Goal: Task Accomplishment & Management: Complete application form

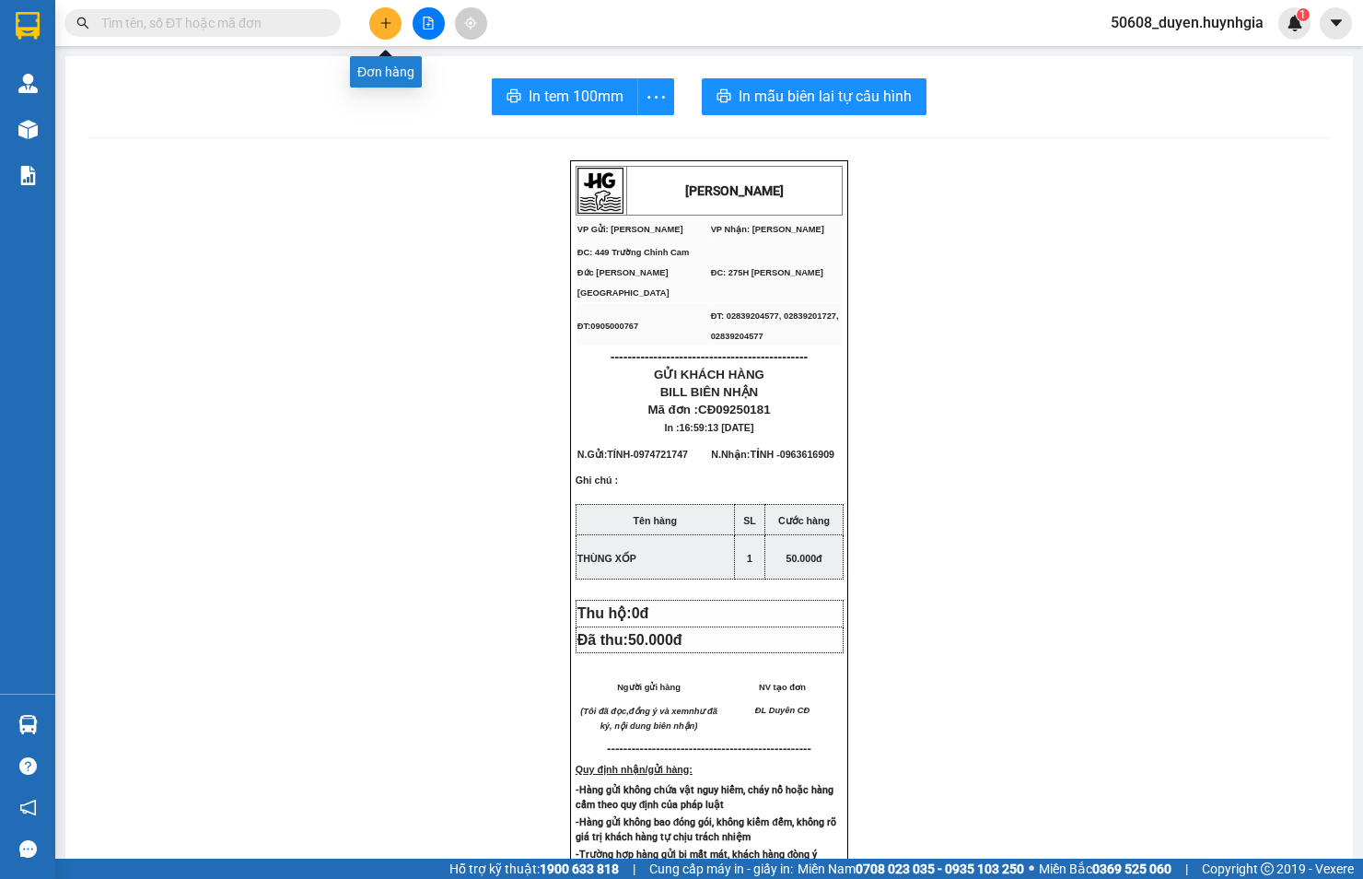
click at [391, 29] on icon "plus" at bounding box center [386, 23] width 13 height 13
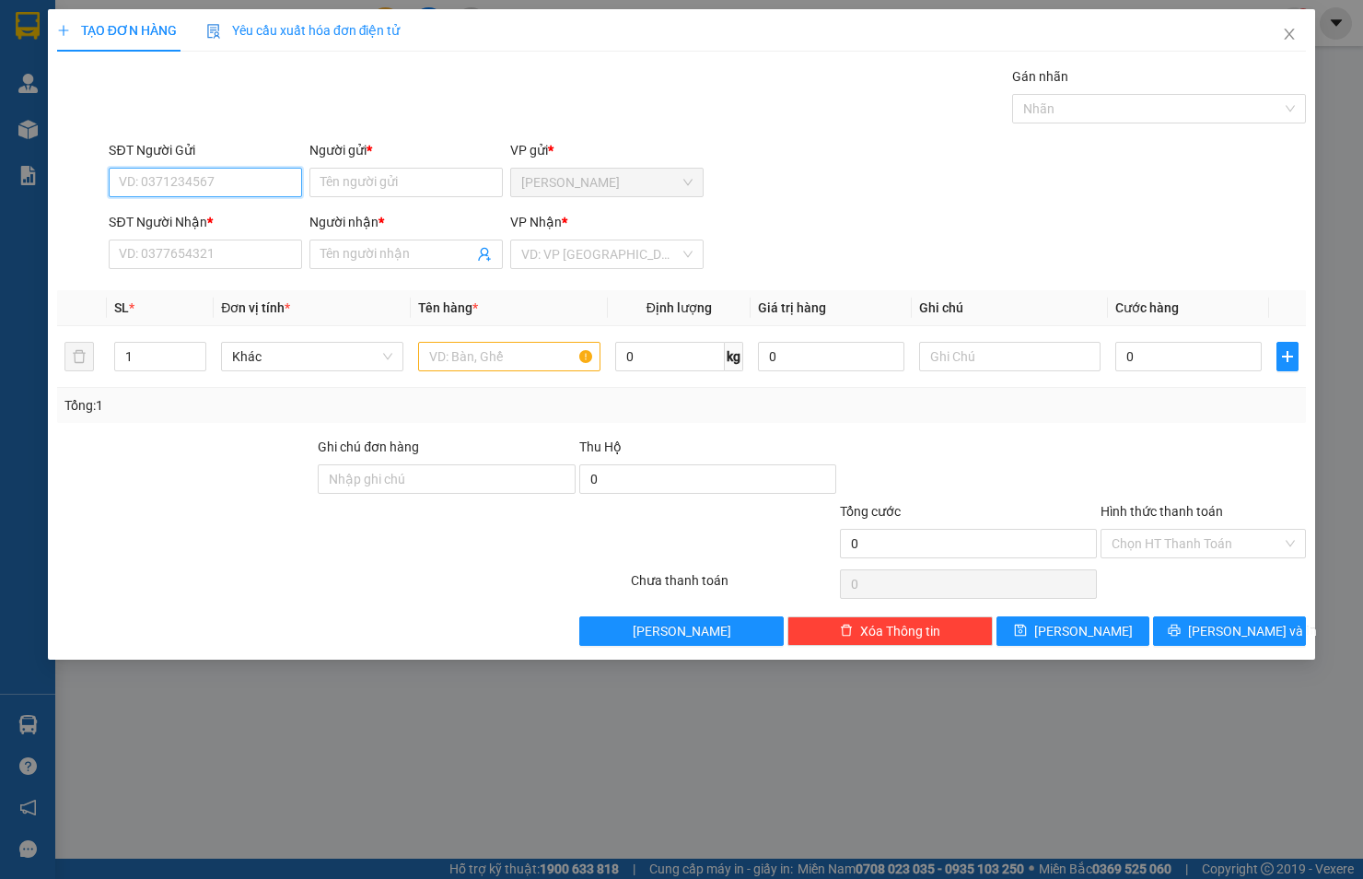
click at [150, 179] on input "SĐT Người Gửi" at bounding box center [205, 182] width 193 height 29
click at [416, 187] on input "Người gửi *" at bounding box center [406, 182] width 193 height 29
click at [173, 249] on input "SĐT Người Nhận *" at bounding box center [205, 253] width 193 height 29
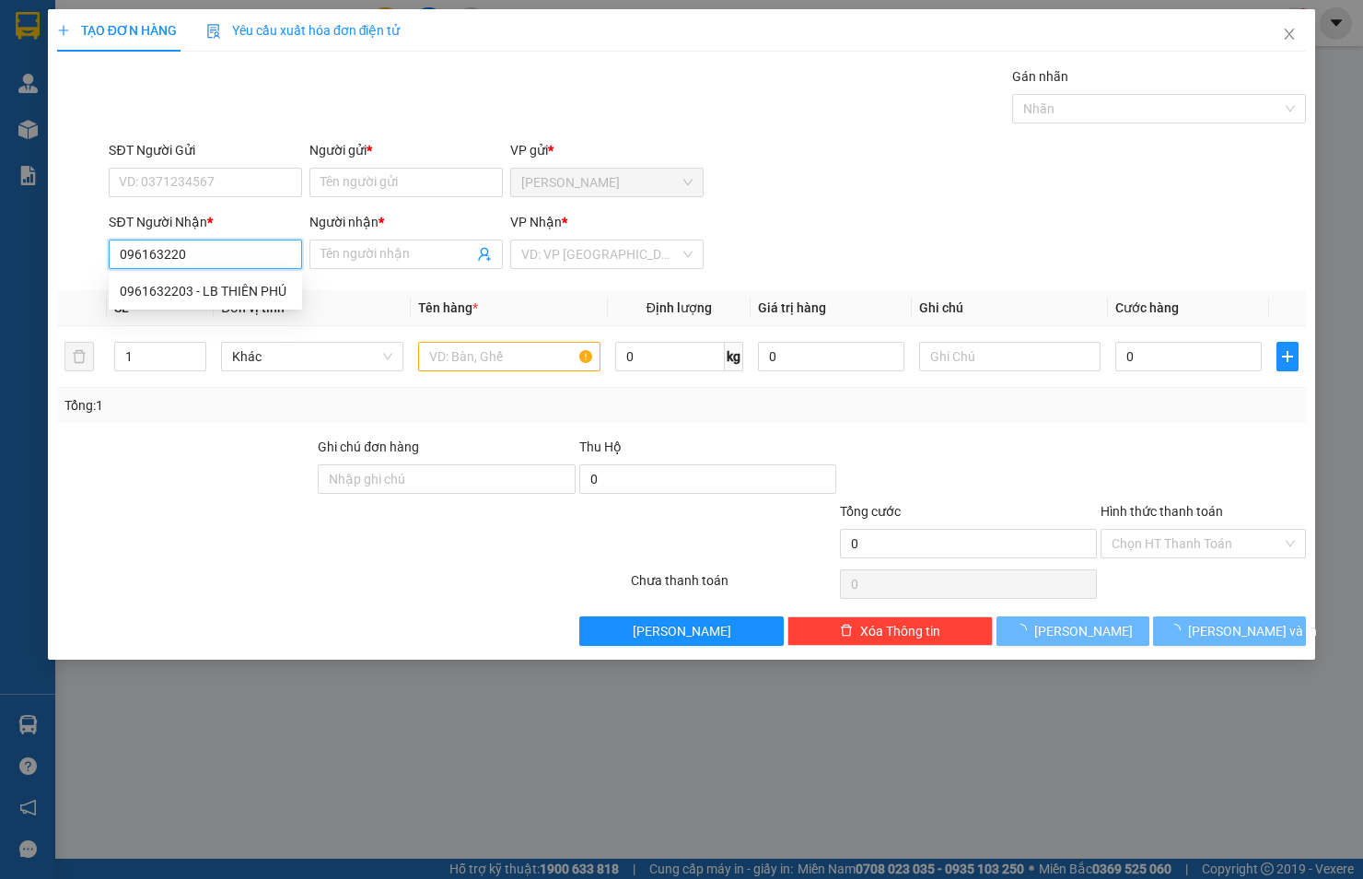
type input "0961632203"
click at [126, 291] on div "0961632203 - LB THIÊN PHÚ" at bounding box center [205, 291] width 171 height 20
type input "LB THIÊN PHÚ"
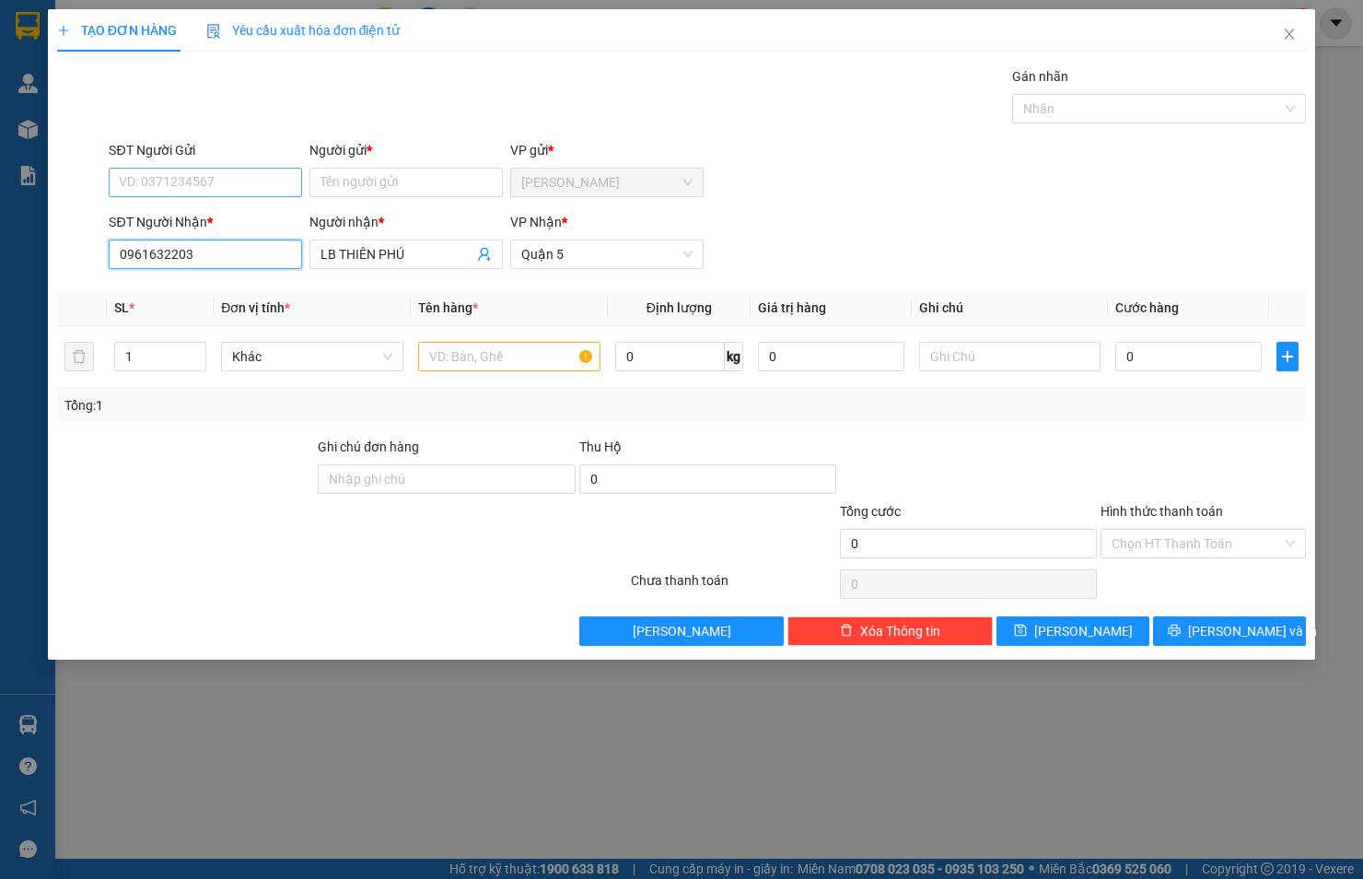
type input "0961632203"
click at [194, 180] on input "SĐT Người Gửi" at bounding box center [205, 182] width 193 height 29
click at [207, 216] on div "0919339818 - HIỆU CĐ" at bounding box center [205, 219] width 171 height 20
type input "0919339818"
type input "HIỆU CĐ"
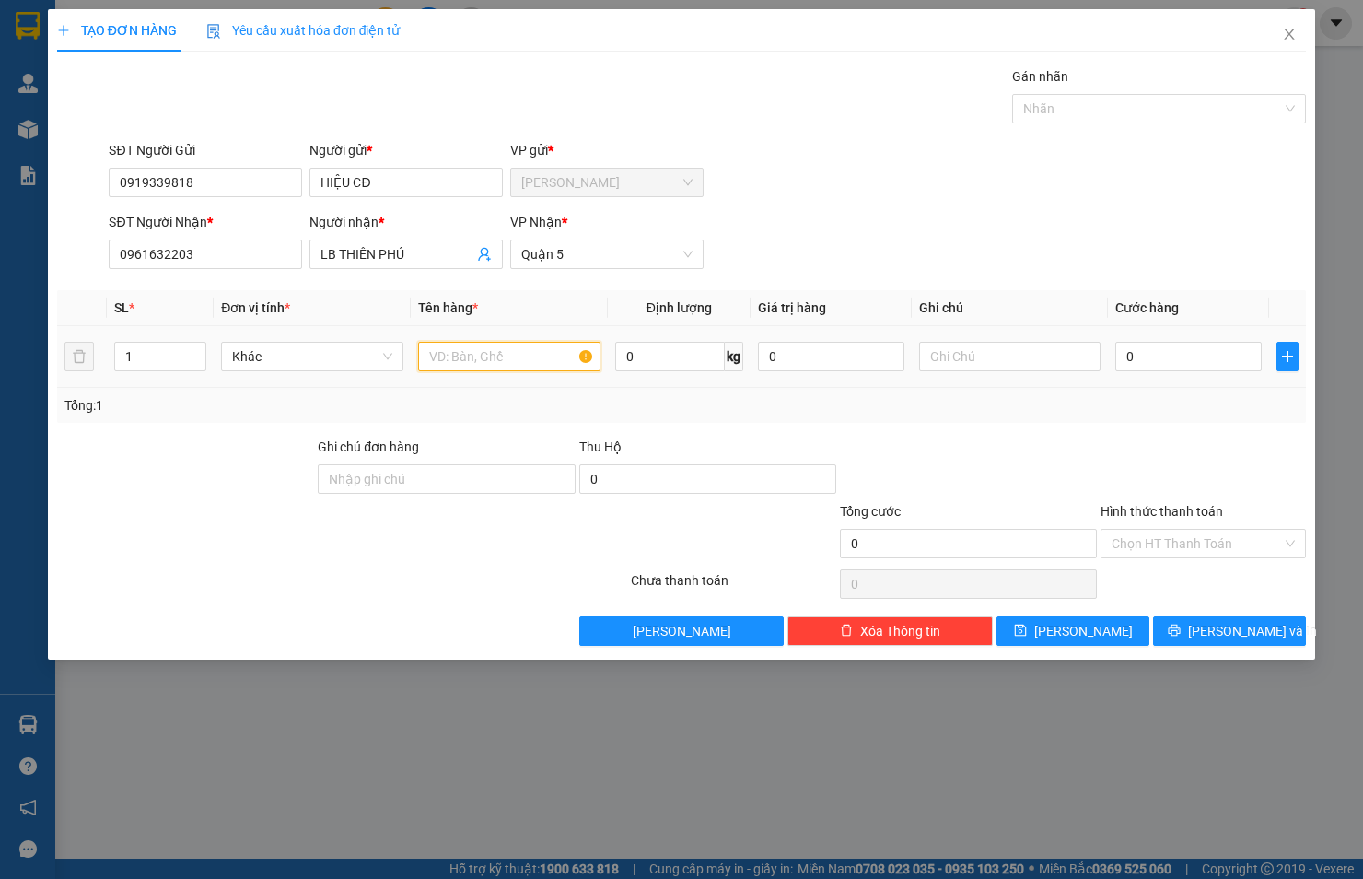
click at [474, 357] on input "text" at bounding box center [509, 356] width 182 height 29
type input "h"
type input "HỘP"
click at [1152, 356] on input "0" at bounding box center [1188, 356] width 146 height 29
type input "2"
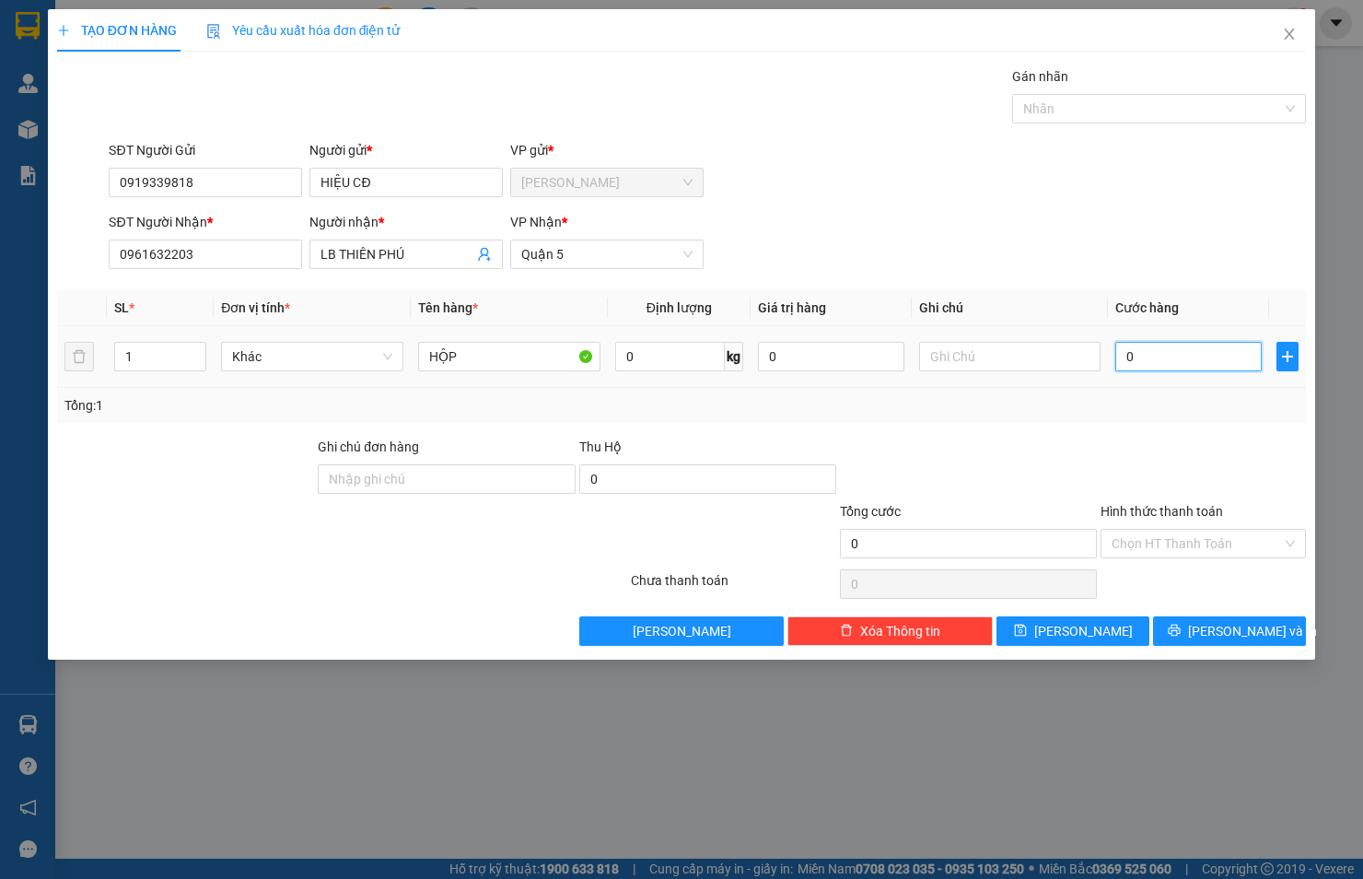
type input "2"
type input "20"
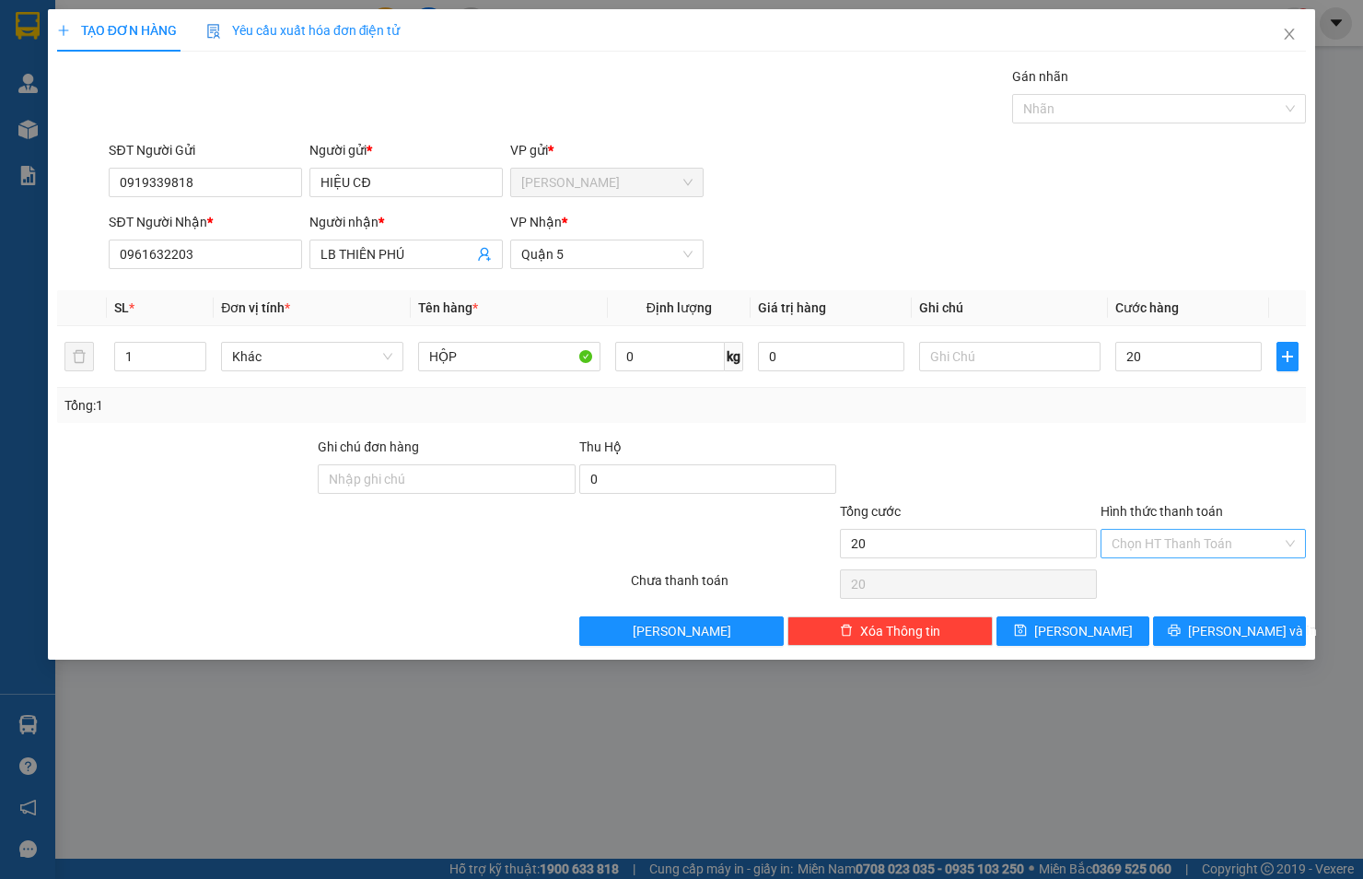
type input "20.000"
click at [1192, 545] on input "Hình thức thanh toán" at bounding box center [1197, 544] width 170 height 28
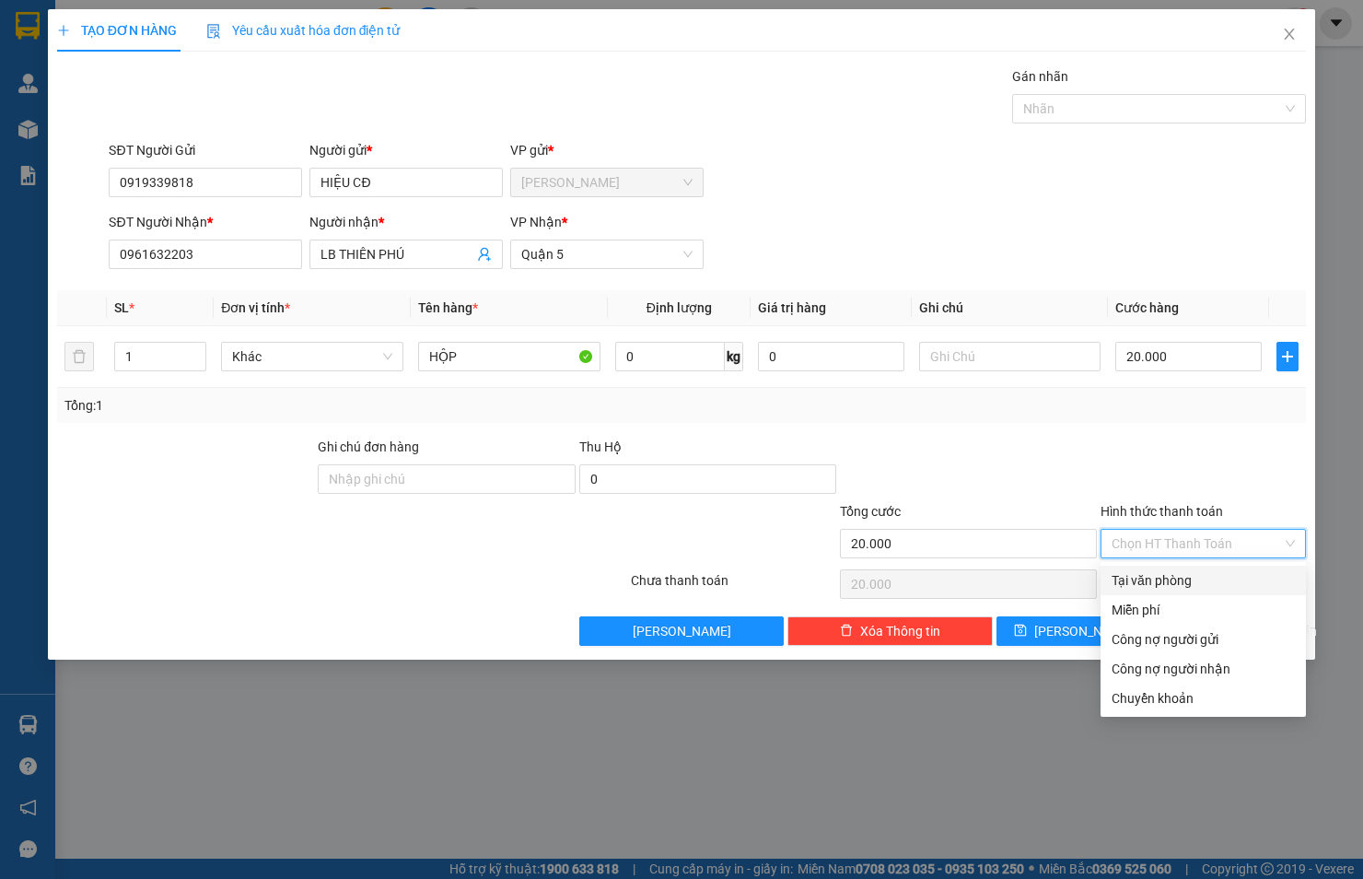
click at [1165, 571] on div "Tại văn phòng" at bounding box center [1203, 580] width 183 height 20
type input "0"
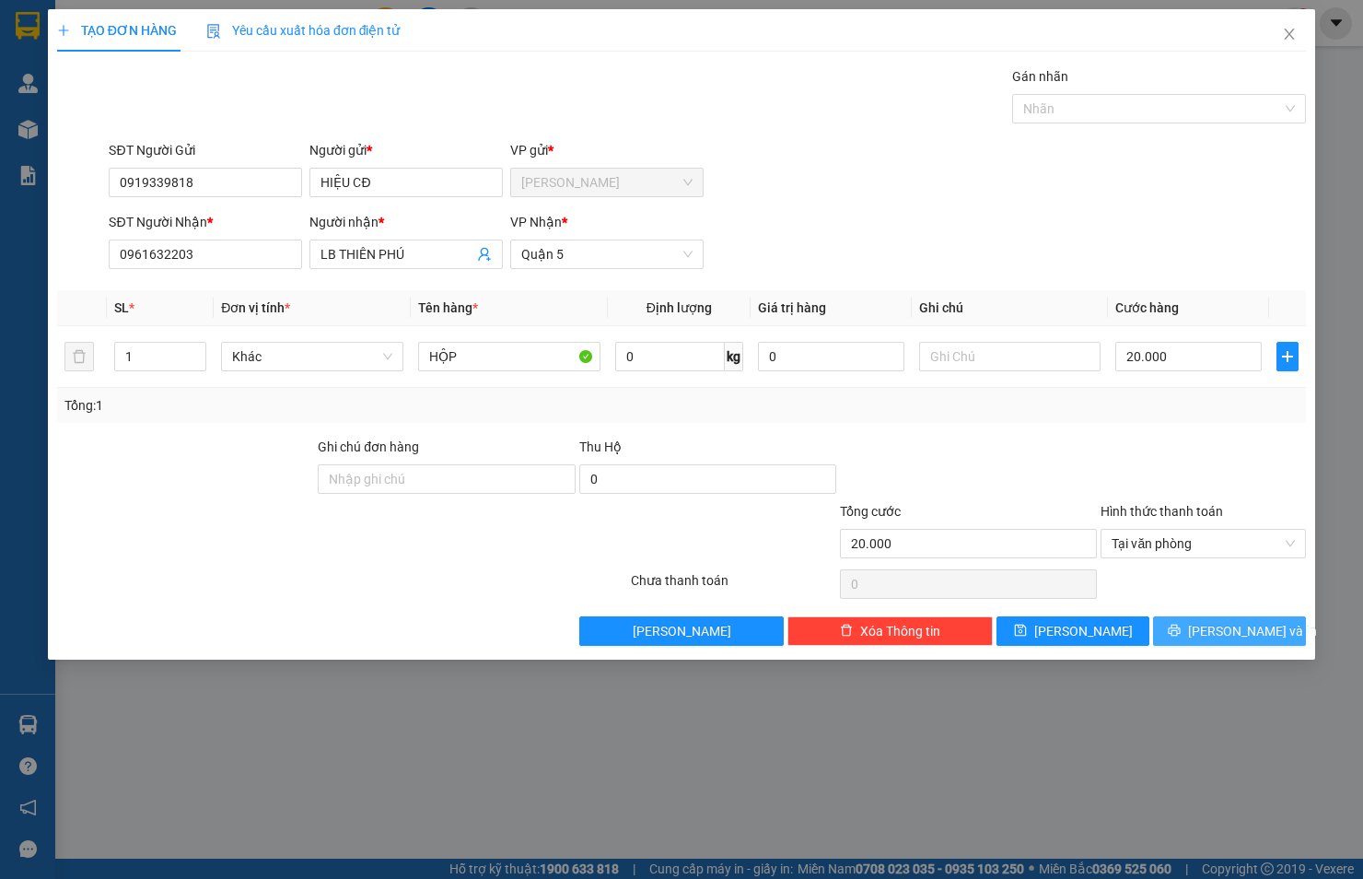
click at [1209, 633] on button "[PERSON_NAME] và In" at bounding box center [1229, 630] width 153 height 29
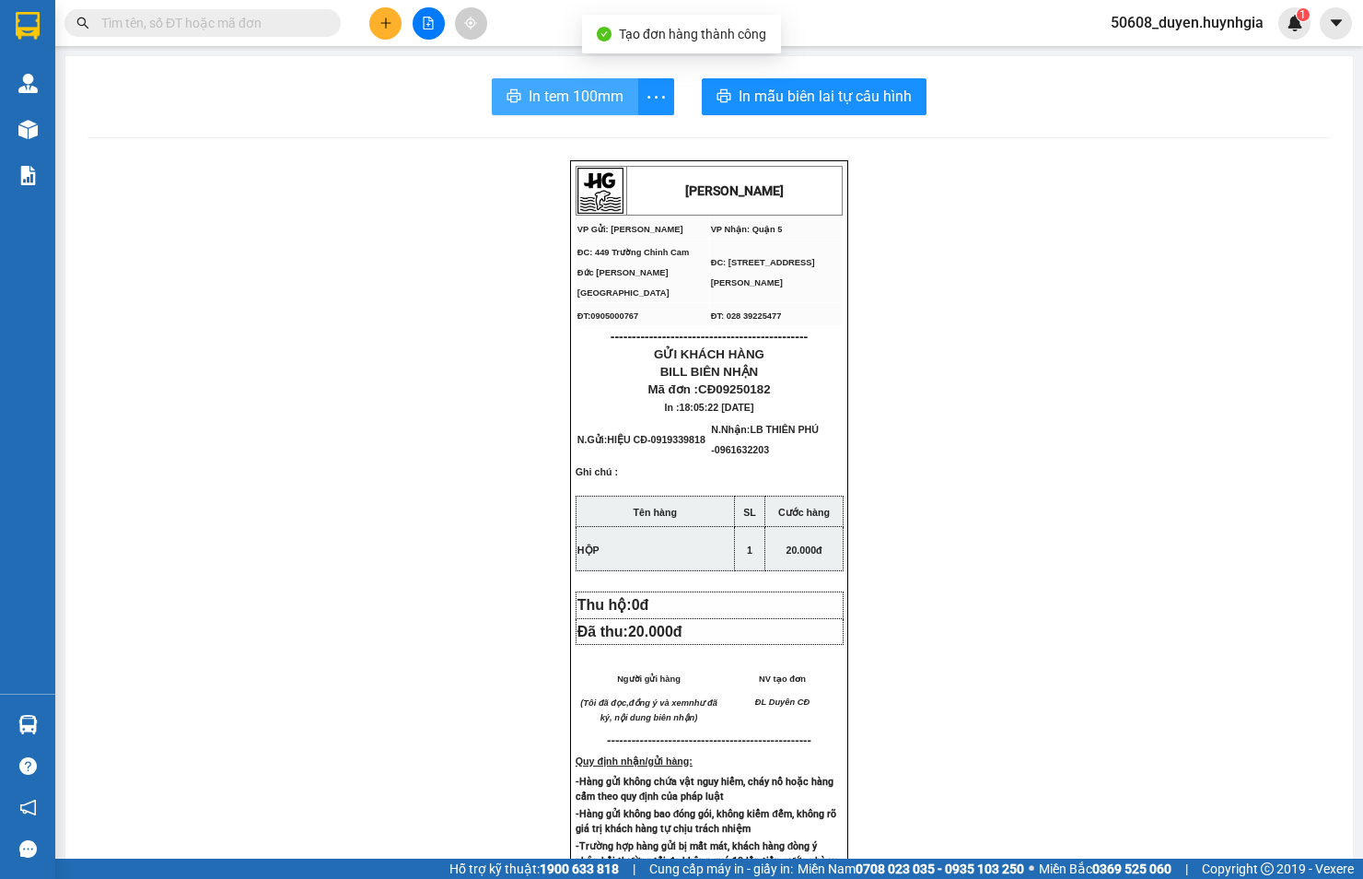
click at [558, 92] on span "In tem 100mm" at bounding box center [576, 96] width 95 height 23
click at [384, 19] on icon "plus" at bounding box center [386, 23] width 13 height 13
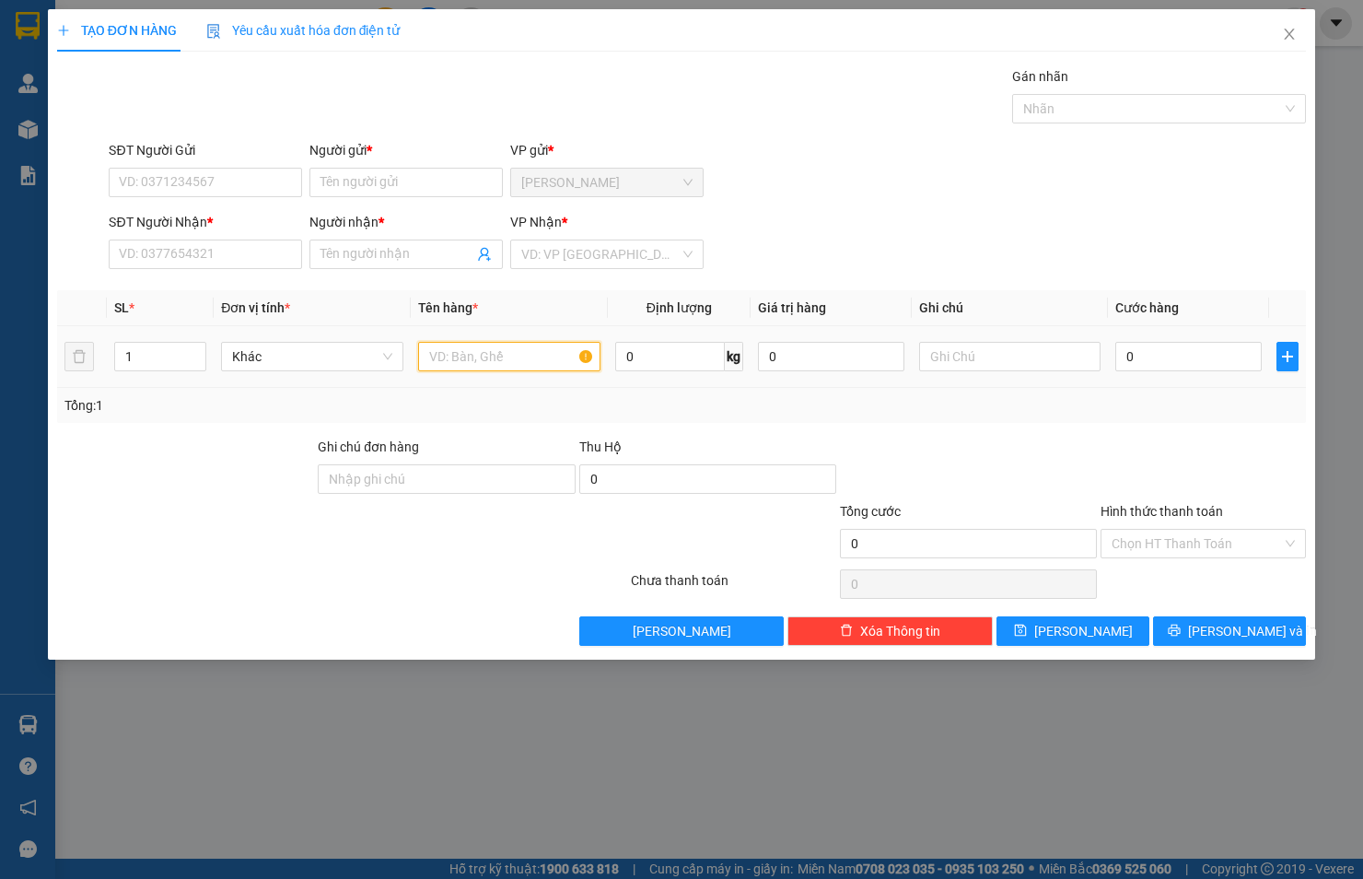
click at [471, 348] on input "text" at bounding box center [509, 356] width 182 height 29
type input "1 THÙNG XỐP + 1 cục đ`en"
click at [170, 181] on input "SĐT Người Gửi" at bounding box center [205, 182] width 193 height 29
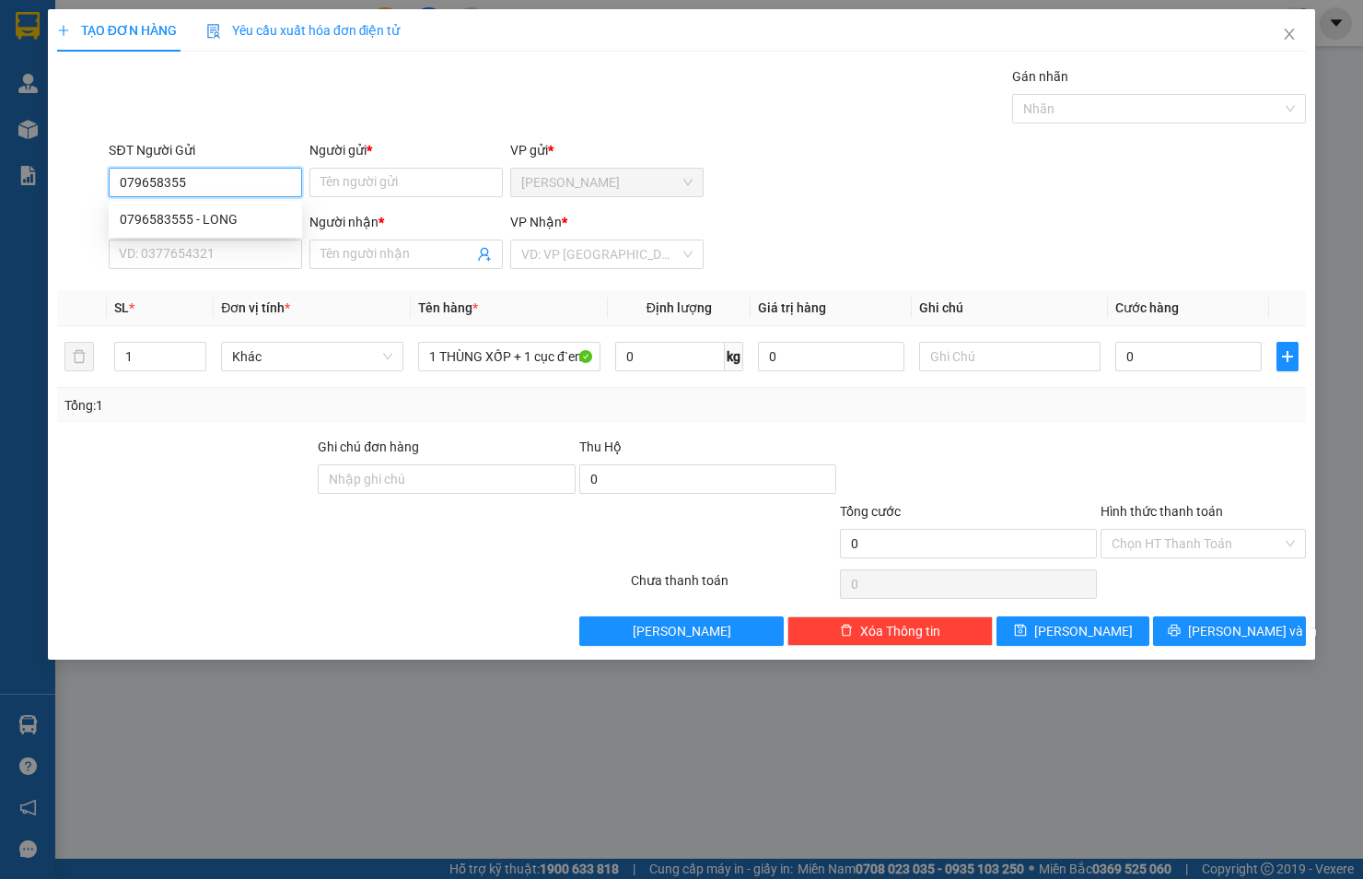
type input "0796583555"
click at [242, 216] on div "0796583555 - LONG" at bounding box center [205, 219] width 171 height 20
type input "LONG"
type input "0931860673"
type input "VŨ"
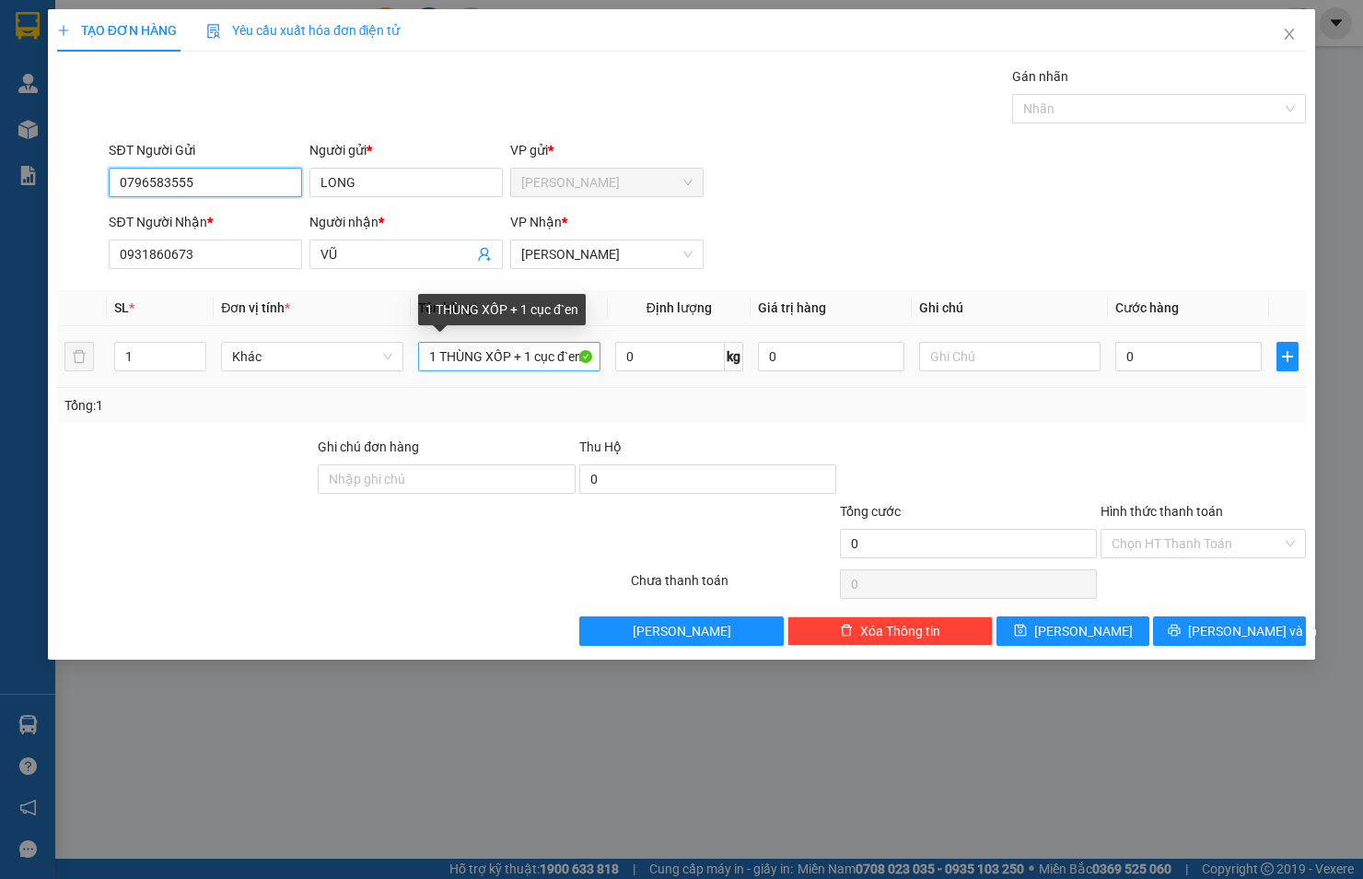
type input "0796583555"
click at [578, 357] on input "1 THÙNG XỐP + 1 cục đ`en" at bounding box center [509, 356] width 182 height 29
click at [553, 355] on input "1 THÙNG XỐP + 1n" at bounding box center [509, 356] width 182 height 29
type input "1 THÙNG XỐP + 1 CỤC ĐEN"
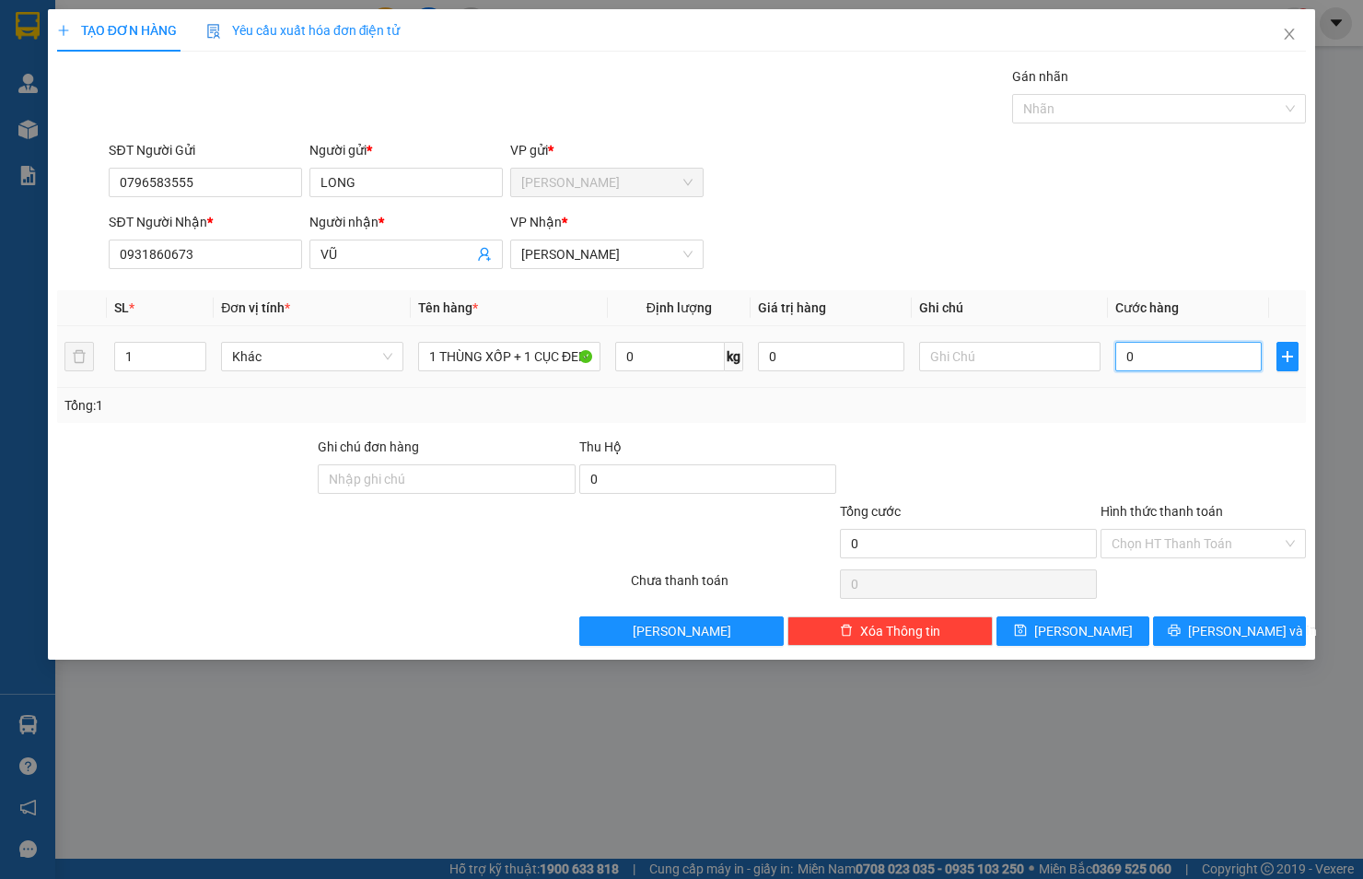
click at [1139, 352] on input "0" at bounding box center [1188, 356] width 146 height 29
type input "8"
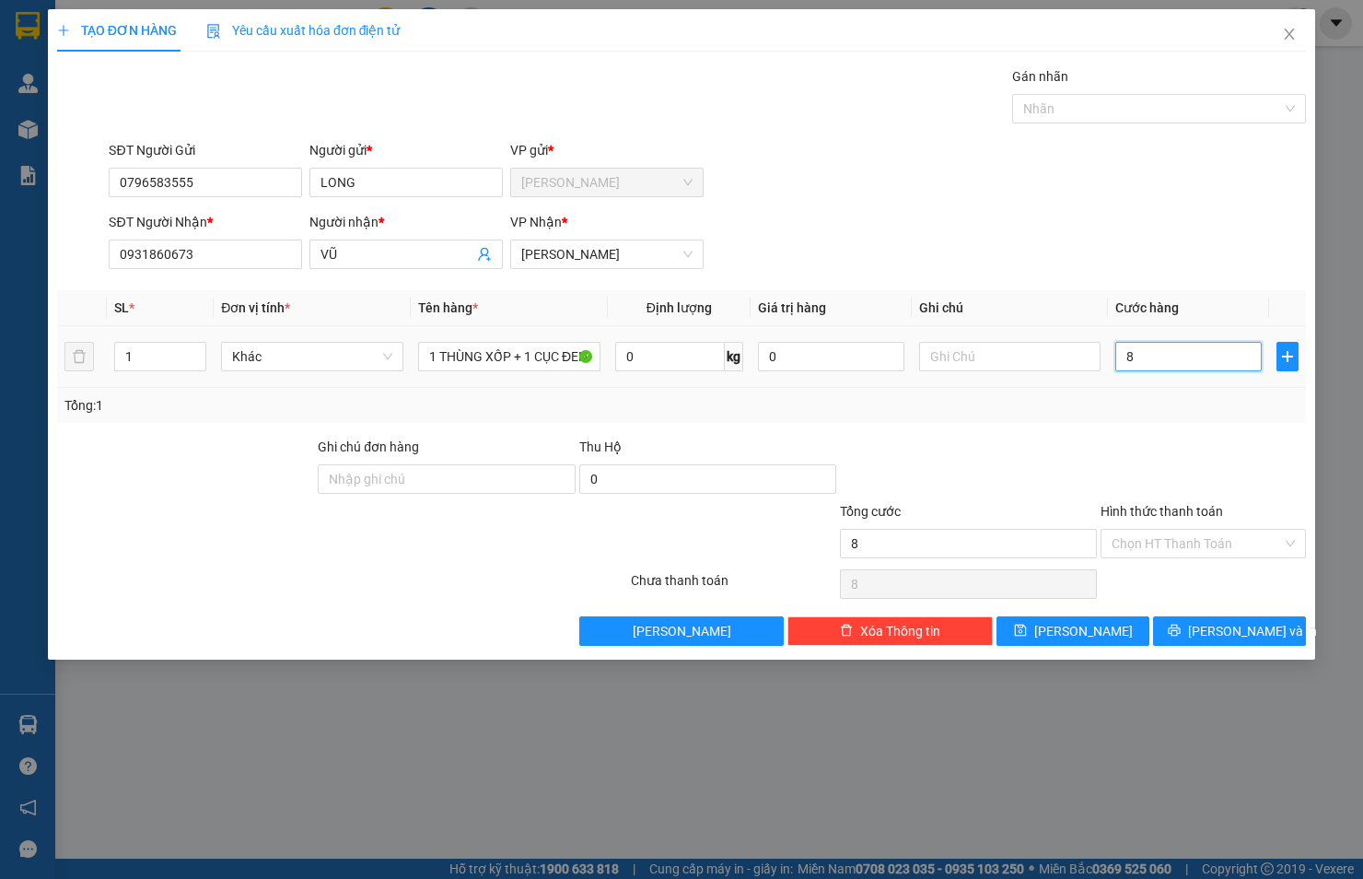
type input "80"
type input "80.000"
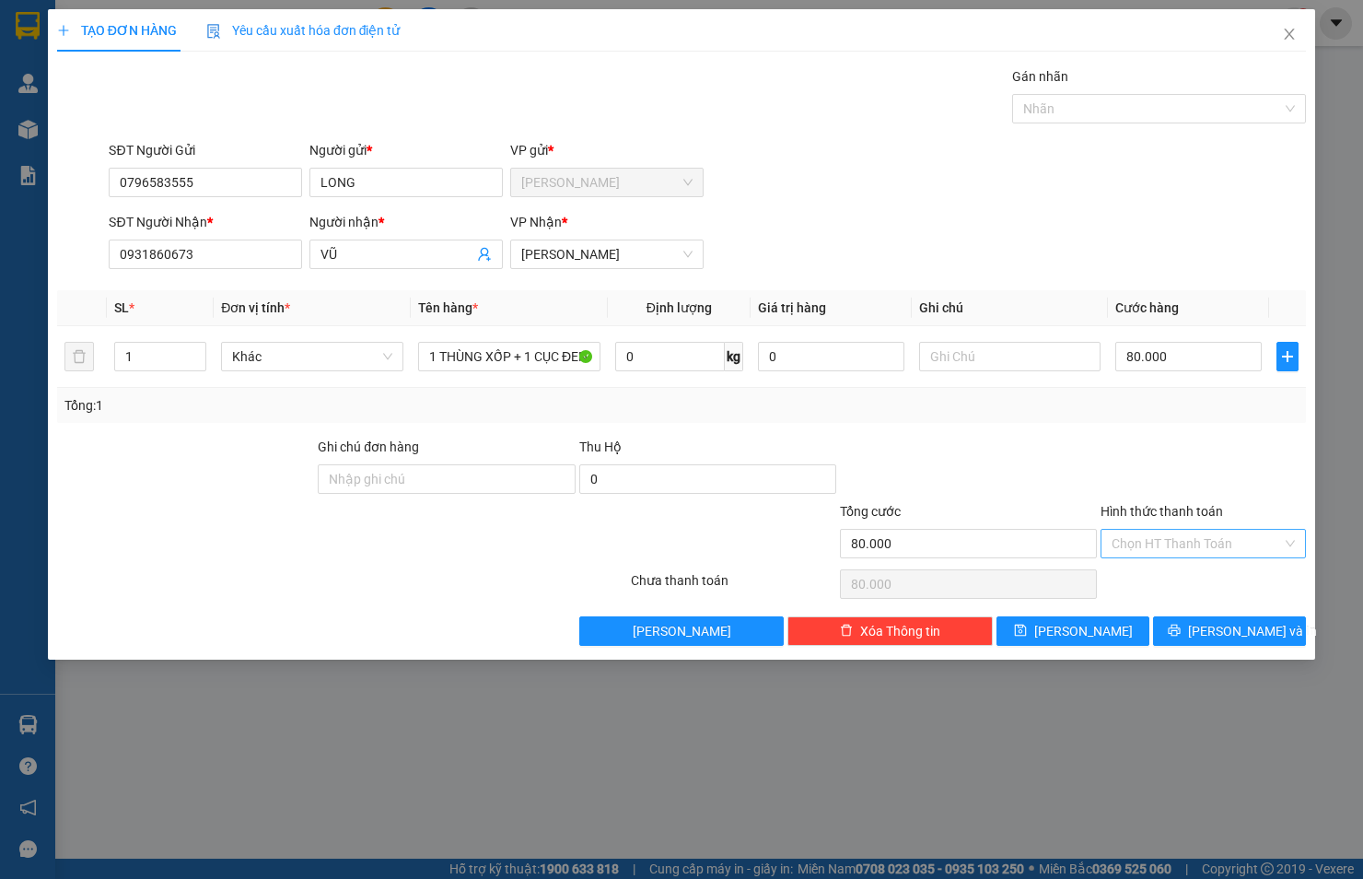
click at [1186, 537] on input "Hình thức thanh toán" at bounding box center [1197, 544] width 170 height 28
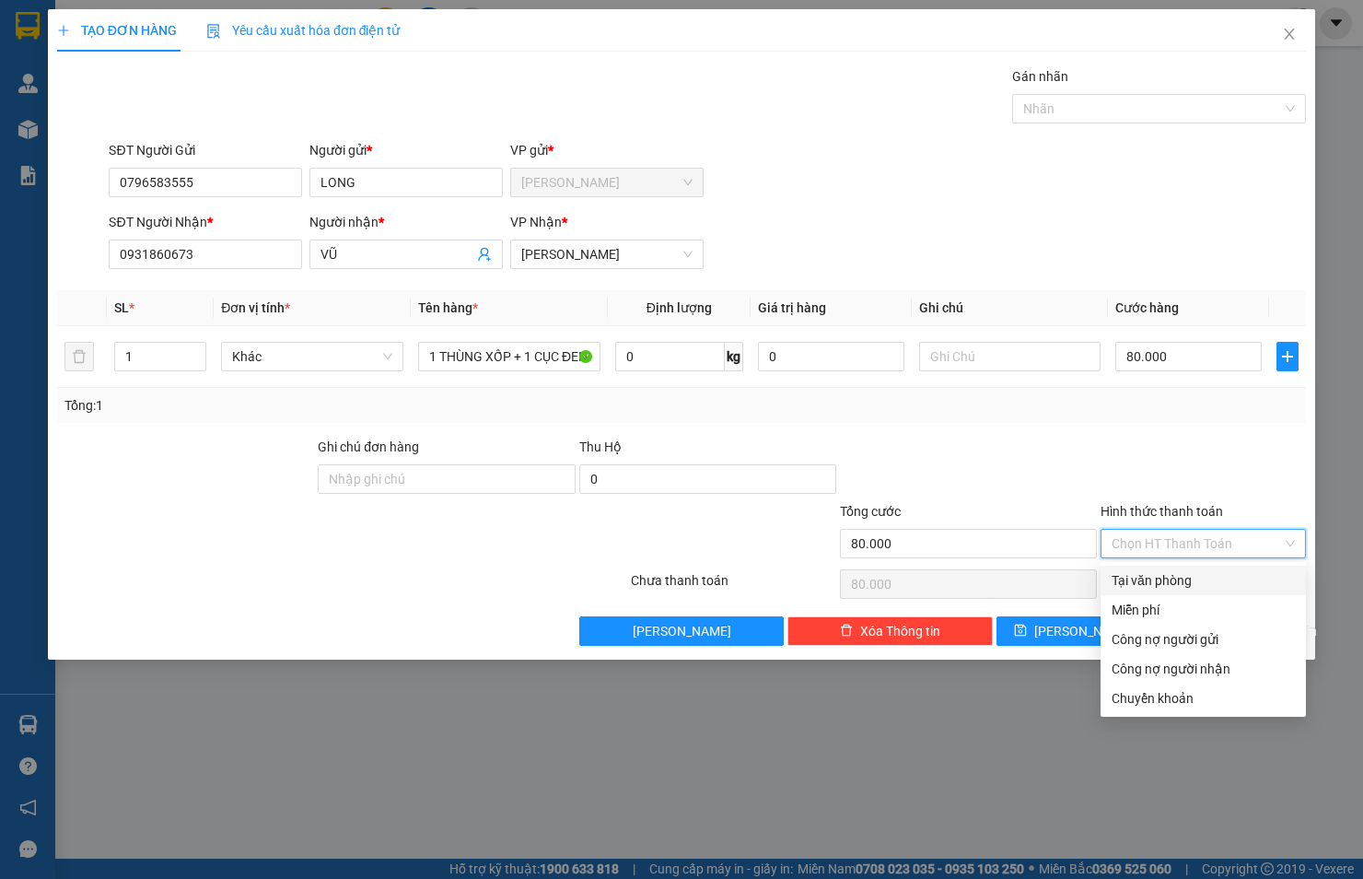
click at [1186, 584] on div "Tại văn phòng" at bounding box center [1203, 580] width 183 height 20
type input "0"
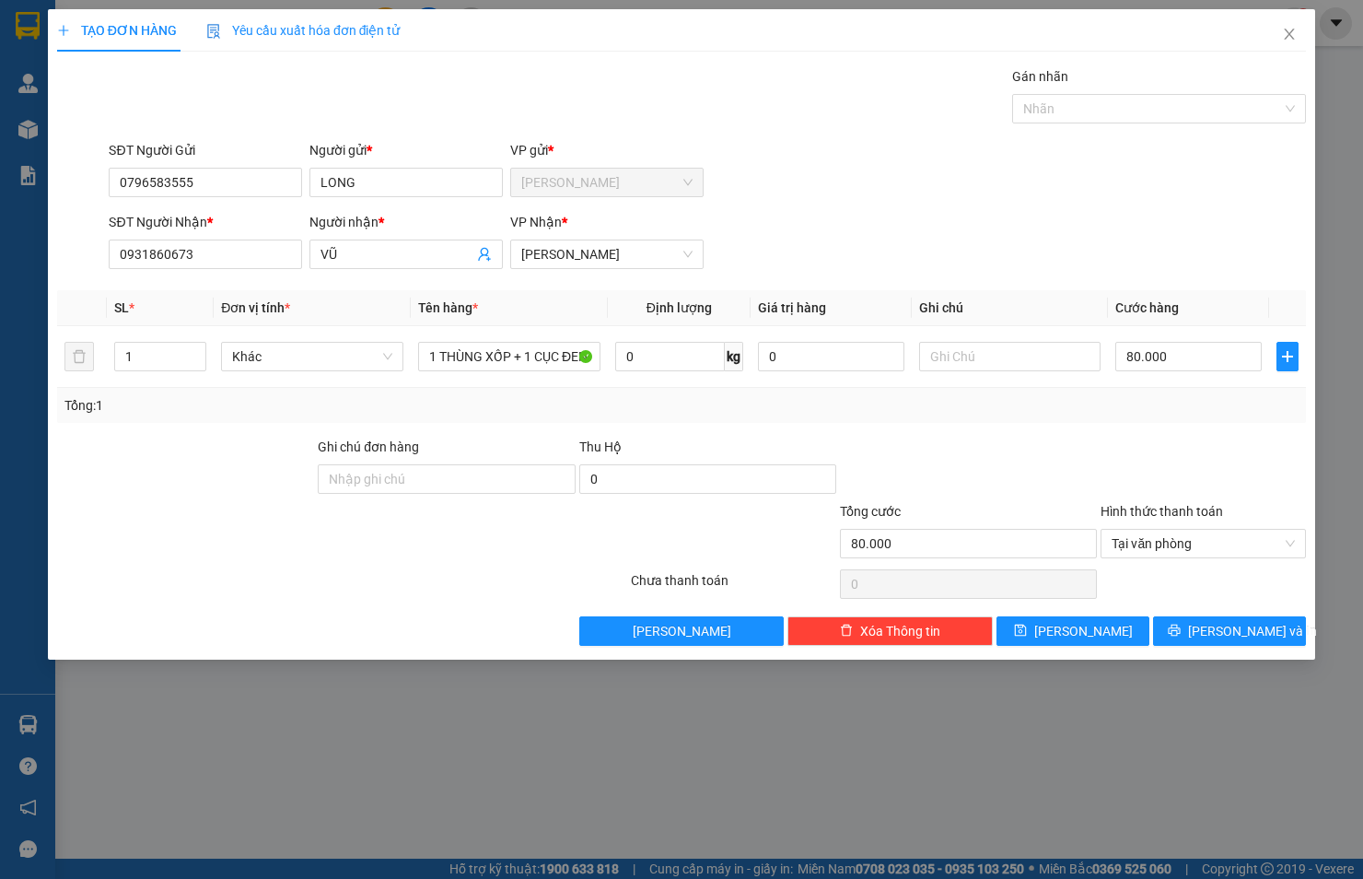
click at [1185, 647] on div "TẠO ĐƠN HÀNG Yêu cầu xuất hóa đơn điện tử Transit Pickup Surcharge Ids Transit …" at bounding box center [681, 334] width 1267 height 650
click at [1228, 633] on span "[PERSON_NAME] và In" at bounding box center [1252, 631] width 129 height 20
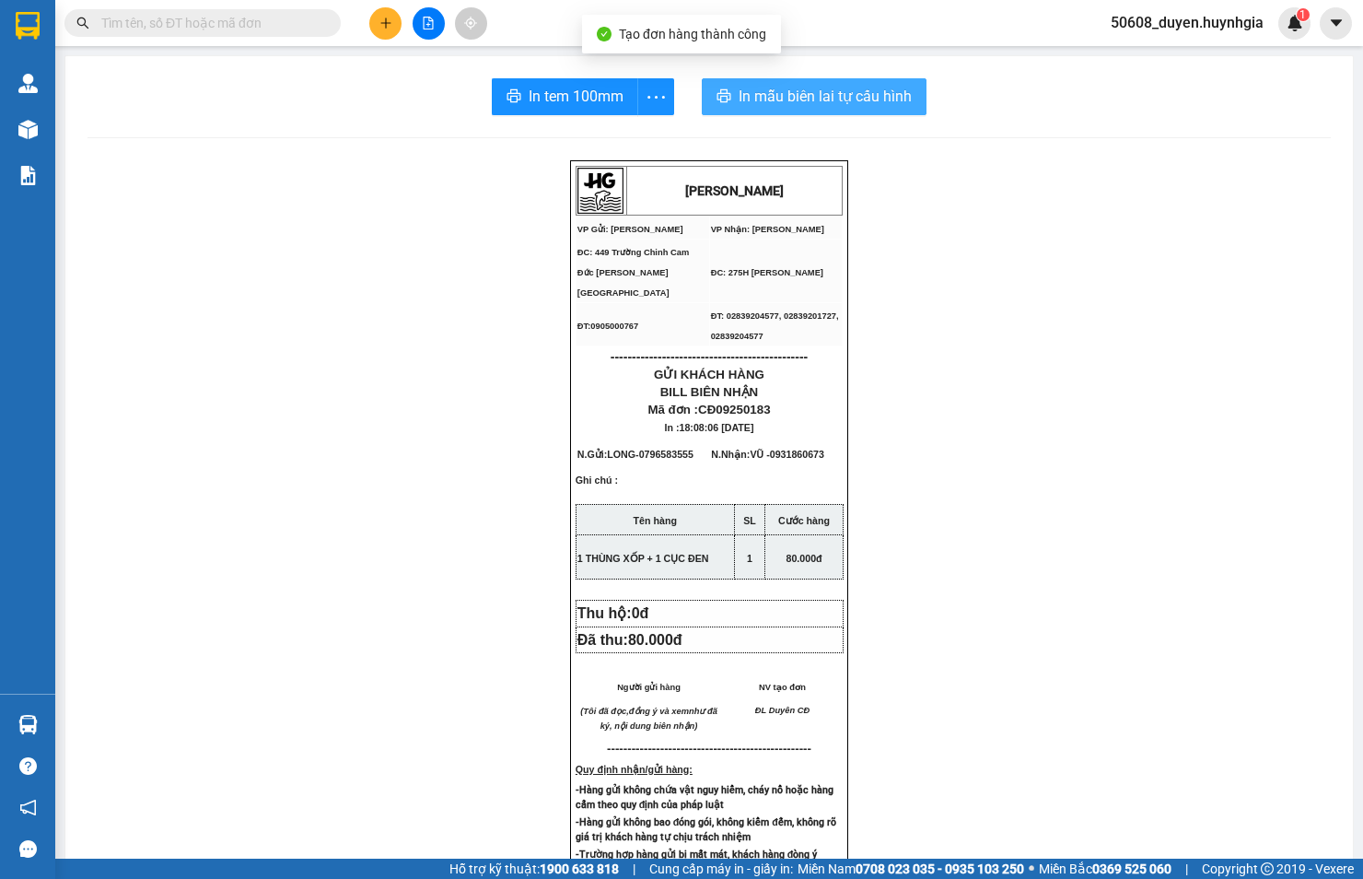
click at [778, 87] on span "In mẫu biên lai tự cấu hình" at bounding box center [825, 96] width 173 height 23
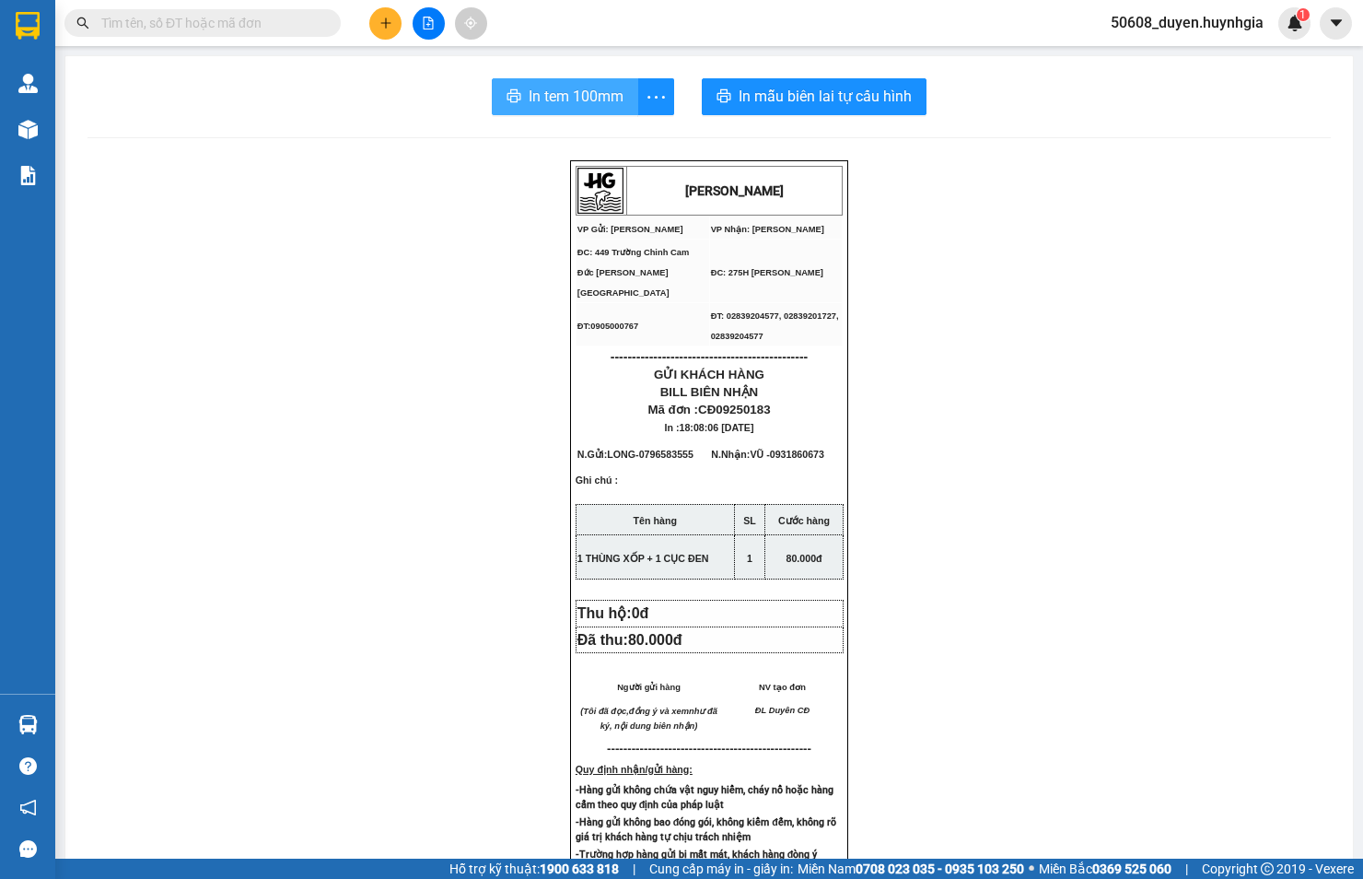
click at [585, 93] on span "In tem 100mm" at bounding box center [576, 96] width 95 height 23
click at [381, 25] on icon "plus" at bounding box center [386, 23] width 13 height 13
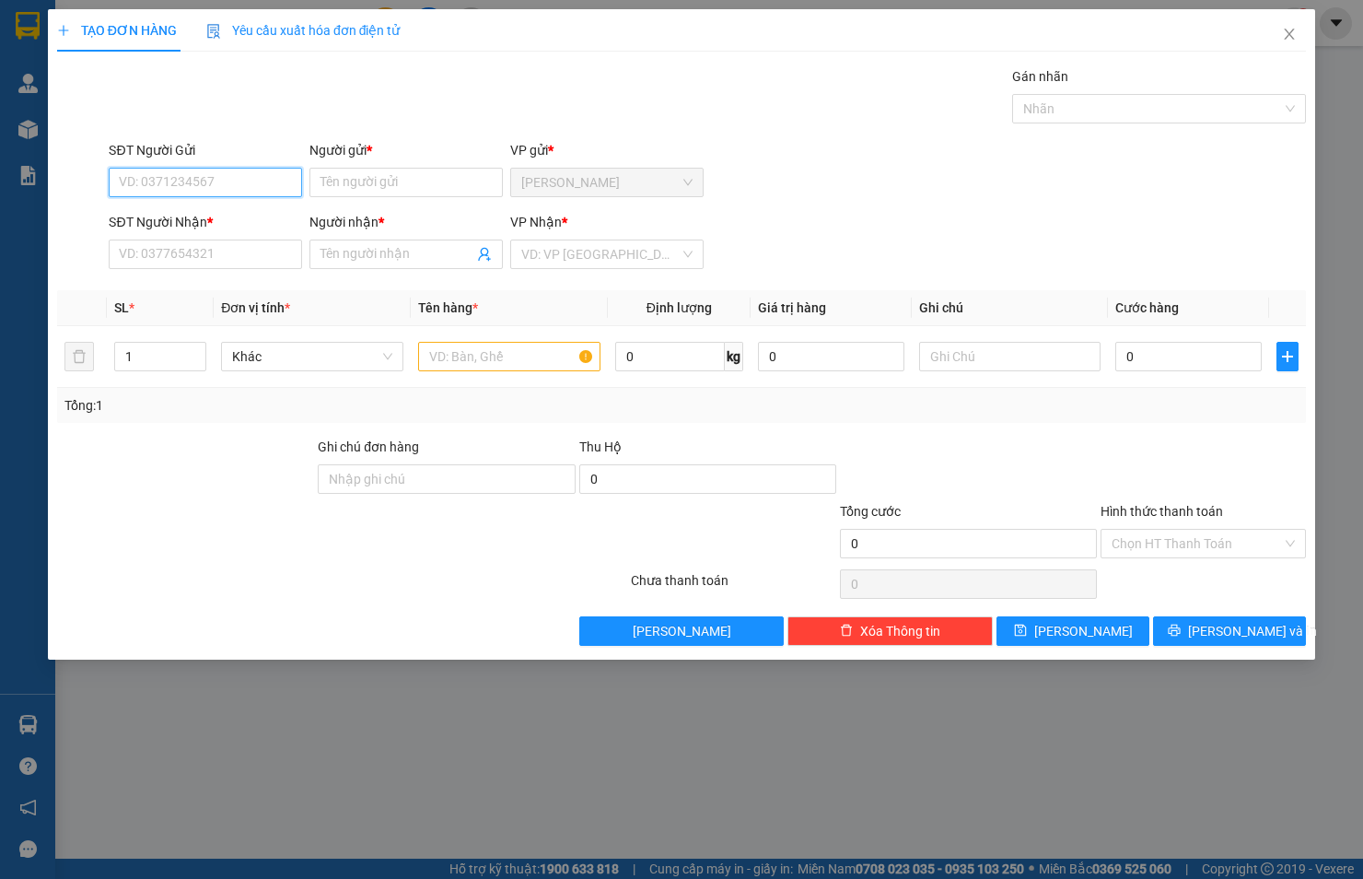
click at [212, 173] on input "SĐT Người Gửi" at bounding box center [205, 182] width 193 height 29
drag, startPoint x: 160, startPoint y: 249, endPoint x: 29, endPoint y: 281, distance: 134.7
click at [159, 249] on input "SĐT Người Nhận *" at bounding box center [205, 253] width 193 height 29
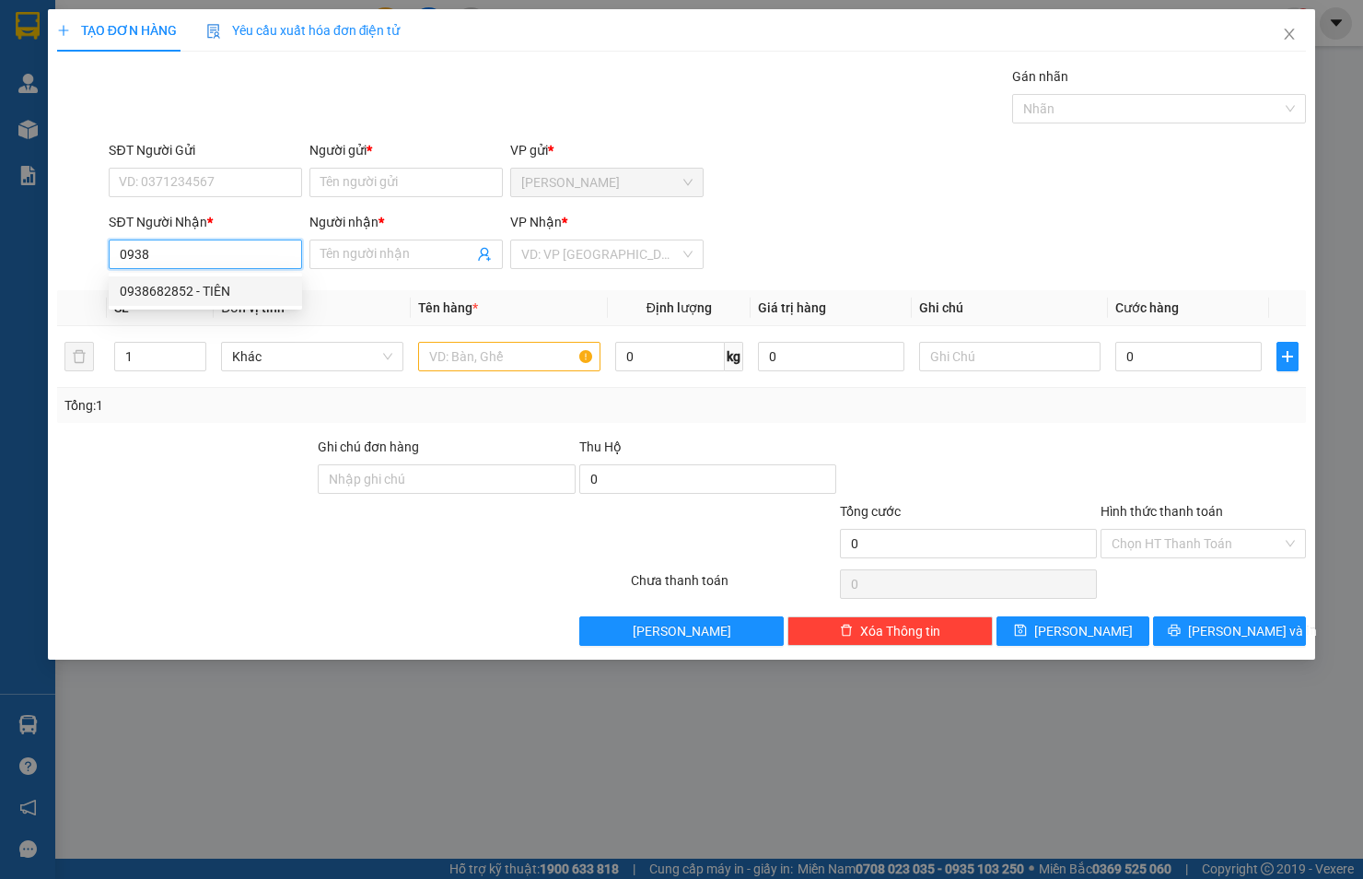
click at [141, 286] on div "0938682852 - TIÊN" at bounding box center [205, 291] width 171 height 20
type input "0938682852"
type input "TIÊN"
type input "0938682852"
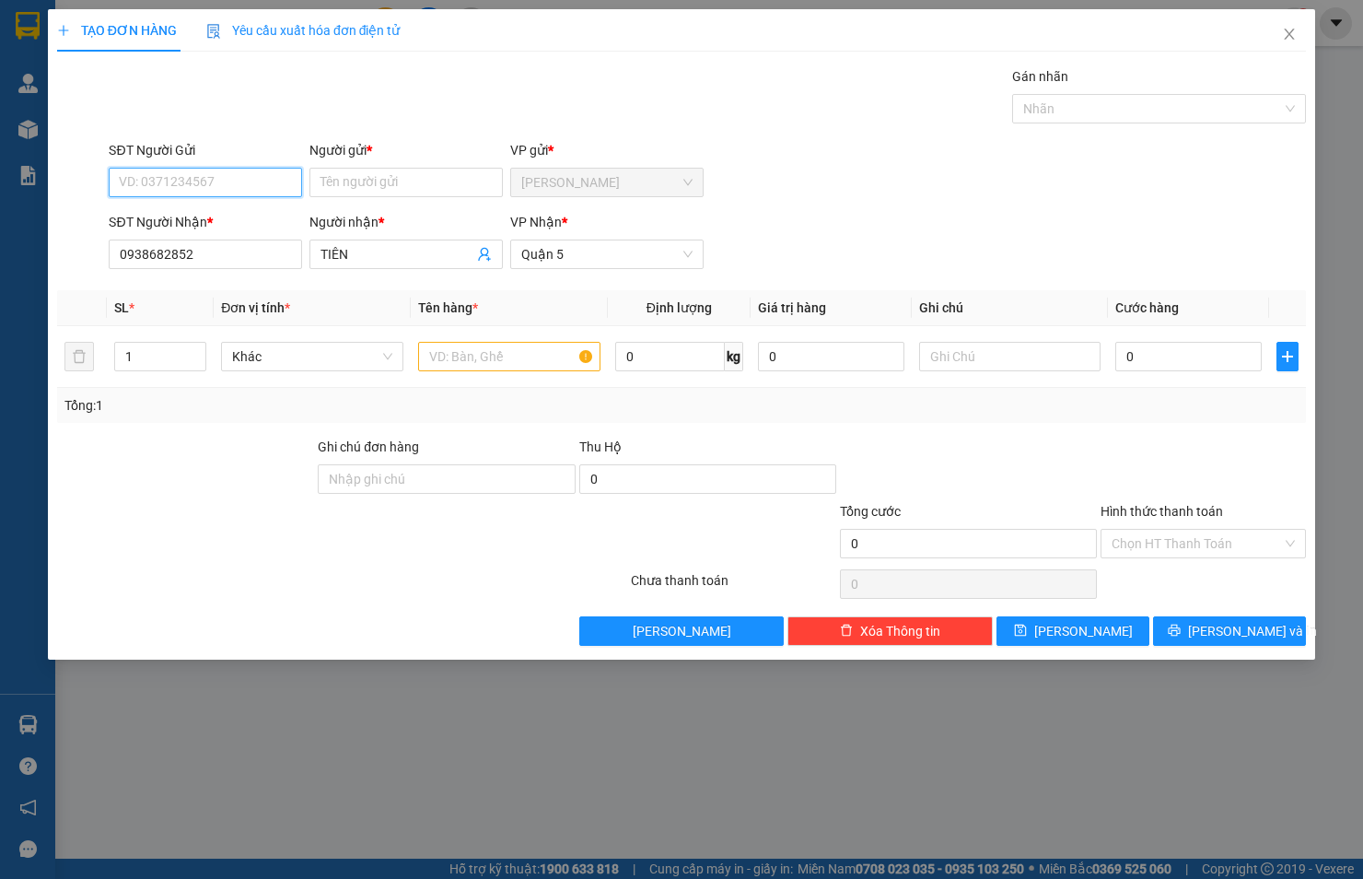
click at [190, 181] on input "SĐT Người Gửi" at bounding box center [205, 182] width 193 height 29
click at [203, 251] on input "0938682852" at bounding box center [205, 253] width 193 height 29
click at [206, 186] on input "SĐT Người Gửi" at bounding box center [205, 182] width 193 height 29
click at [341, 185] on input "Người gửi *" at bounding box center [406, 182] width 193 height 29
click at [217, 182] on input "SĐT Người Gửi" at bounding box center [205, 182] width 193 height 29
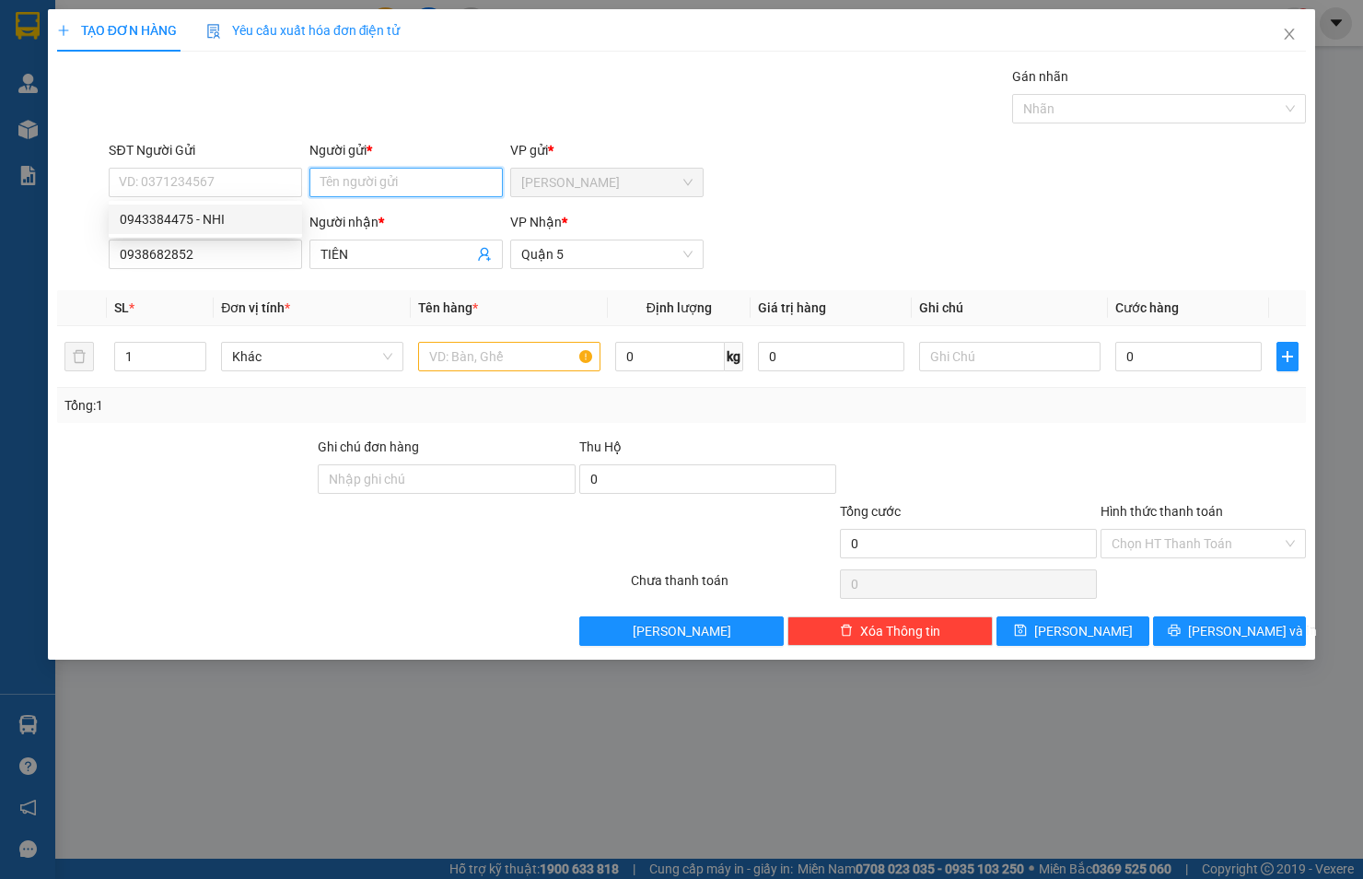
click at [344, 186] on input "Người gửi *" at bounding box center [406, 182] width 193 height 29
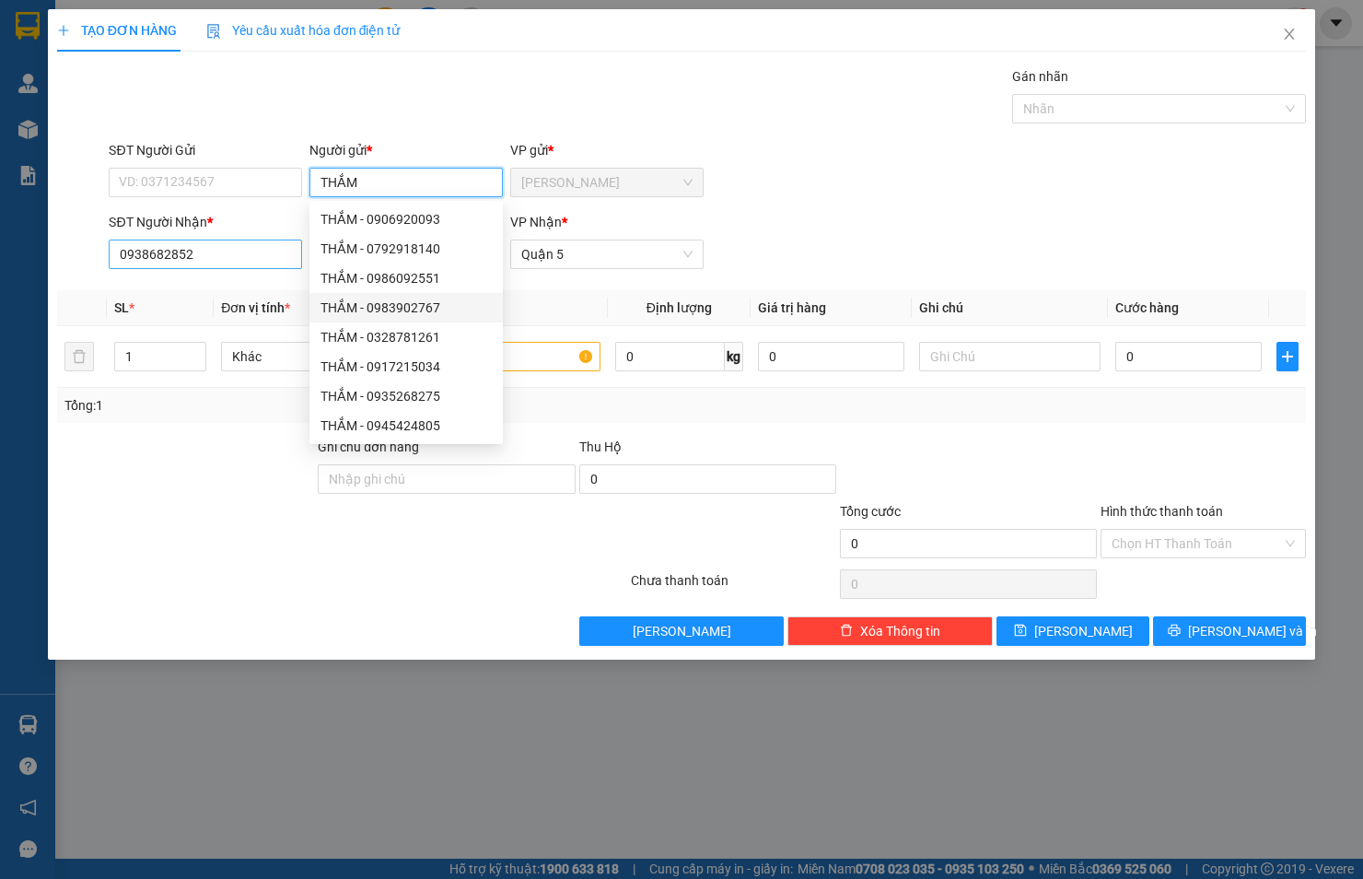
type input "THẮM"
click at [241, 255] on input "0938682852" at bounding box center [205, 253] width 193 height 29
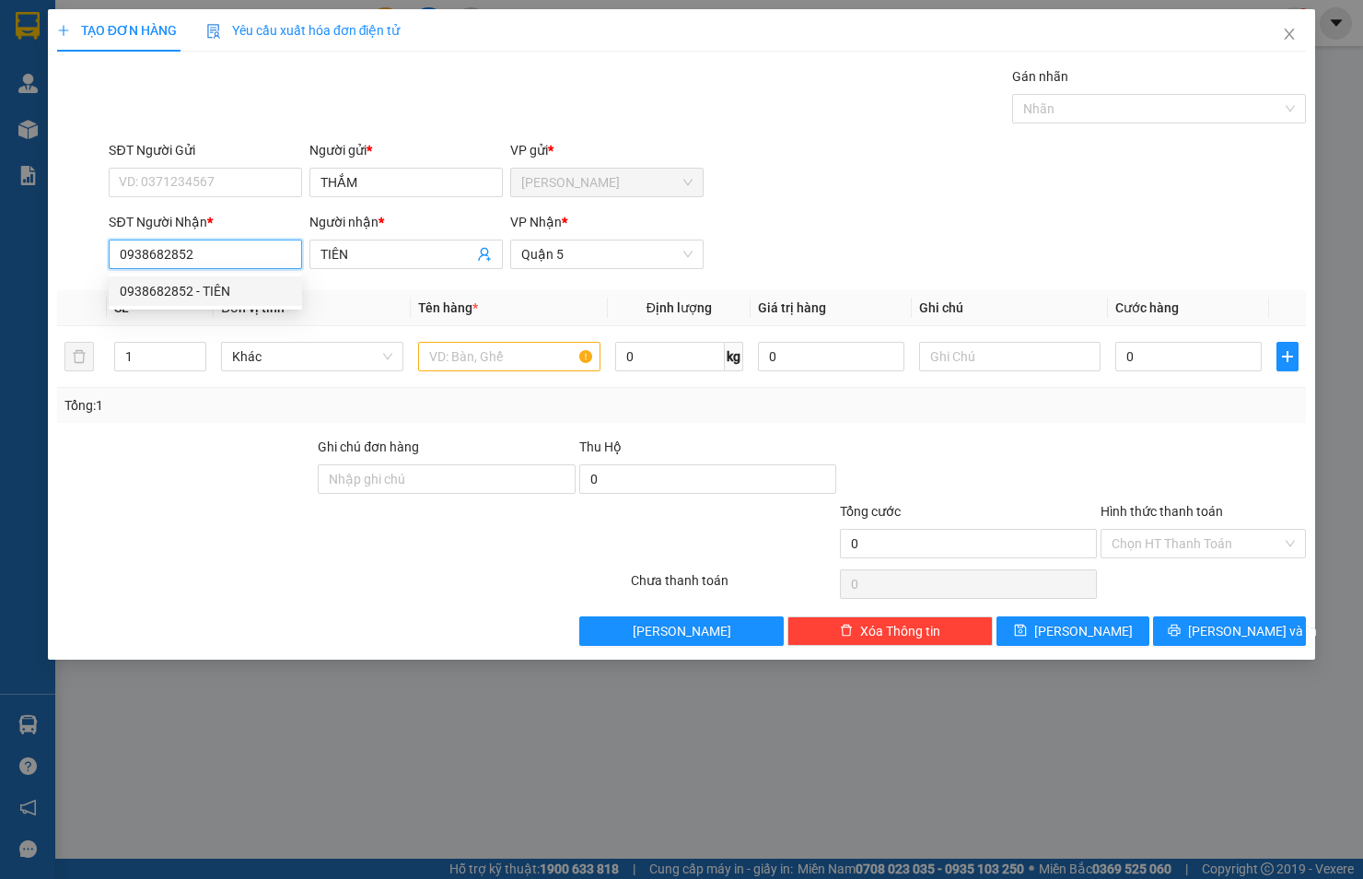
click at [214, 293] on div "0938682852 - TIÊN" at bounding box center [205, 291] width 171 height 20
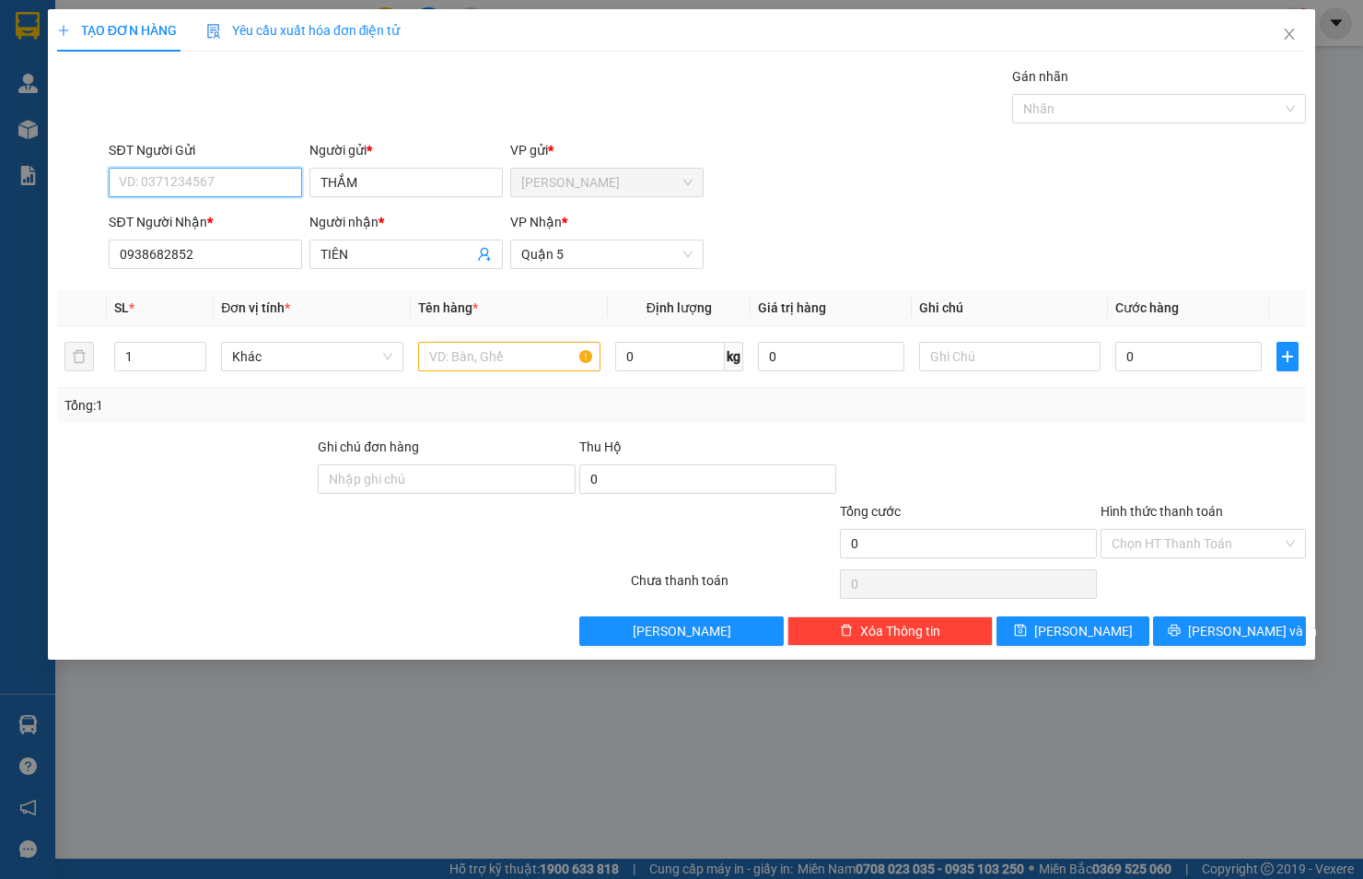
click at [234, 169] on input "SĐT Người Gửi" at bounding box center [205, 182] width 193 height 29
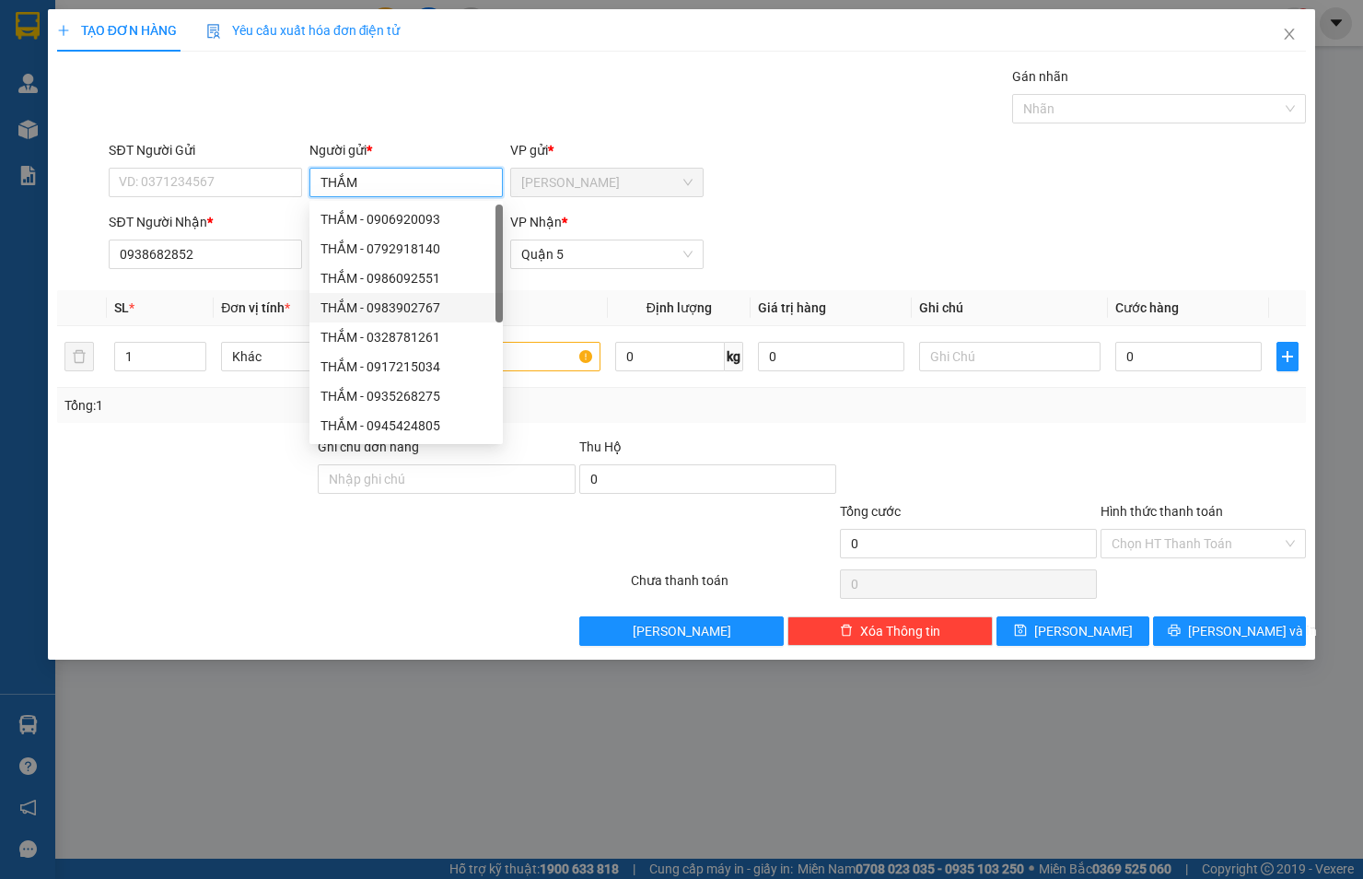
drag, startPoint x: 383, startPoint y: 189, endPoint x: 224, endPoint y: 206, distance: 160.3
click at [224, 206] on form "SĐT Người Gửi VD: 0371234567 Người gửi * THẮM VP gửi * [PERSON_NAME] Người Nhận…" at bounding box center [681, 208] width 1249 height 136
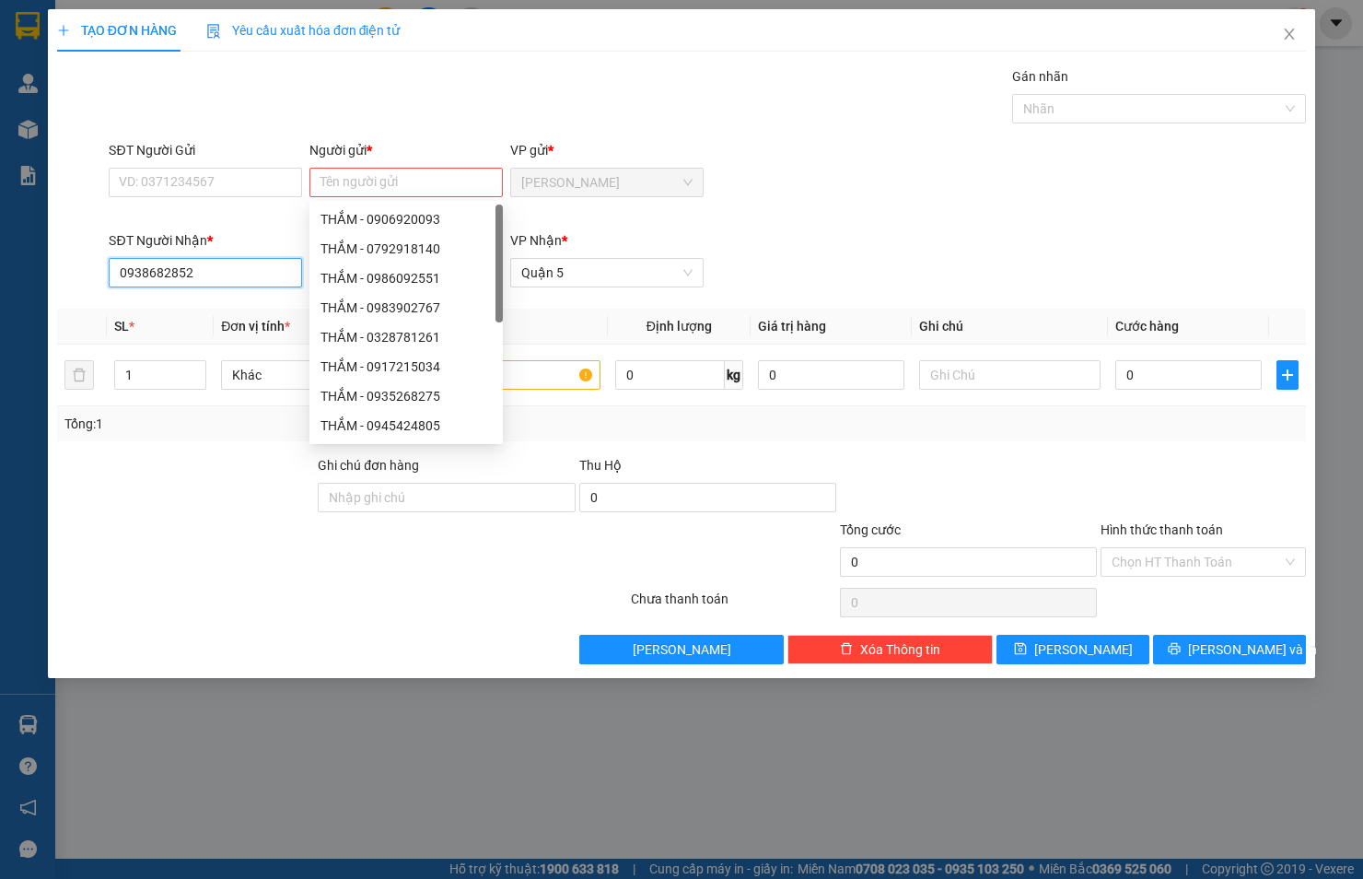
click at [227, 271] on input "0938682852" at bounding box center [205, 272] width 193 height 29
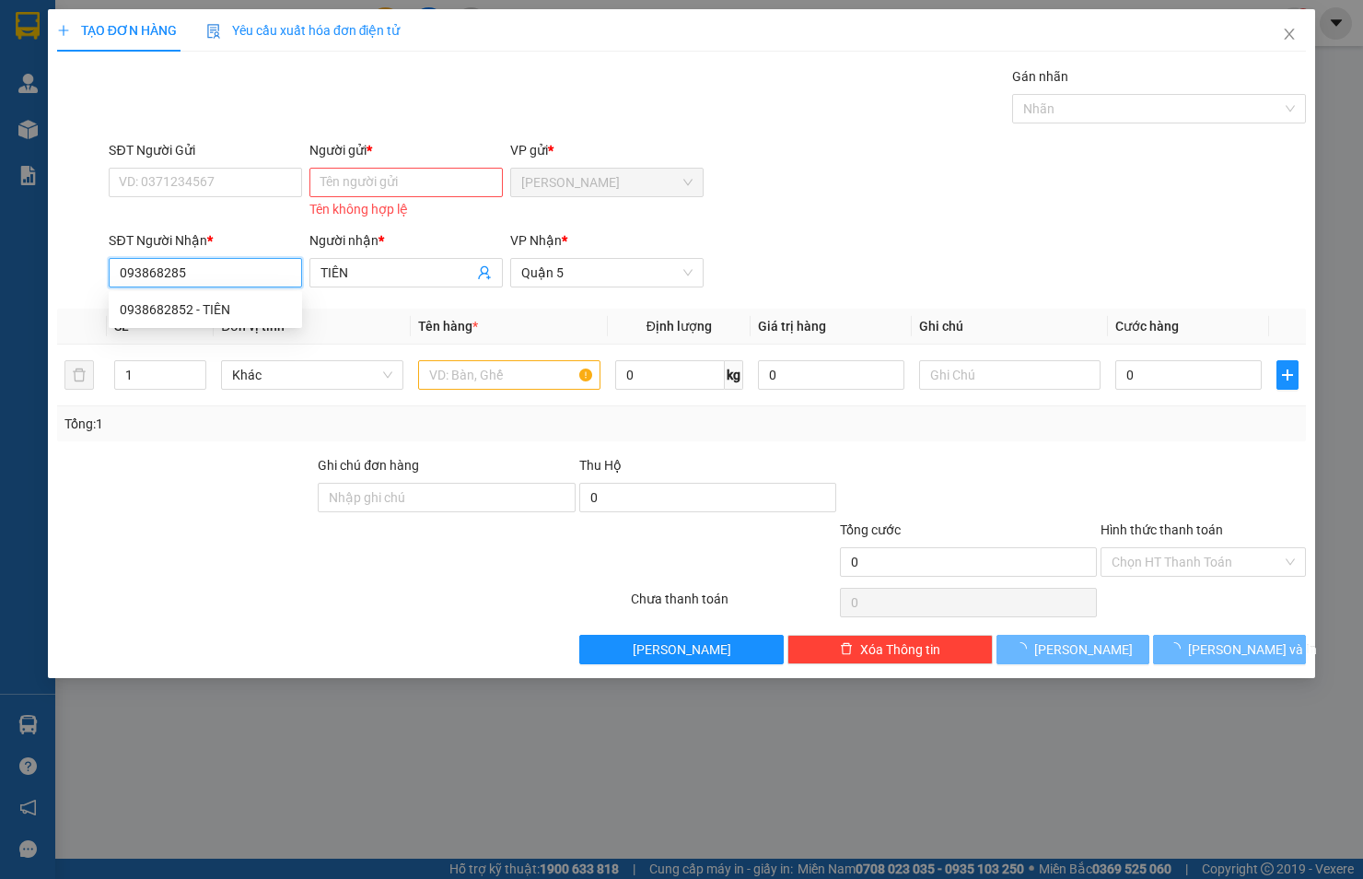
type input "0938682852"
click at [199, 310] on div "0938682852 - TIÊN" at bounding box center [205, 309] width 171 height 20
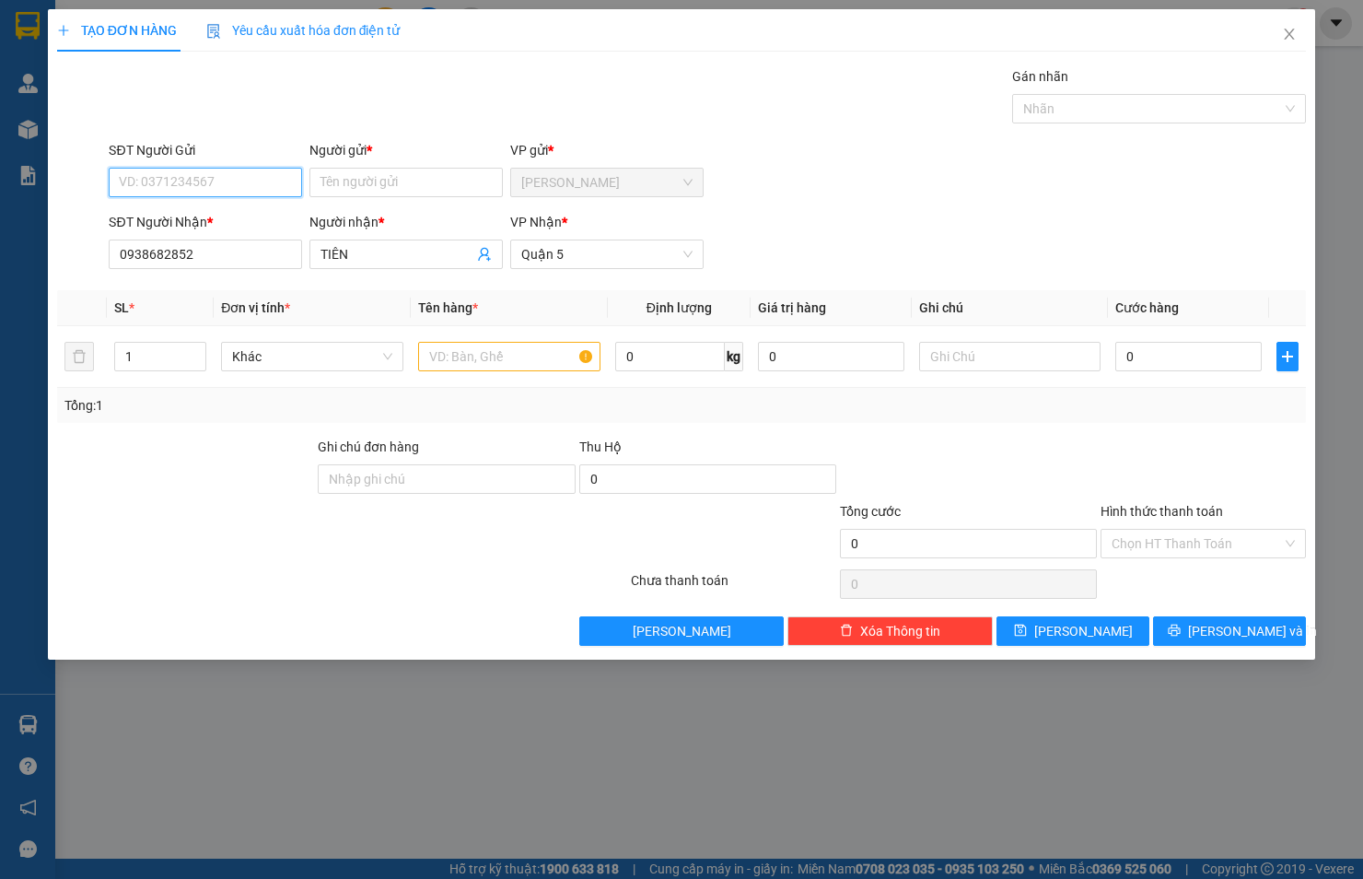
click at [215, 181] on input "SĐT Người Gửi" at bounding box center [205, 182] width 193 height 29
click at [213, 244] on div "0917118506 - Thắm CĐ" at bounding box center [205, 249] width 171 height 20
type input "0917118506"
type input "Thắm CĐ"
click at [459, 346] on input "text" at bounding box center [509, 356] width 182 height 29
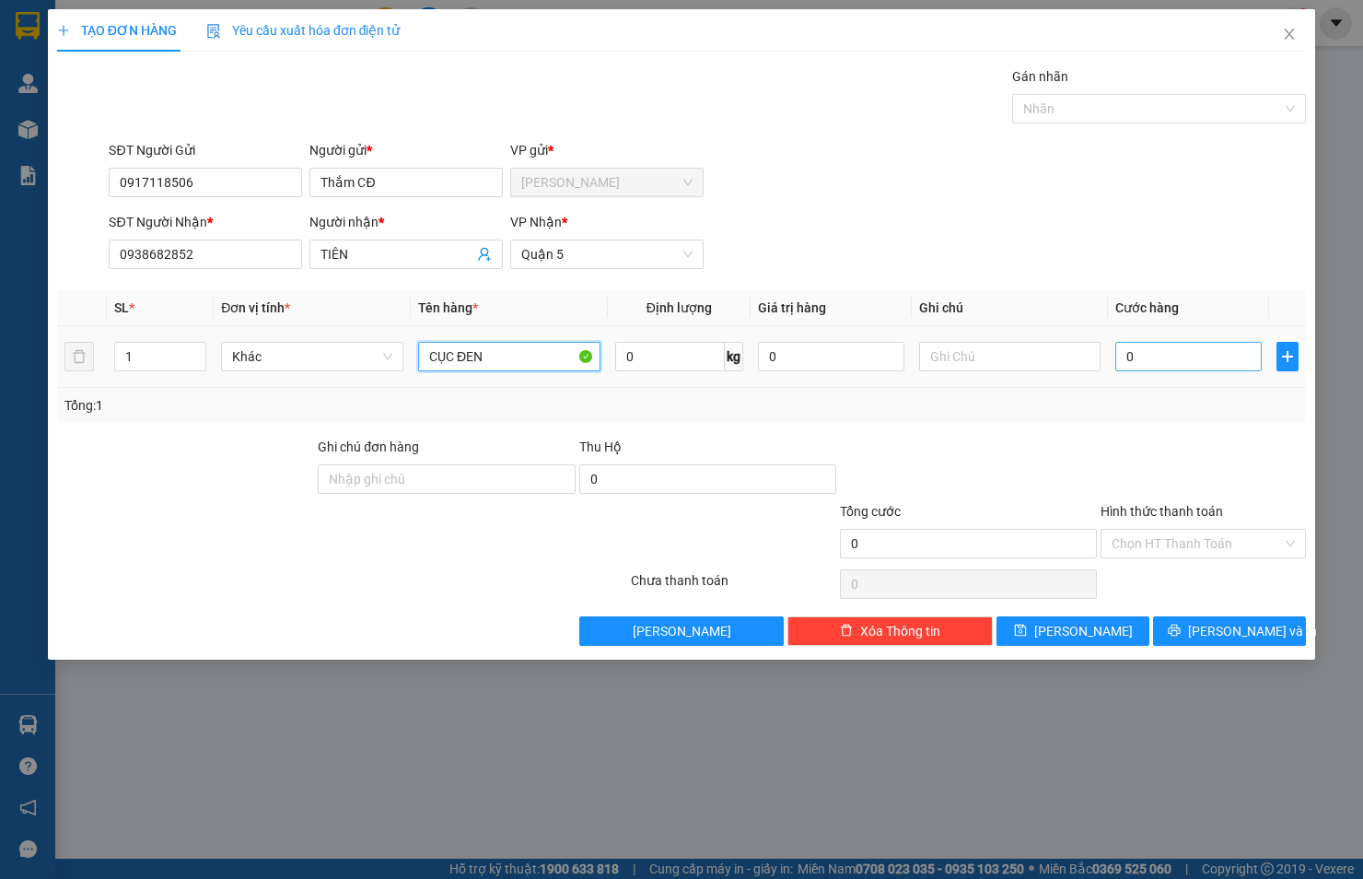
type input "CỤC ĐEN"
click at [1162, 361] on input "0" at bounding box center [1188, 356] width 146 height 29
type input "3"
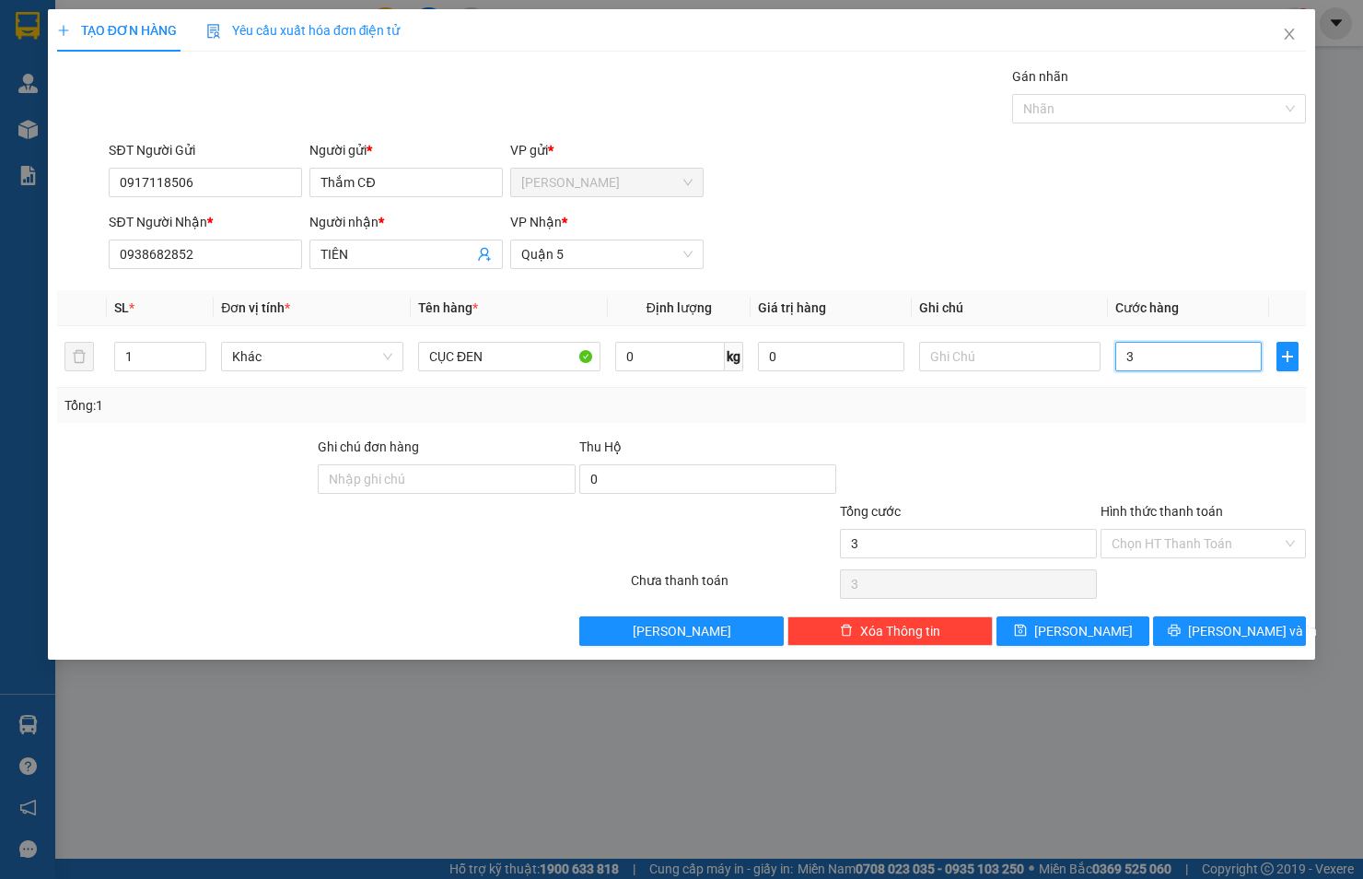
type input "30"
type input "30.000"
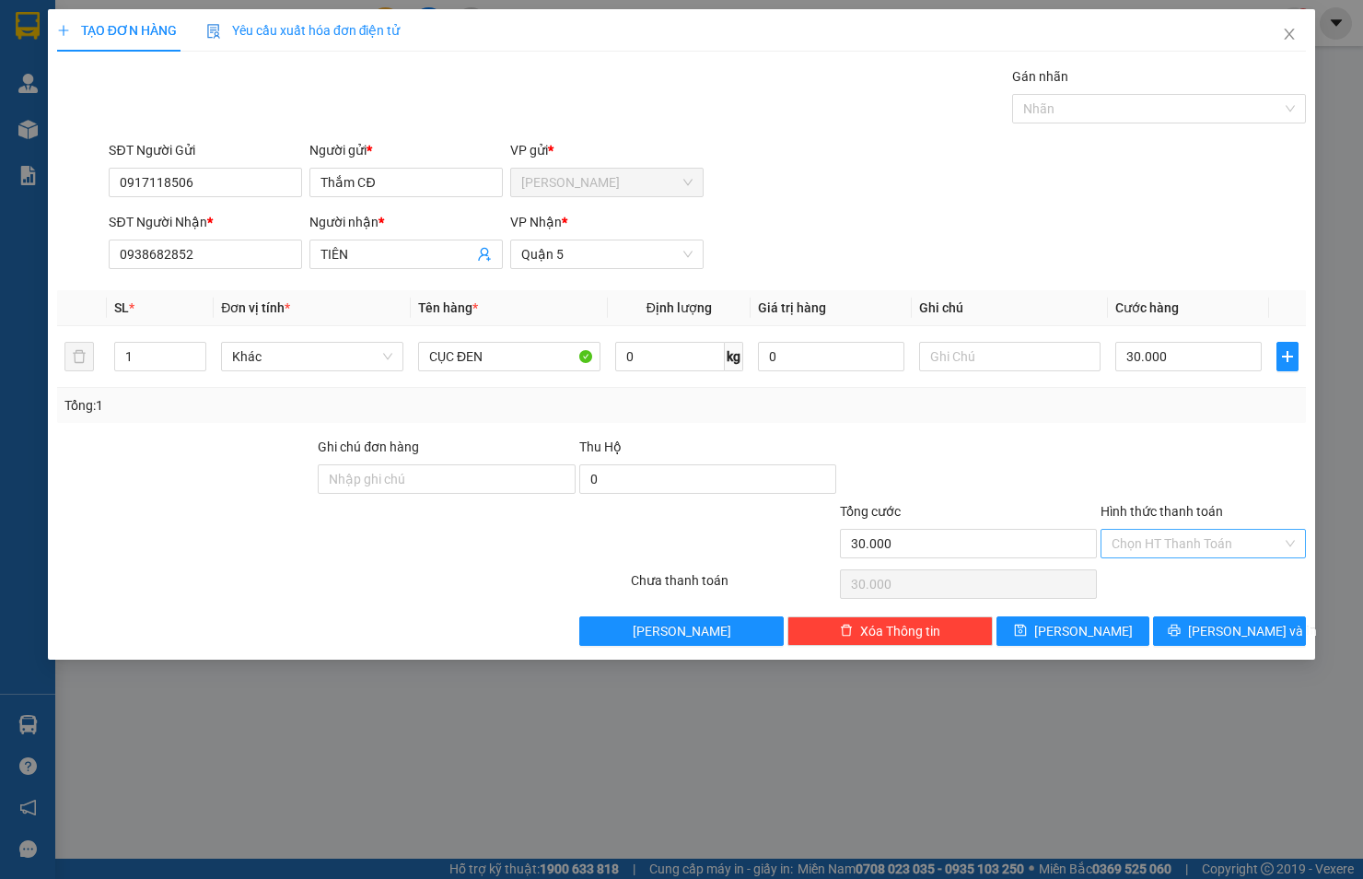
click at [1168, 532] on input "Hình thức thanh toán" at bounding box center [1197, 544] width 170 height 28
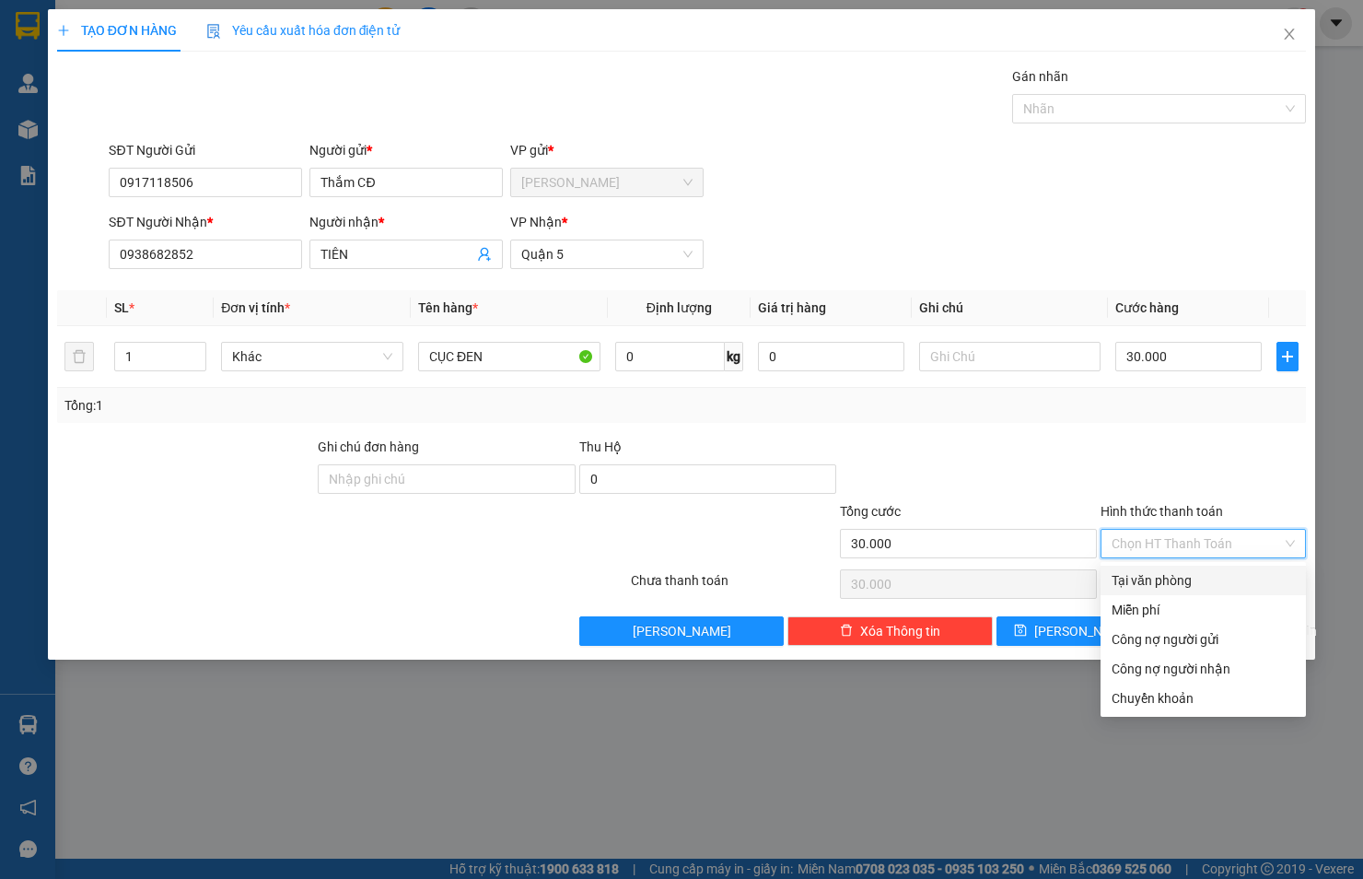
click at [1162, 584] on div "Tại văn phòng" at bounding box center [1203, 580] width 183 height 20
type input "0"
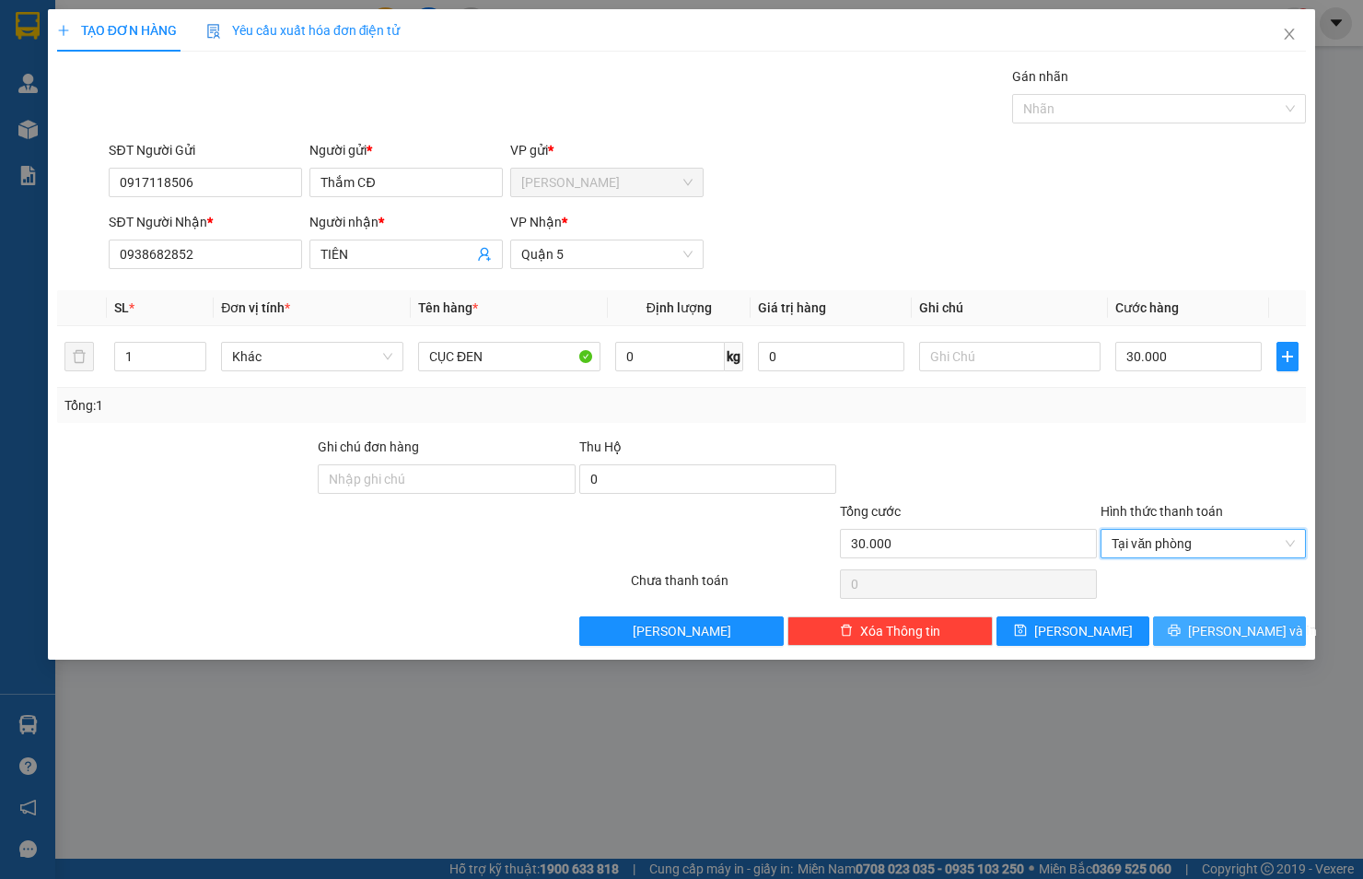
click at [1181, 633] on icon "printer" at bounding box center [1174, 630] width 13 height 13
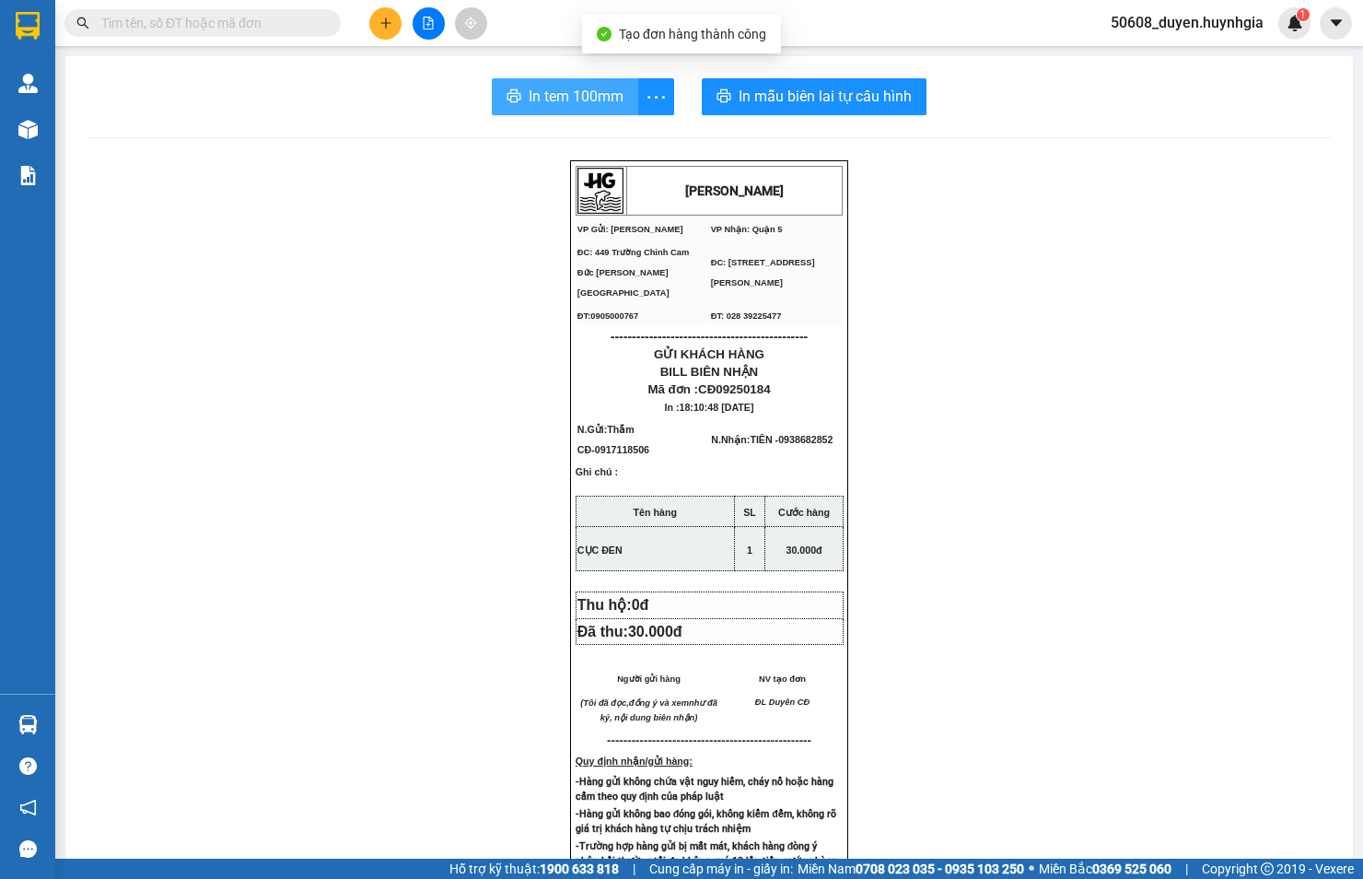
click at [578, 90] on span "In tem 100mm" at bounding box center [576, 96] width 95 height 23
click at [384, 18] on icon "plus" at bounding box center [386, 23] width 13 height 13
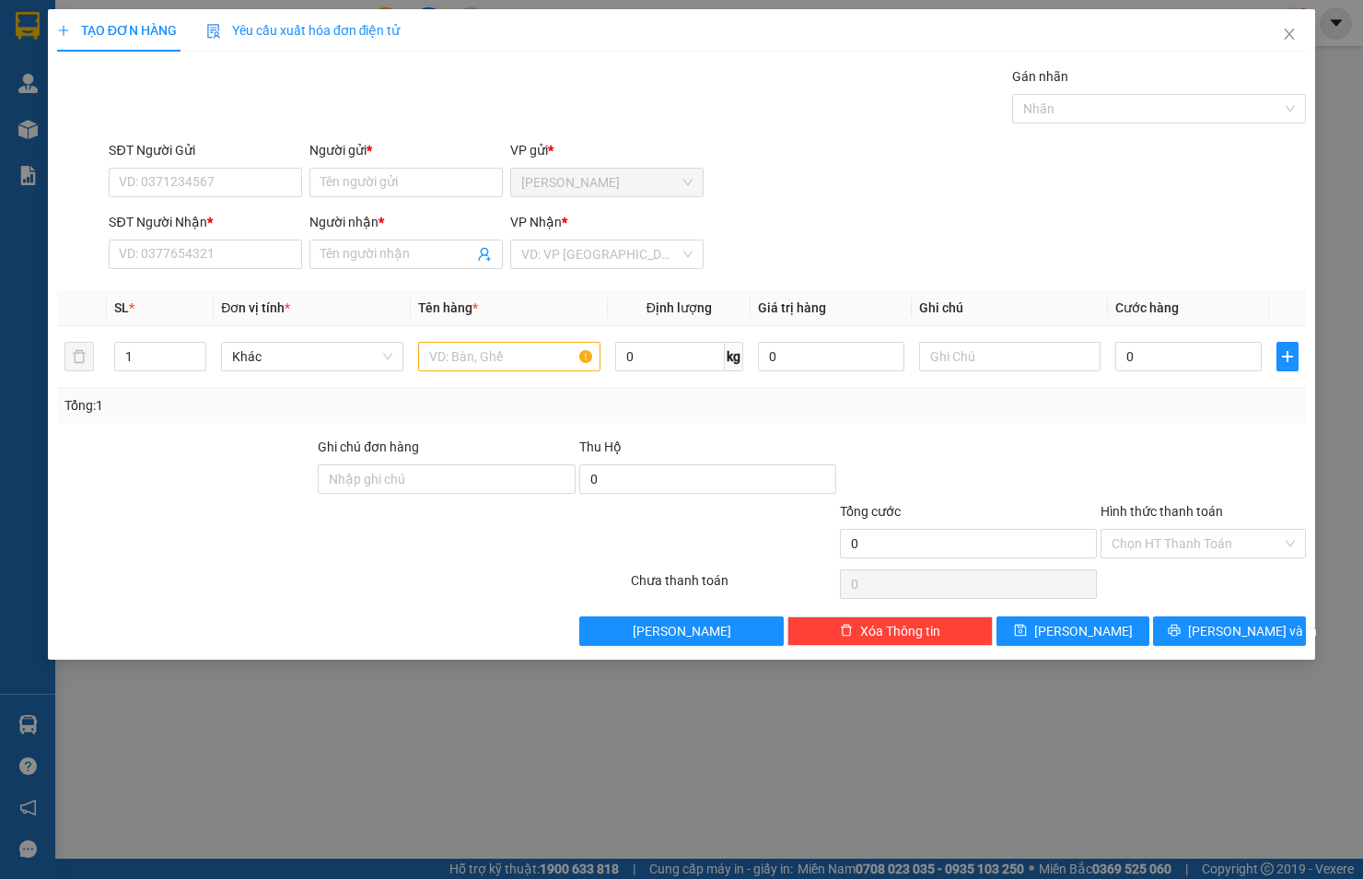
click at [215, 230] on div "SĐT Người Nhận *" at bounding box center [205, 222] width 193 height 20
click at [215, 239] on input "SĐT Người Nhận *" at bounding box center [205, 253] width 193 height 29
click at [212, 258] on input "SĐT Người Nhận *" at bounding box center [205, 253] width 193 height 29
click at [228, 184] on input "SĐT Người Gửi" at bounding box center [205, 182] width 193 height 29
click at [378, 182] on input "Người gửi *" at bounding box center [406, 182] width 193 height 29
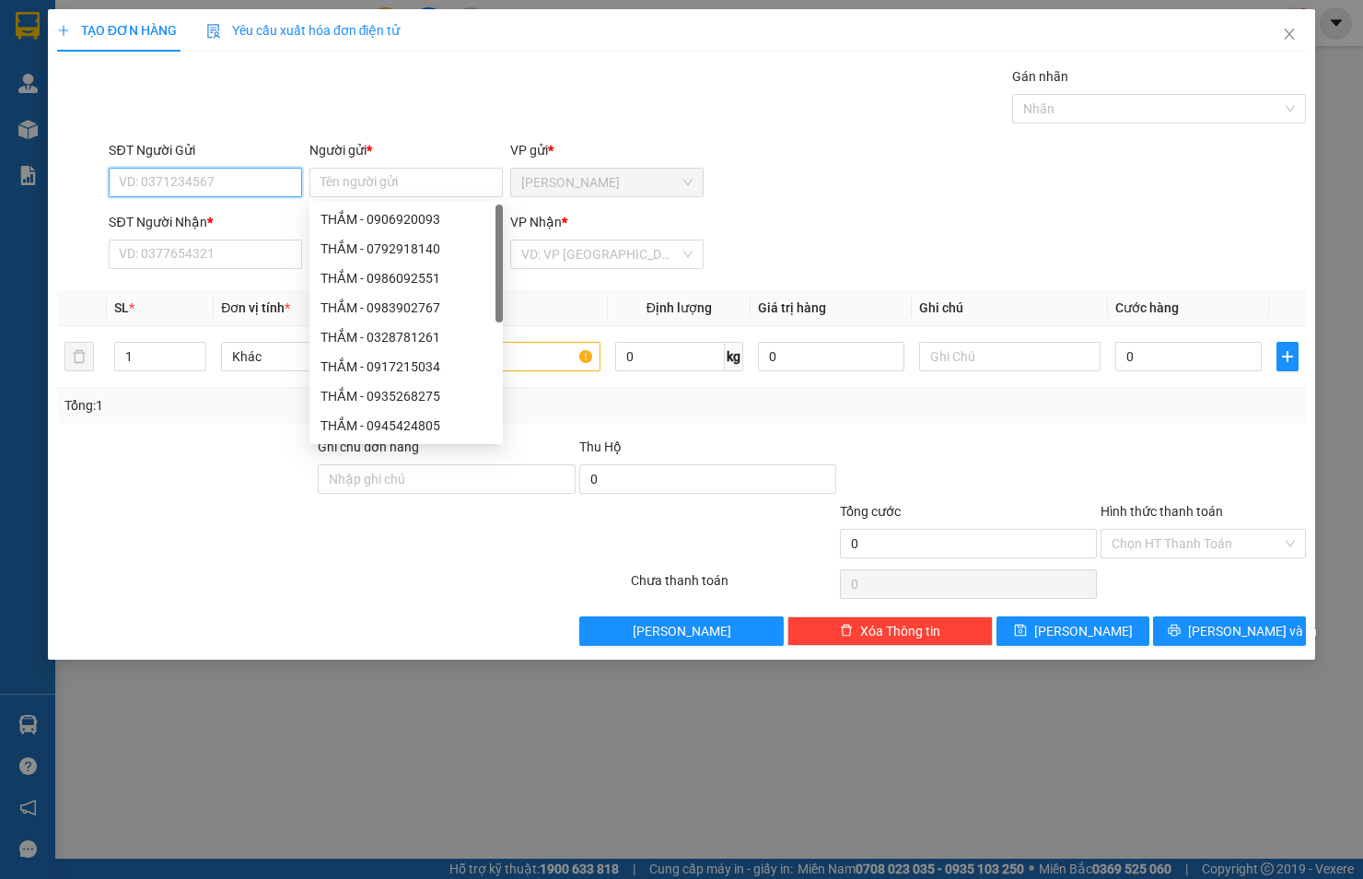
click at [196, 181] on input "SĐT Người Gửi" at bounding box center [205, 182] width 193 height 29
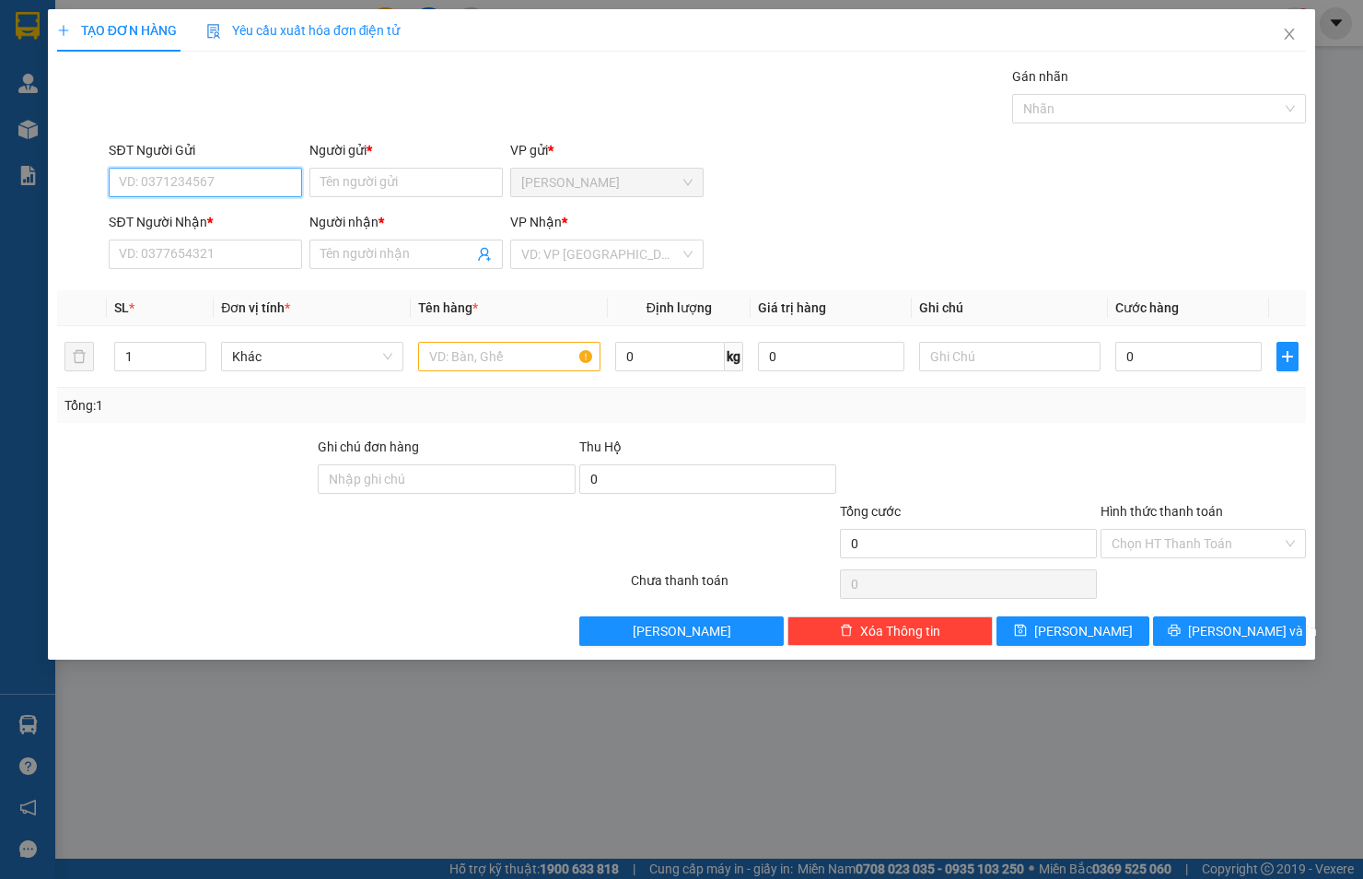
click at [237, 192] on input "SĐT Người Gửi" at bounding box center [205, 182] width 193 height 29
click at [199, 260] on input "SĐT Người Nhận *" at bounding box center [205, 253] width 193 height 29
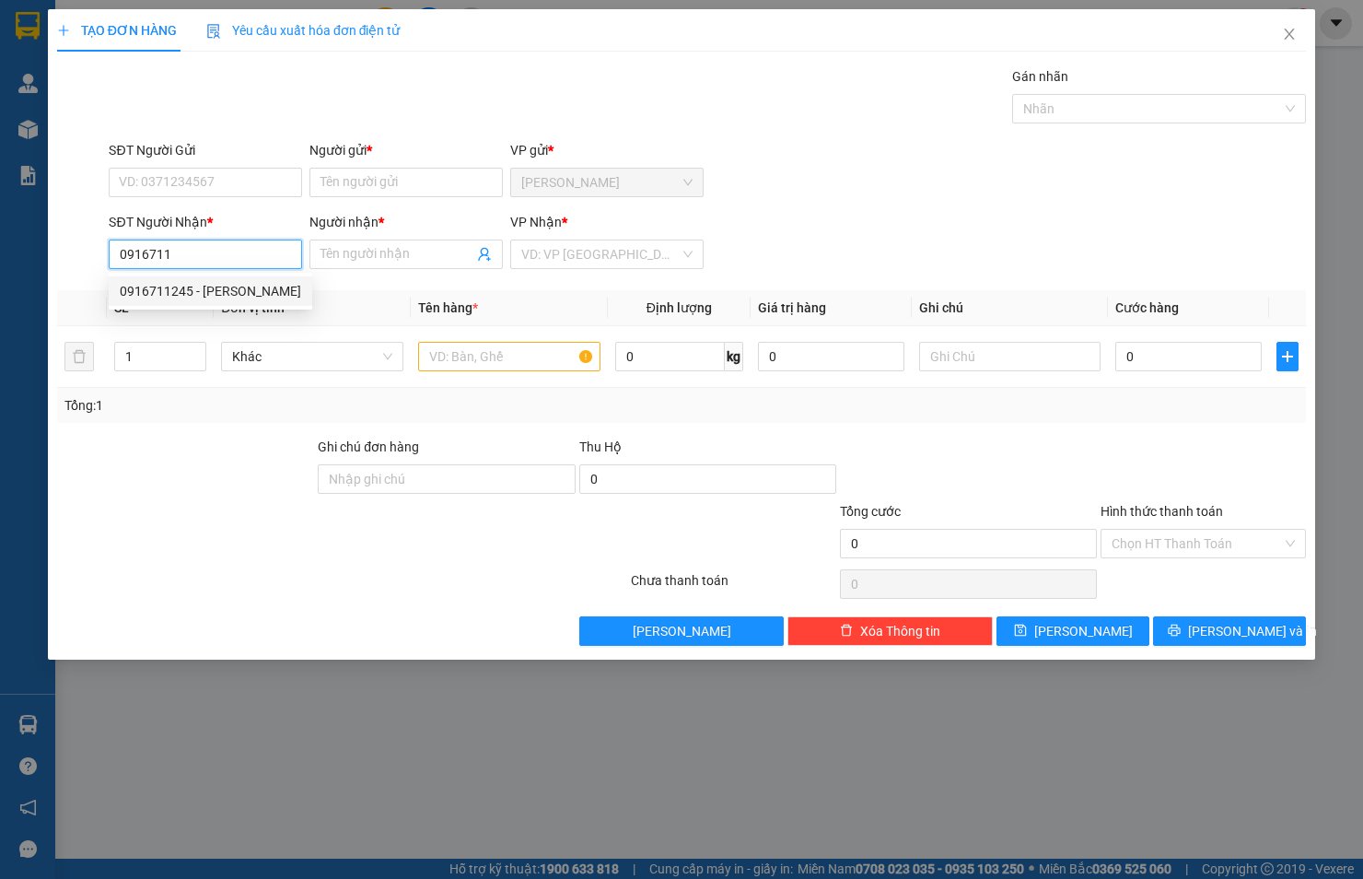
click at [175, 291] on div "0916711245 - [PERSON_NAME]" at bounding box center [210, 291] width 181 height 20
type input "0916711245"
type input "TỐ CHÂN"
type input "0916711245"
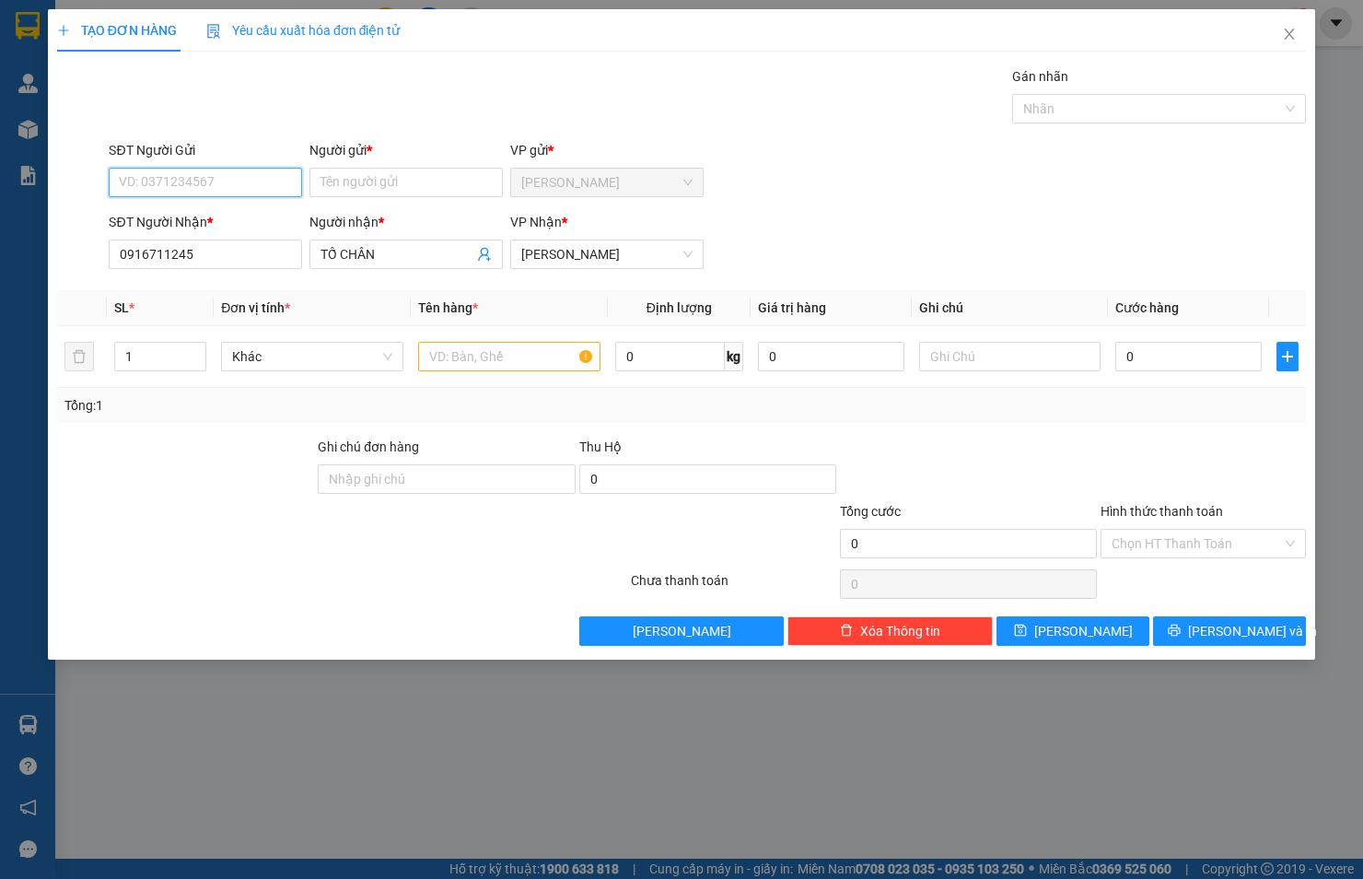
click at [205, 179] on input "SĐT Người Gửi" at bounding box center [205, 182] width 193 height 29
click at [216, 216] on div "0916711245 - [PERSON_NAME]" at bounding box center [210, 219] width 181 height 20
type input "0916711245"
type input "TỐ CHÂN"
click at [450, 350] on input "text" at bounding box center [509, 356] width 182 height 29
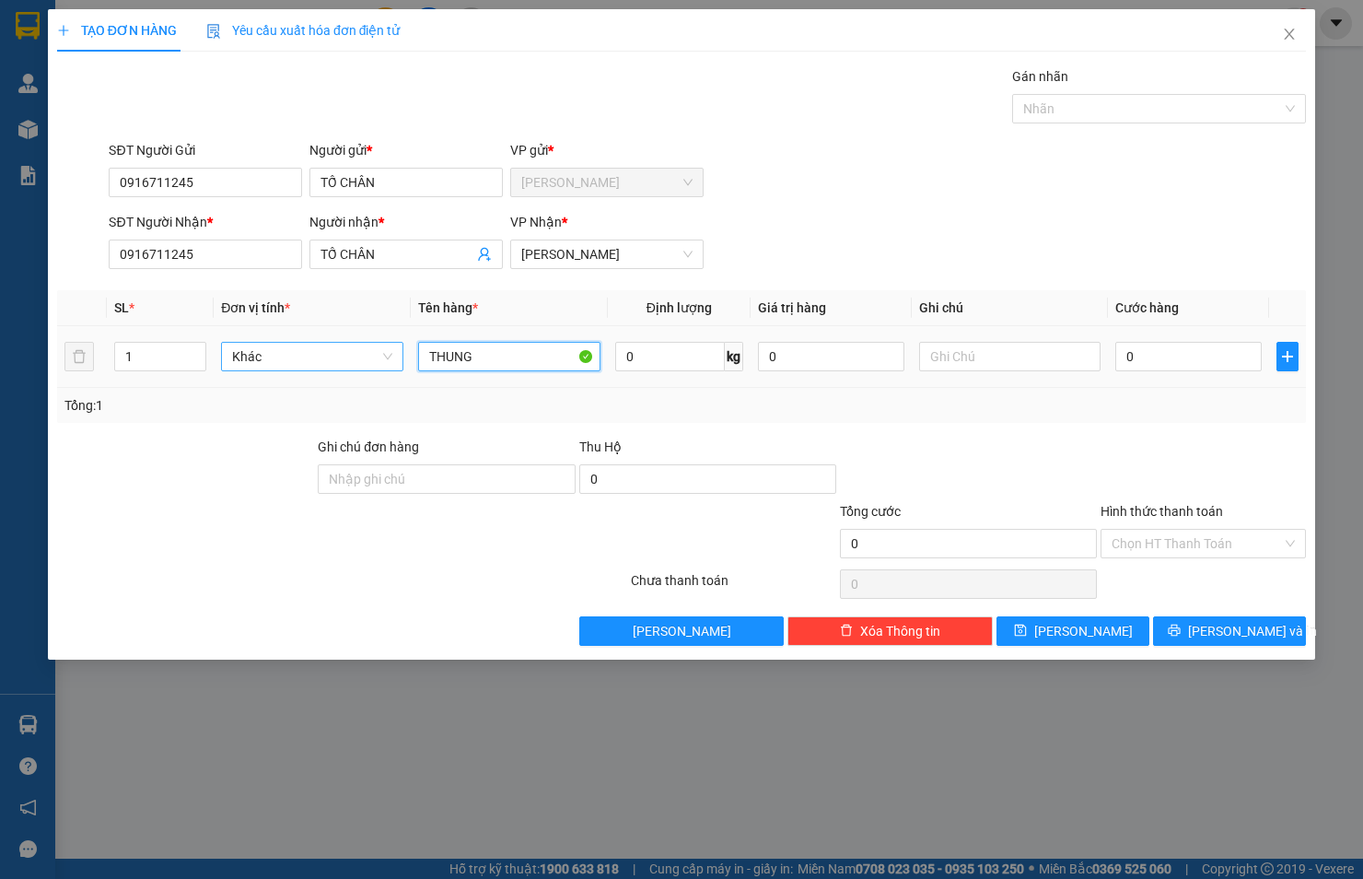
drag, startPoint x: 486, startPoint y: 363, endPoint x: 339, endPoint y: 365, distance: 147.4
click at [339, 365] on tr "1 Khác THUNG 0 kg 0 0" at bounding box center [681, 357] width 1249 height 62
type input "T"
type input "[GEOGRAPHIC_DATA]"
click at [1193, 348] on input "0" at bounding box center [1188, 356] width 146 height 29
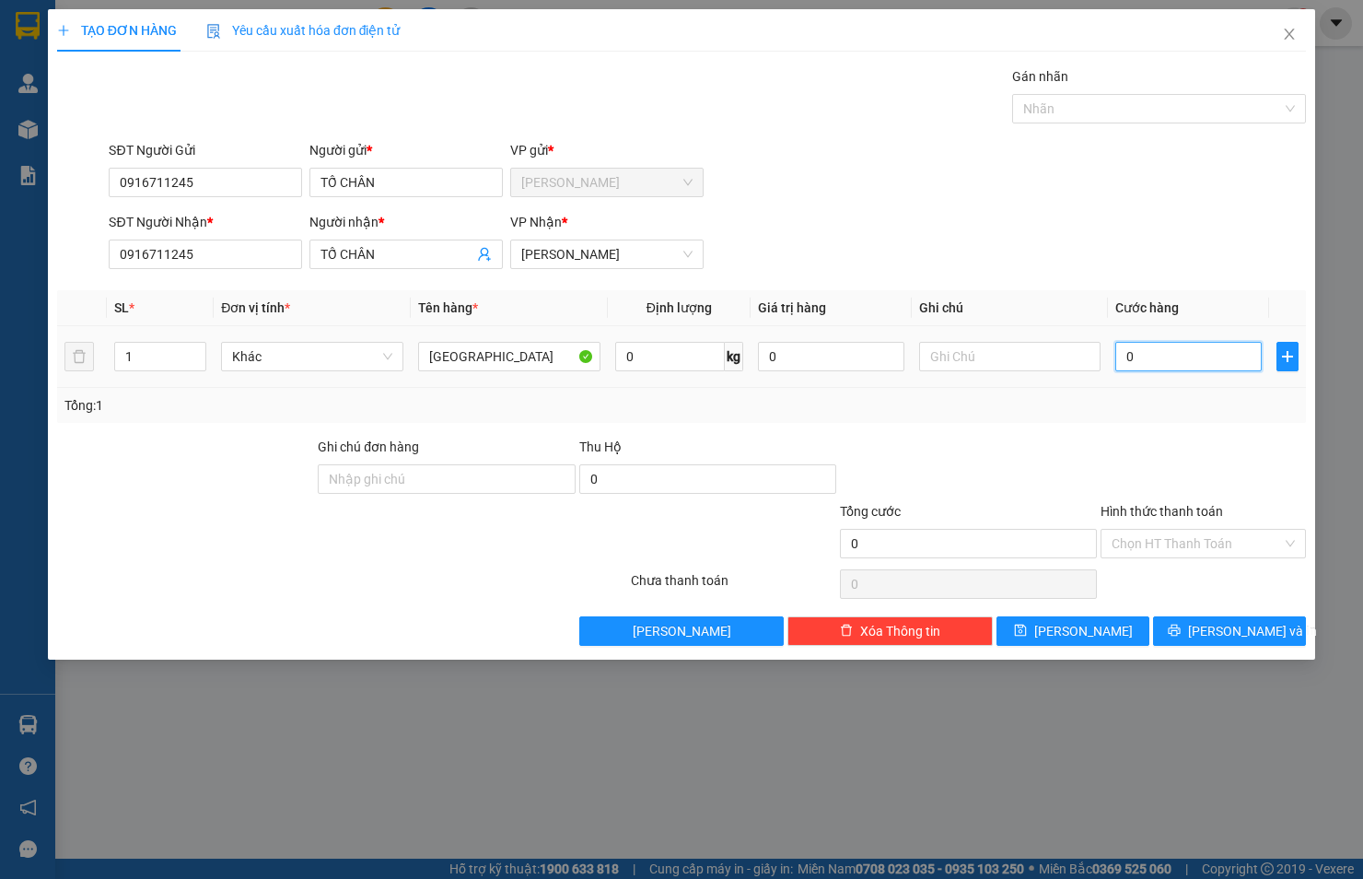
type input "4"
type input "40"
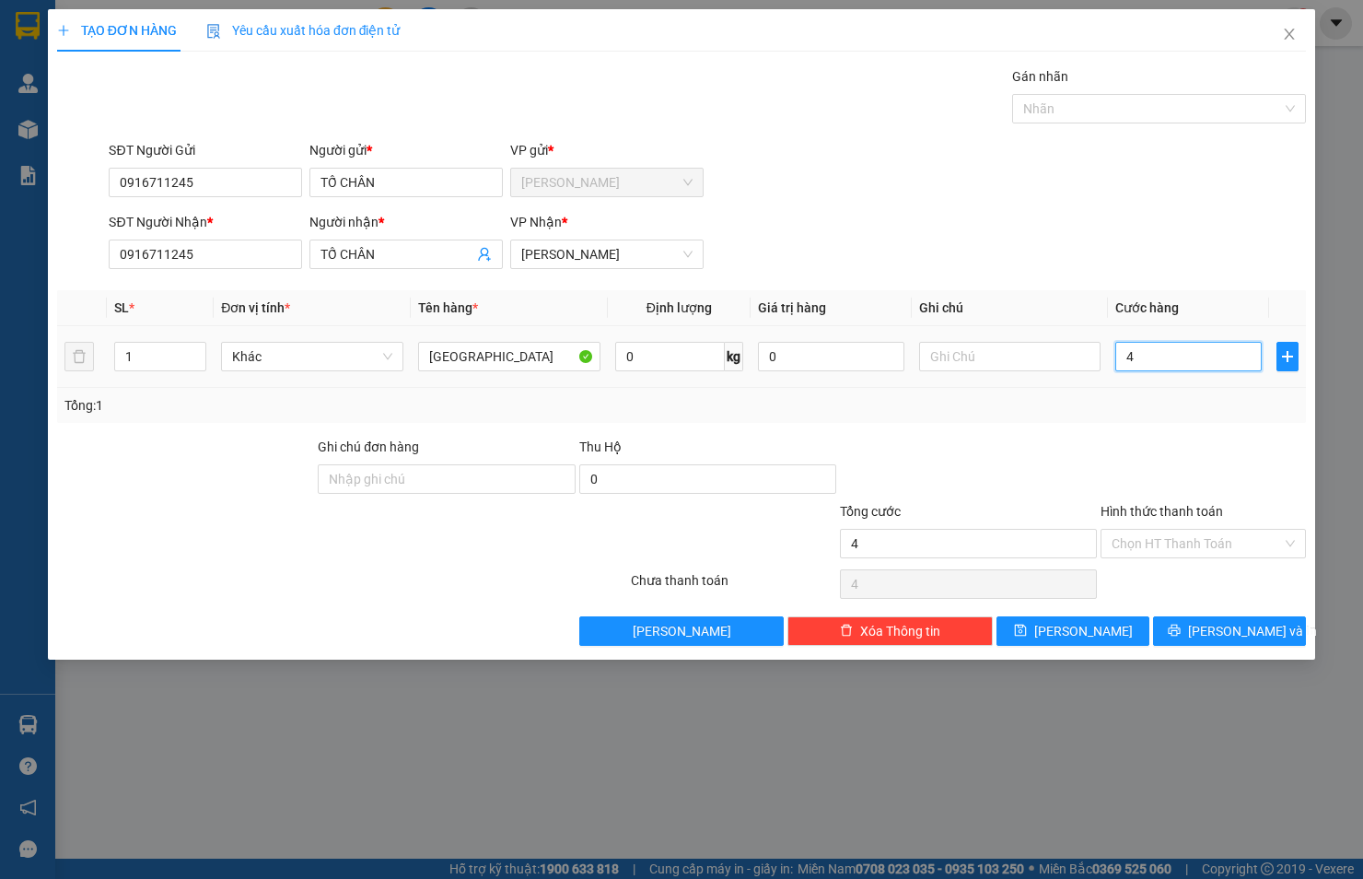
type input "40"
type input "40.000"
click at [1216, 544] on input "Hình thức thanh toán" at bounding box center [1197, 544] width 170 height 28
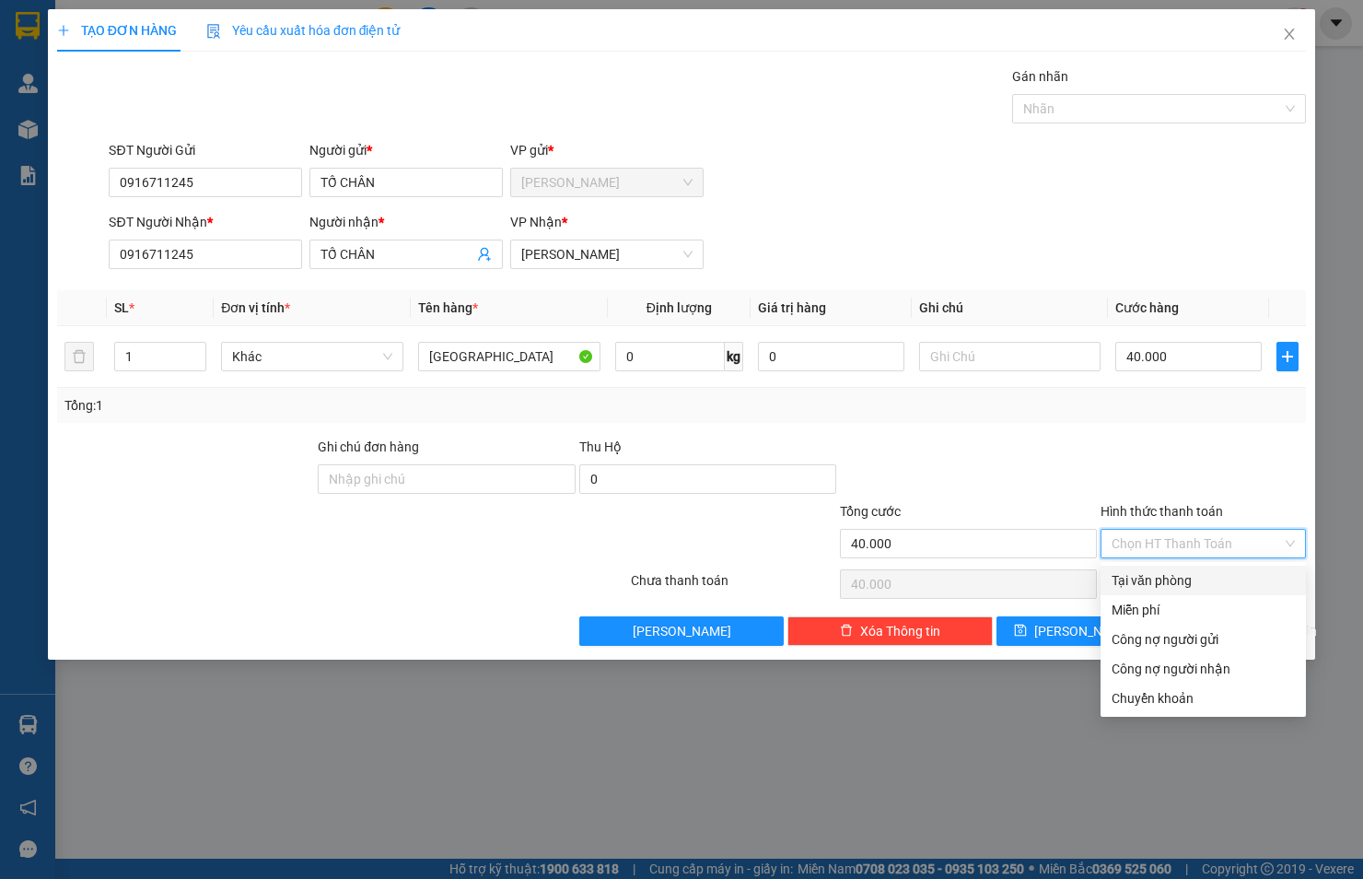
click at [1205, 588] on div "Tại văn phòng" at bounding box center [1203, 580] width 183 height 20
type input "0"
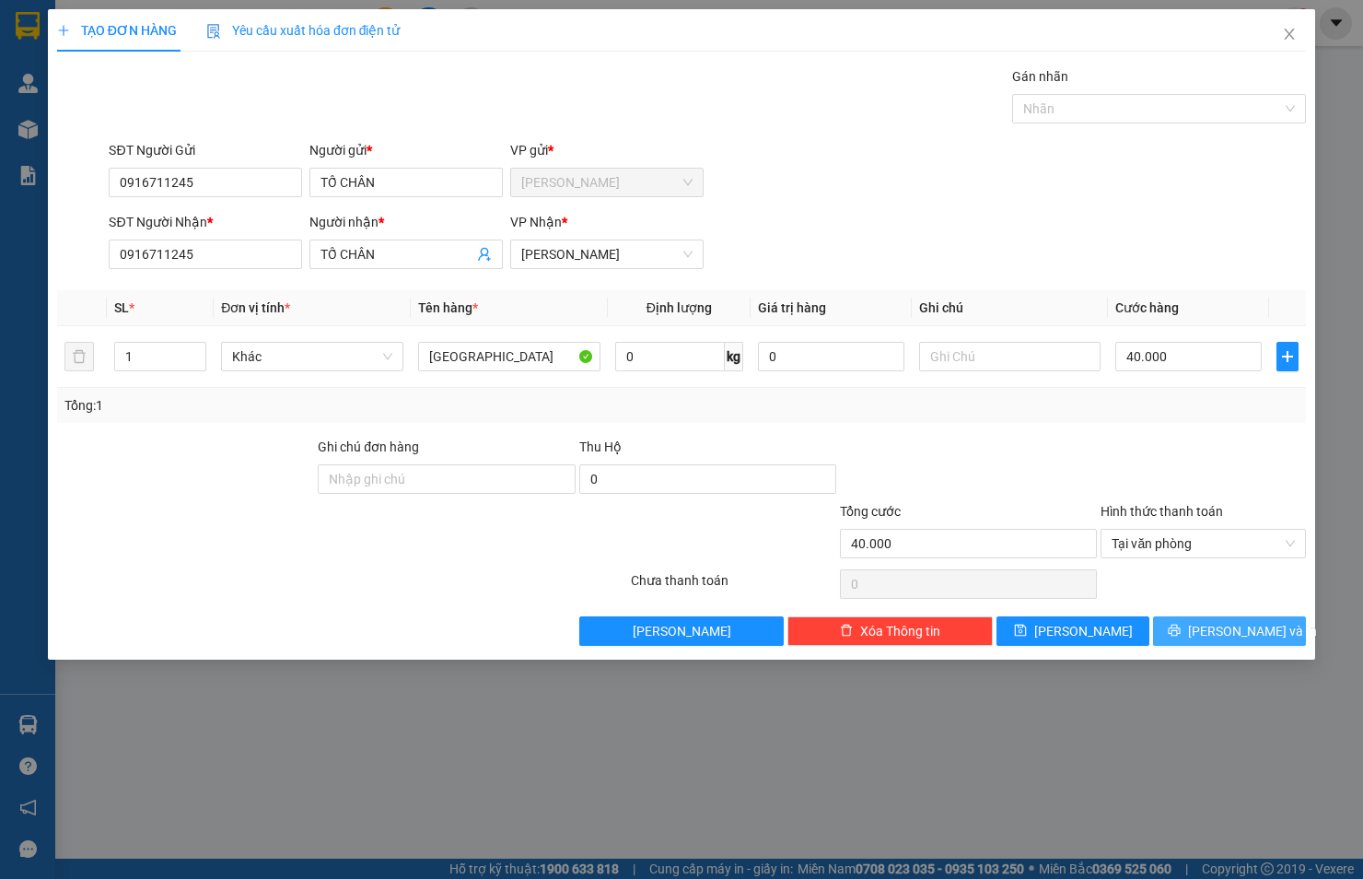
click at [1209, 645] on button "[PERSON_NAME] và In" at bounding box center [1229, 630] width 153 height 29
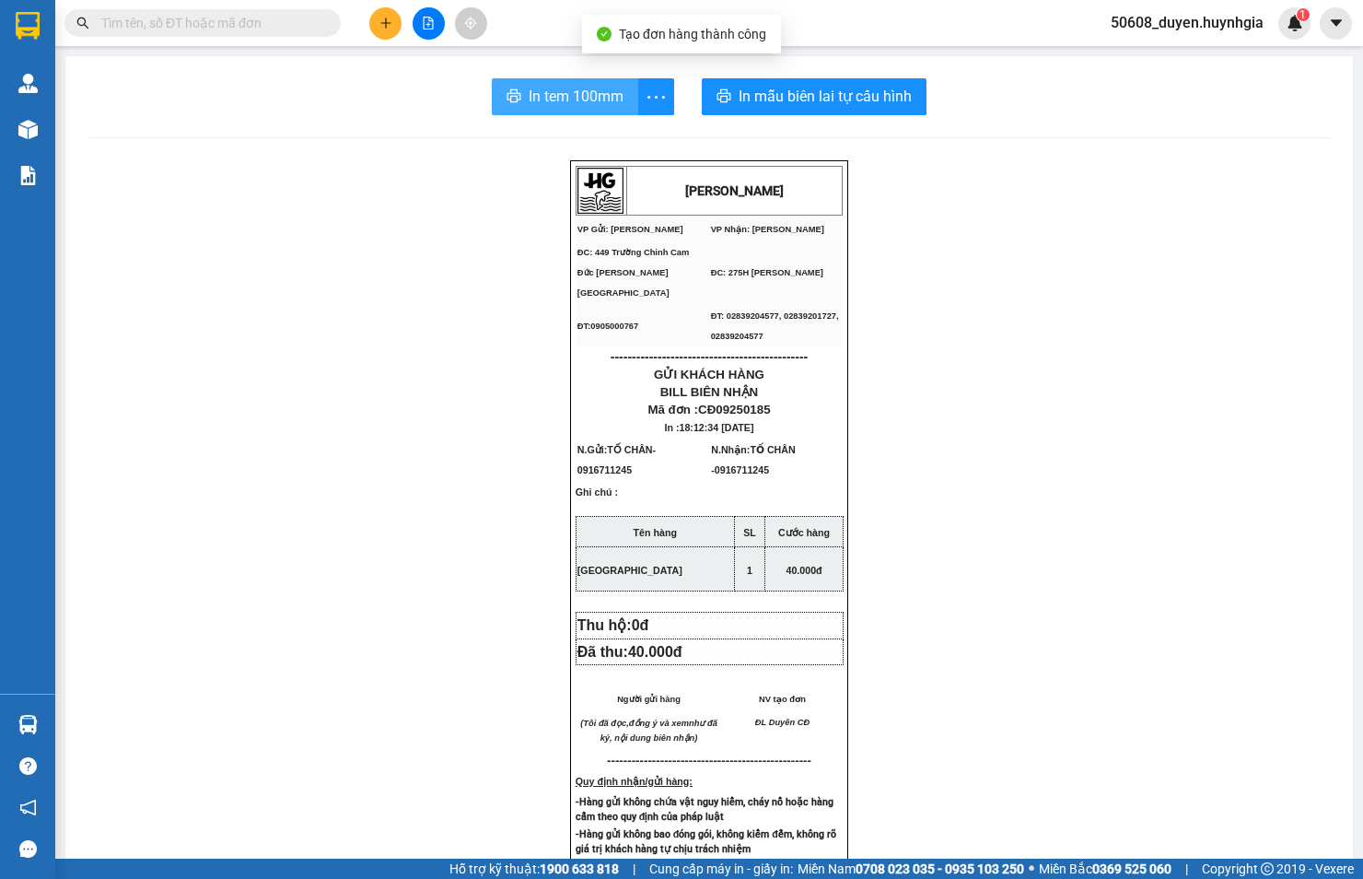
click at [593, 98] on span "In tem 100mm" at bounding box center [576, 96] width 95 height 23
click at [382, 22] on icon "plus" at bounding box center [385, 22] width 10 height 1
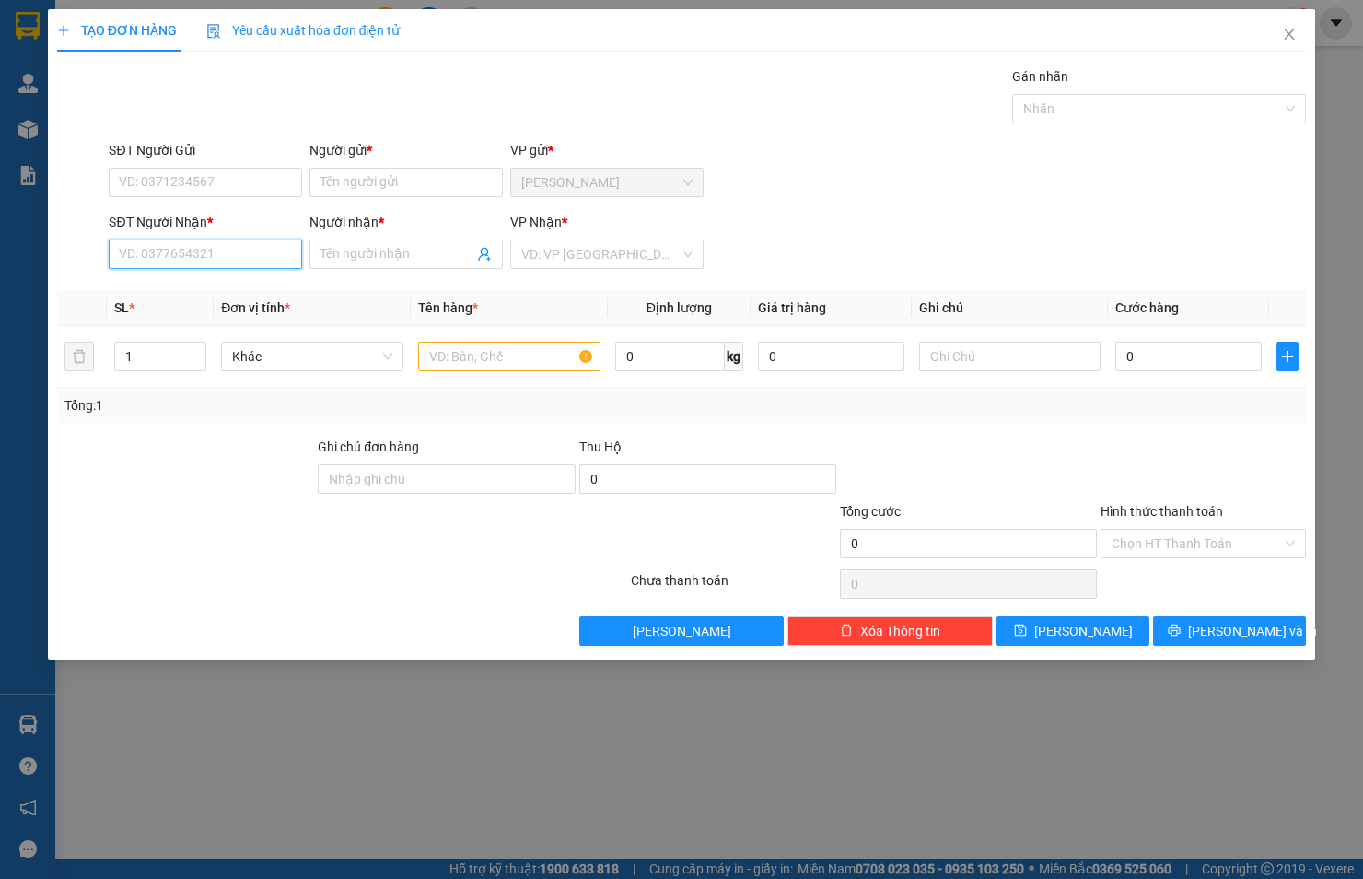
click at [187, 251] on input "SĐT Người Nhận *" at bounding box center [205, 253] width 193 height 29
click at [244, 289] on div "0969440262 - MÁY ẢNH 24H" at bounding box center [205, 291] width 171 height 20
type input "0969440262"
type input "MÁY ẢNH 24H"
type input "0969440262"
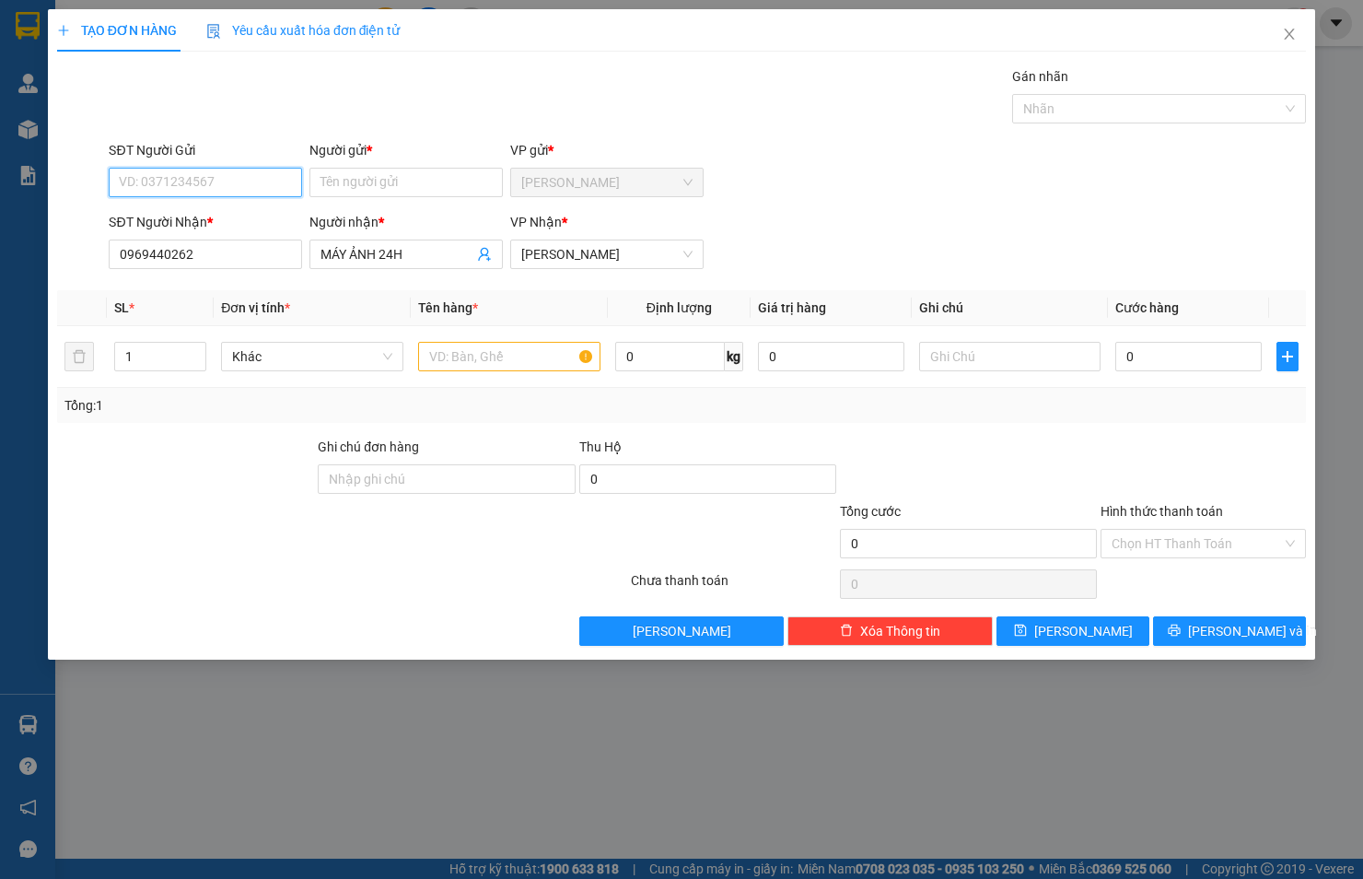
click at [225, 175] on input "SĐT Người Gửi" at bounding box center [205, 182] width 193 height 29
type input "0939483357"
click at [328, 181] on input "Người gửi *" at bounding box center [406, 182] width 193 height 29
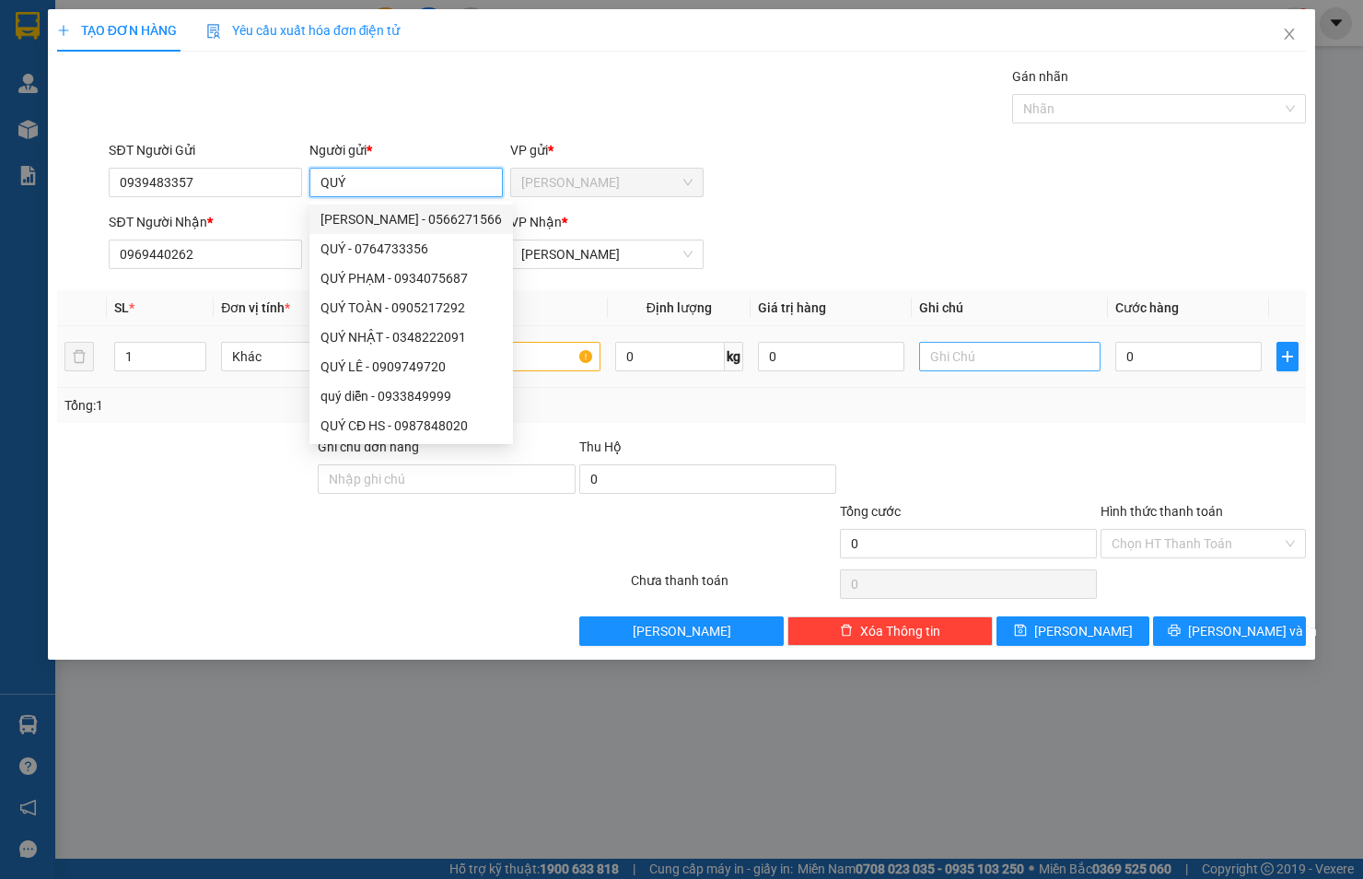
type input "QUÝ"
click at [1004, 364] on input "text" at bounding box center [1010, 356] width 182 height 29
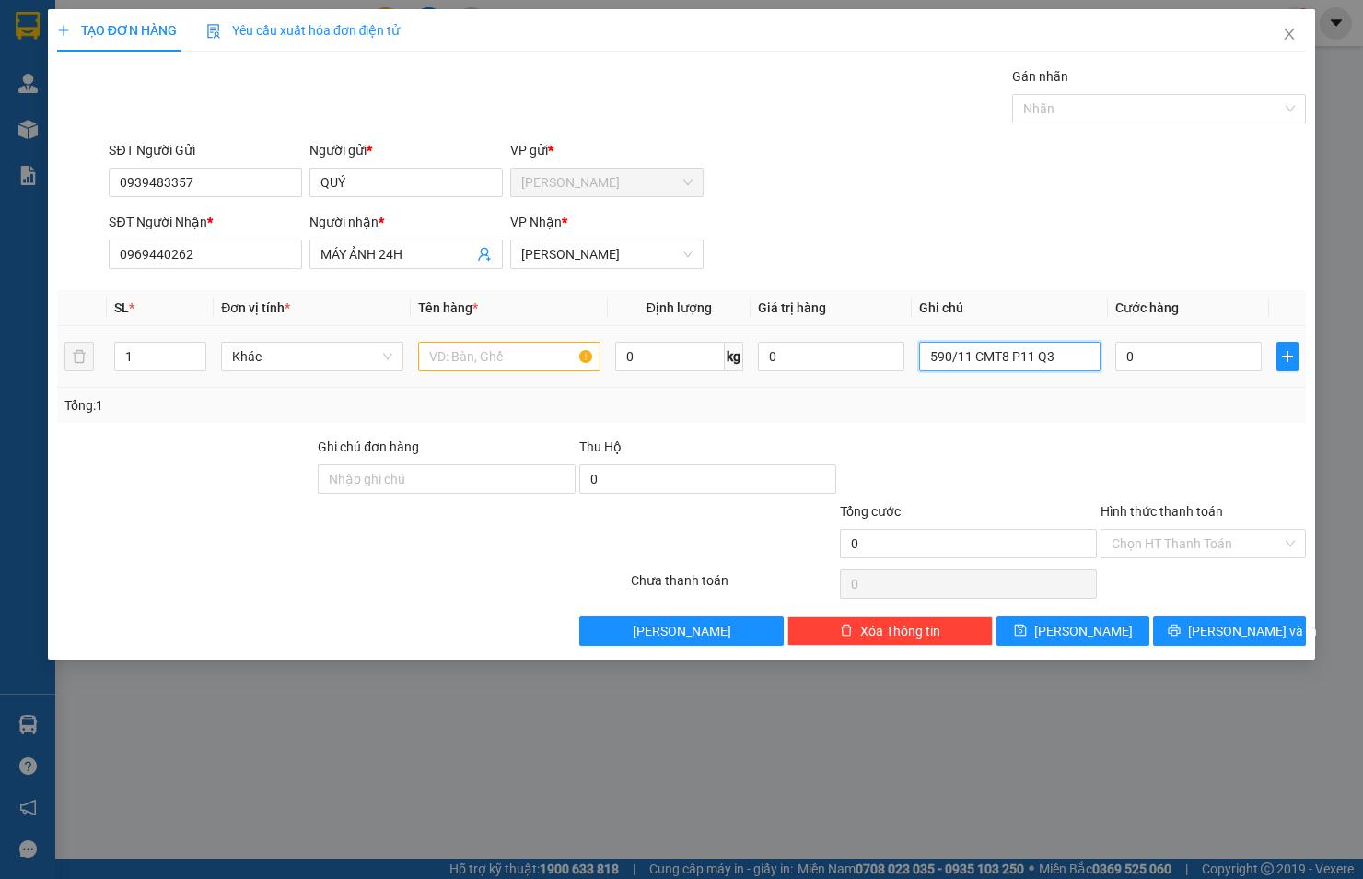
type input "590/11 CMT8 P11 Q3"
click at [516, 356] on input "text" at bounding box center [509, 356] width 182 height 29
type input "HỘP"
click at [1177, 362] on input "0" at bounding box center [1188, 356] width 146 height 29
type input "2"
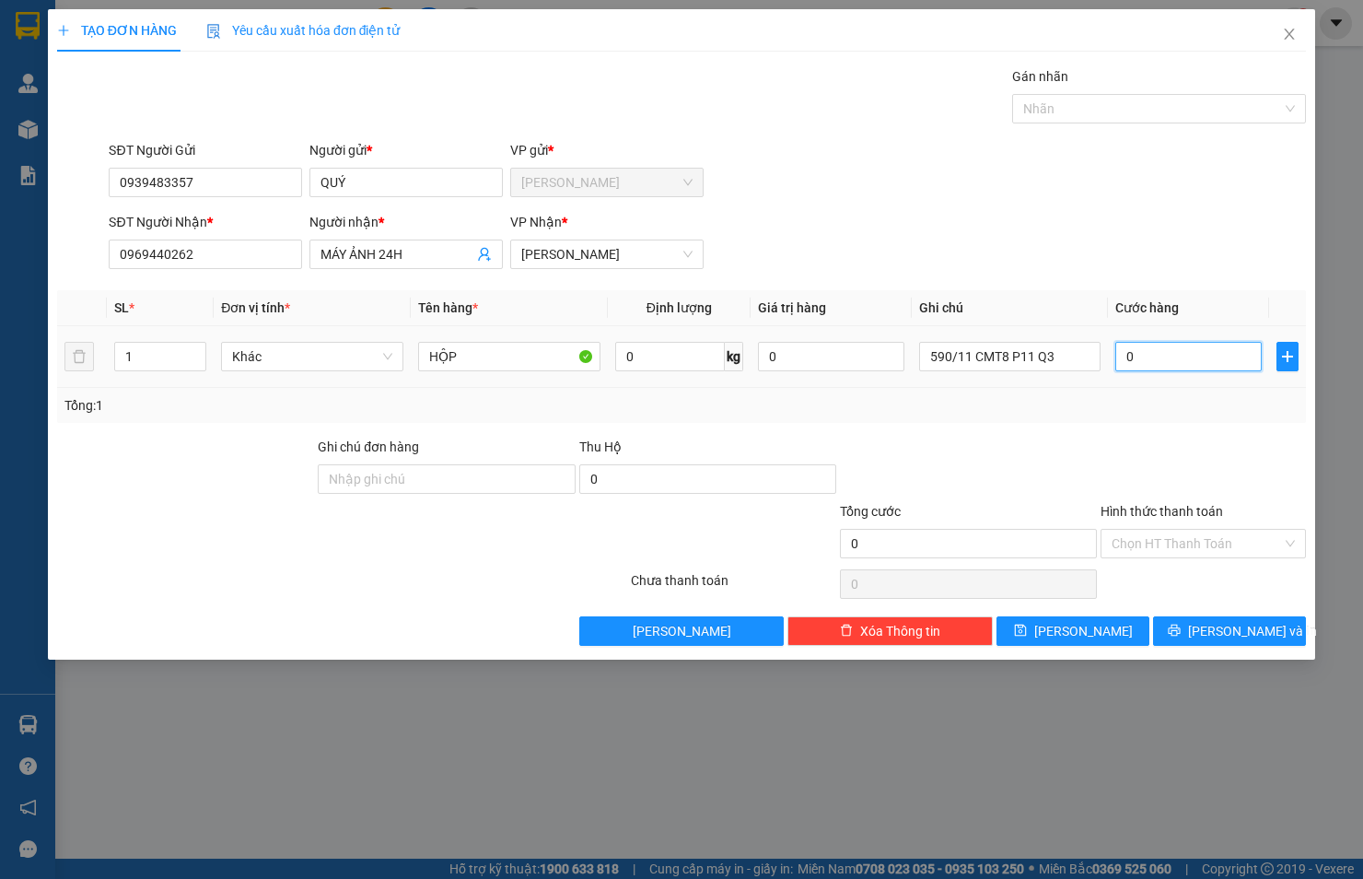
type input "2"
type input "20"
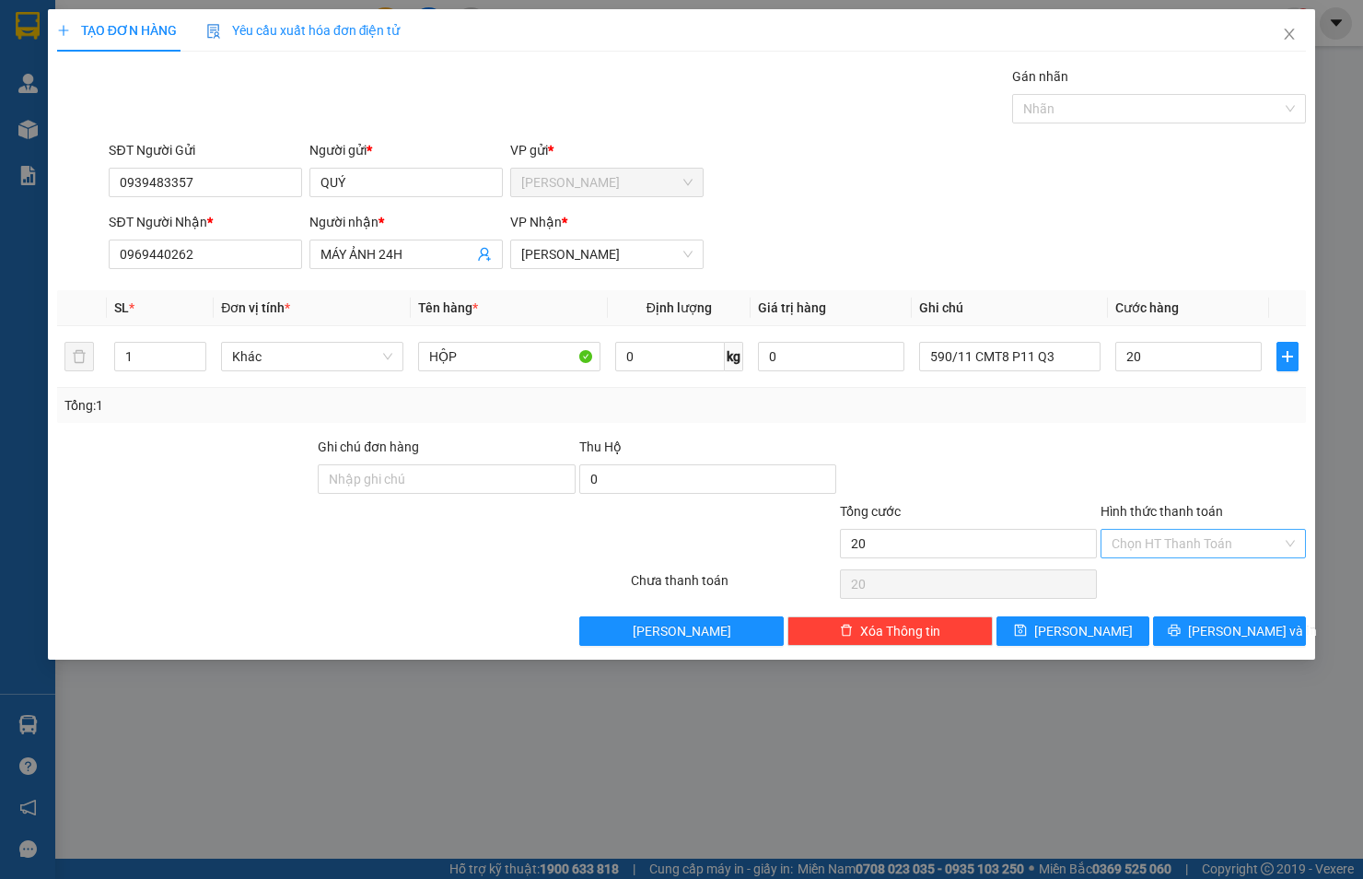
type input "20.000"
click at [1161, 543] on input "Hình thức thanh toán" at bounding box center [1197, 544] width 170 height 28
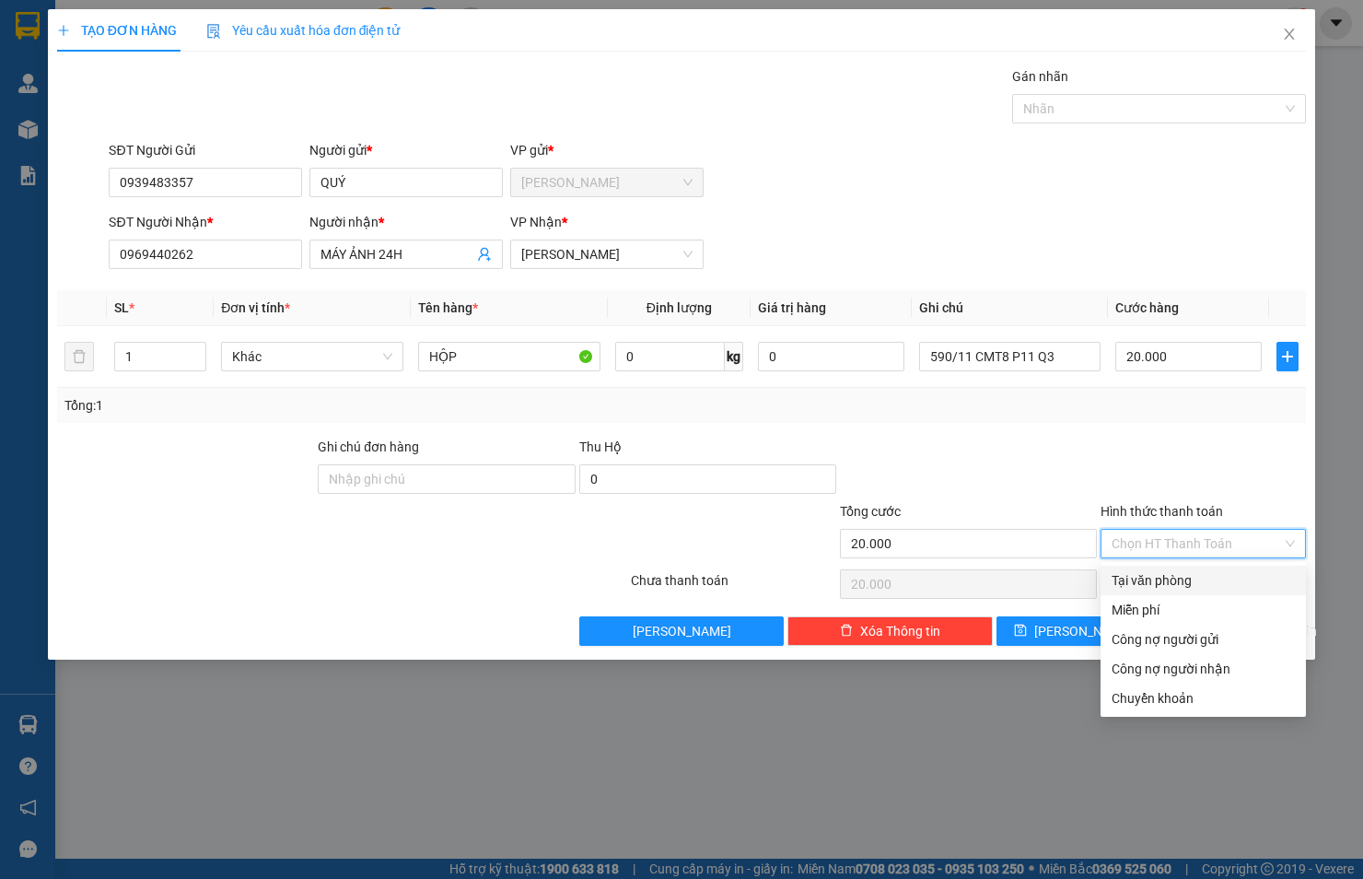
click at [1152, 578] on div "Tại văn phòng" at bounding box center [1203, 580] width 183 height 20
type input "0"
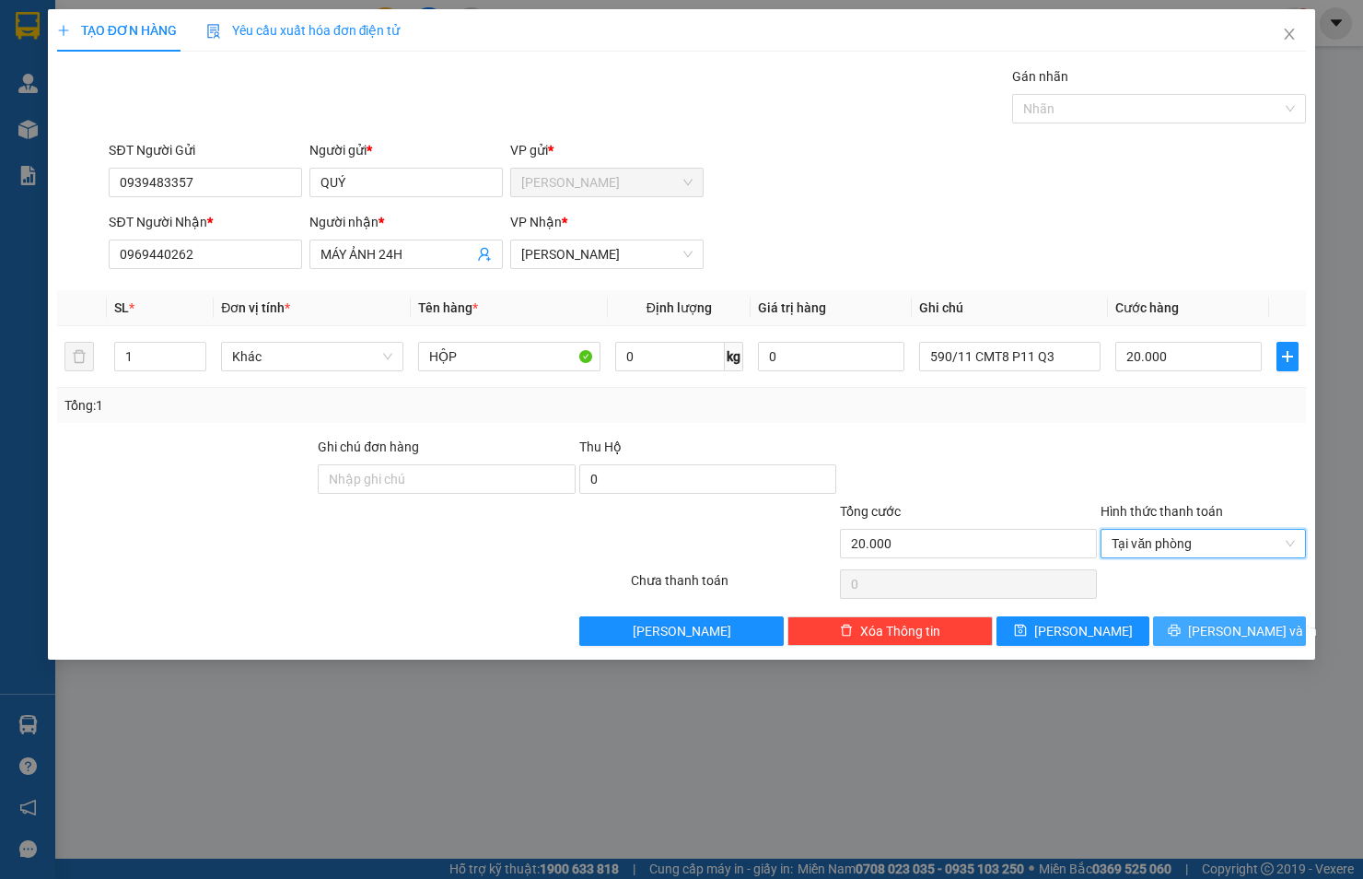
click at [1181, 630] on icon "printer" at bounding box center [1174, 630] width 13 height 13
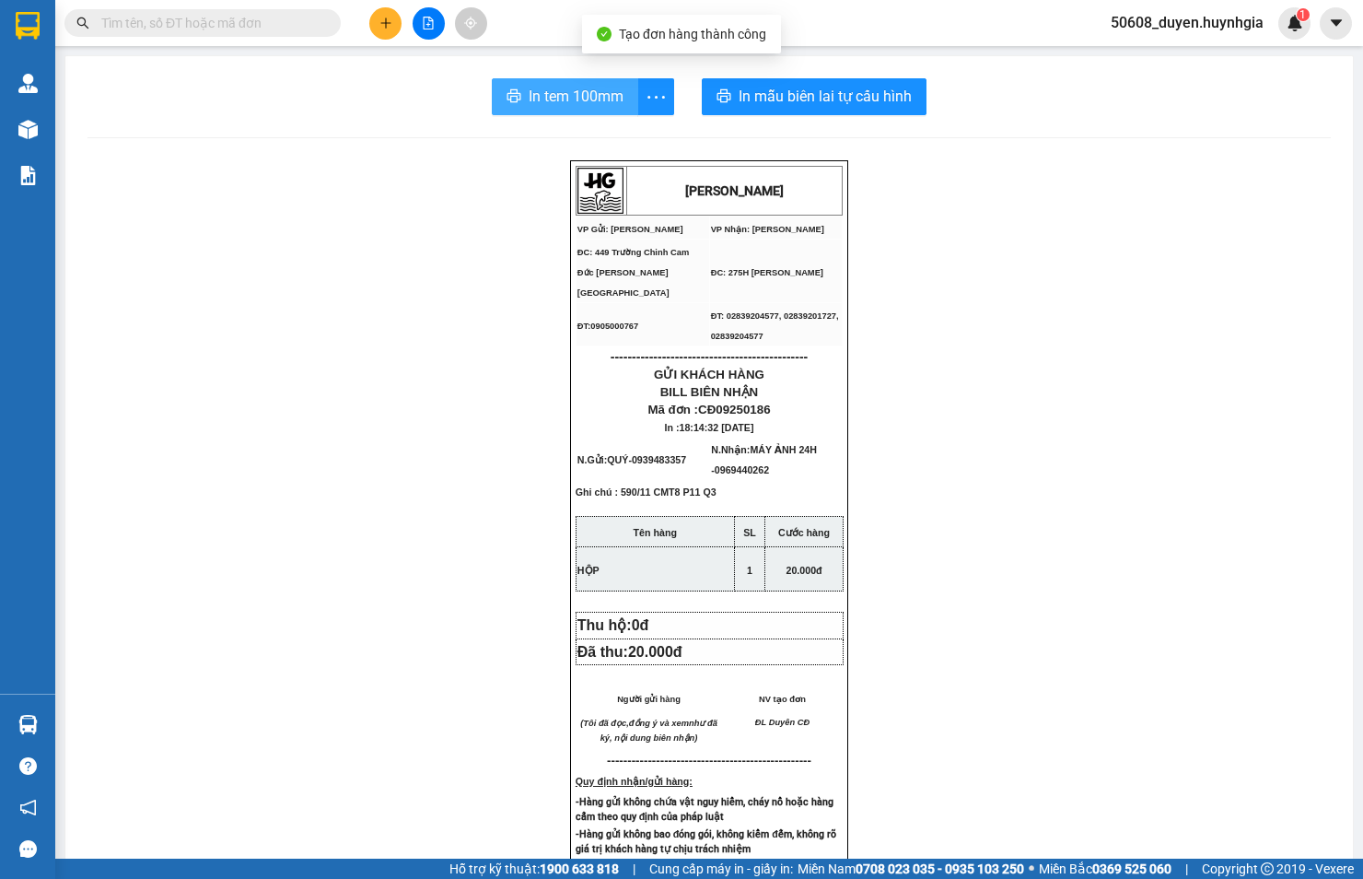
click at [542, 98] on span "In tem 100mm" at bounding box center [576, 96] width 95 height 23
click at [539, 94] on span "In tem 100mm" at bounding box center [576, 96] width 95 height 23
click at [376, 32] on button at bounding box center [385, 23] width 32 height 32
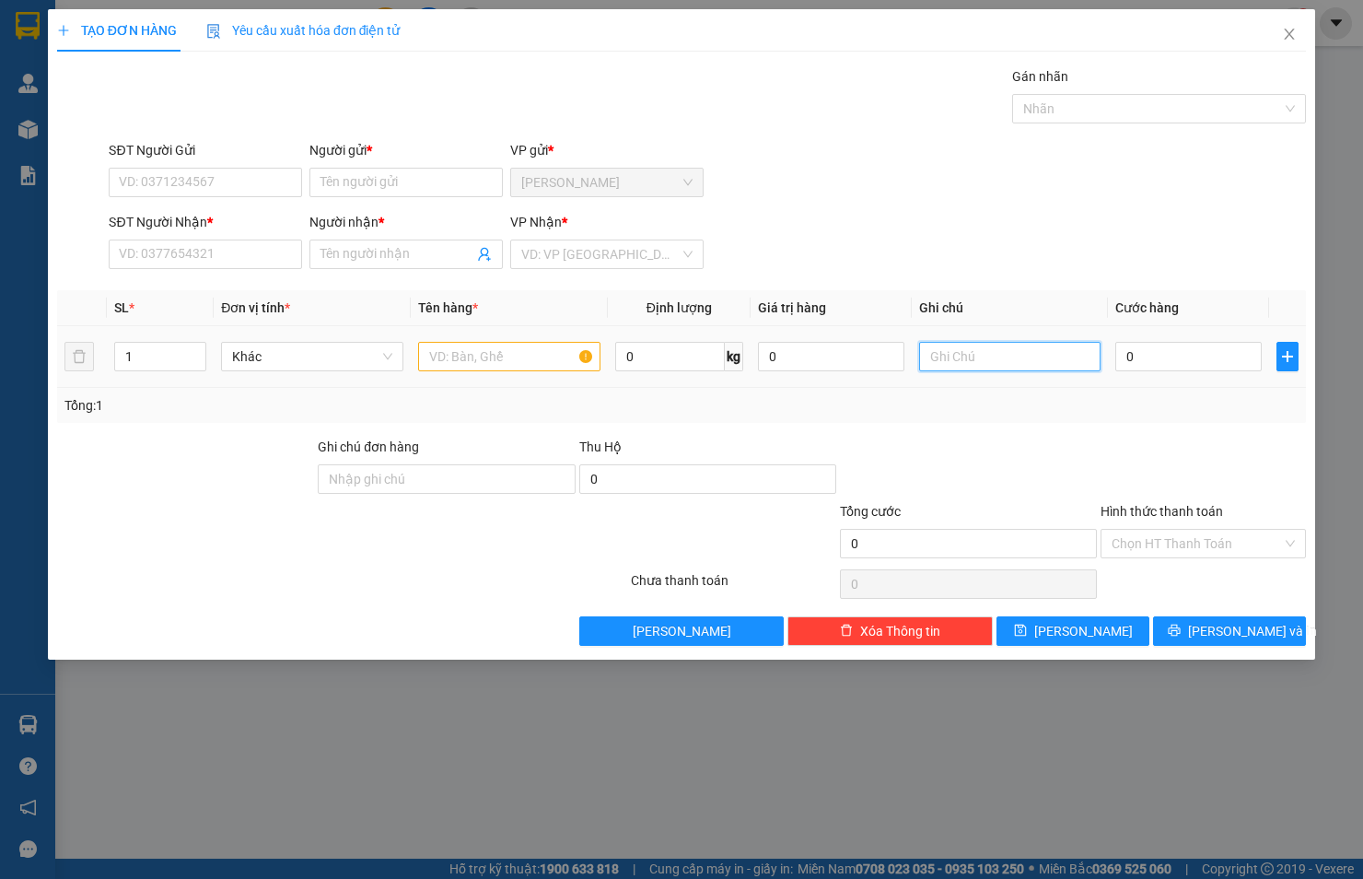
click at [965, 356] on input "text" at bounding box center [1010, 356] width 182 height 29
click at [207, 263] on input "SĐT Người Nhận *" at bounding box center [205, 253] width 193 height 29
paste input "0899169811"
type input "0899169811"
click at [437, 259] on input "Người nhận *" at bounding box center [397, 254] width 153 height 20
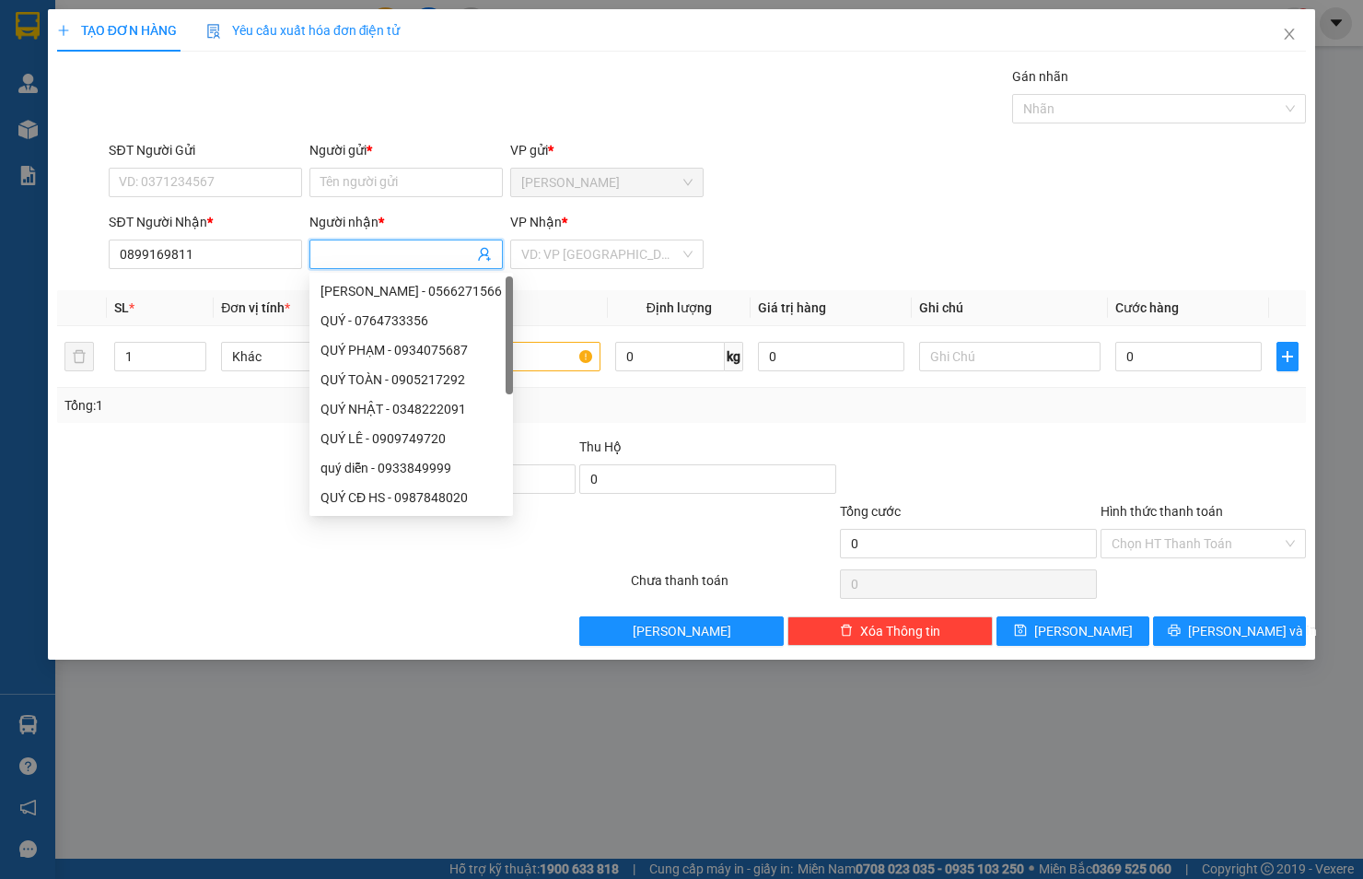
type input "C"
type input "TÀI"
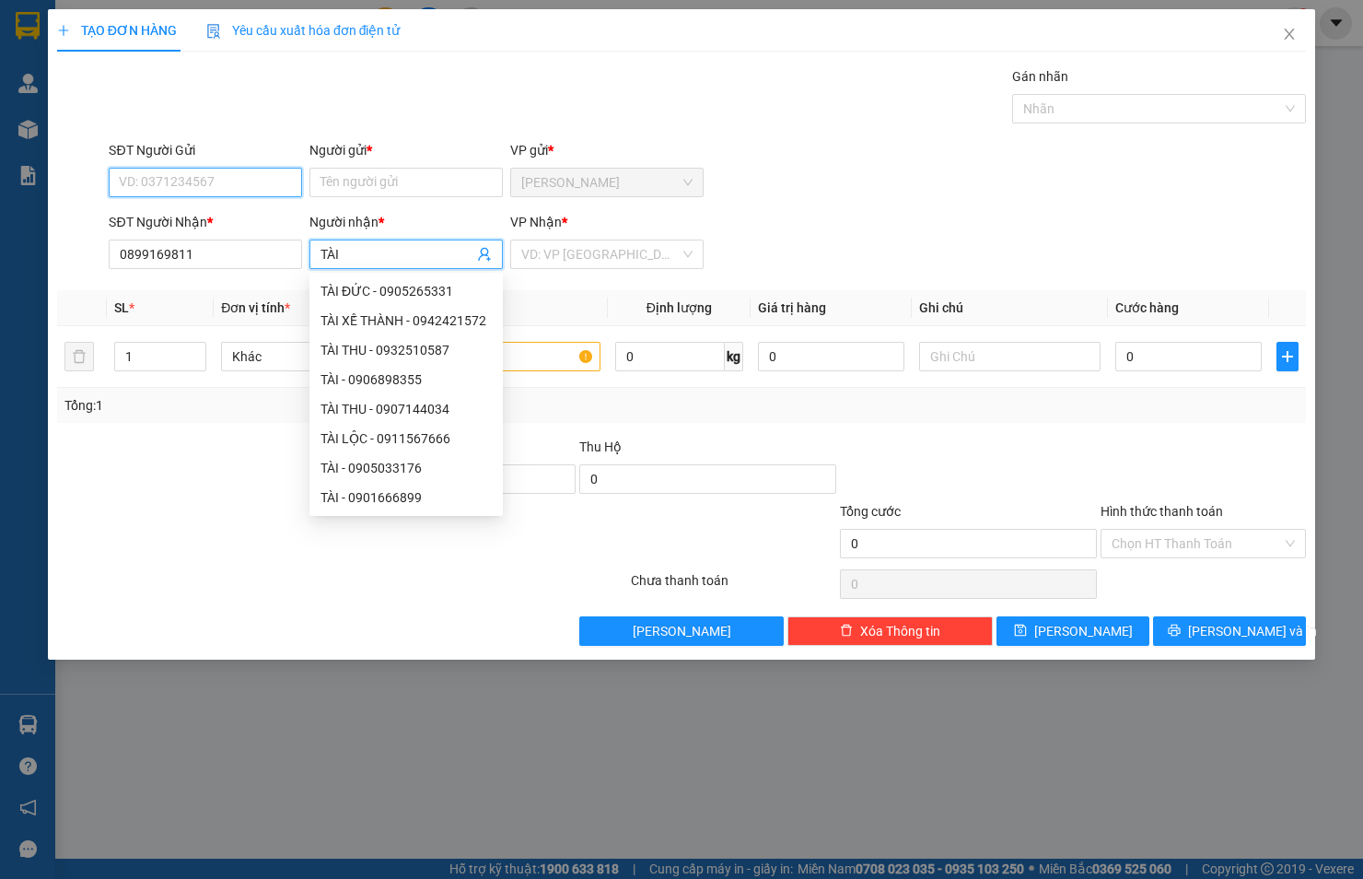
click at [235, 186] on input "SĐT Người Gửi" at bounding box center [205, 182] width 193 height 29
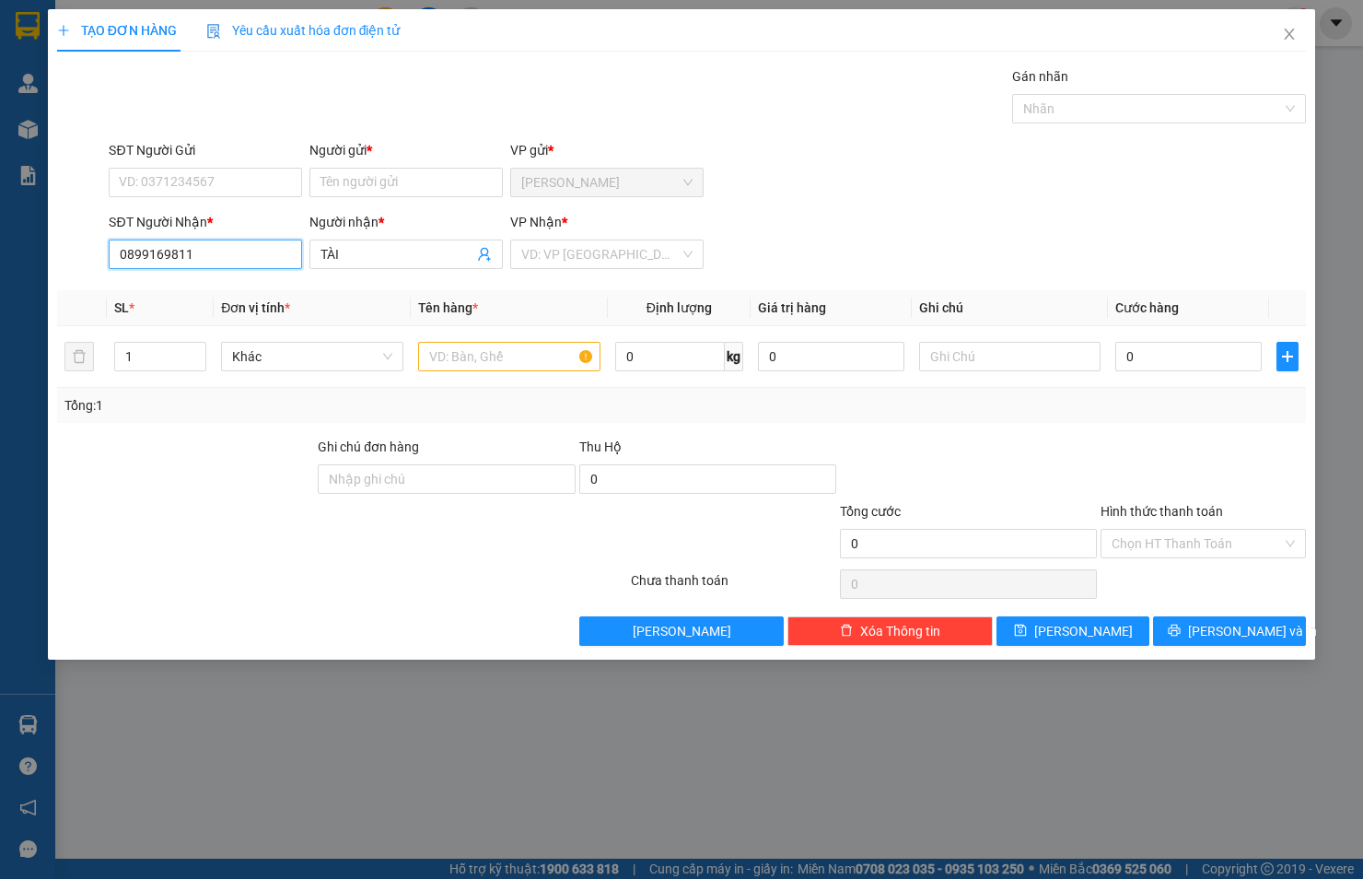
click at [191, 253] on input "0899169811" at bounding box center [205, 253] width 193 height 29
type input "0899169811"
click at [182, 184] on input "SĐT Người Gửi" at bounding box center [205, 182] width 193 height 29
click at [373, 188] on input "Người gửi *" at bounding box center [406, 182] width 193 height 29
type input "PHI [PERSON_NAME]"
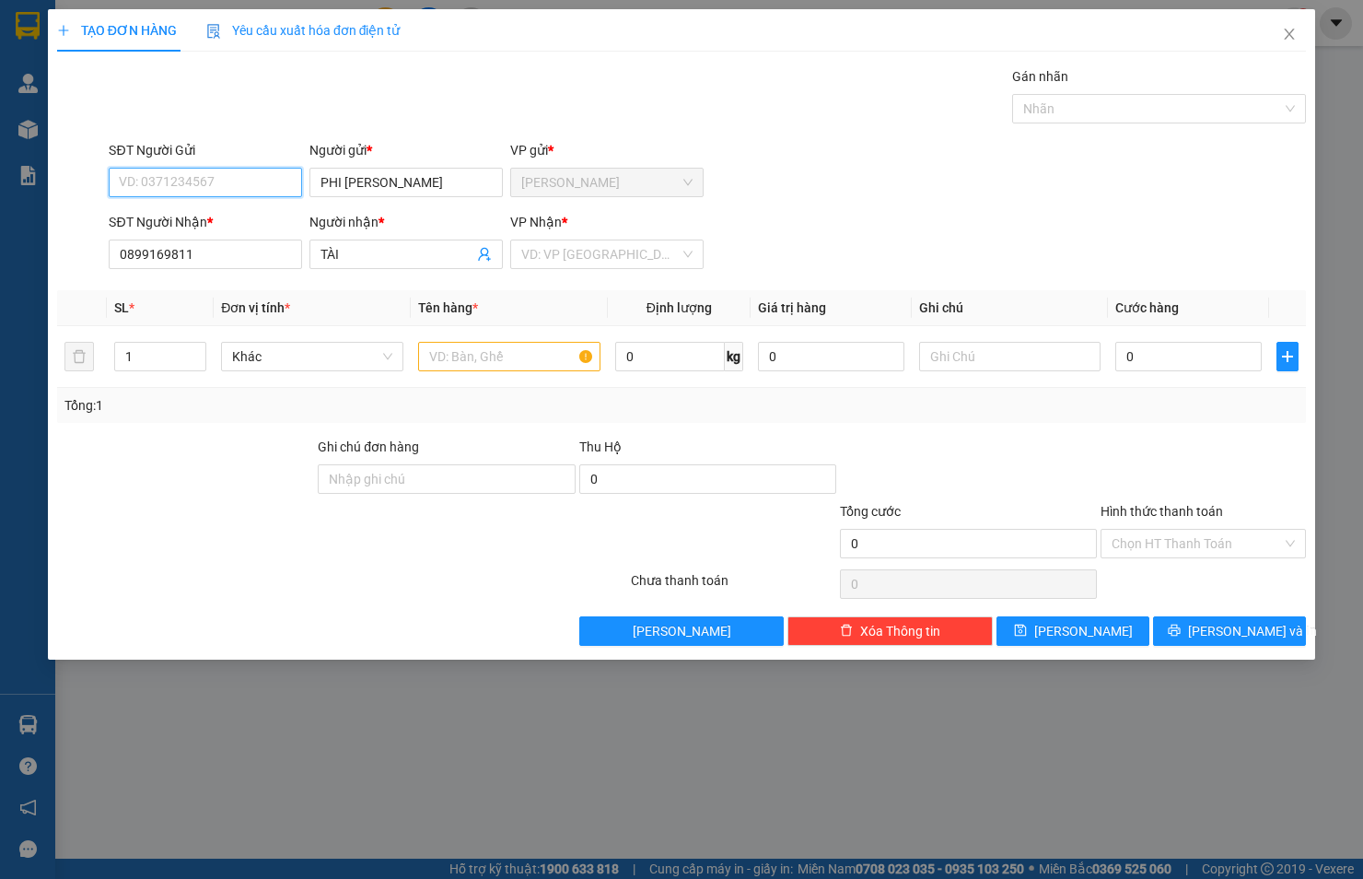
click at [190, 182] on input "SĐT Người Gửi" at bounding box center [205, 182] width 193 height 29
click at [162, 215] on div "0397931361 - PHI" at bounding box center [205, 219] width 171 height 20
type input "0397931361"
type input "PHI"
type input "0397931361"
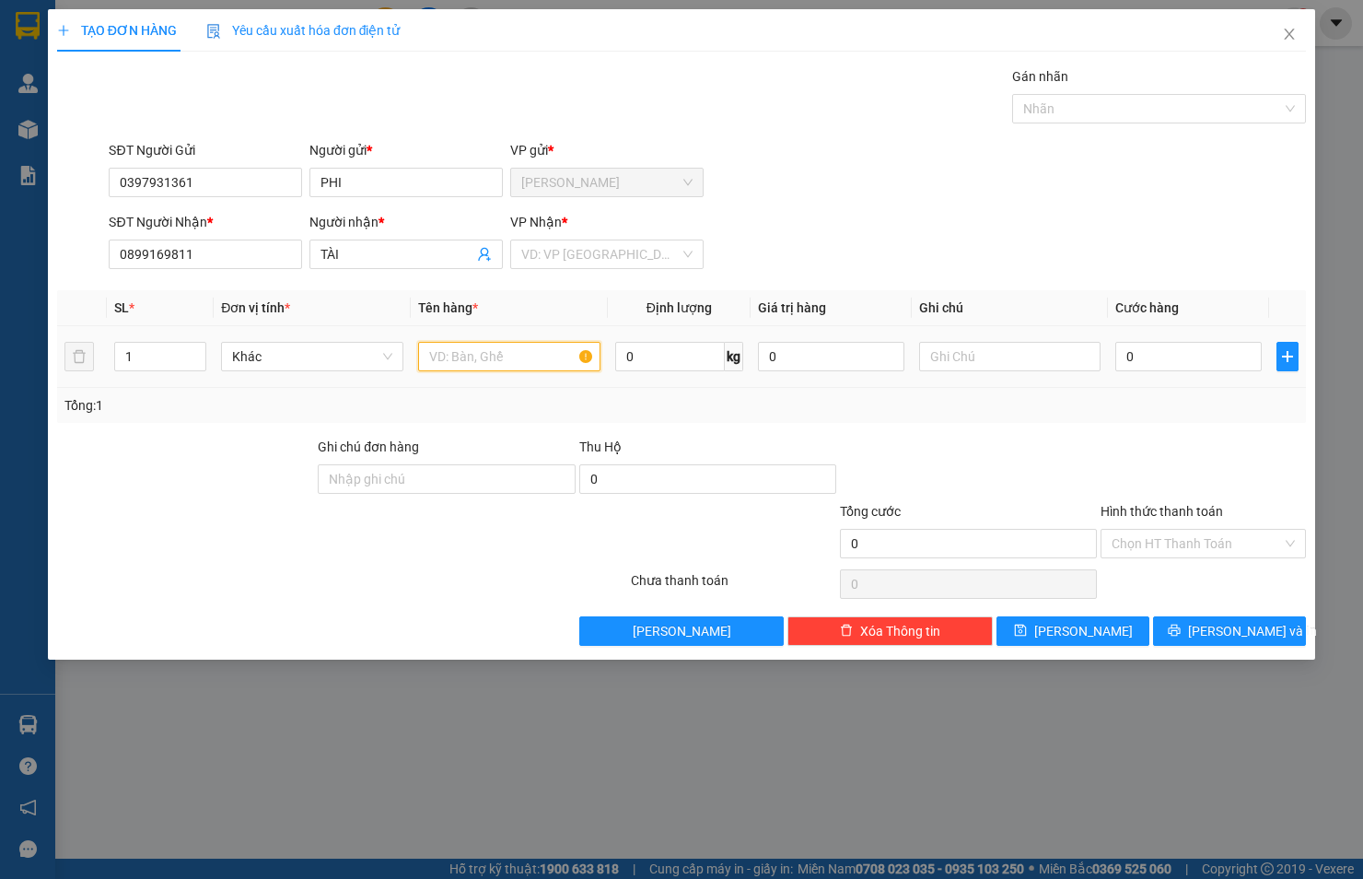
click at [473, 356] on input "text" at bounding box center [509, 356] width 182 height 29
type input "HỘP"
click at [1138, 361] on input "0" at bounding box center [1188, 356] width 146 height 29
type input "2"
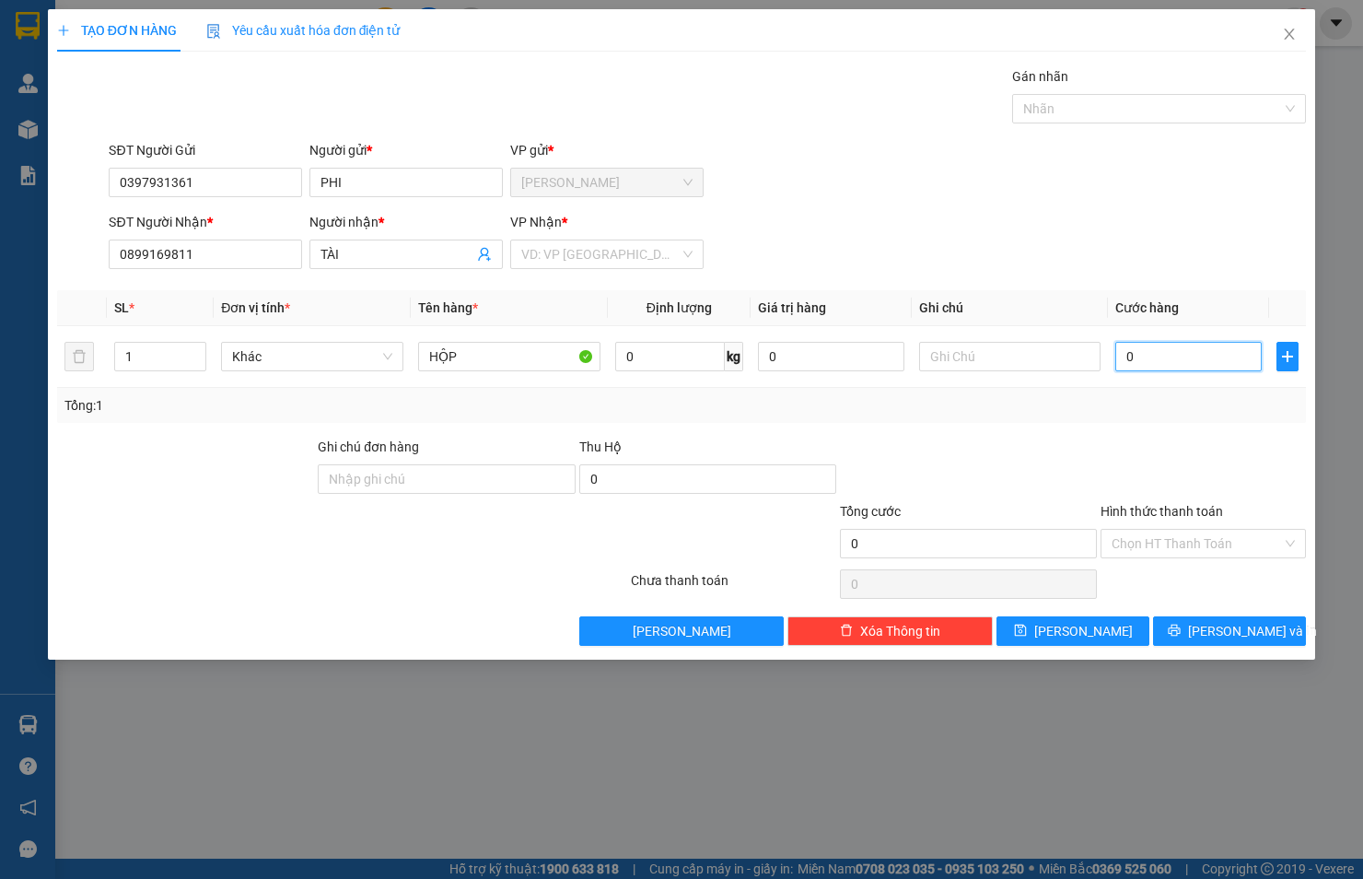
type input "2"
type input "20"
click at [638, 256] on input "search" at bounding box center [600, 254] width 158 height 28
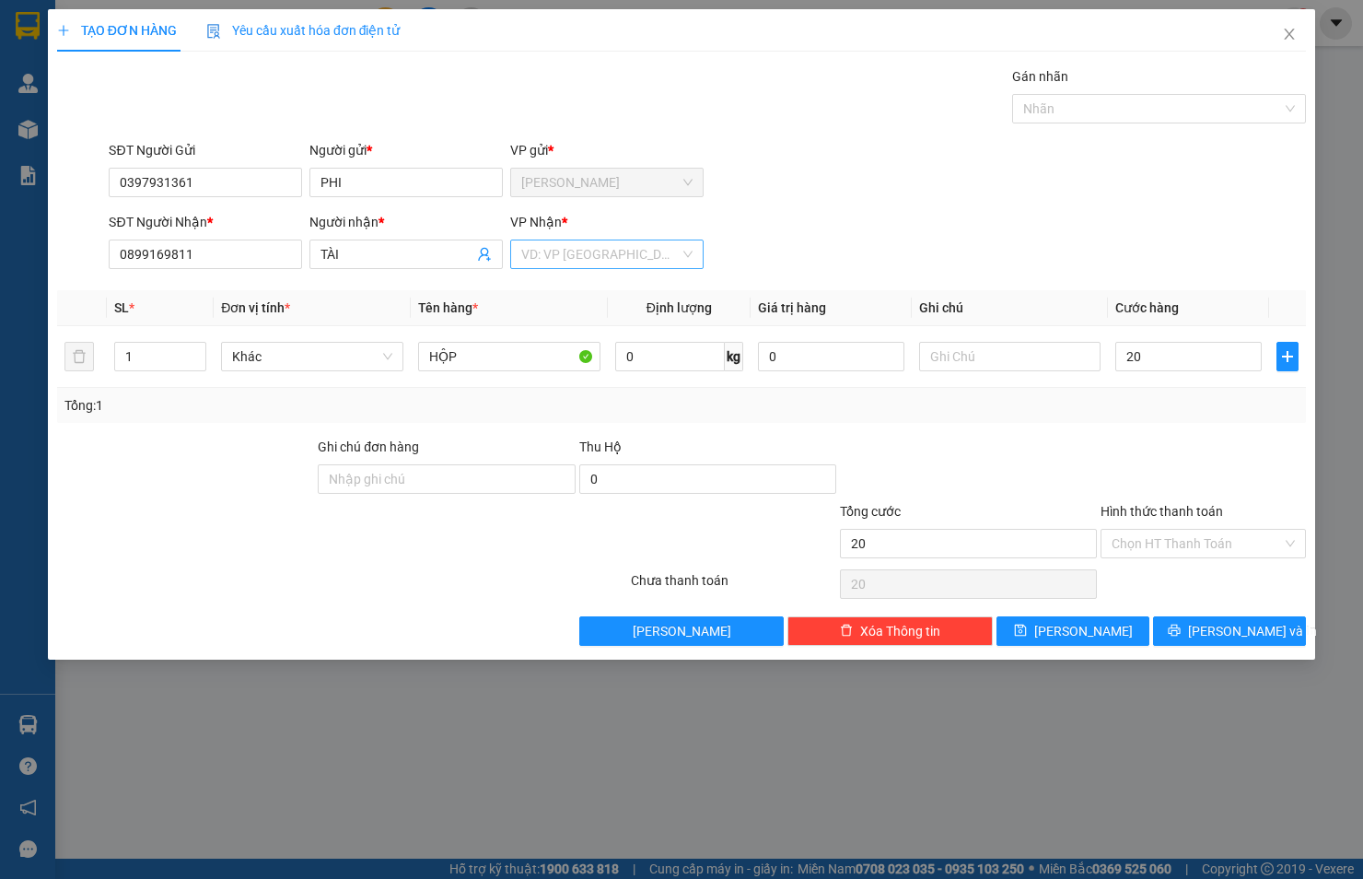
type input "20.000"
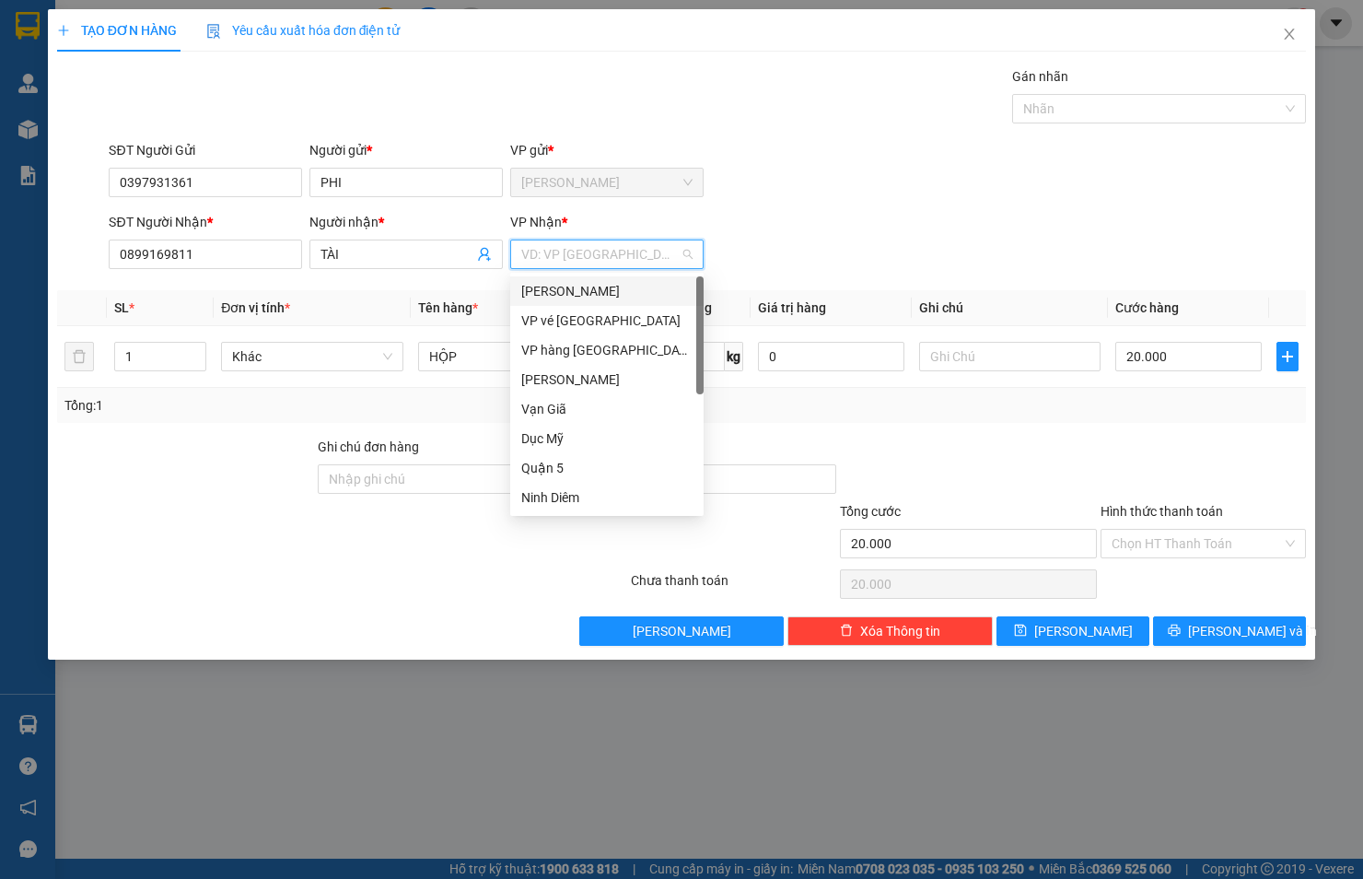
click at [606, 289] on div "[PERSON_NAME]" at bounding box center [606, 291] width 171 height 20
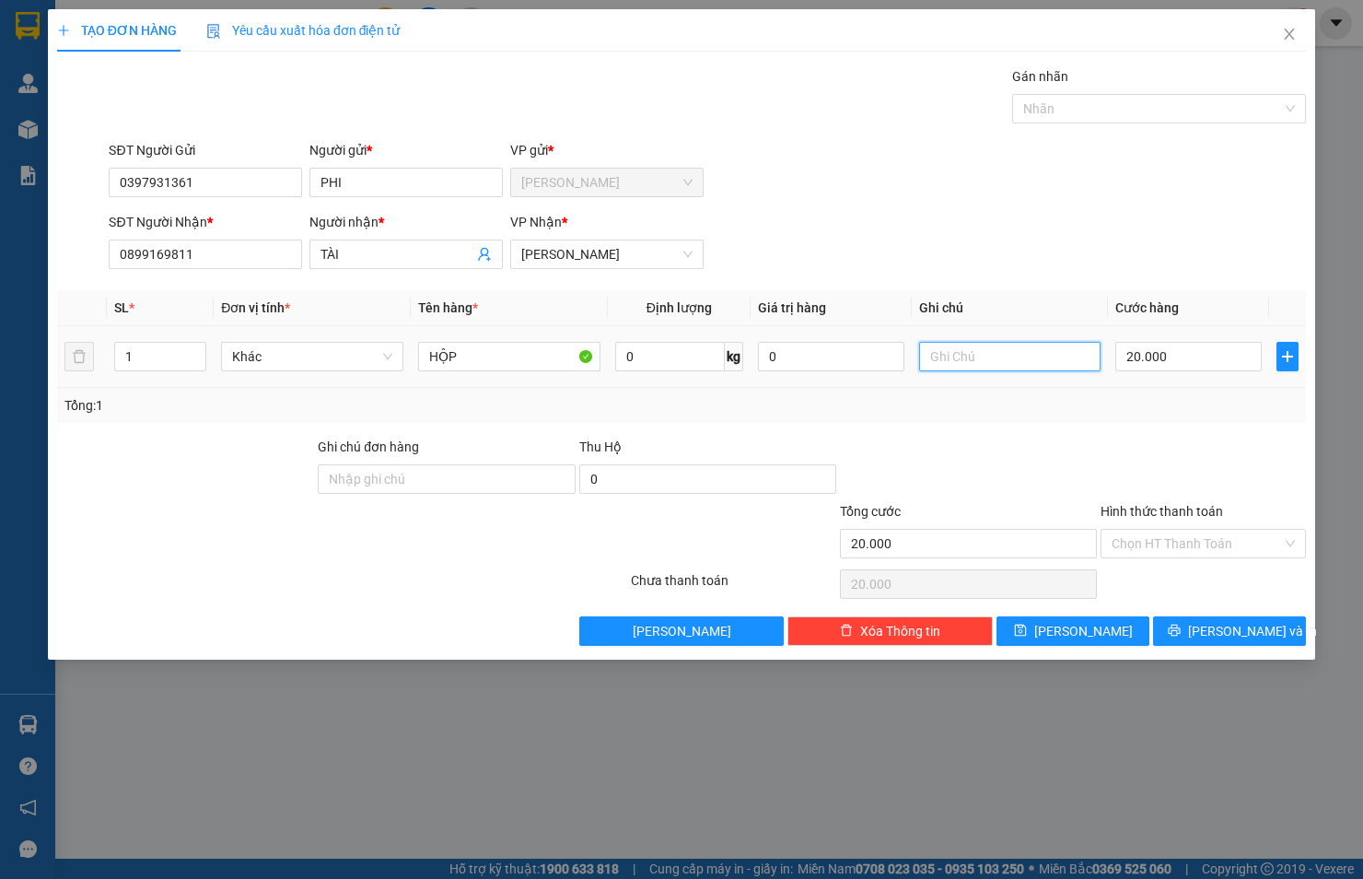
click at [934, 350] on input "text" at bounding box center [1010, 356] width 182 height 29
paste input "[STREET_ADDRESS]"
type input "[STREET_ADDRESS]"
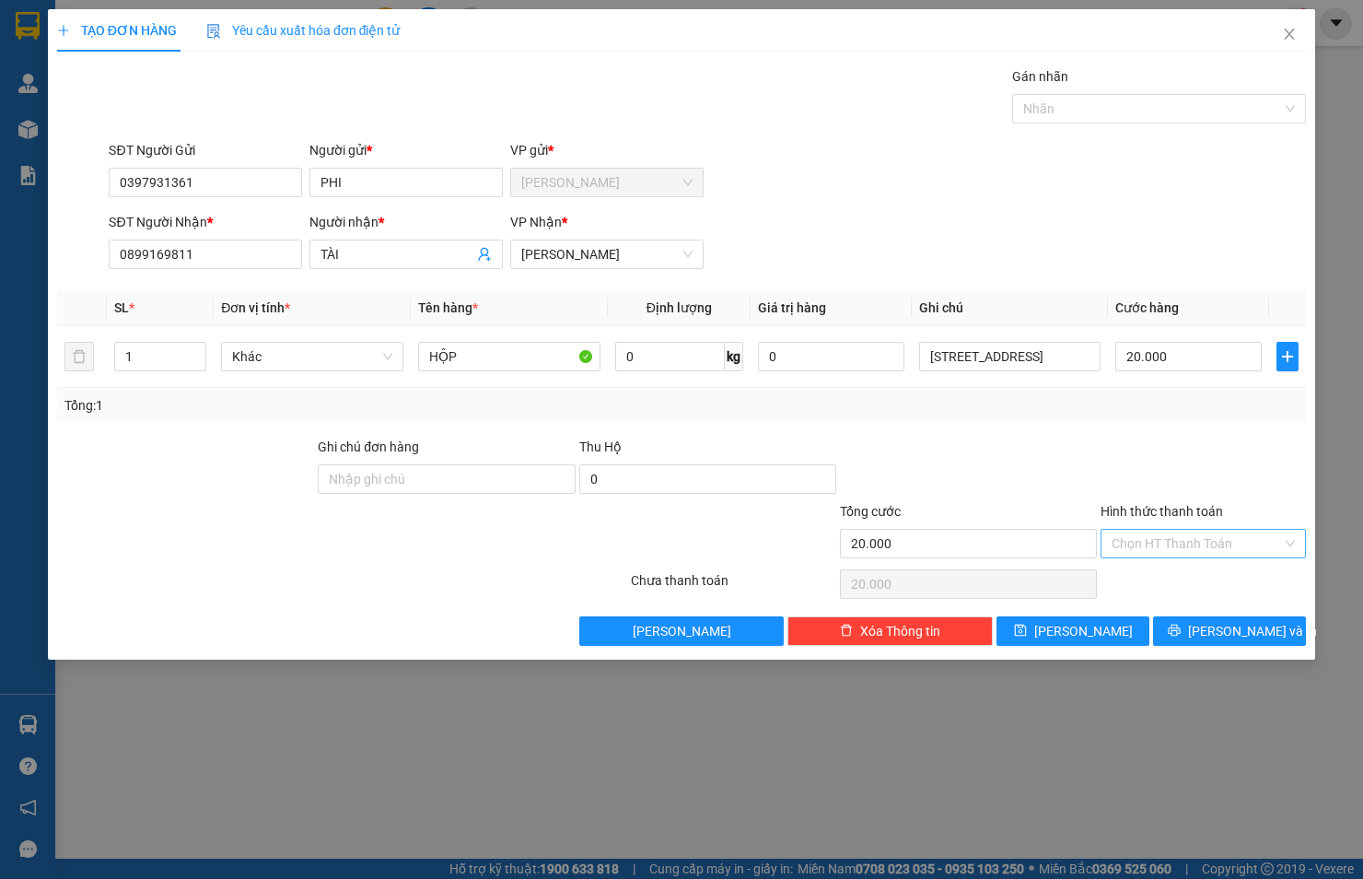
click at [1264, 539] on input "Hình thức thanh toán" at bounding box center [1197, 544] width 170 height 28
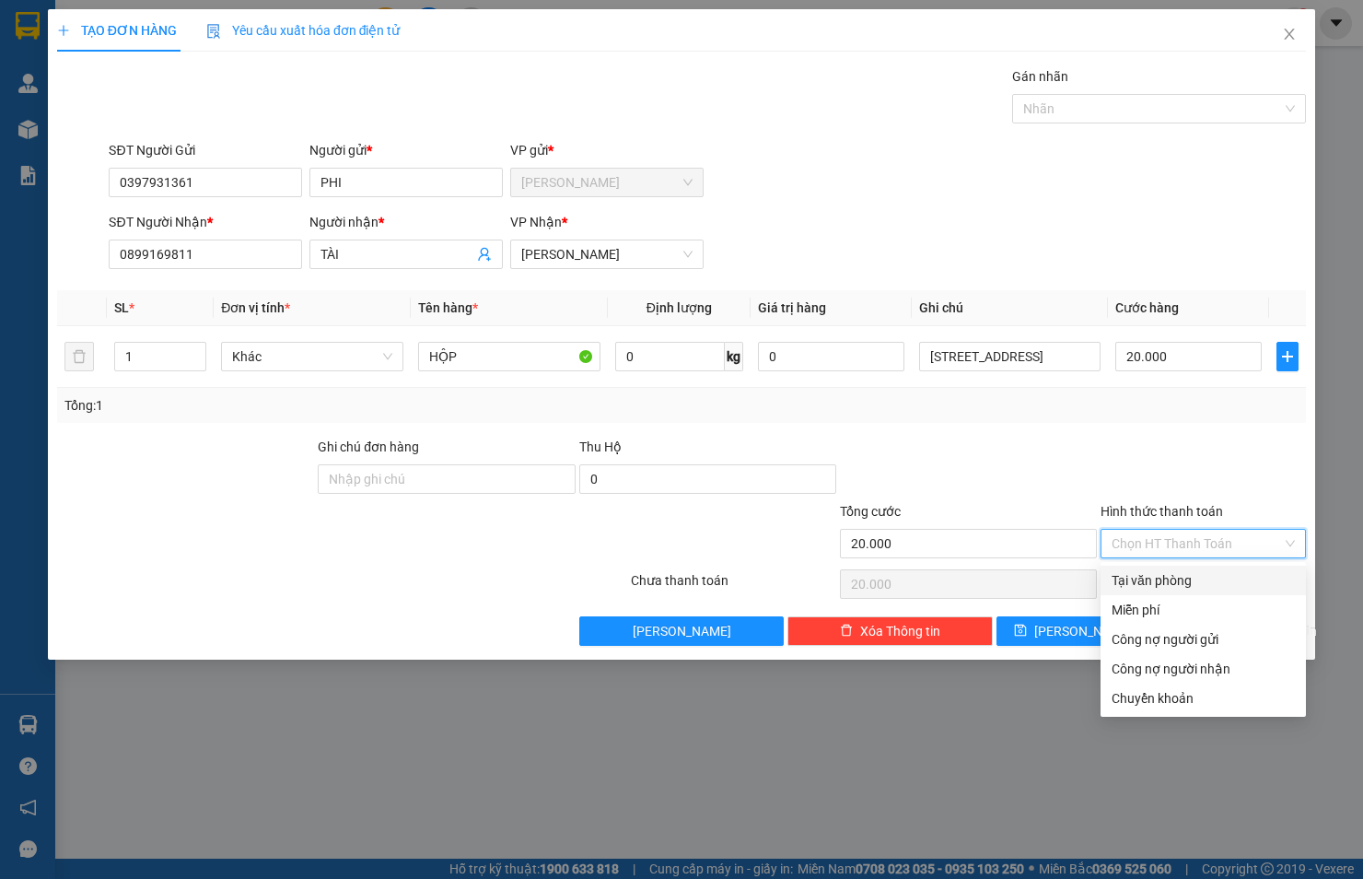
click at [1242, 567] on div "Tại văn phòng" at bounding box center [1203, 580] width 205 height 29
type input "0"
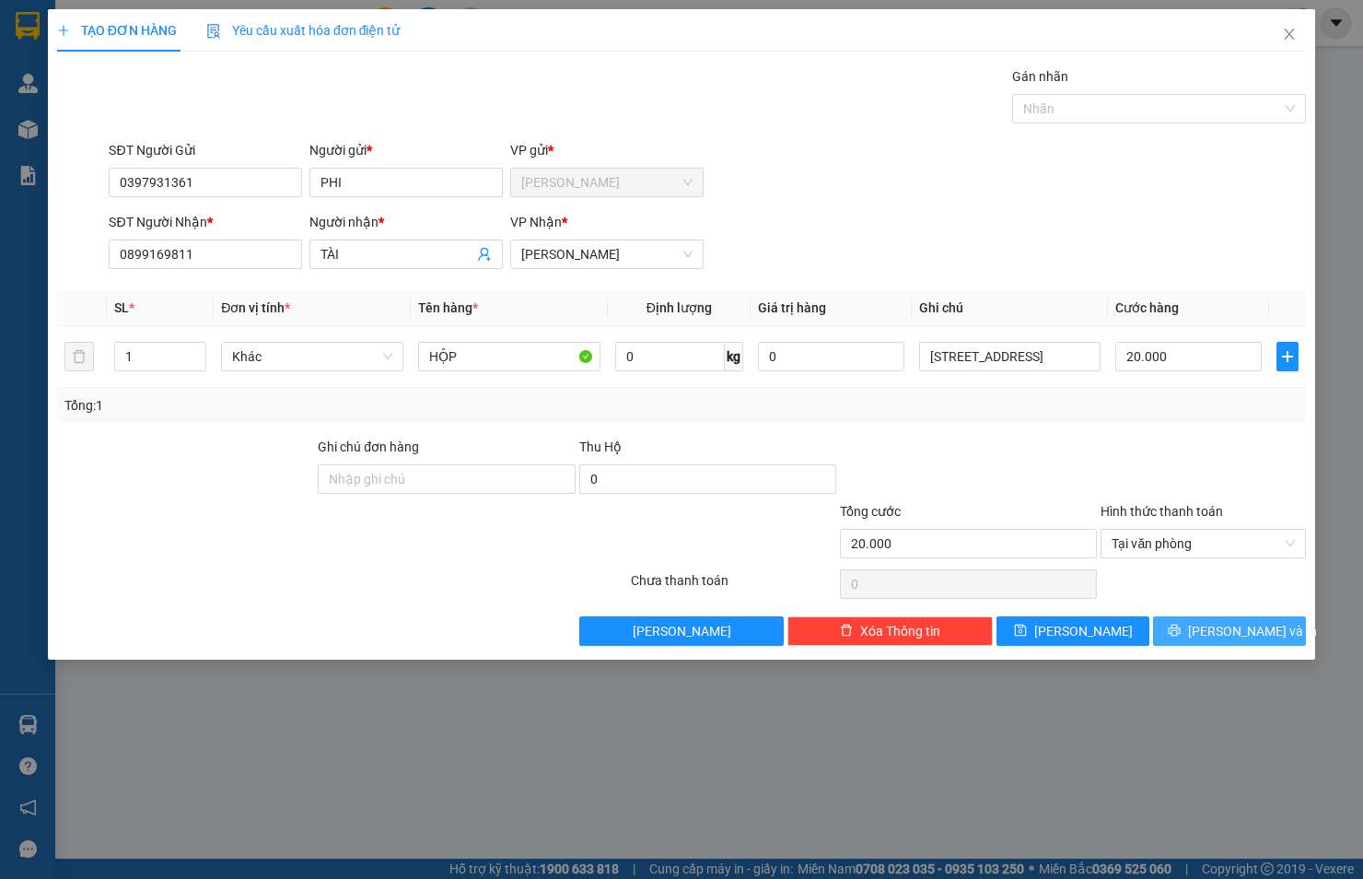
click at [1181, 632] on icon "printer" at bounding box center [1174, 630] width 13 height 13
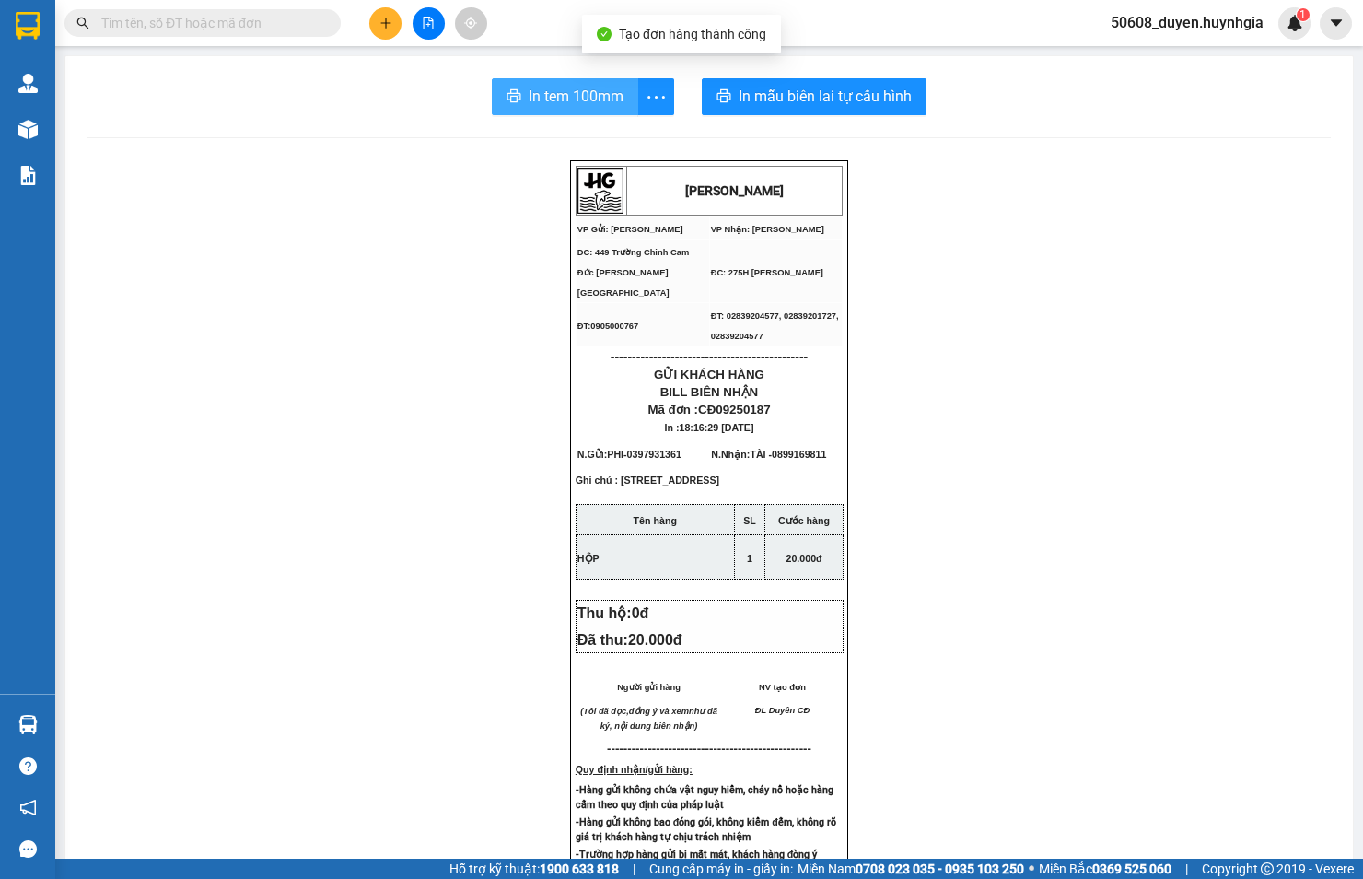
click at [619, 96] on button "In tem 100mm" at bounding box center [565, 96] width 146 height 37
click at [381, 9] on button at bounding box center [385, 23] width 32 height 32
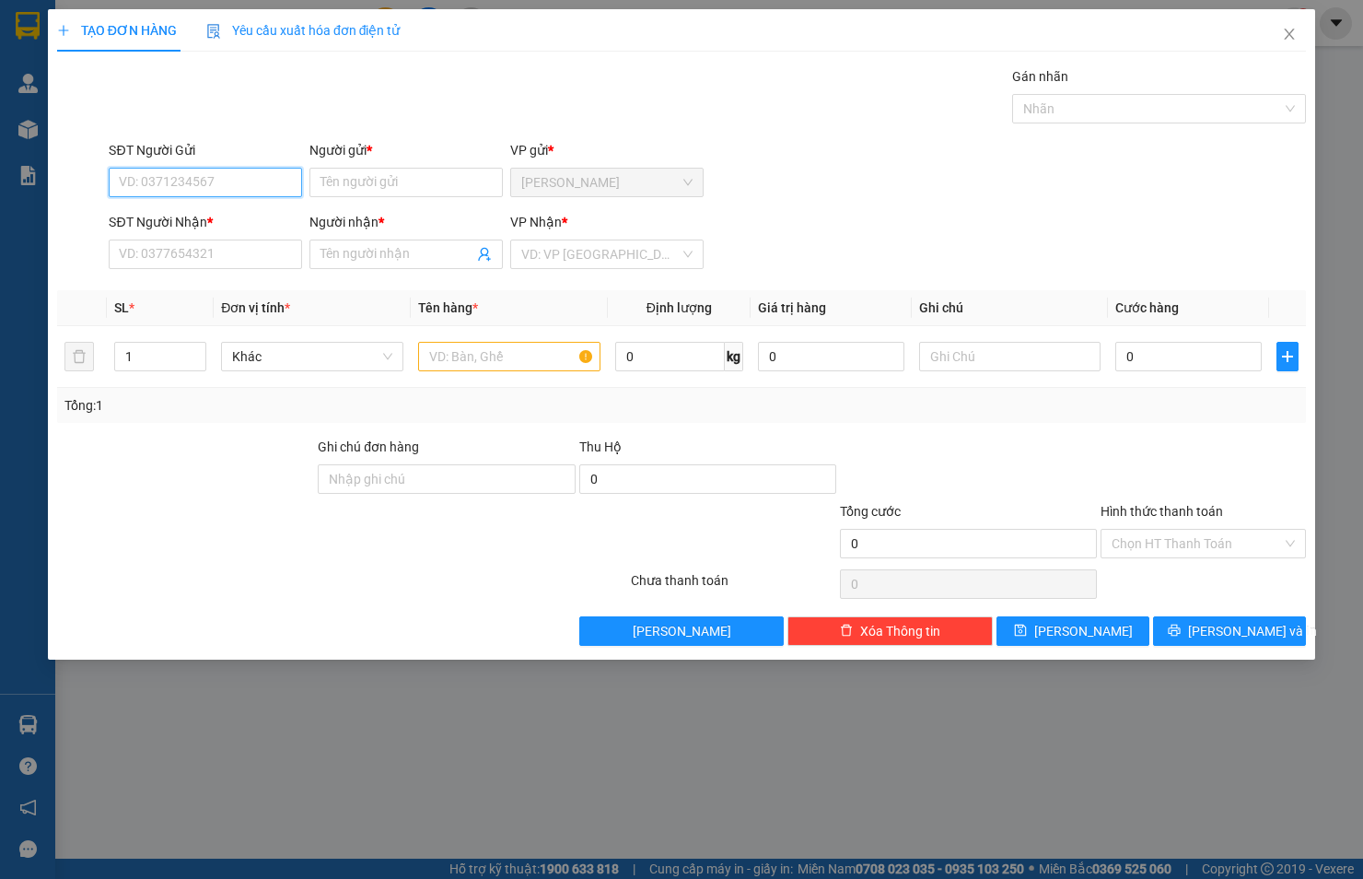
click at [227, 176] on input "SĐT Người Gửi" at bounding box center [205, 182] width 193 height 29
click at [520, 247] on div "VD: VP [GEOGRAPHIC_DATA]" at bounding box center [606, 253] width 193 height 29
type input "0"
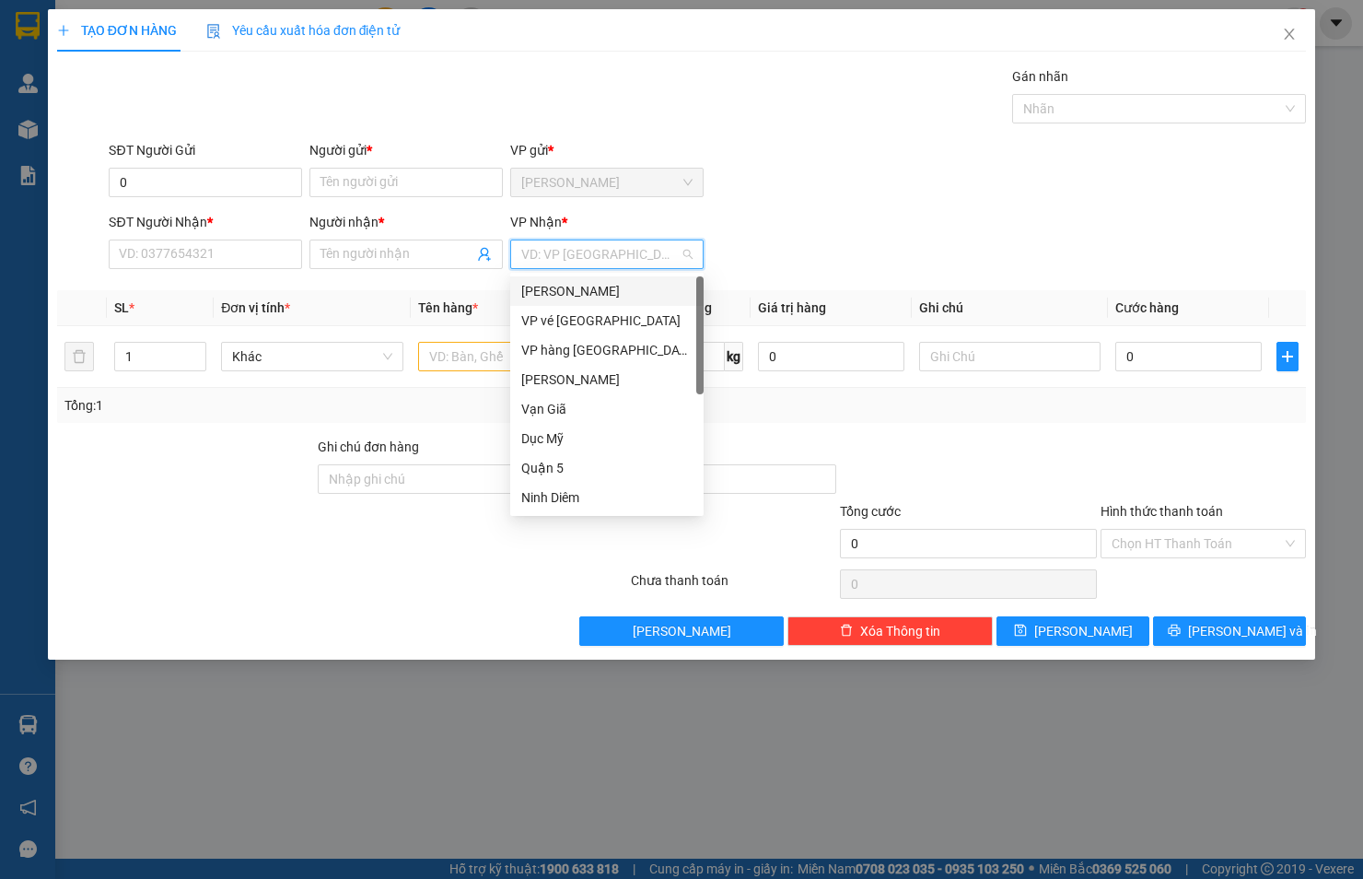
click at [580, 290] on div "[PERSON_NAME]" at bounding box center [606, 291] width 171 height 20
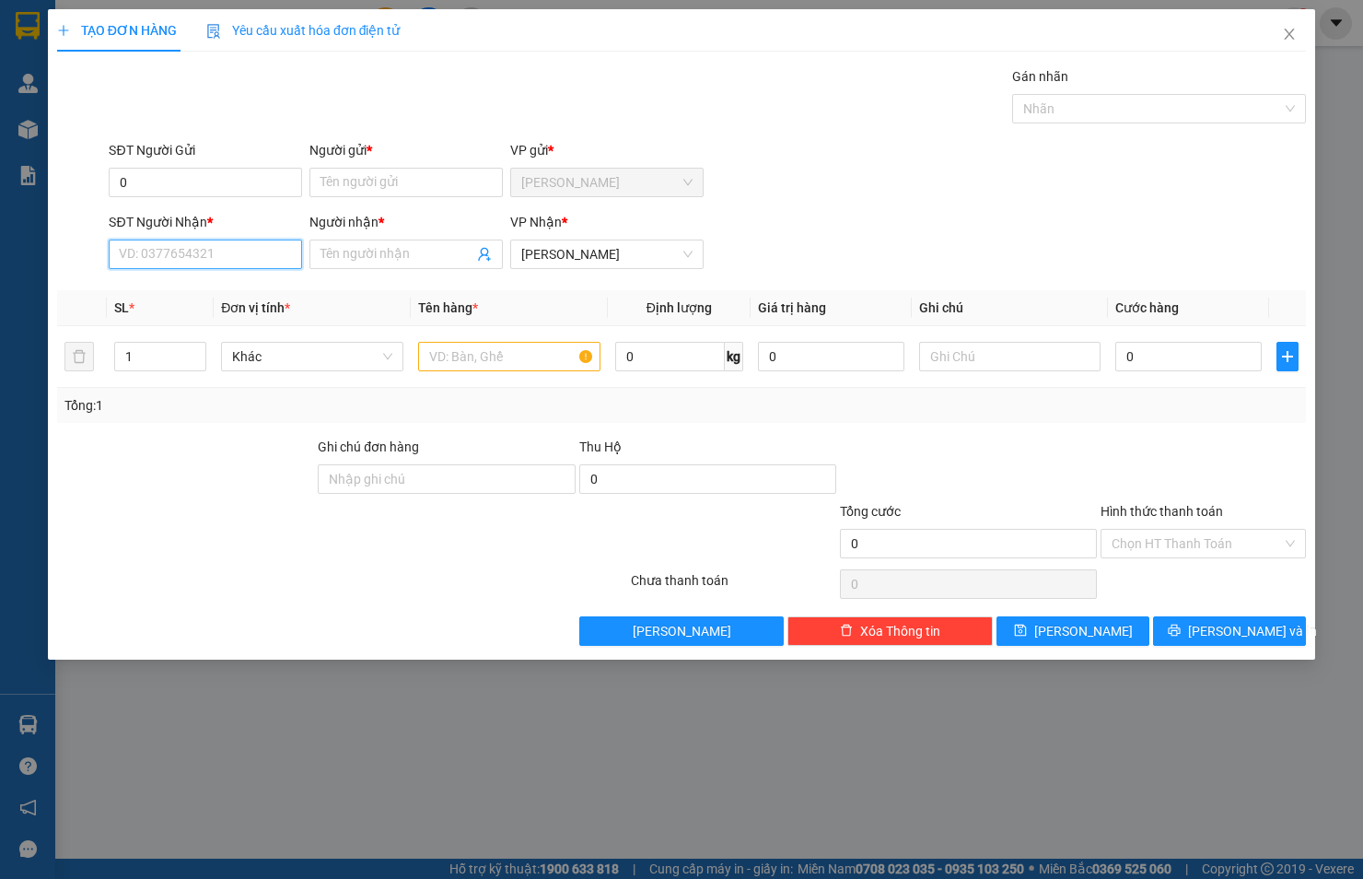
click at [145, 254] on input "SĐT Người Nhận *" at bounding box center [205, 253] width 193 height 29
type input "0917562885"
click at [213, 291] on div "0917562885 - TRÍ" at bounding box center [205, 291] width 171 height 20
type input "TRÍ"
type input "0917562885"
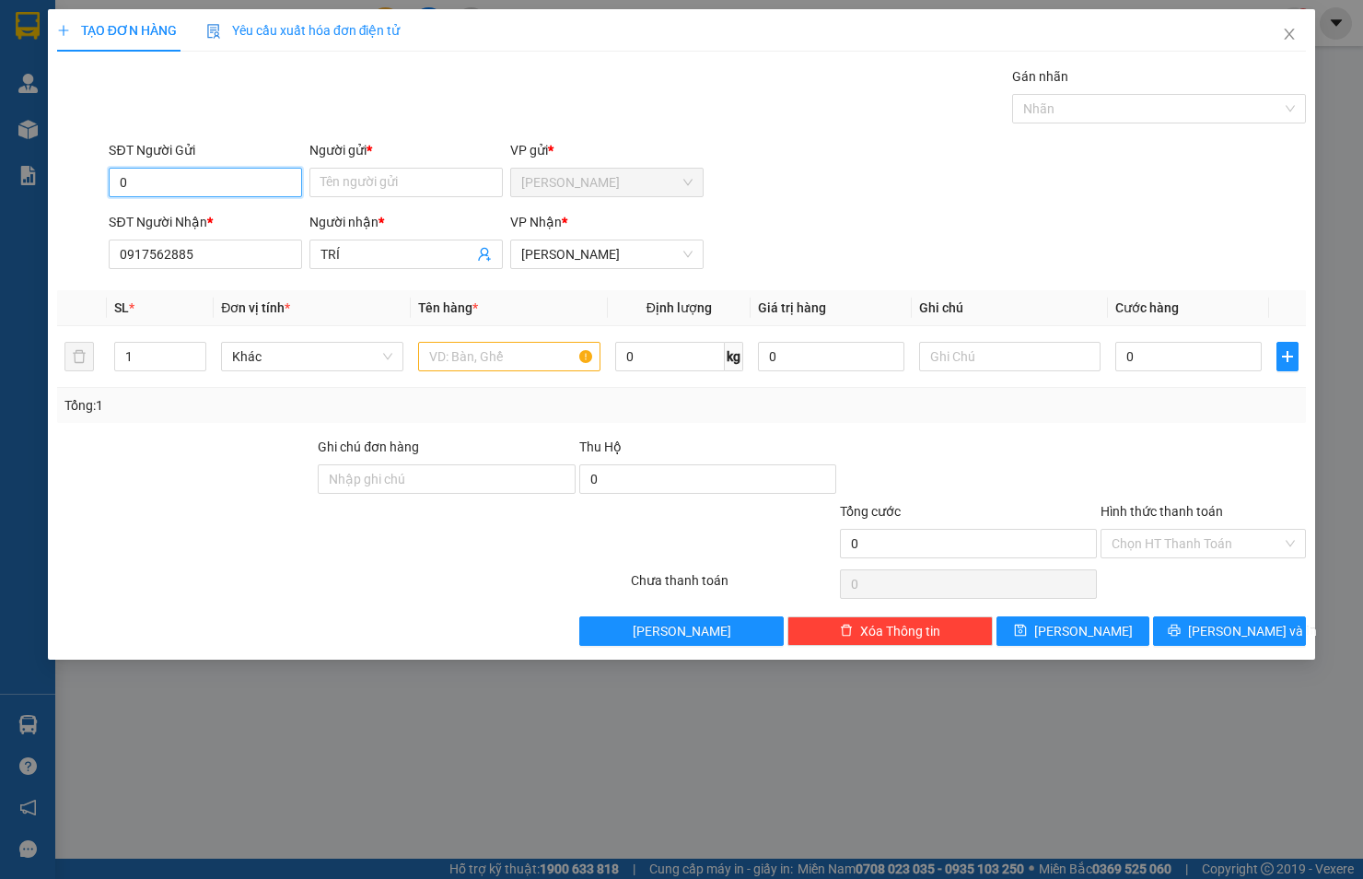
click at [253, 181] on input "0" at bounding box center [205, 182] width 193 height 29
click at [218, 216] on div "0983981447 - HẬU CĐ" at bounding box center [205, 219] width 171 height 20
type input "0983981447"
type input "HẬU CĐ"
click at [443, 352] on input "text" at bounding box center [509, 356] width 182 height 29
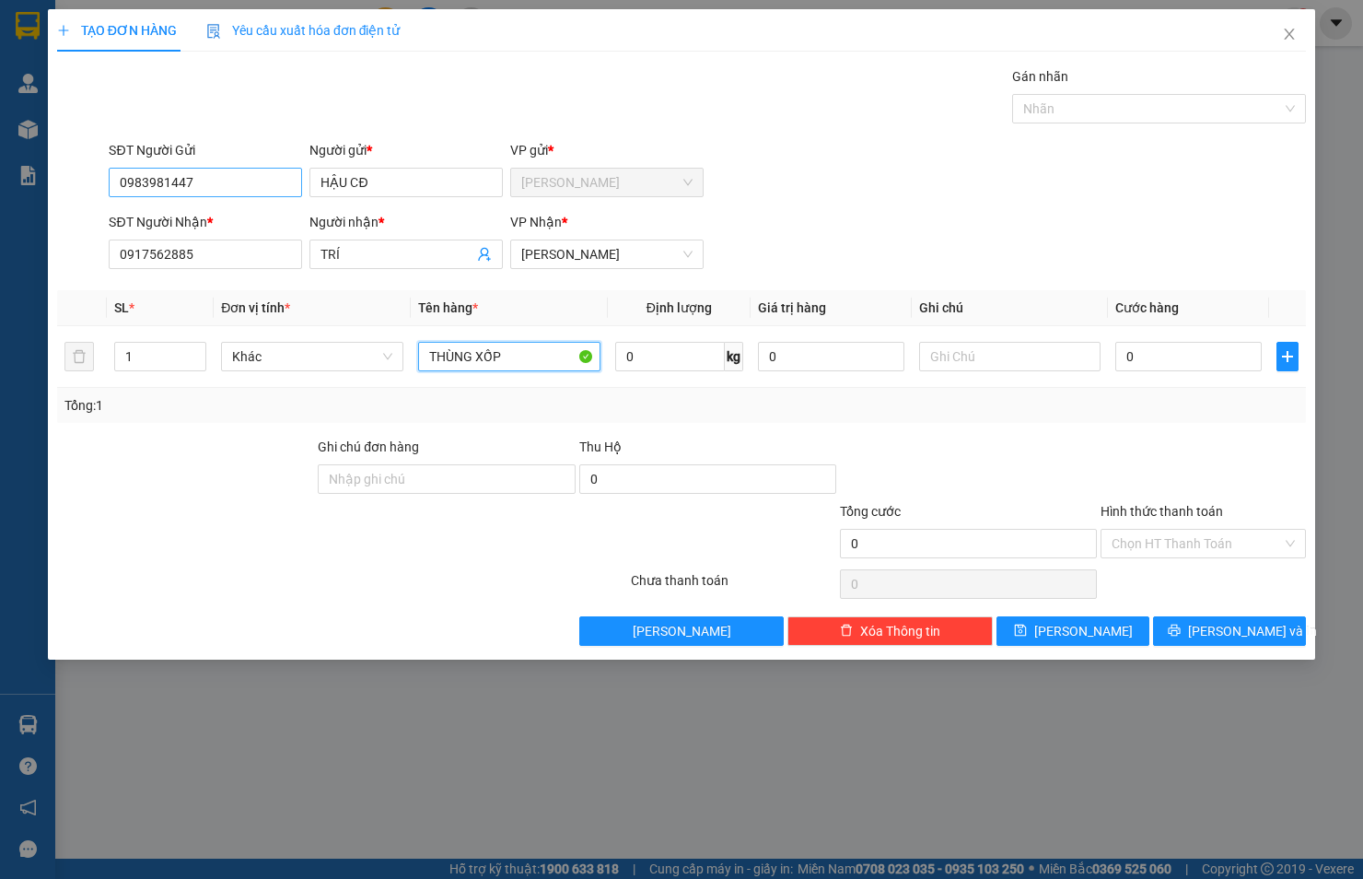
type input "THÙNG XỐP"
click at [197, 175] on input "0983981447" at bounding box center [205, 182] width 193 height 29
type input "0"
type input "0814456313"
click at [398, 175] on input "HẬU CĐ" at bounding box center [406, 182] width 193 height 29
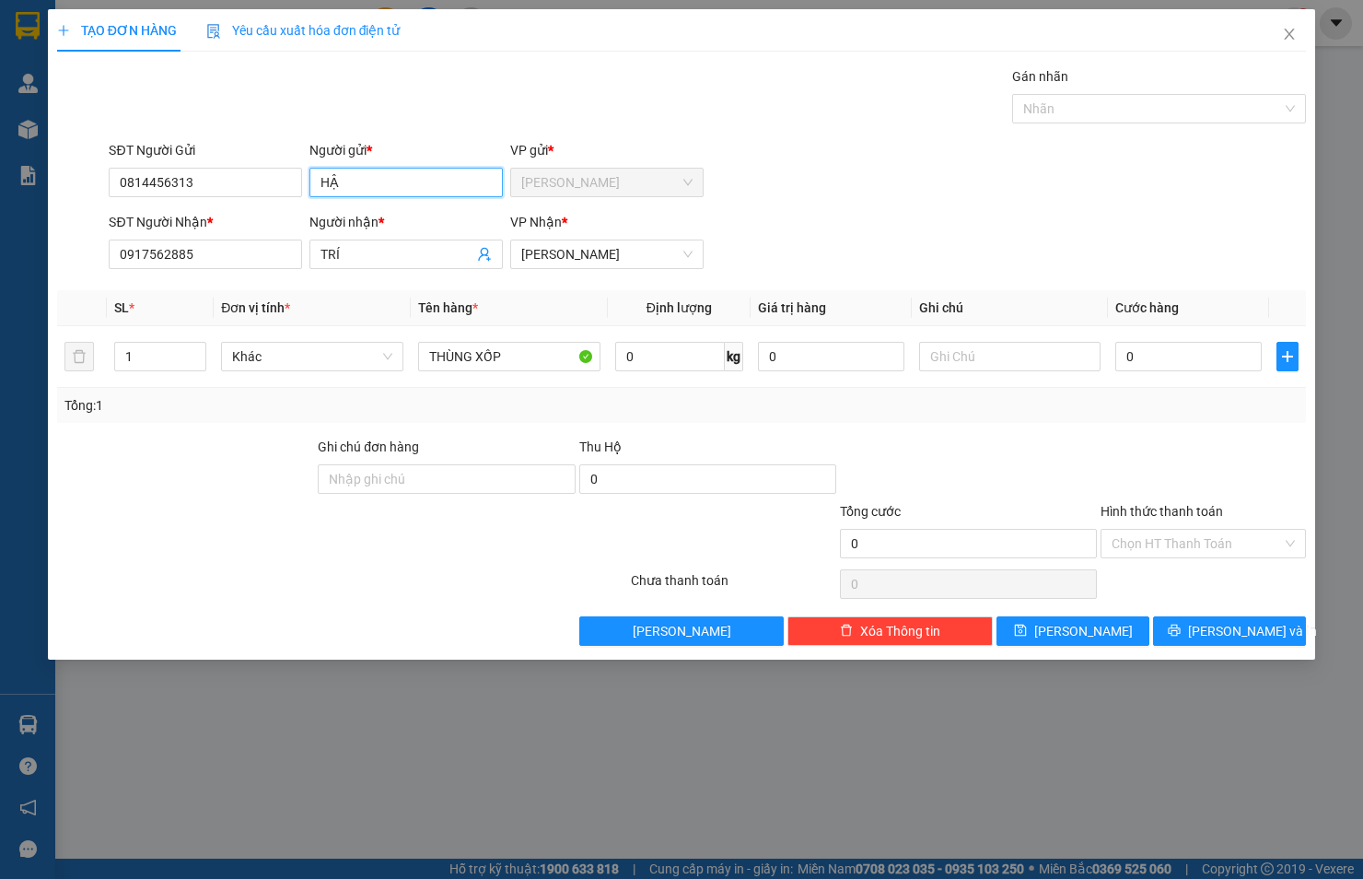
type input "H"
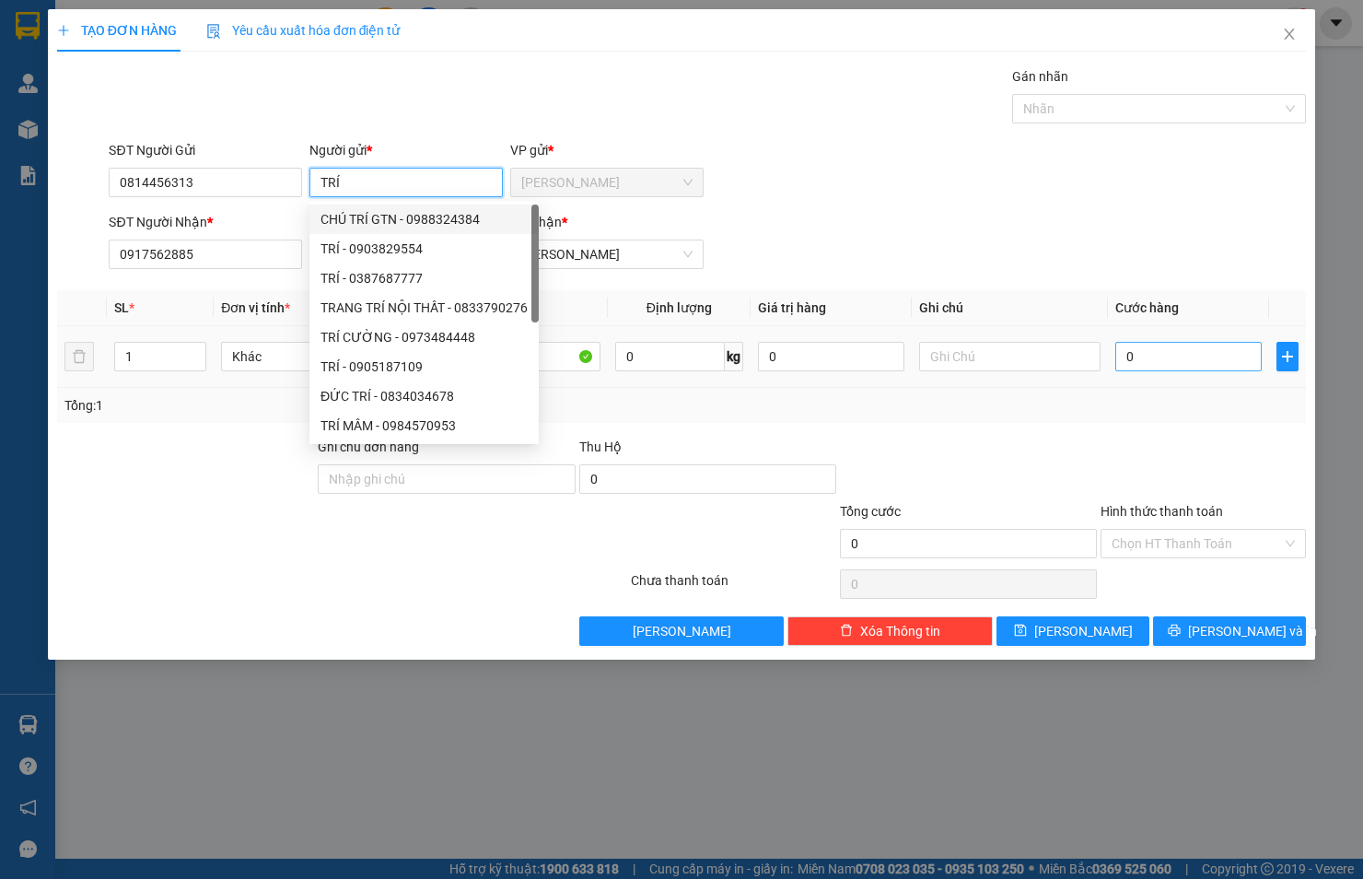
type input "TRÍ"
click at [1136, 357] on input "0" at bounding box center [1188, 356] width 146 height 29
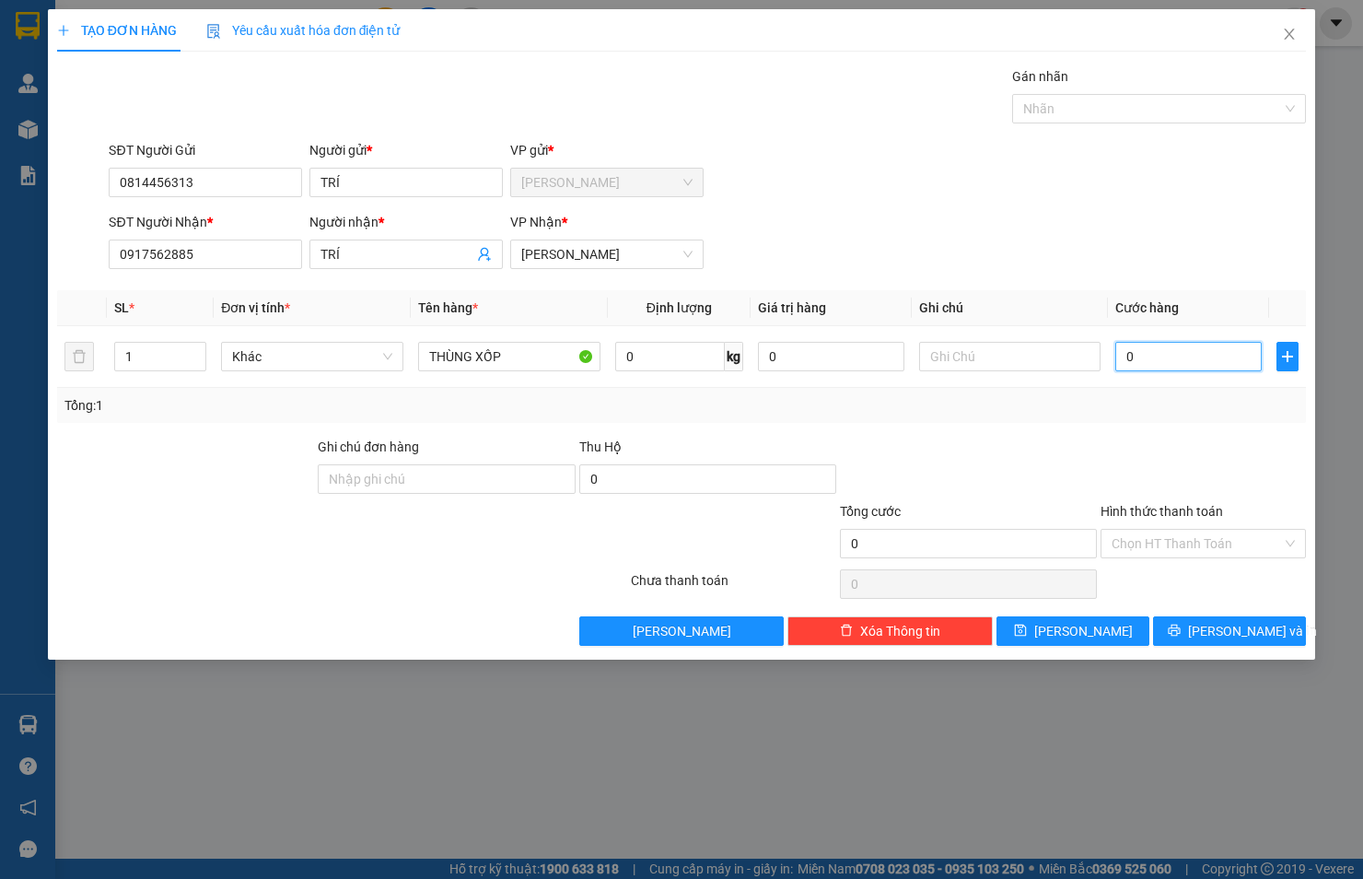
type input "5"
type input "50"
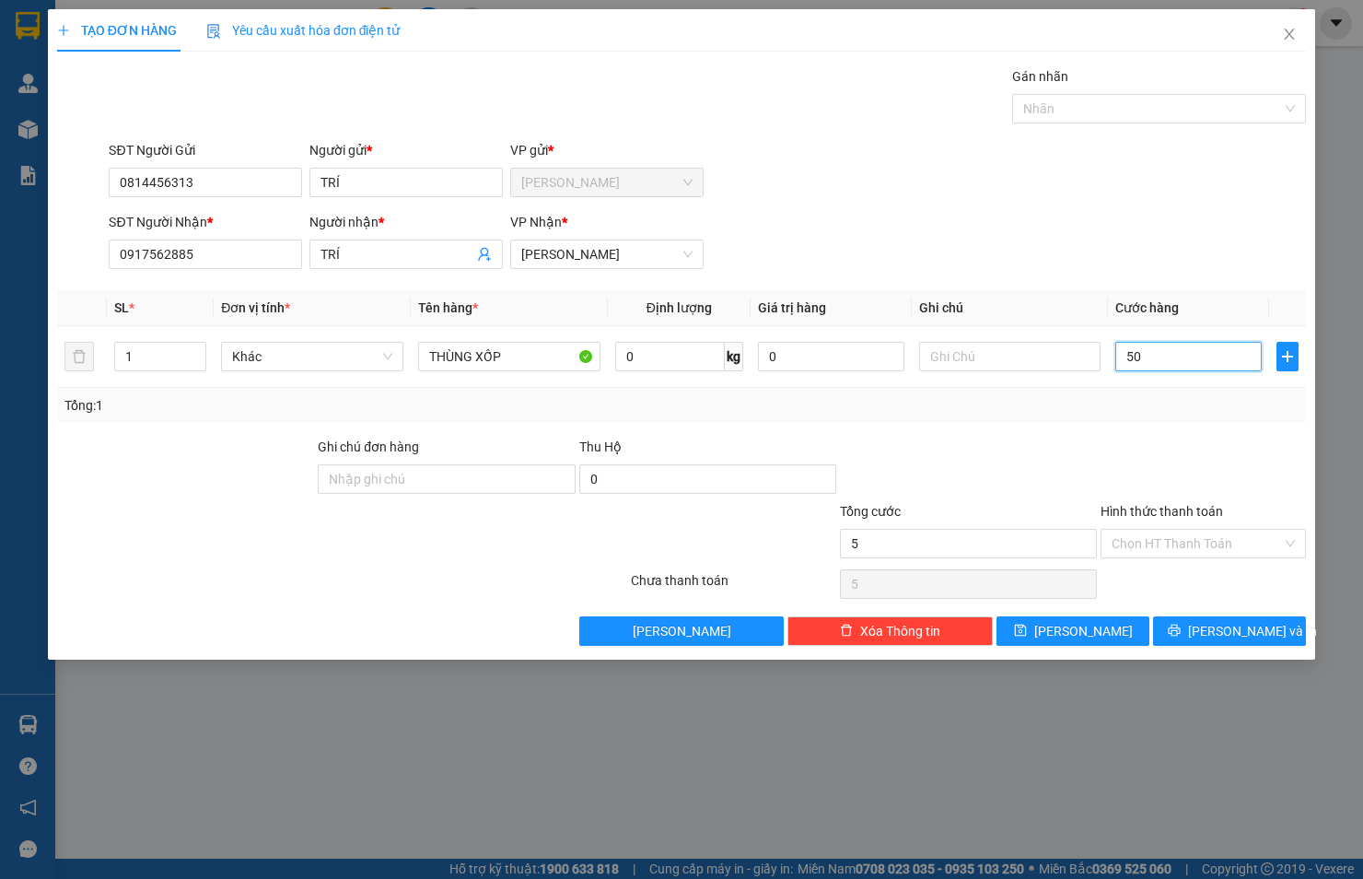
type input "50"
type input "50.000"
click at [1209, 543] on input "Hình thức thanh toán" at bounding box center [1197, 544] width 170 height 28
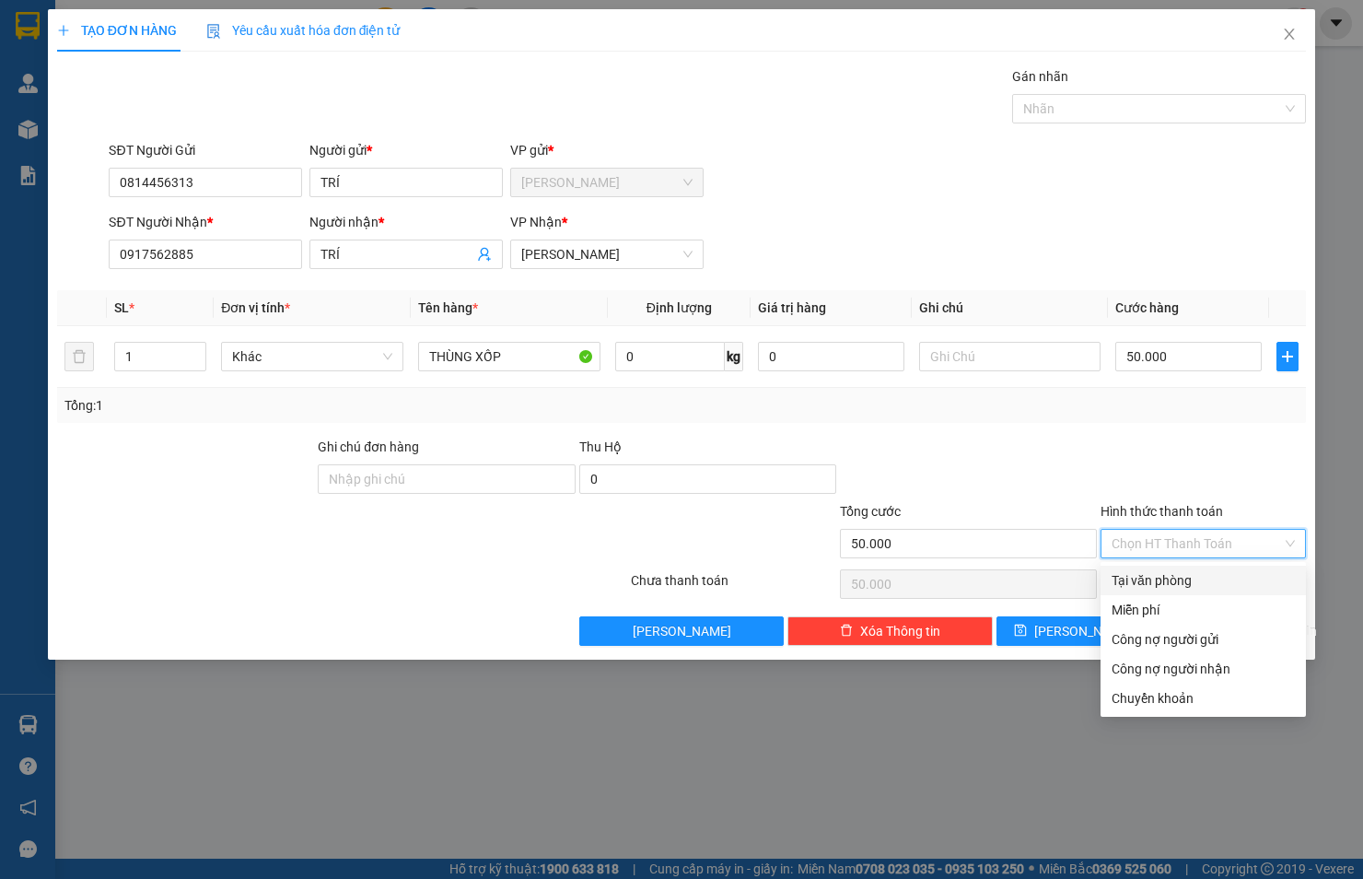
click at [1216, 585] on div "Tại văn phòng" at bounding box center [1203, 580] width 183 height 20
type input "0"
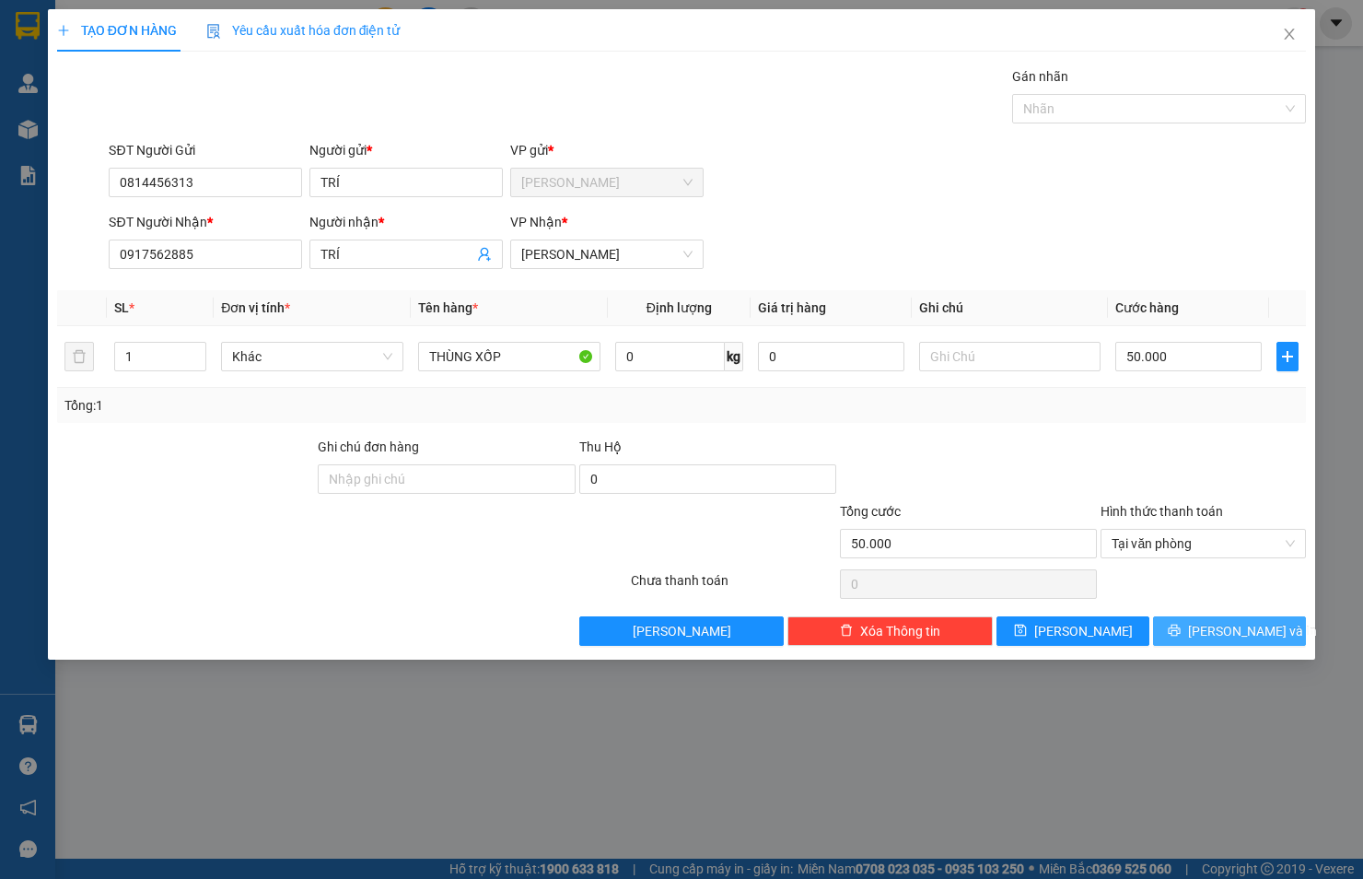
click at [1216, 639] on span "[PERSON_NAME] và In" at bounding box center [1252, 631] width 129 height 20
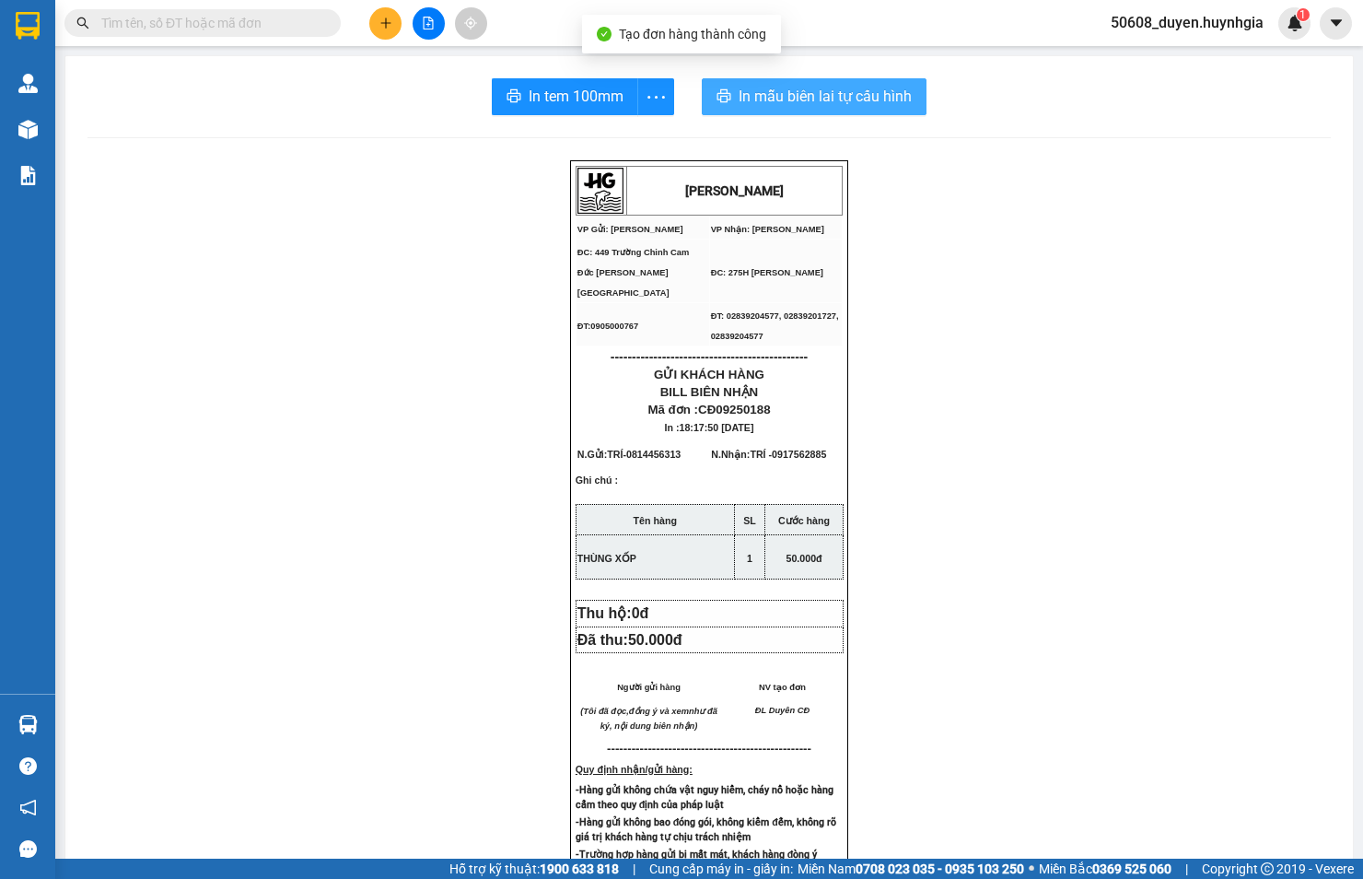
click at [793, 101] on span "In mẫu biên lai tự cấu hình" at bounding box center [825, 96] width 173 height 23
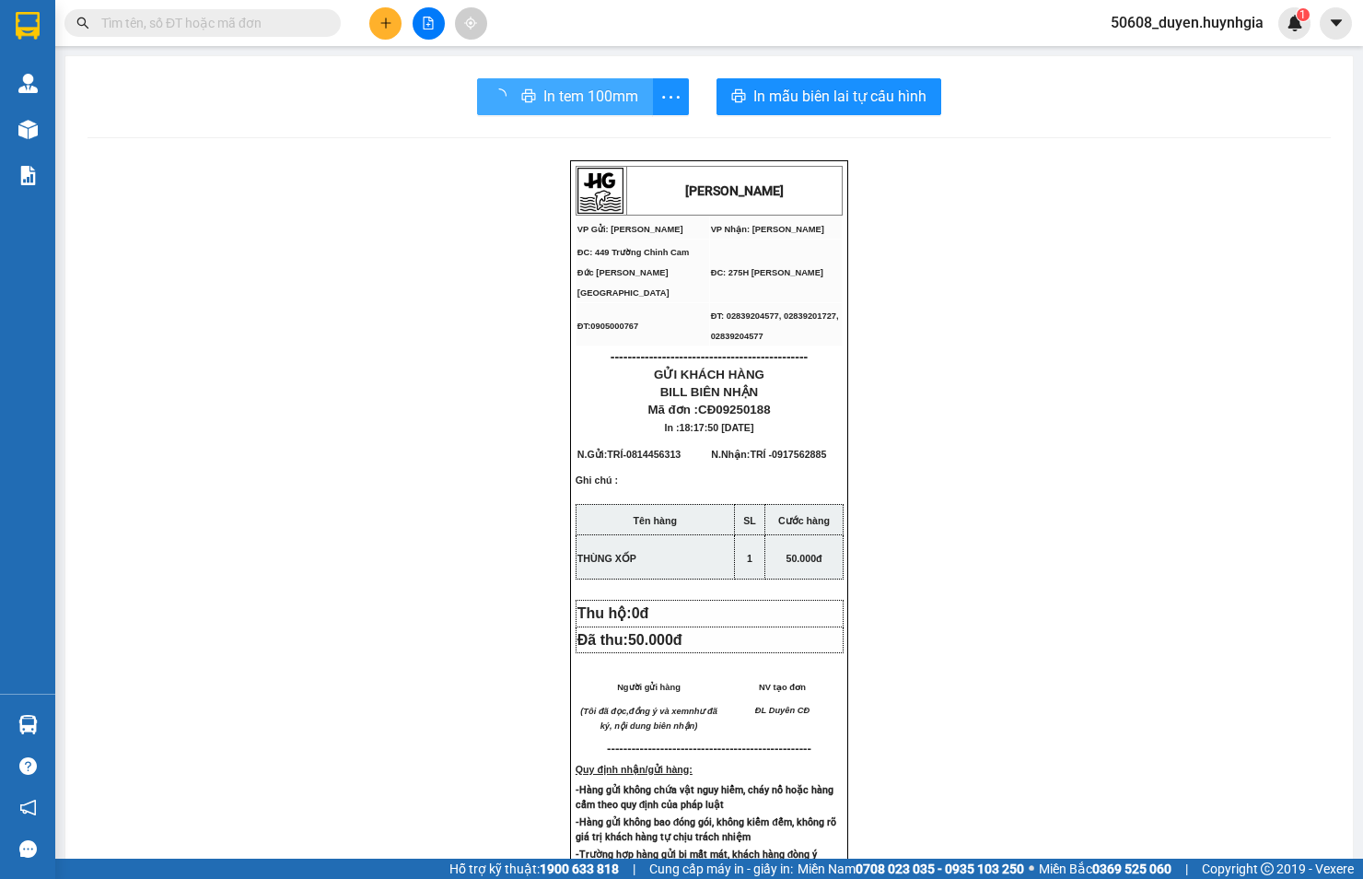
click at [525, 97] on button "In tem 100mm" at bounding box center [565, 96] width 176 height 37
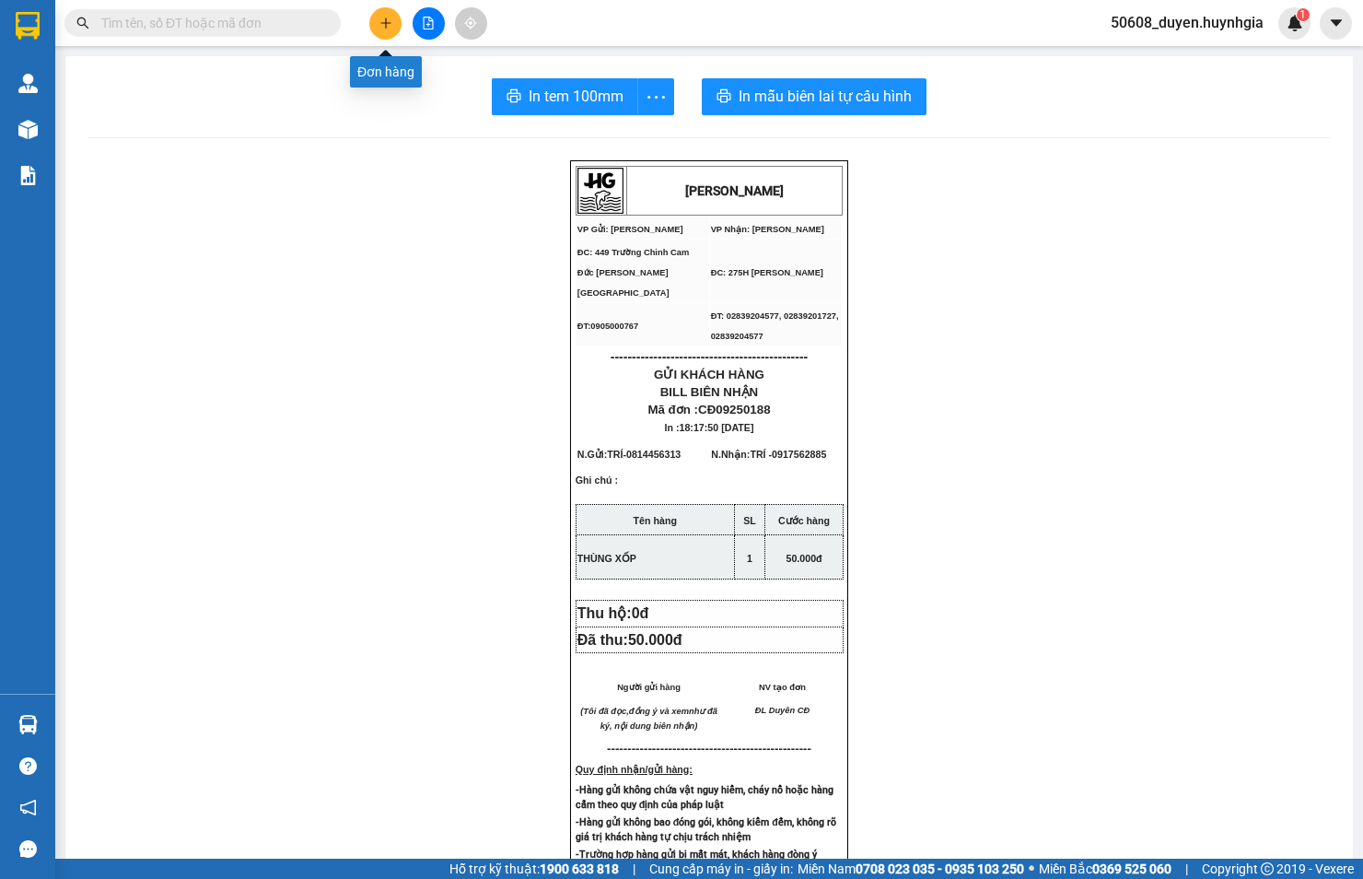
click at [376, 20] on button at bounding box center [385, 23] width 32 height 32
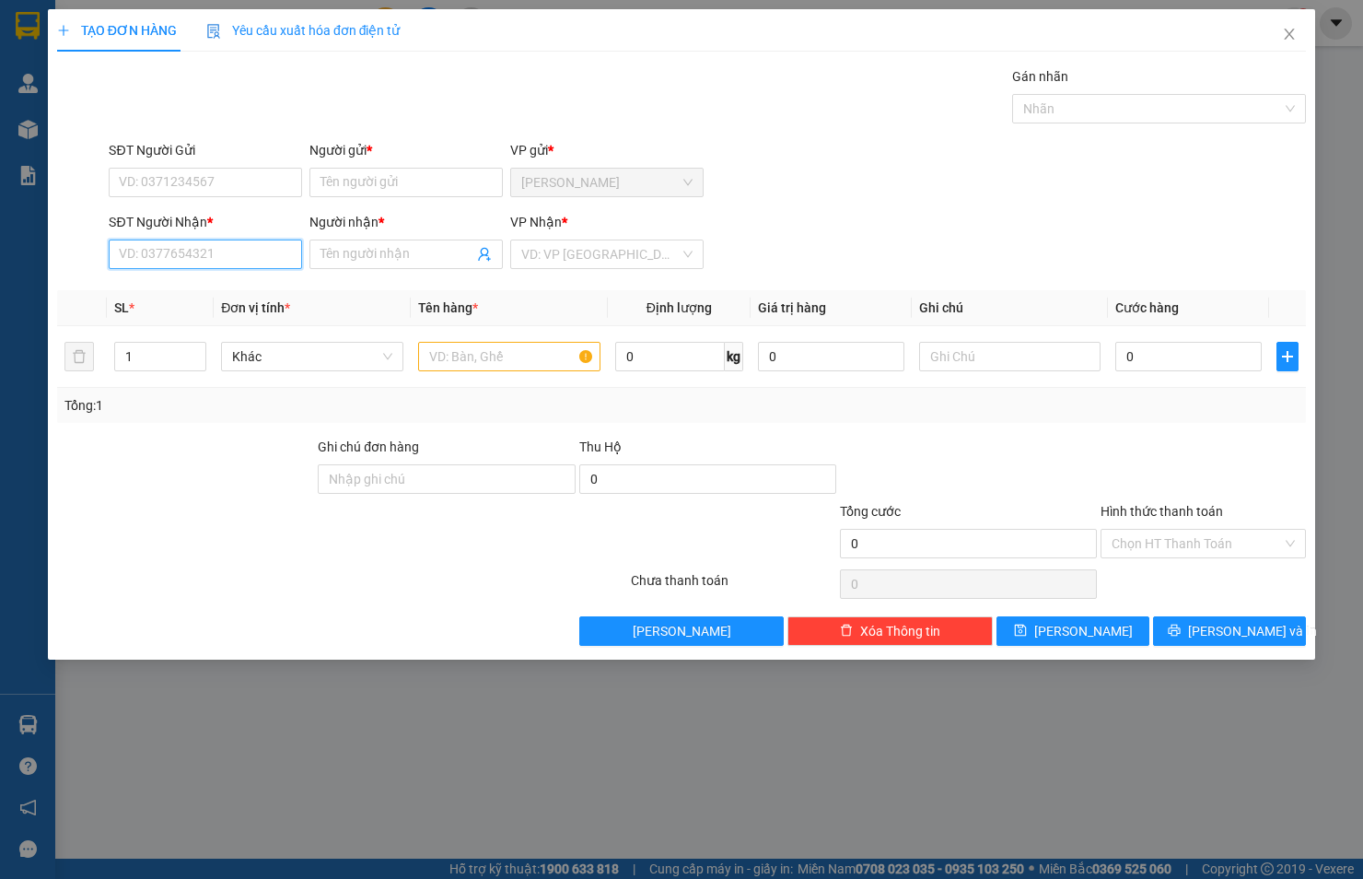
click at [250, 258] on input "SĐT Người Nhận *" at bounding box center [205, 253] width 193 height 29
type input "0909140468"
click at [418, 252] on input "Người nhận *" at bounding box center [397, 254] width 153 height 20
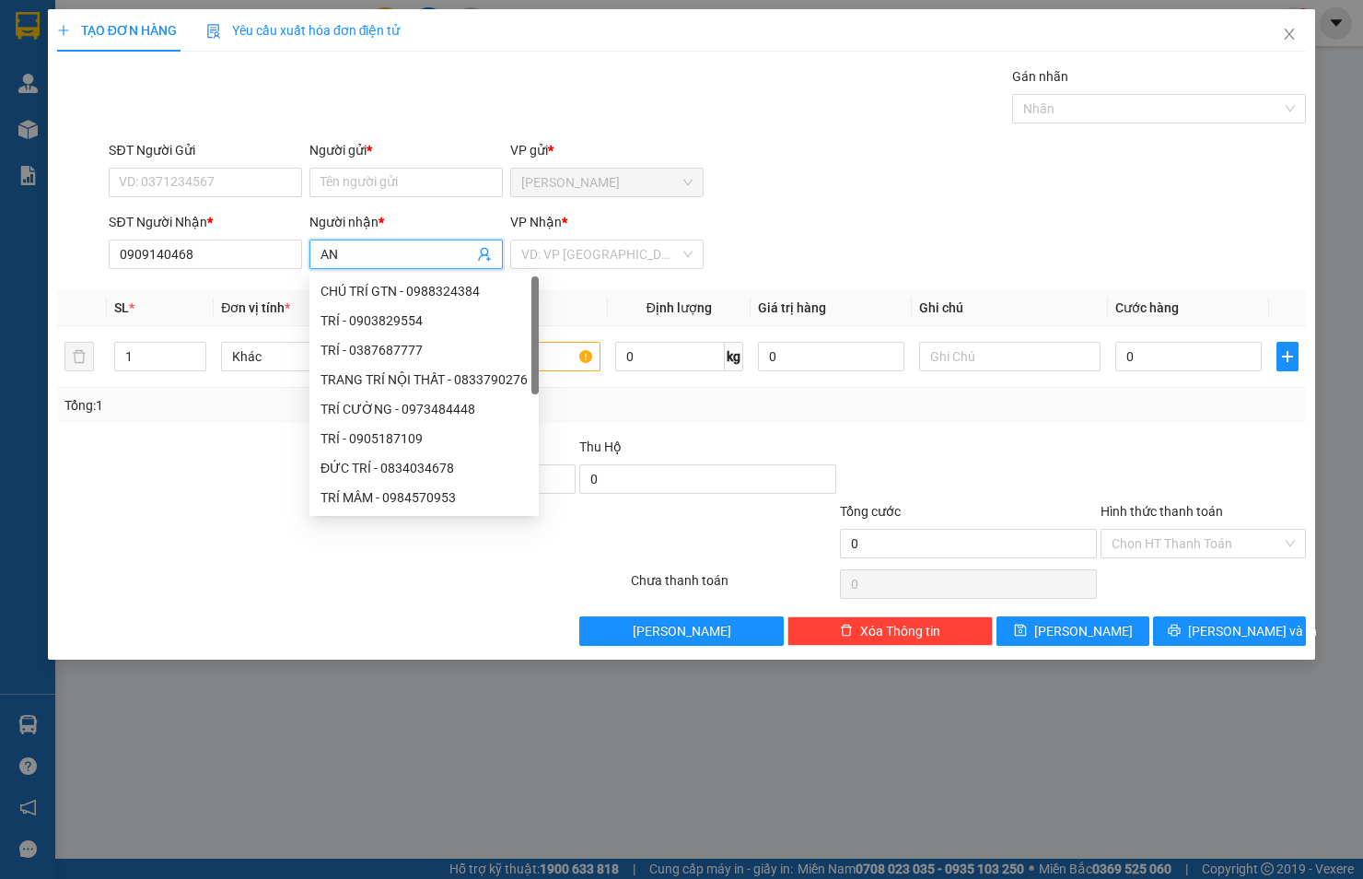
type input "A"
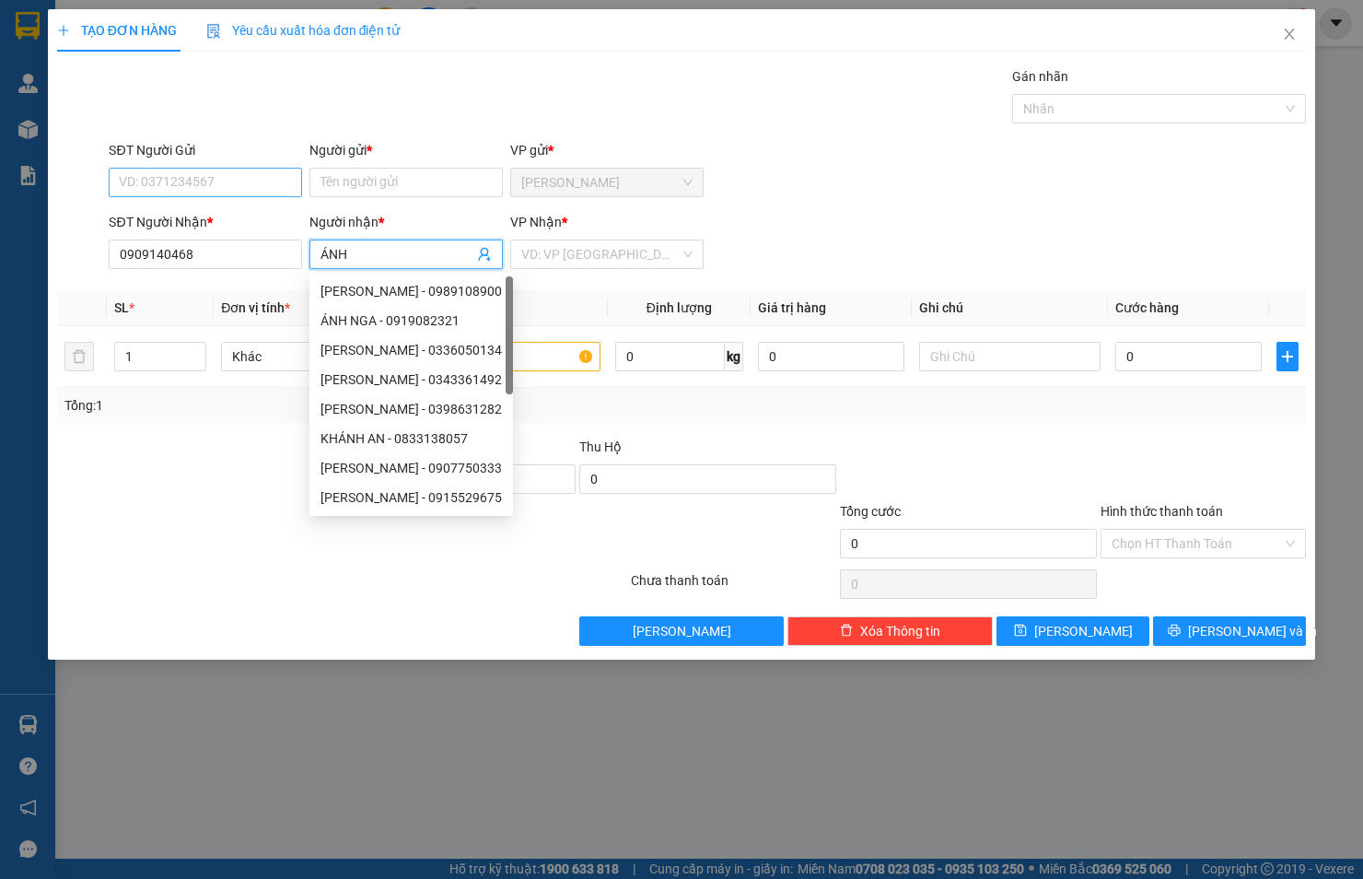
type input "ÁNH"
click at [213, 181] on input "SĐT Người Gửi" at bounding box center [205, 182] width 193 height 29
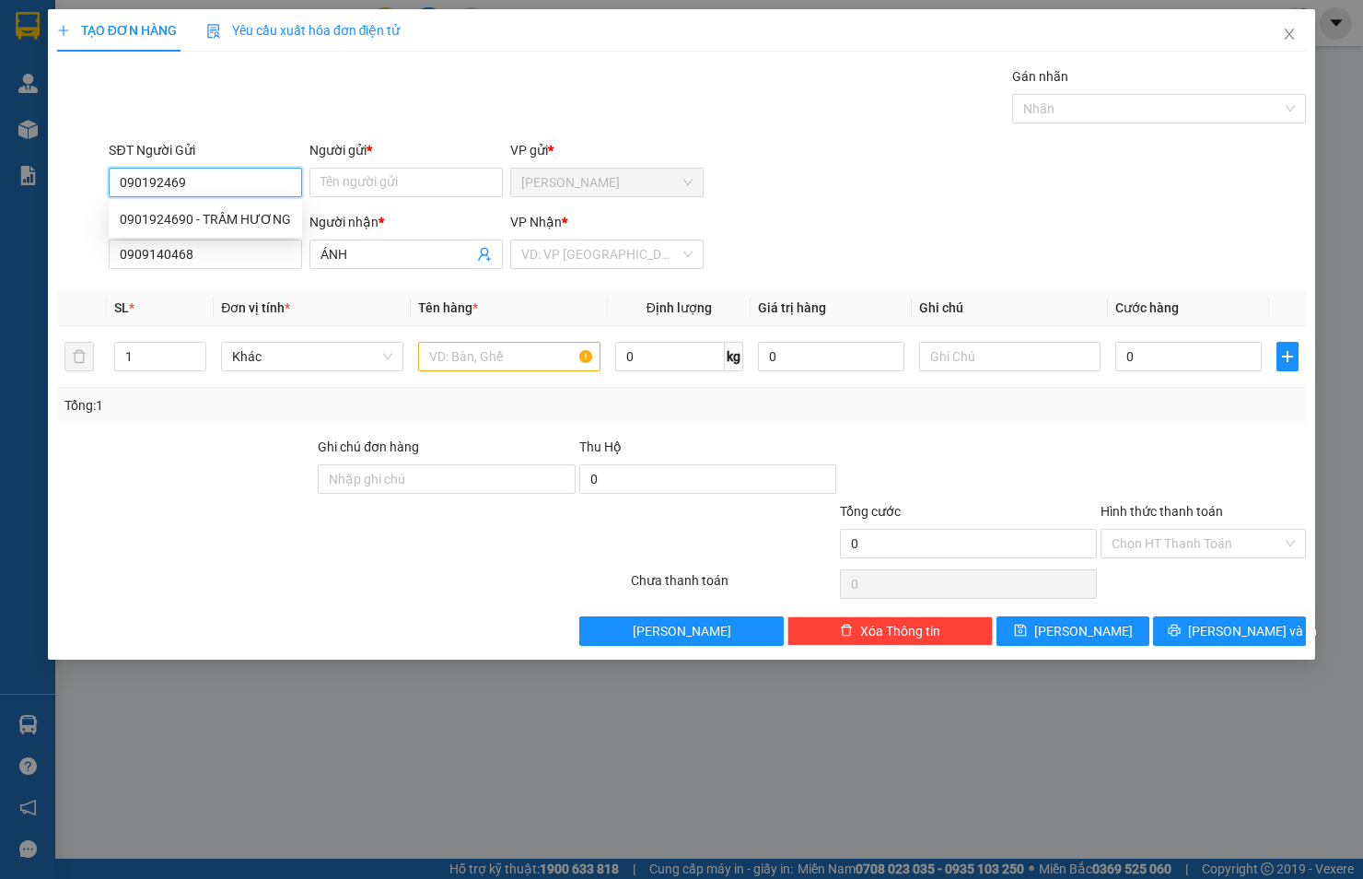
type input "0901924690"
click at [242, 209] on div "0901924690 - TRẦM HƯƠNG" at bounding box center [205, 219] width 171 height 20
type input "TRẦM HƯƠNG"
type input "0901924690"
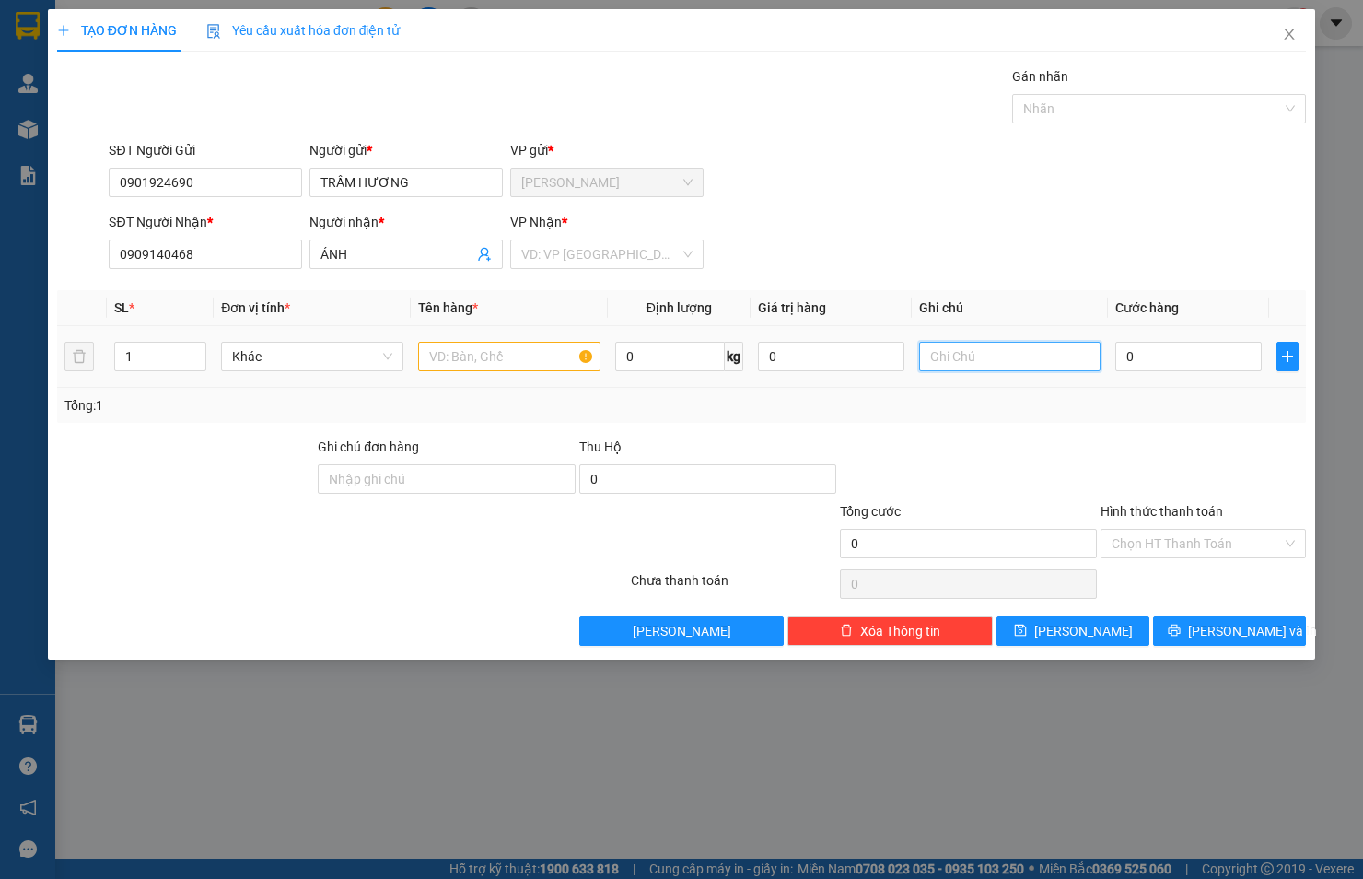
click at [956, 360] on input "text" at bounding box center [1010, 356] width 182 height 29
type input "5/8A [PERSON_NAME] KHU PHỐ 6 TÂN AN HỘI CỦ CHI"
click at [169, 350] on input "1" at bounding box center [160, 357] width 91 height 28
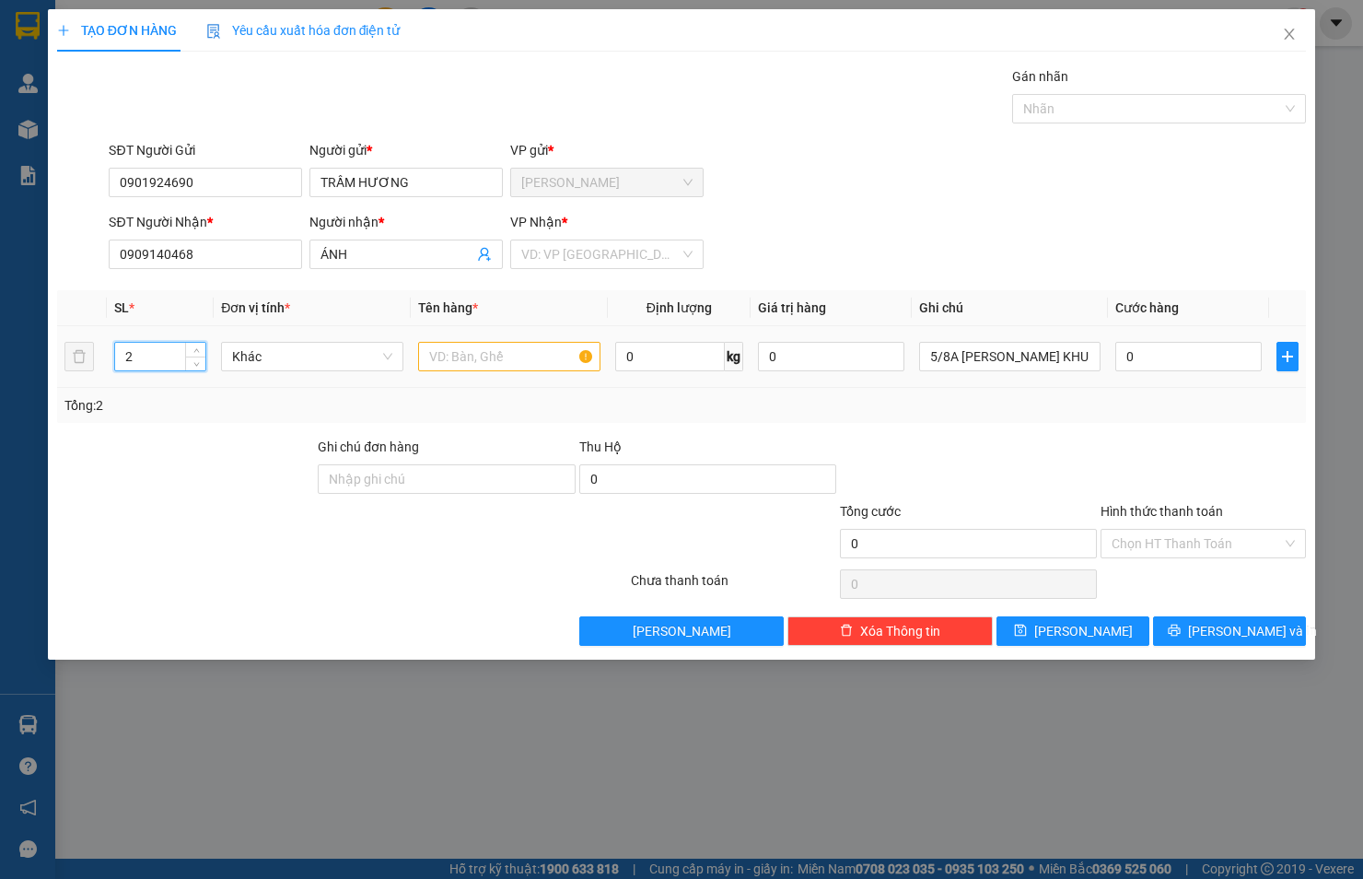
type input "2"
click at [531, 362] on input "text" at bounding box center [509, 356] width 182 height 29
type input "THÙNG"
click at [630, 253] on input "search" at bounding box center [600, 254] width 158 height 28
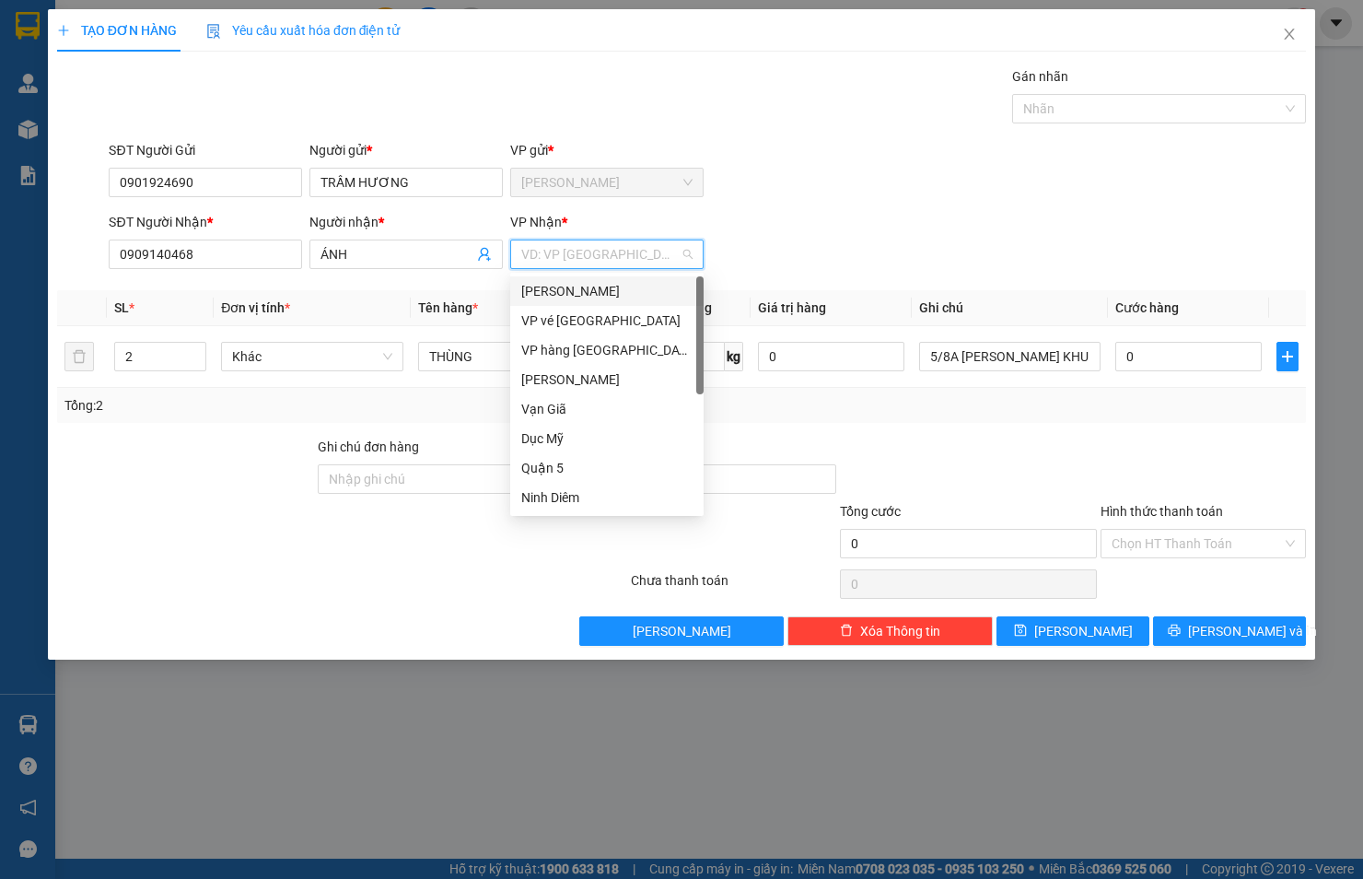
click at [615, 283] on div "[PERSON_NAME]" at bounding box center [606, 291] width 171 height 20
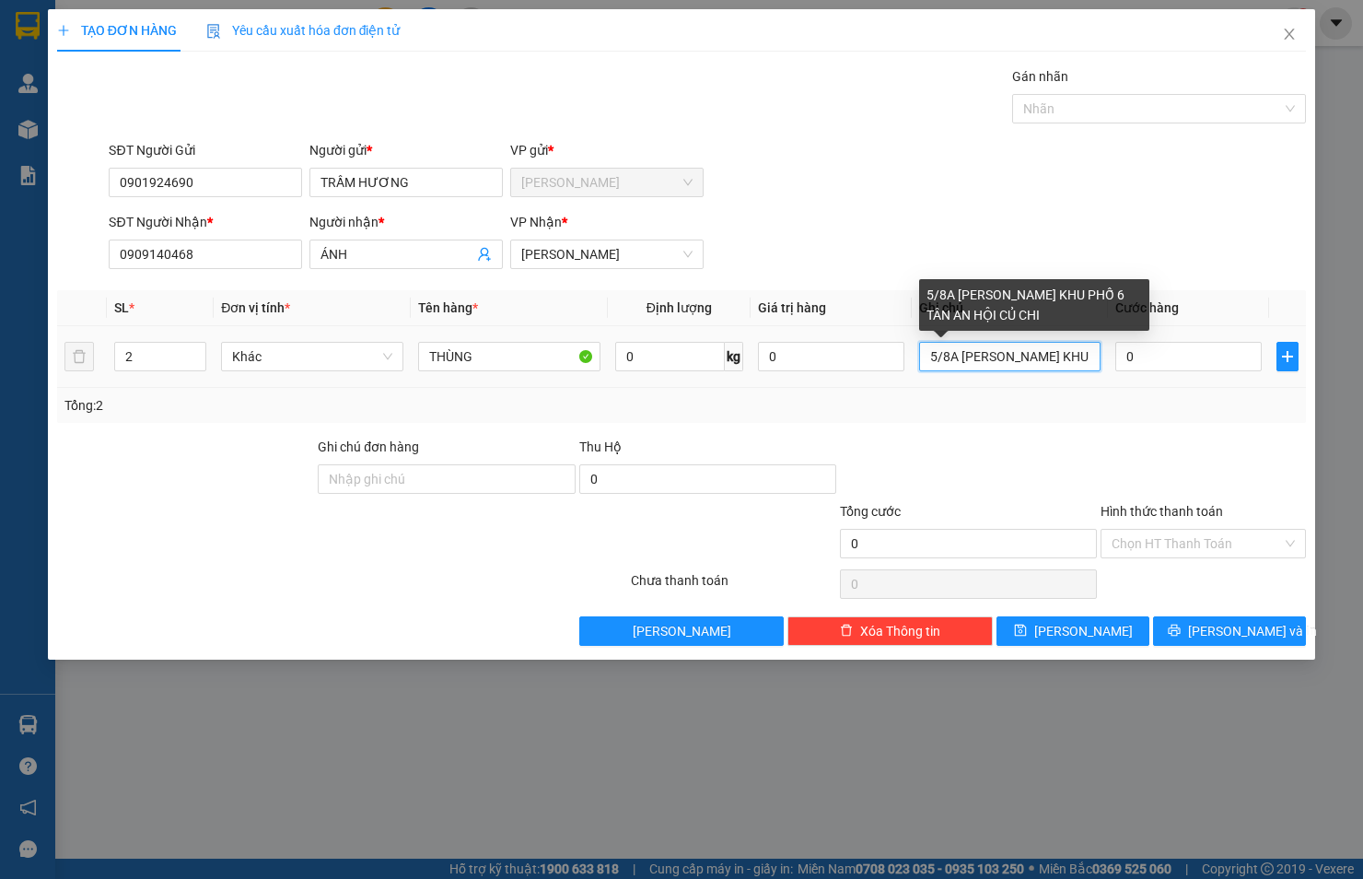
click at [1000, 350] on input "5/8A [PERSON_NAME] KHU PHỐ 6 TÂN AN HỘI CỦ CHI" at bounding box center [1010, 356] width 182 height 29
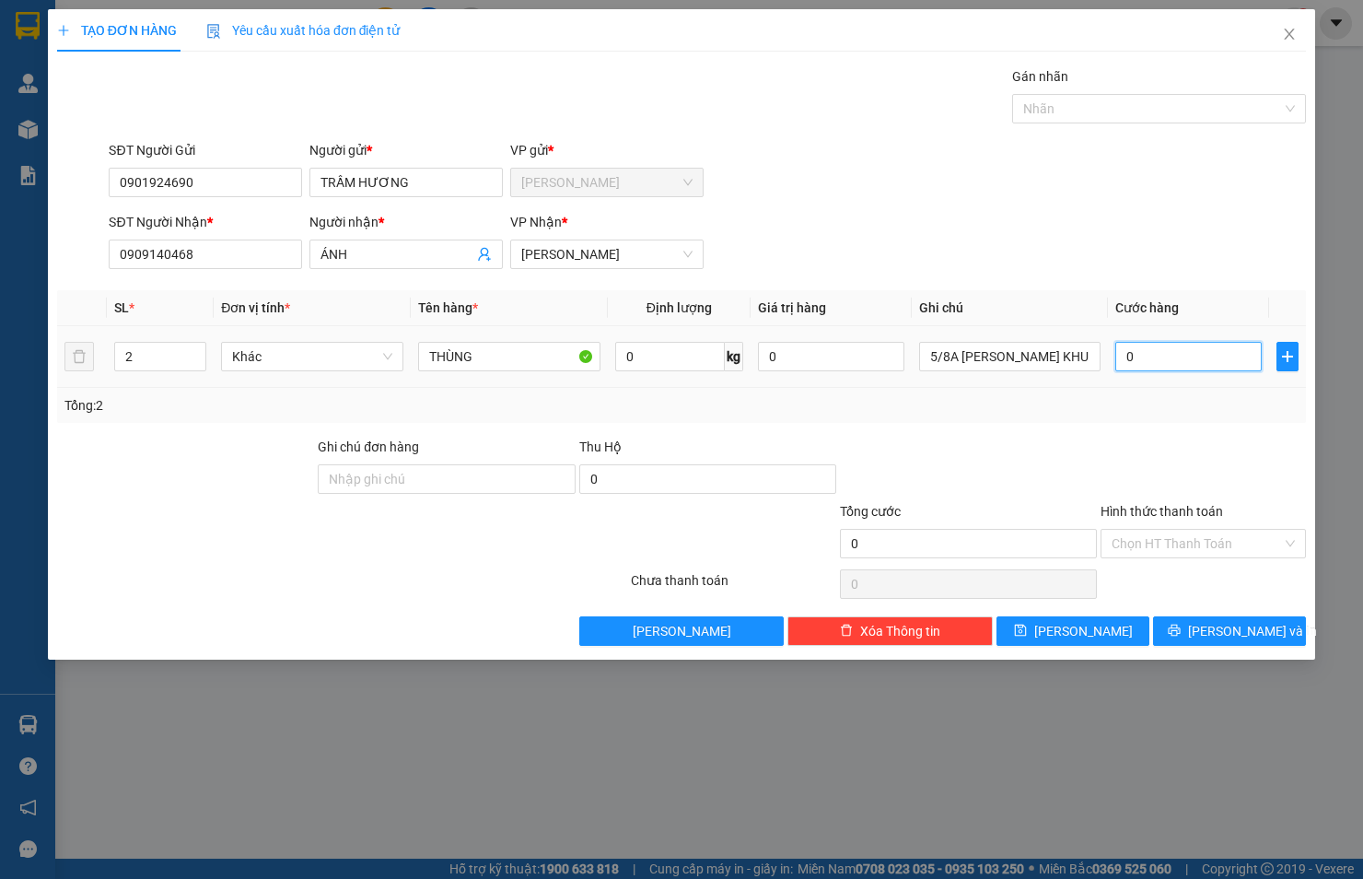
click at [1151, 355] on input "0" at bounding box center [1188, 356] width 146 height 29
type input "04"
type input "4"
type input "040"
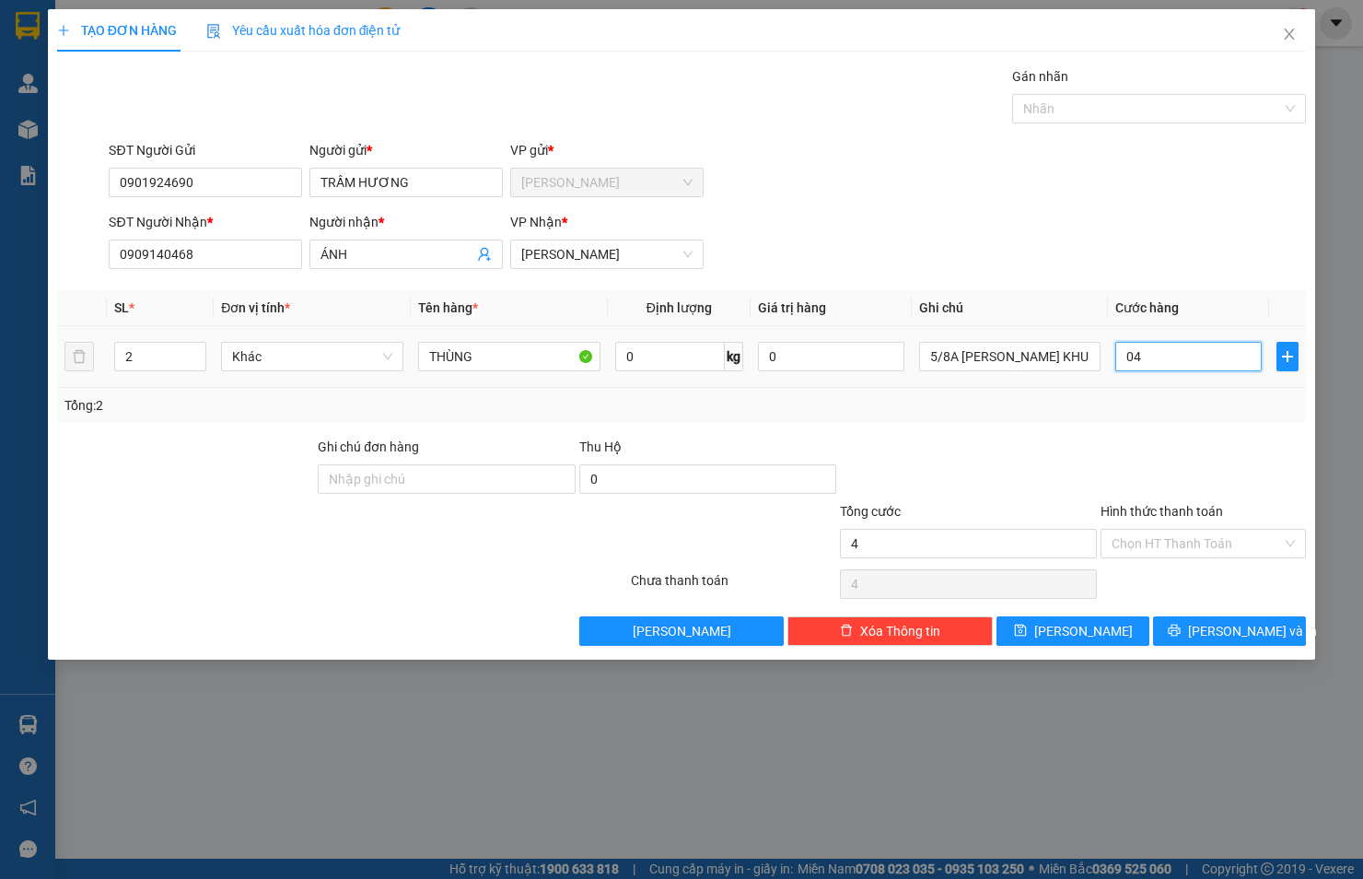
type input "40"
type input "0.400"
type input "400"
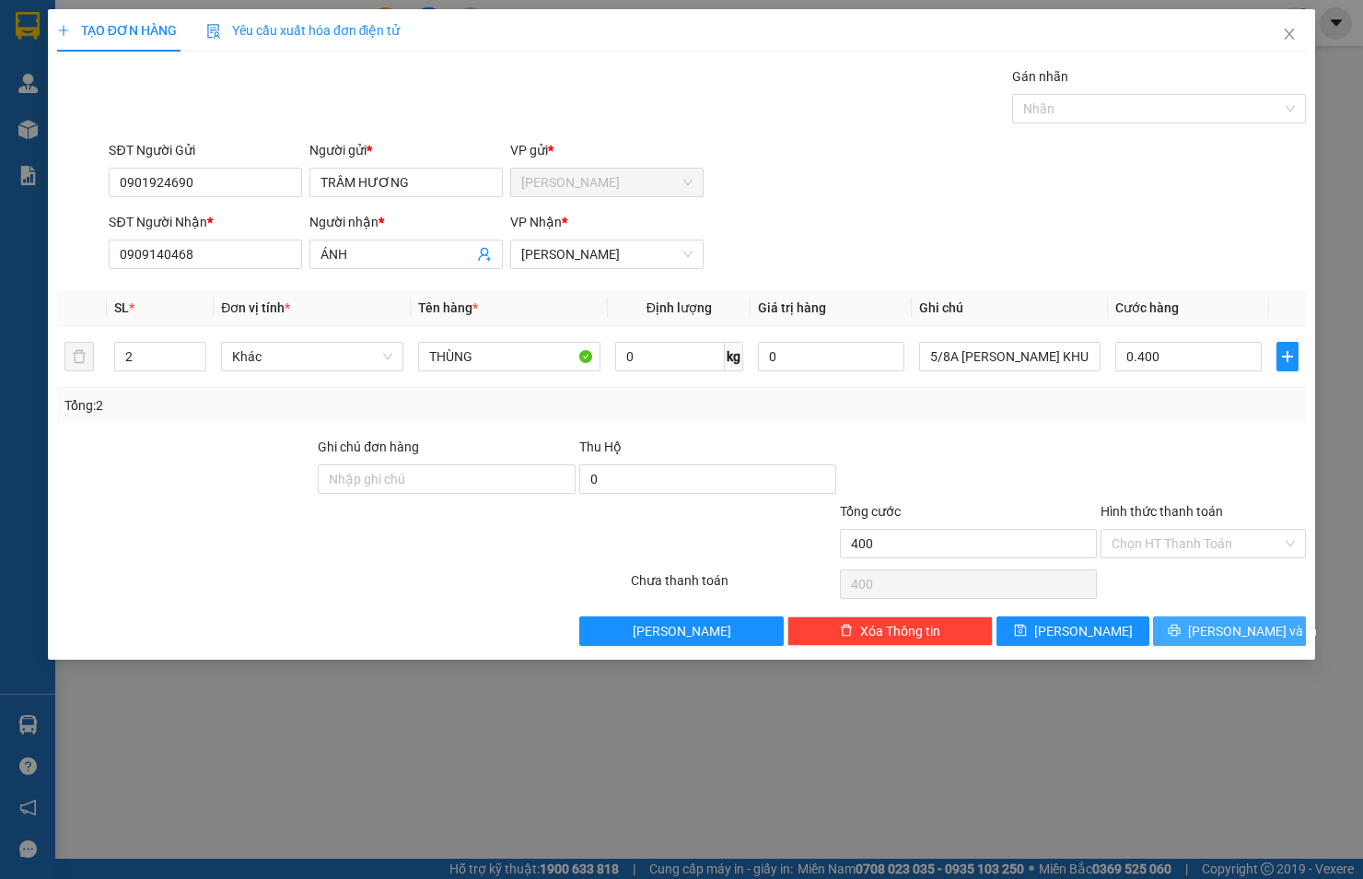
type input "400.000"
click at [1216, 633] on span "[PERSON_NAME] và In" at bounding box center [1252, 631] width 129 height 20
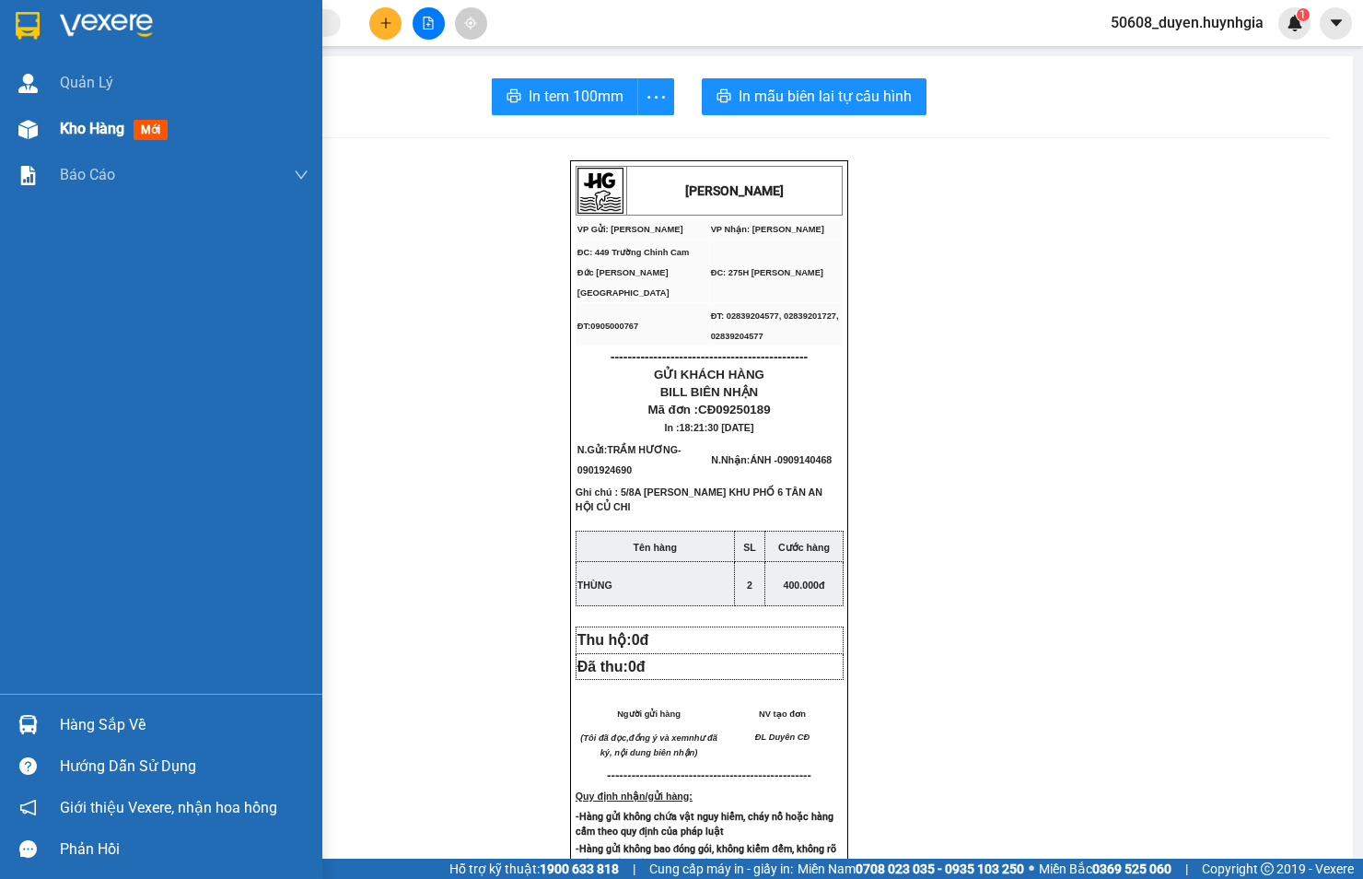
click at [49, 125] on div "Kho hàng mới" at bounding box center [161, 129] width 322 height 46
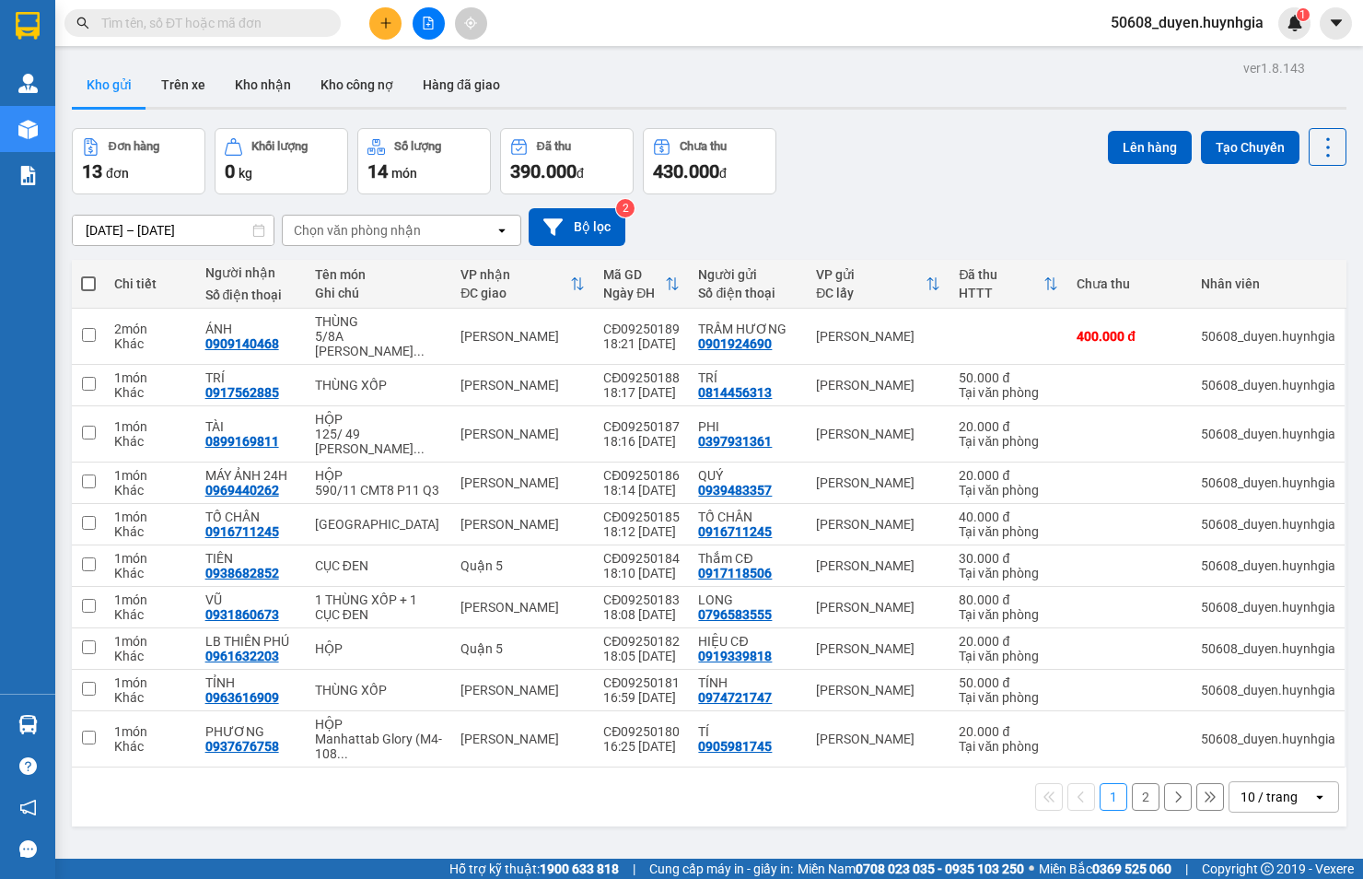
click at [554, 66] on div "Kho gửi Trên xe Kho nhận Kho công nợ Hàng đã giao" at bounding box center [709, 87] width 1275 height 49
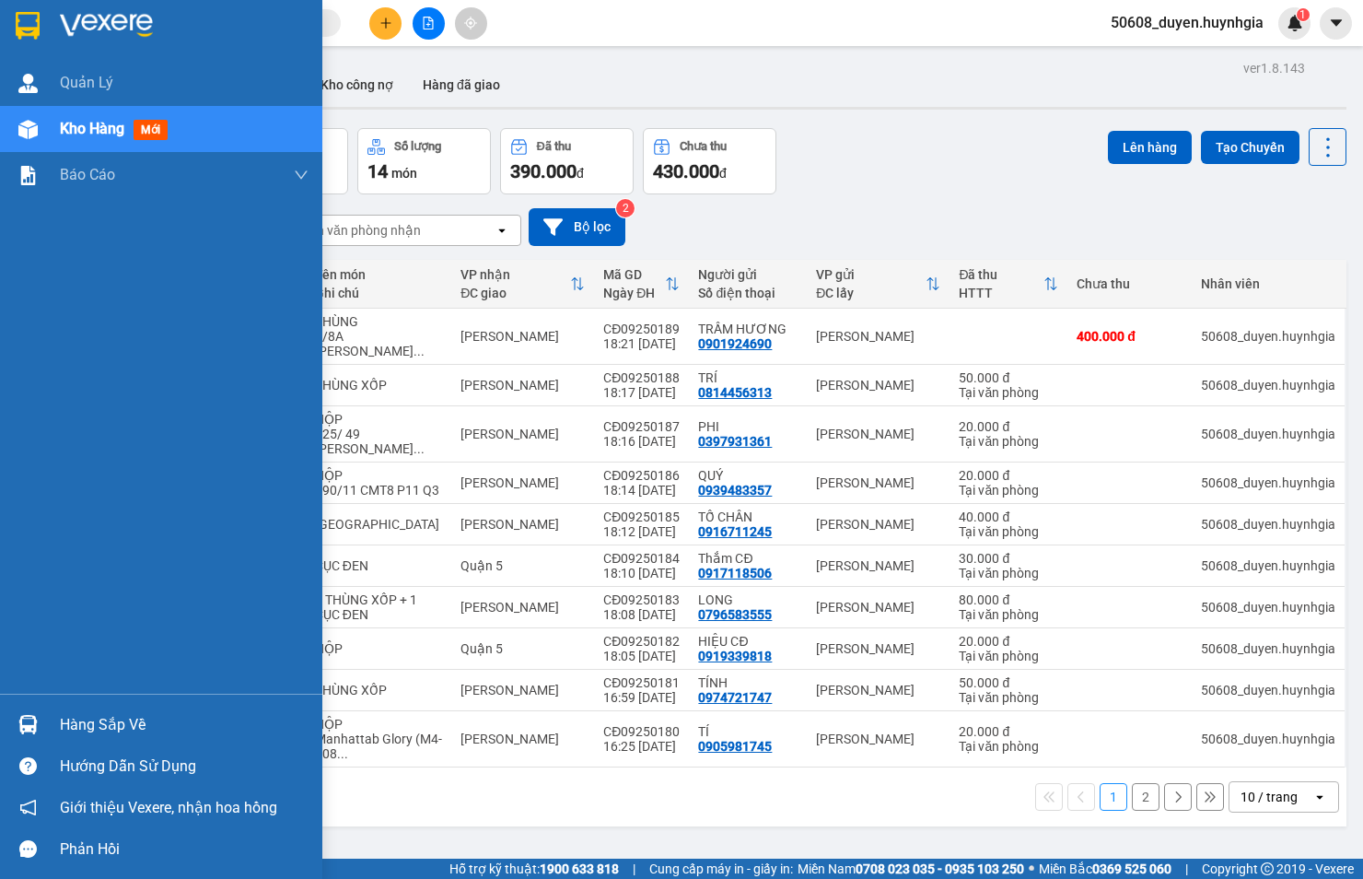
click at [47, 129] on div "Kho hàng mới" at bounding box center [161, 129] width 322 height 46
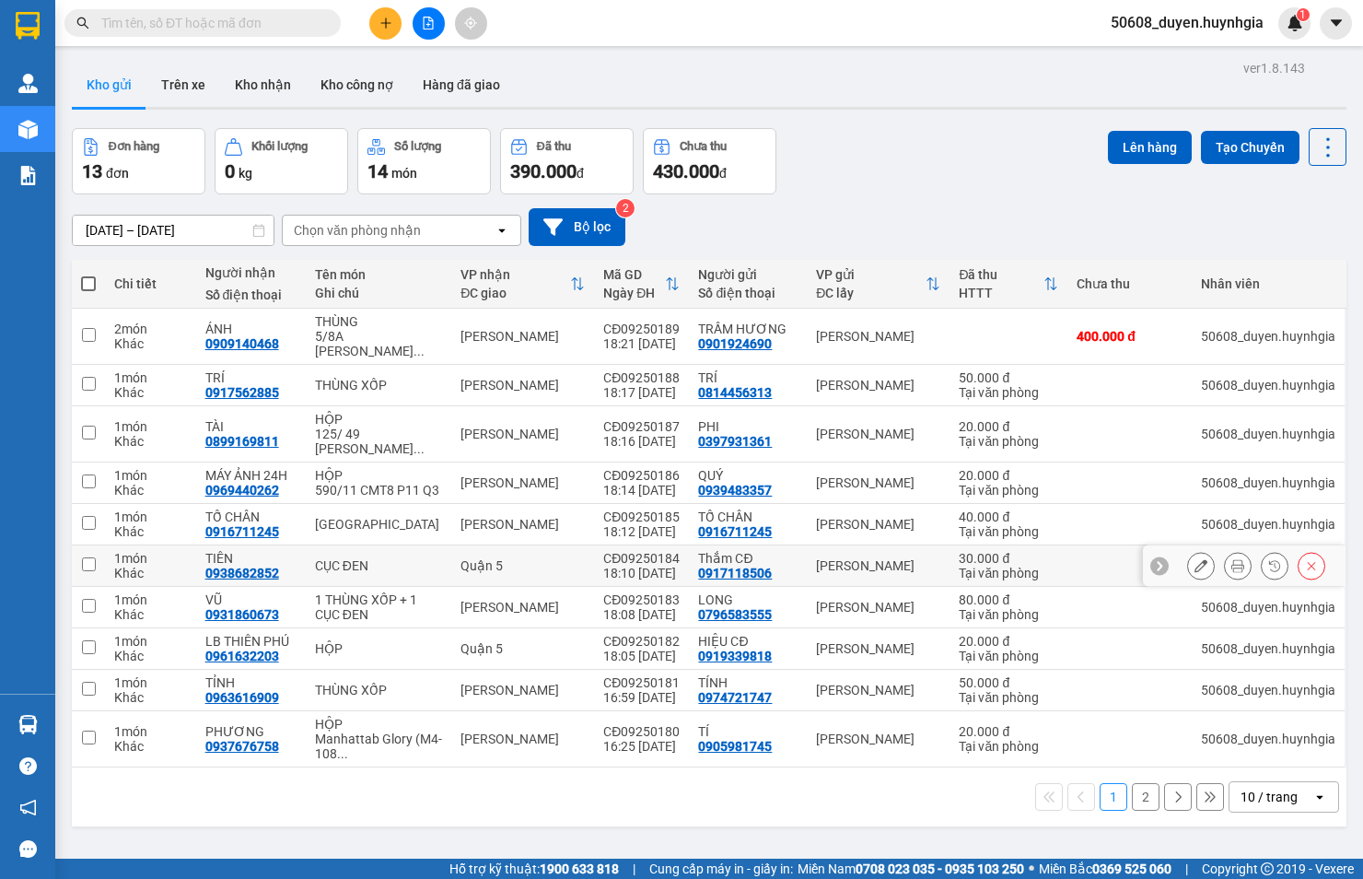
click at [1202, 579] on div at bounding box center [1256, 566] width 138 height 28
click at [1192, 582] on button at bounding box center [1201, 566] width 26 height 32
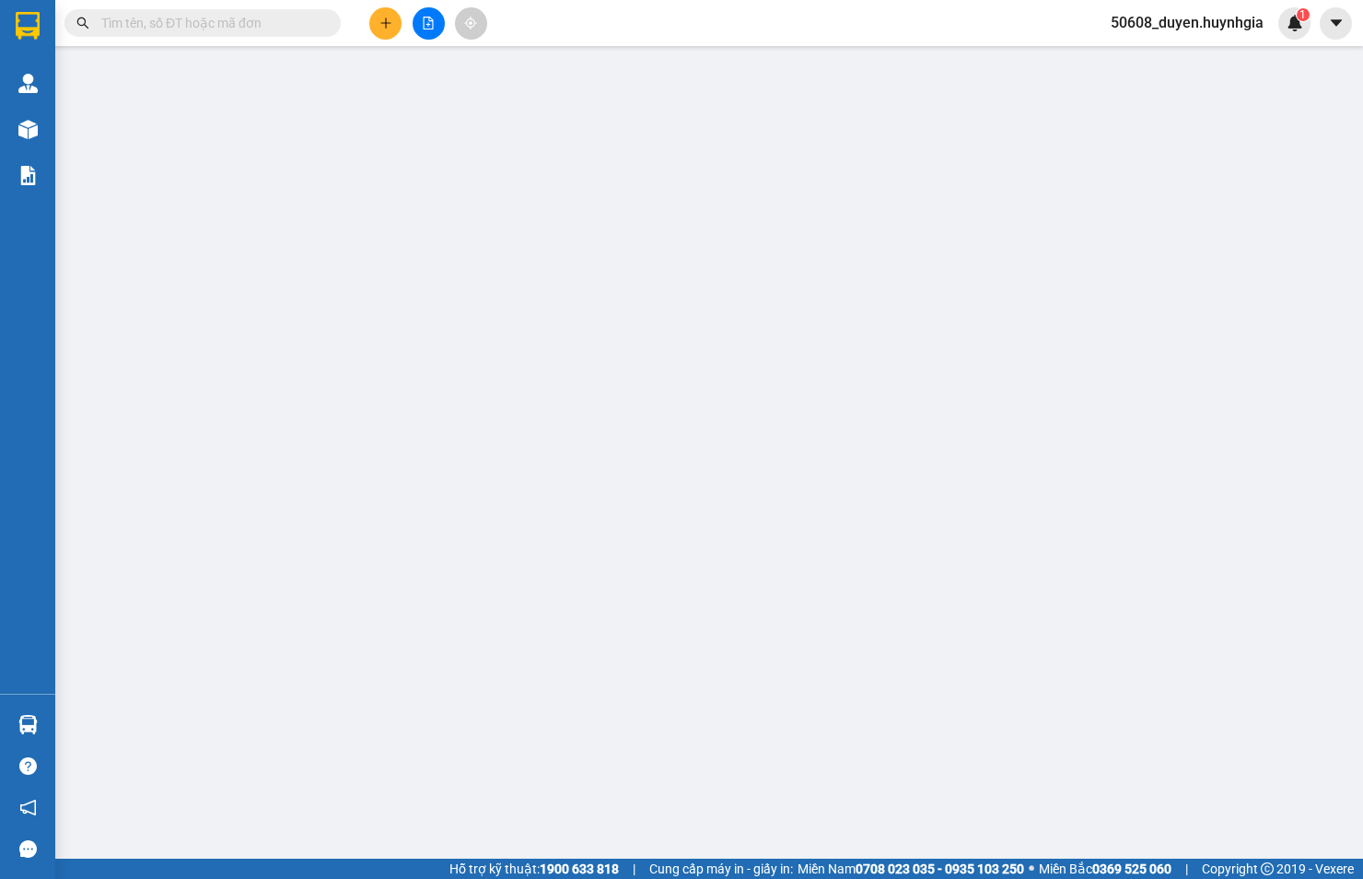
type input "0917118506"
type input "Thắm CĐ"
type input "0938682852"
type input "TIÊN"
type input "30.000"
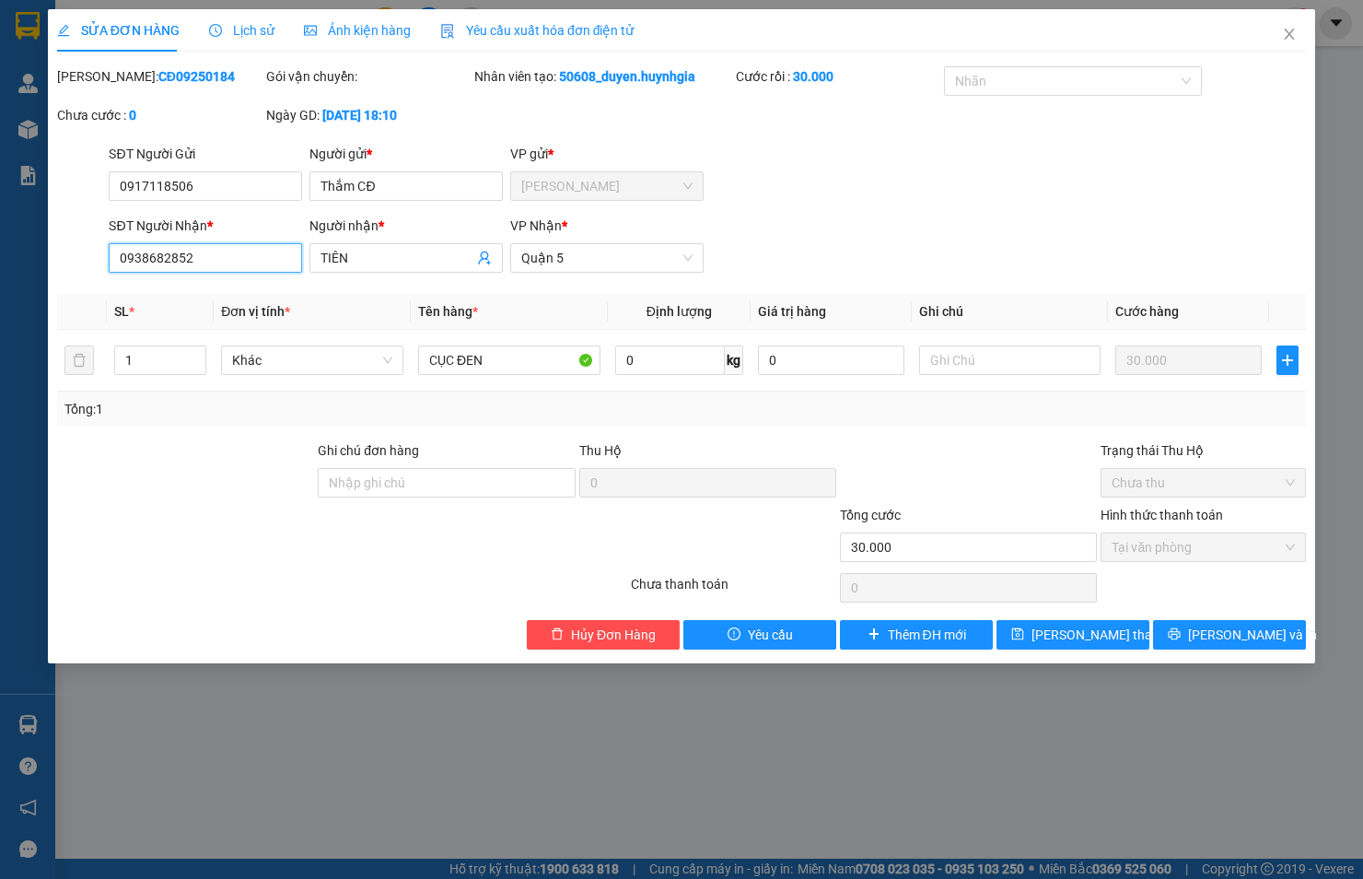
drag, startPoint x: 255, startPoint y: 256, endPoint x: 10, endPoint y: 270, distance: 245.4
click at [10, 270] on div "SỬA ĐƠN HÀNG Lịch sử Ảnh kiện hàng Yêu cầu xuất hóa đơn điện tử Total Paid Fee …" at bounding box center [681, 439] width 1363 height 879
drag, startPoint x: 196, startPoint y: 258, endPoint x: 61, endPoint y: 263, distance: 135.5
click at [61, 263] on div "SĐT Người Nhận * 0913701713 0913701713 Người nhận * TIÊN VP Nhận * [GEOGRAPHIC_…" at bounding box center [681, 248] width 1253 height 64
type input "0913701713"
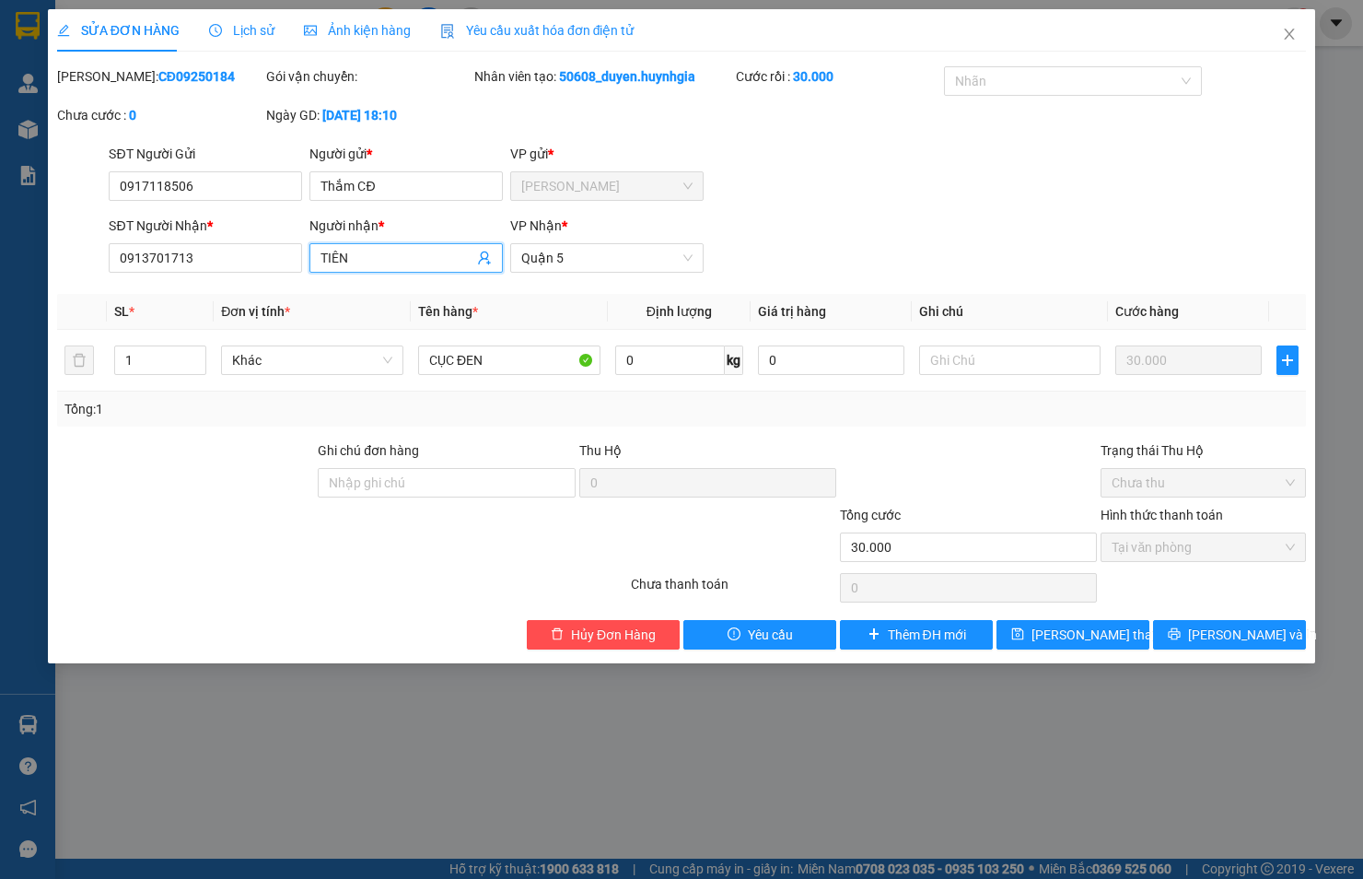
click at [376, 245] on span "TIÊN" at bounding box center [406, 257] width 193 height 29
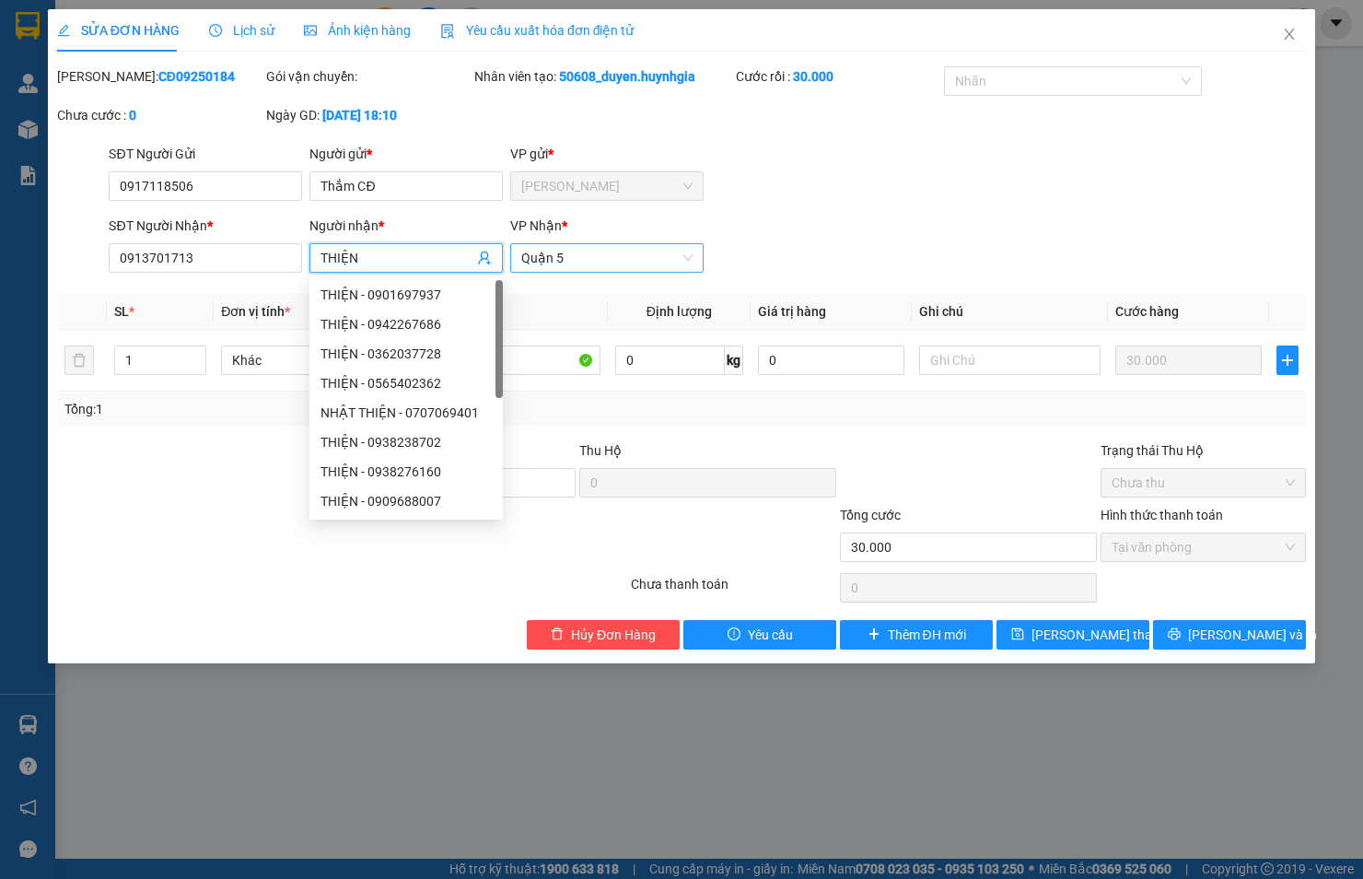
click at [663, 262] on span "Quận 5" at bounding box center [606, 258] width 171 height 28
type input "THIỆN"
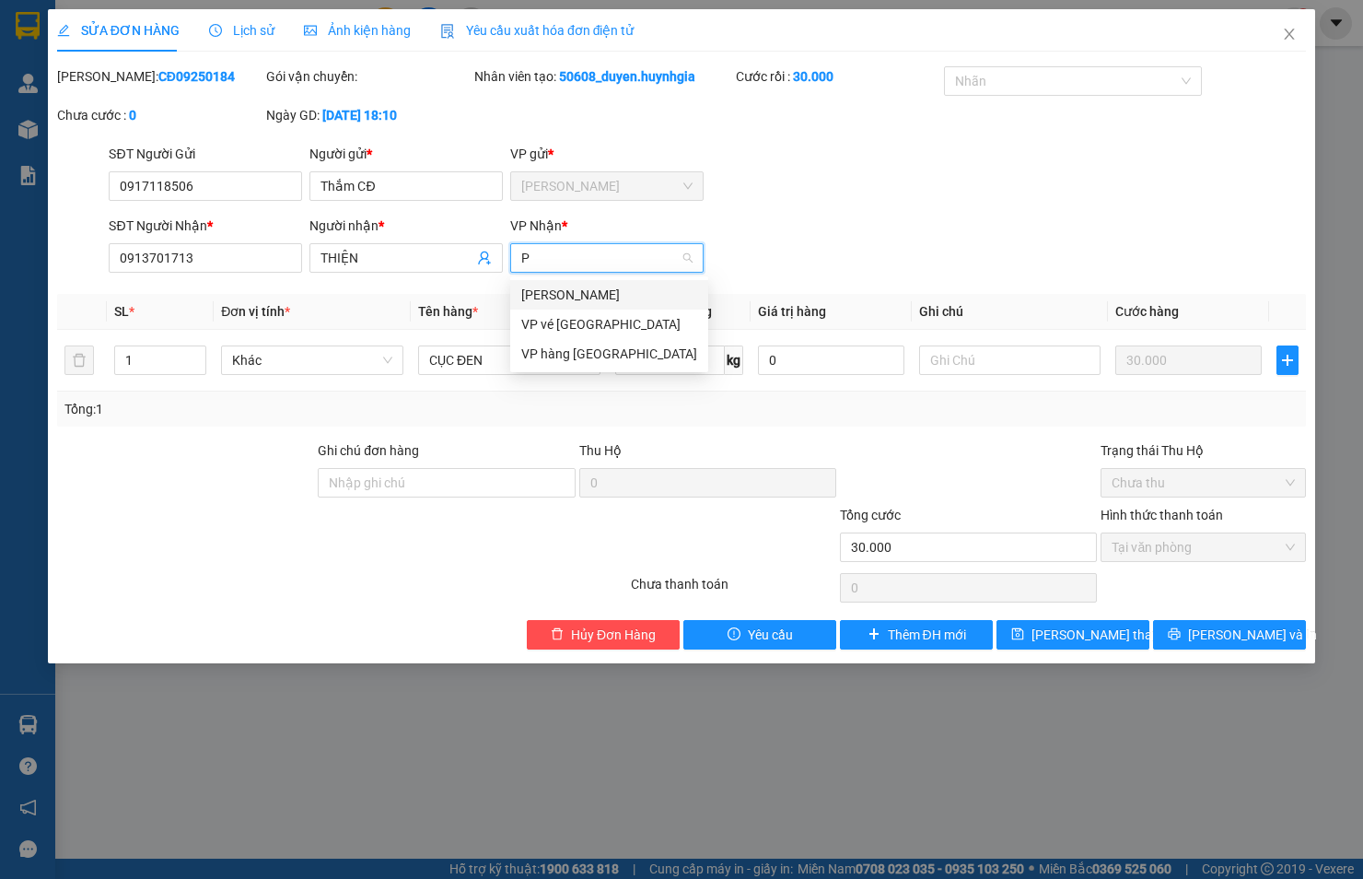
type input "PH"
click at [649, 293] on div "[PERSON_NAME]" at bounding box center [606, 295] width 171 height 20
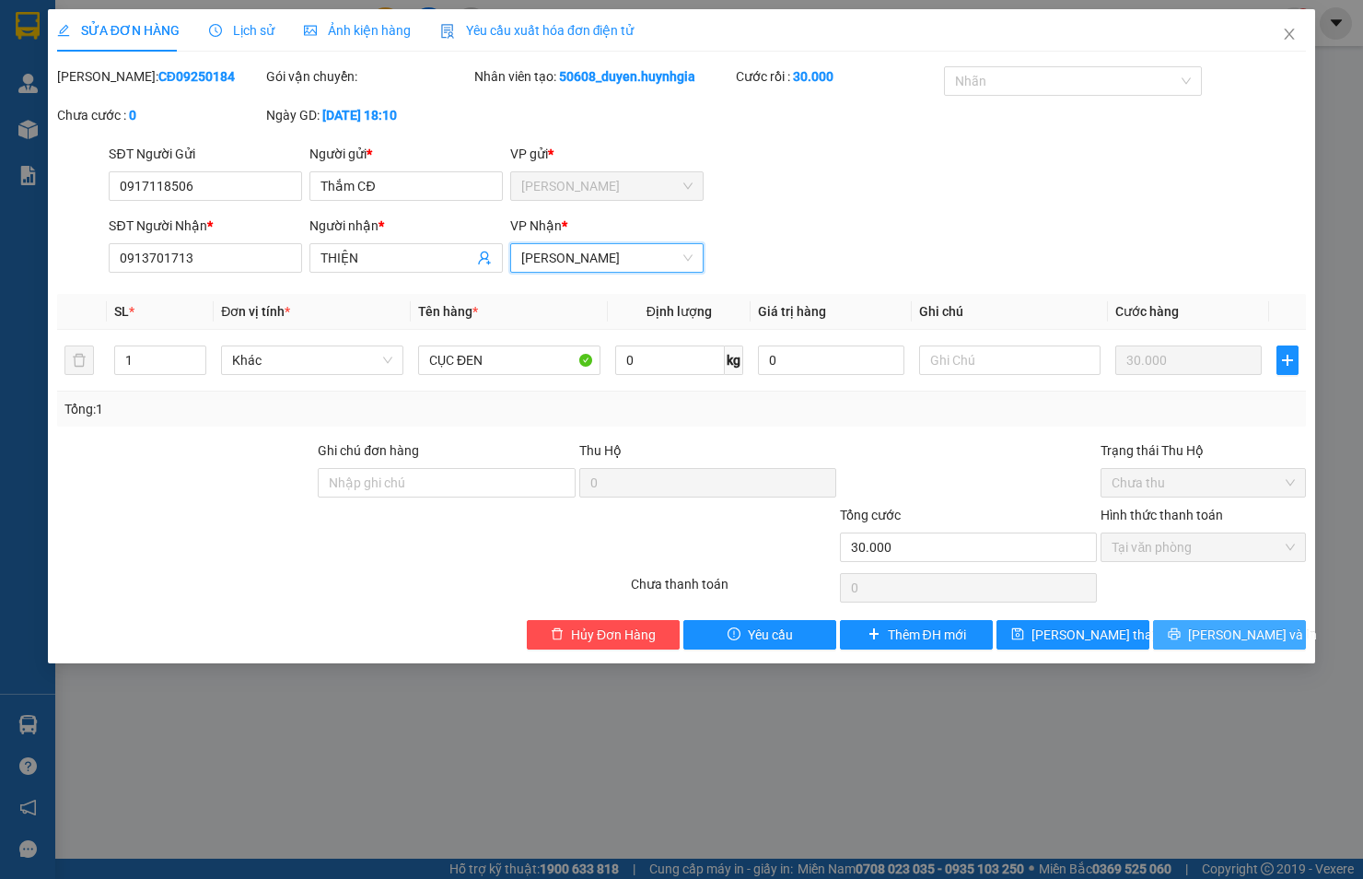
click at [1244, 634] on span "[PERSON_NAME] và In" at bounding box center [1252, 635] width 129 height 20
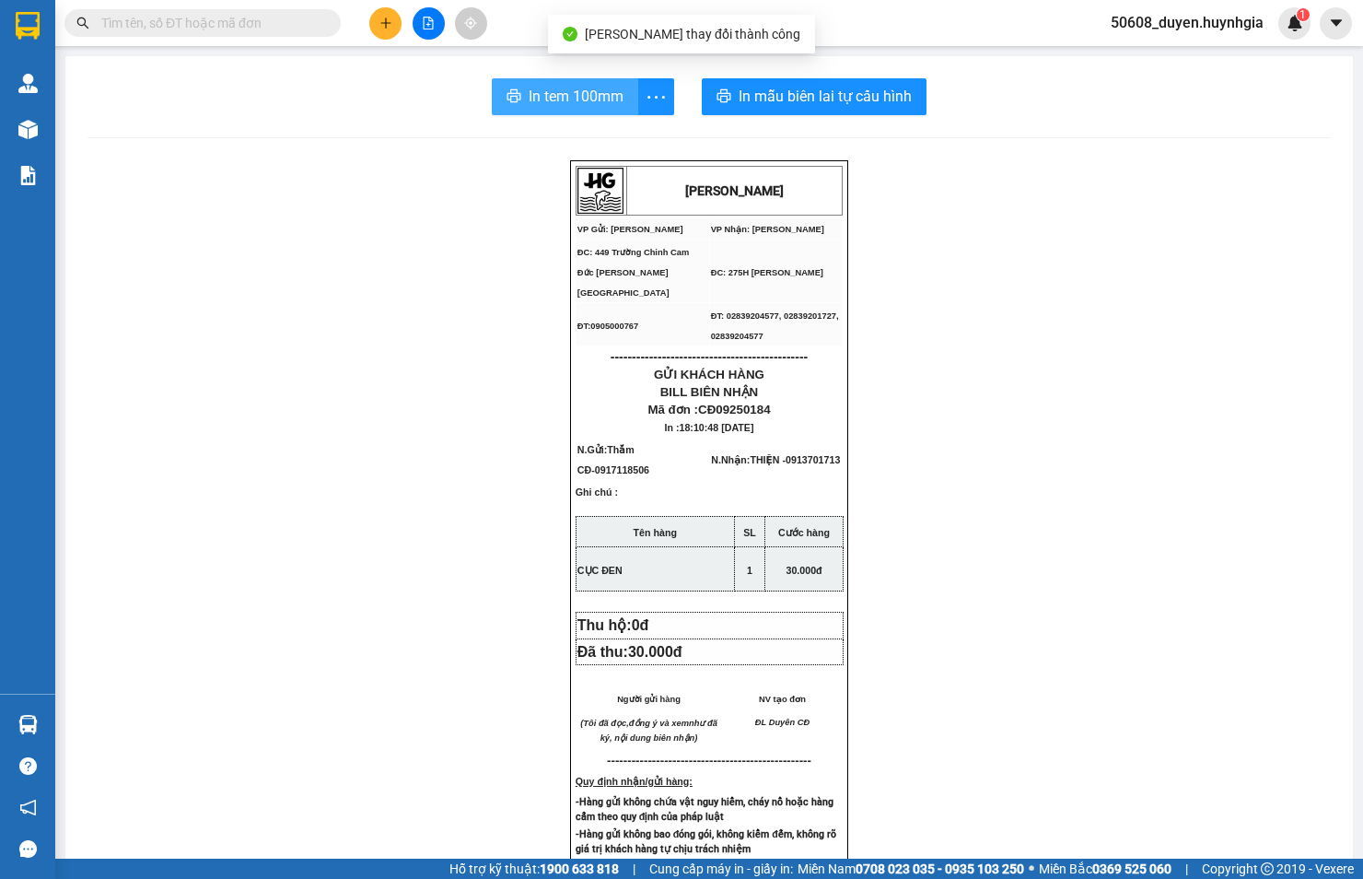
click at [574, 93] on span "In tem 100mm" at bounding box center [576, 96] width 95 height 23
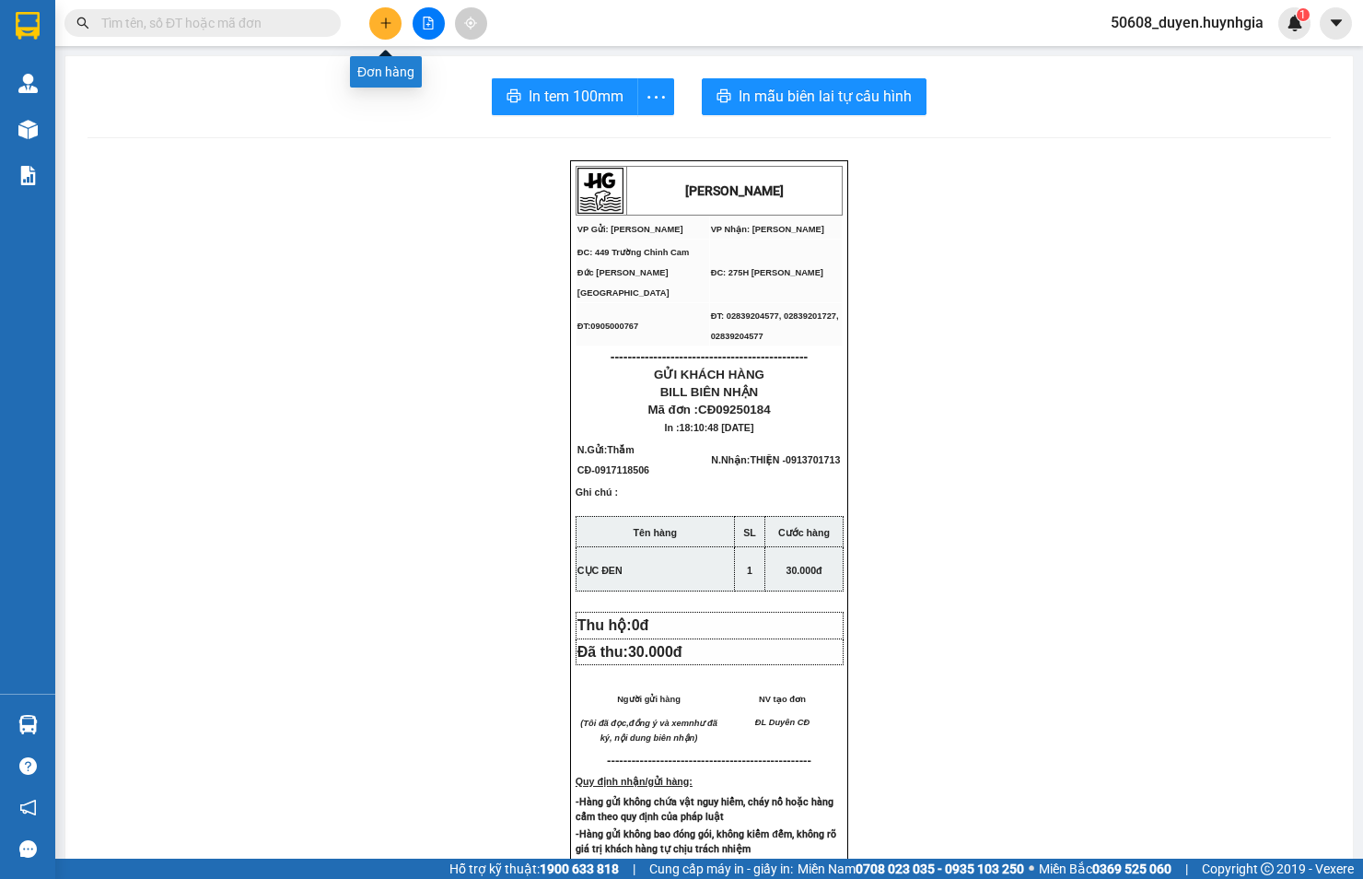
click at [382, 18] on icon "plus" at bounding box center [386, 23] width 13 height 13
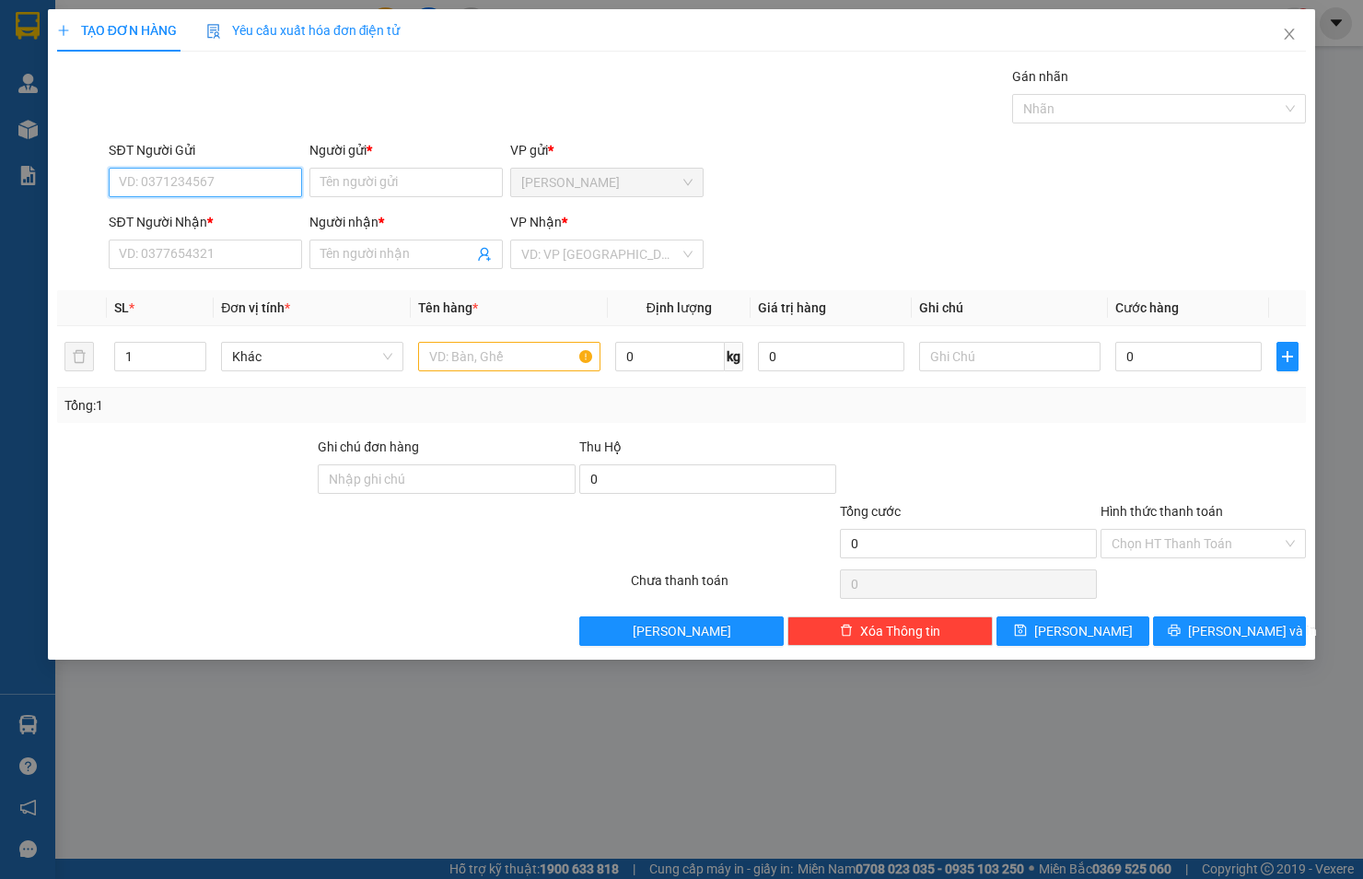
click at [190, 182] on input "SĐT Người Gửi" at bounding box center [205, 182] width 193 height 29
type input "0382144790"
click at [182, 214] on div "0382144790 - XUÂN" at bounding box center [205, 219] width 171 height 20
type input "XUÂN"
type input "0973818708"
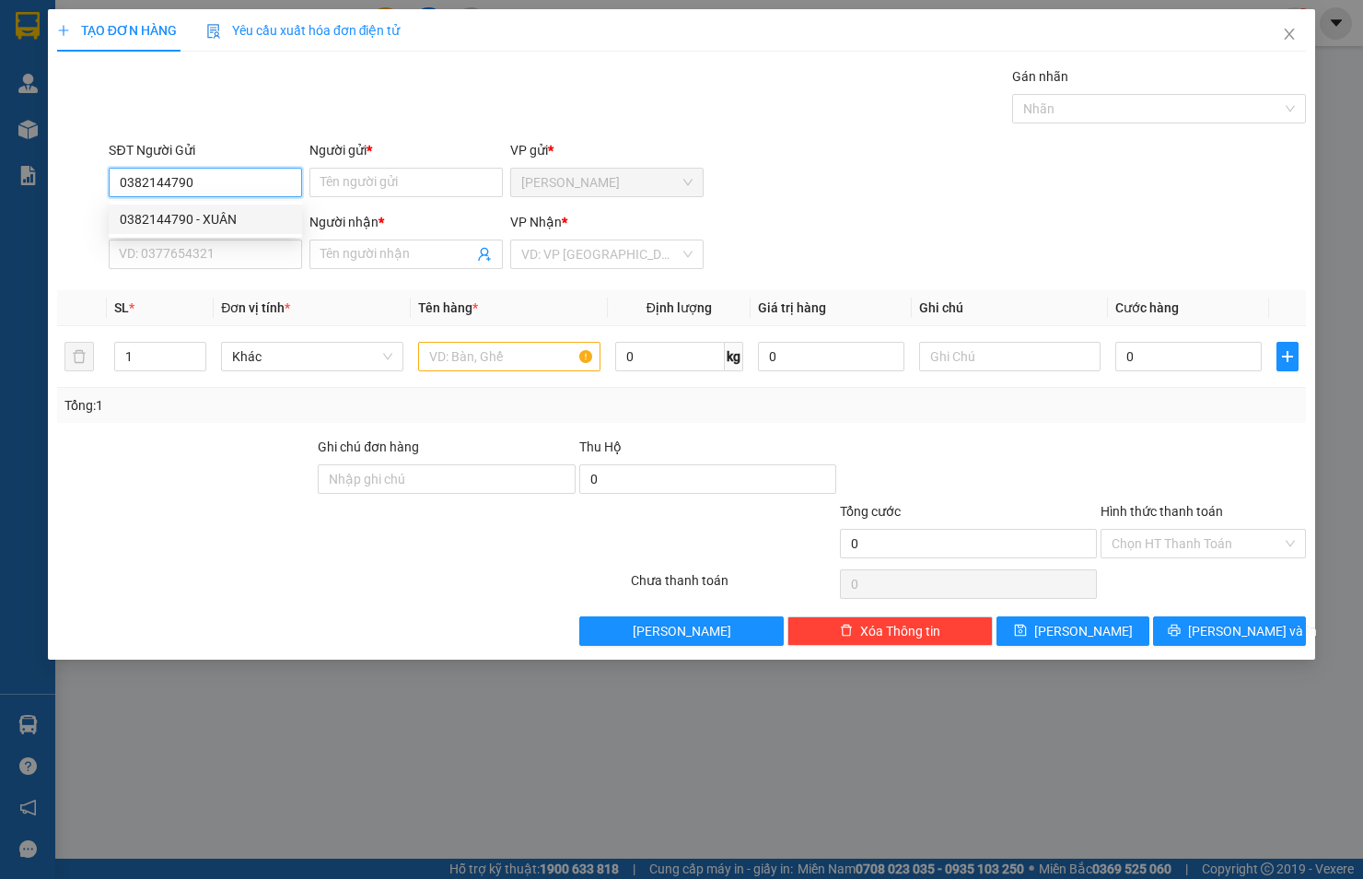
type input "MAI"
type input "0382144790"
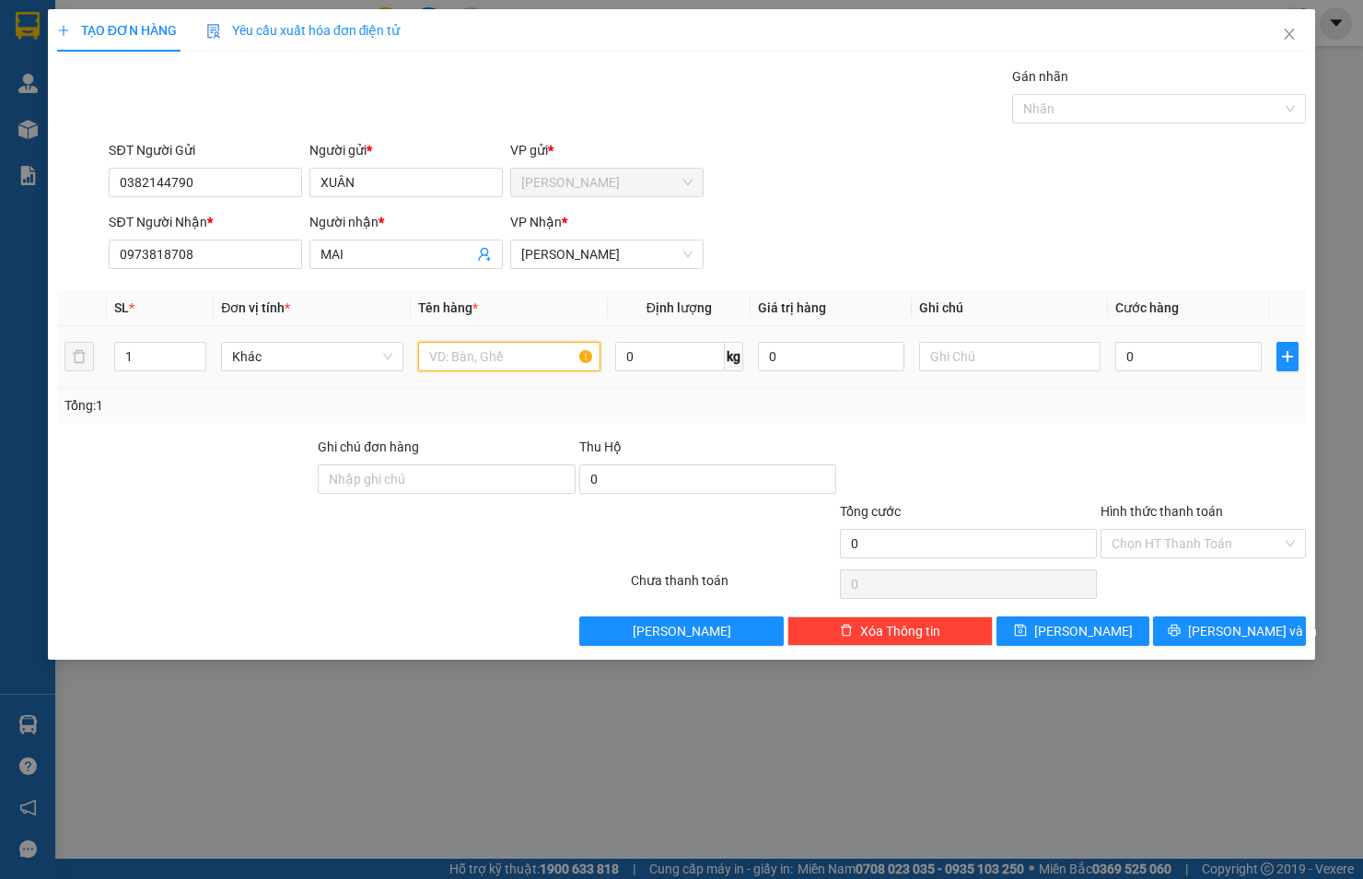
click at [511, 350] on input "text" at bounding box center [509, 356] width 182 height 29
type input "THÙNG XỐP"
click at [1209, 357] on input "0" at bounding box center [1188, 356] width 146 height 29
type input "4"
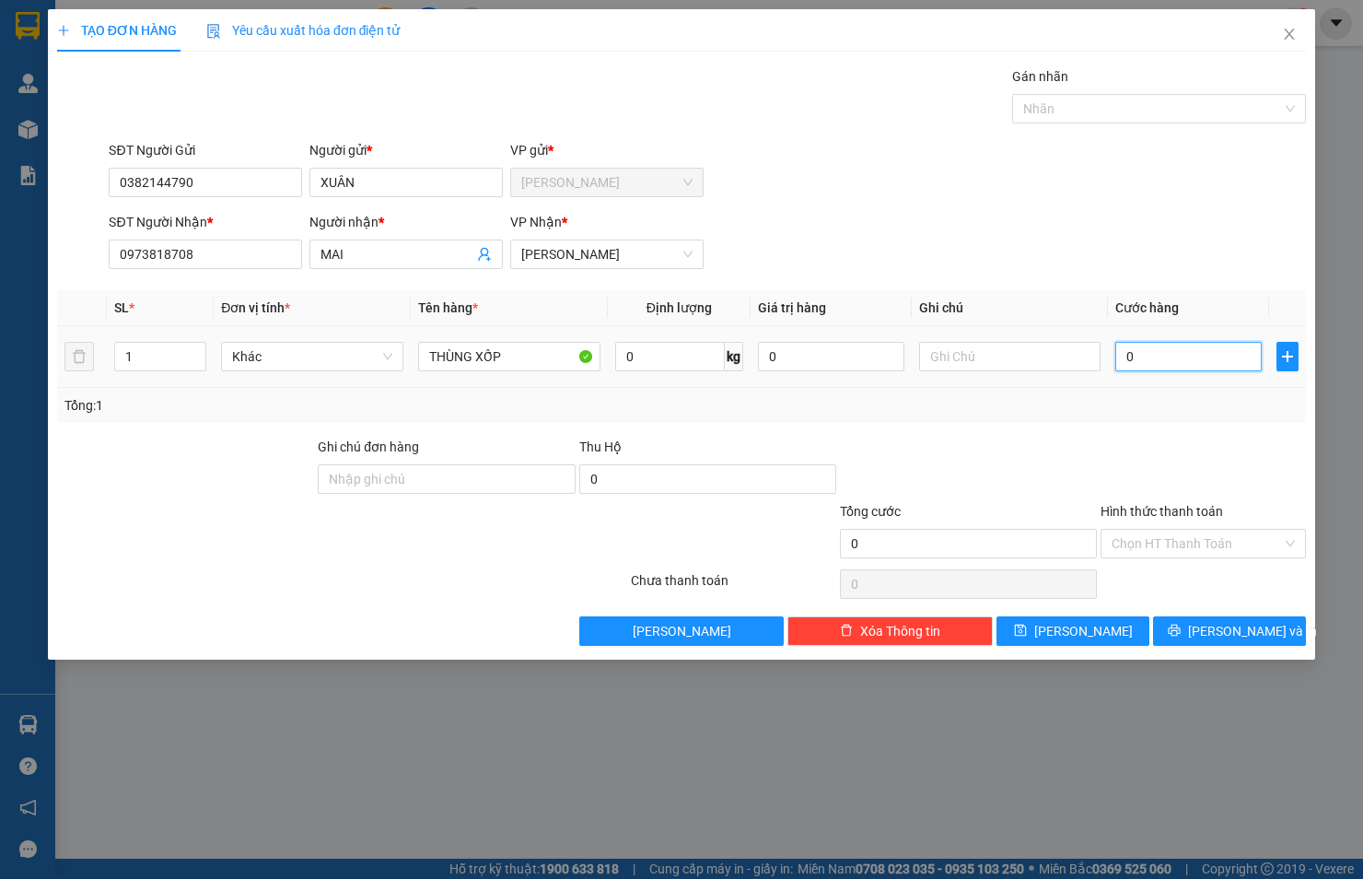
type input "4"
type input "40"
type input "40.000"
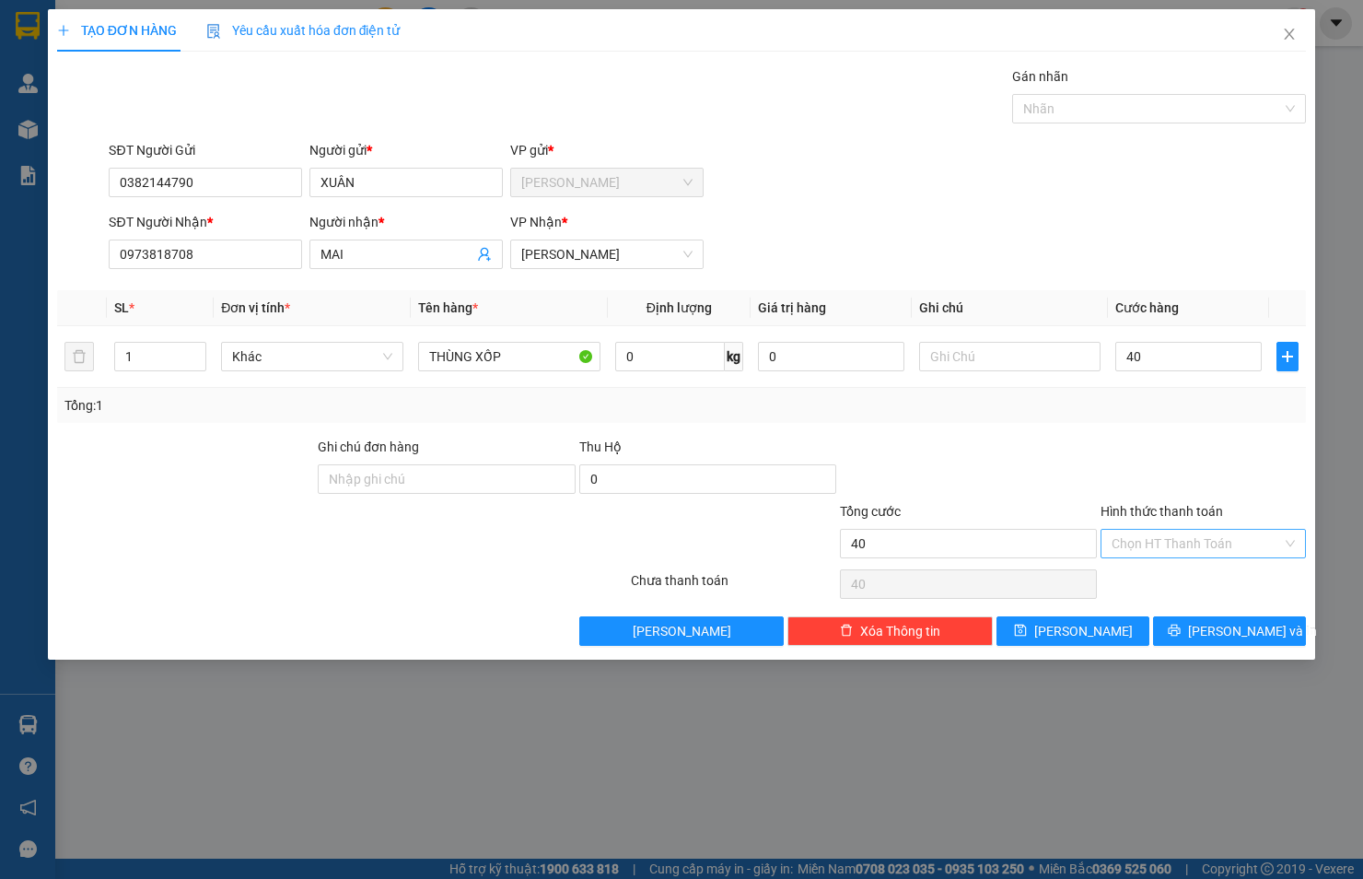
type input "40.000"
click at [1159, 532] on input "Hình thức thanh toán" at bounding box center [1197, 544] width 170 height 28
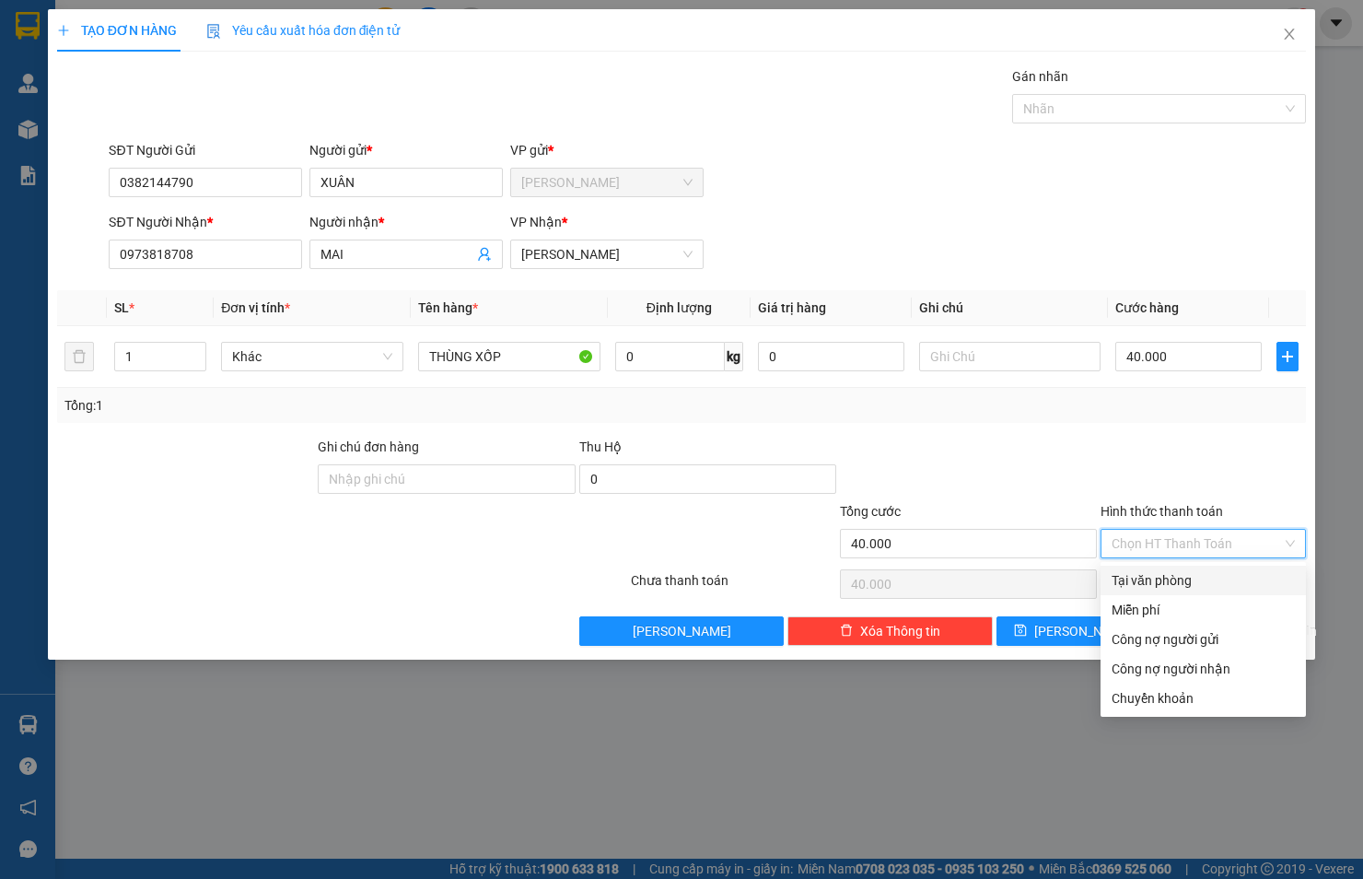
click at [1162, 573] on div "Tại văn phòng" at bounding box center [1203, 580] width 183 height 20
type input "0"
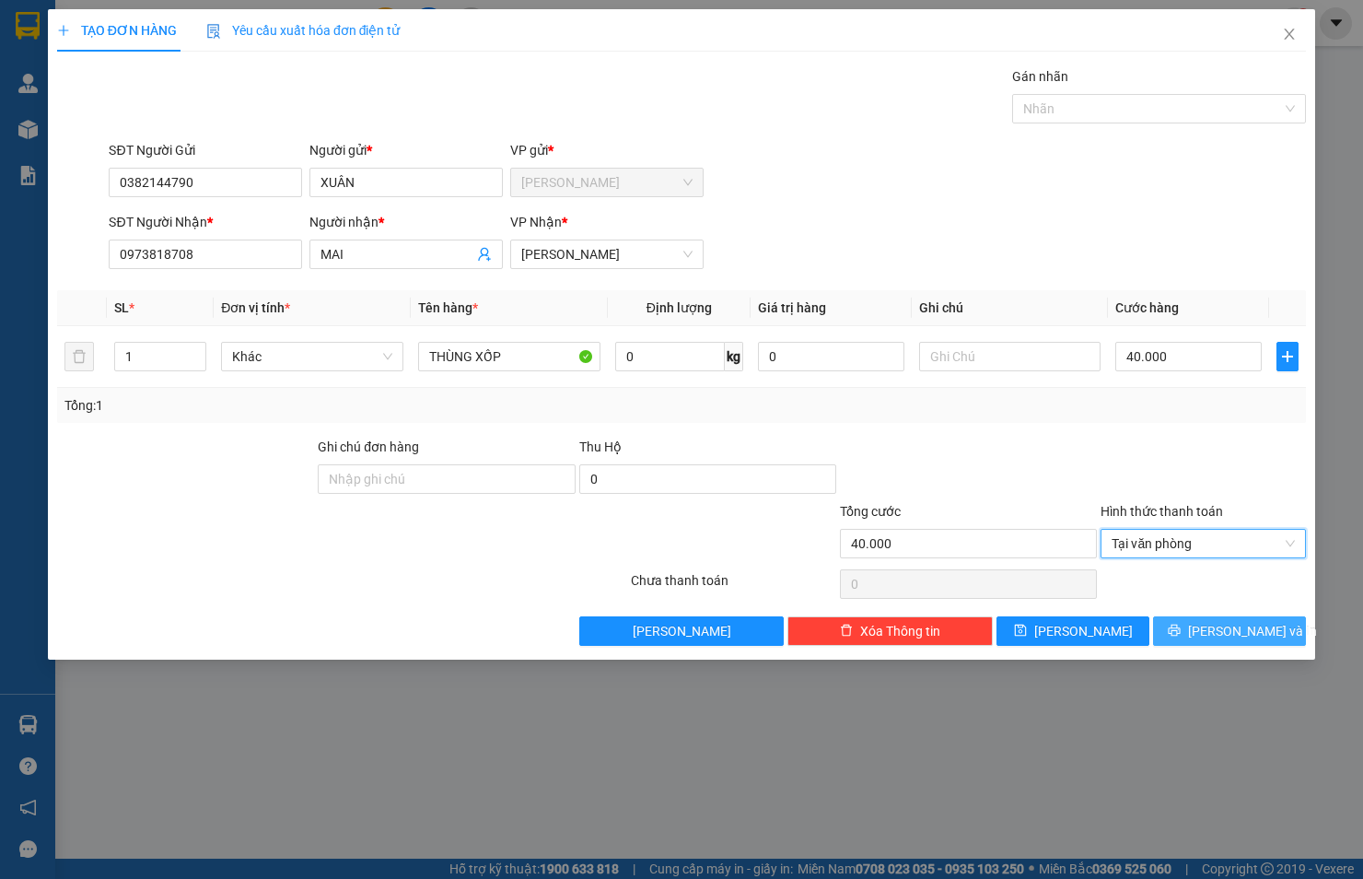
click at [1259, 624] on span "[PERSON_NAME] và In" at bounding box center [1252, 631] width 129 height 20
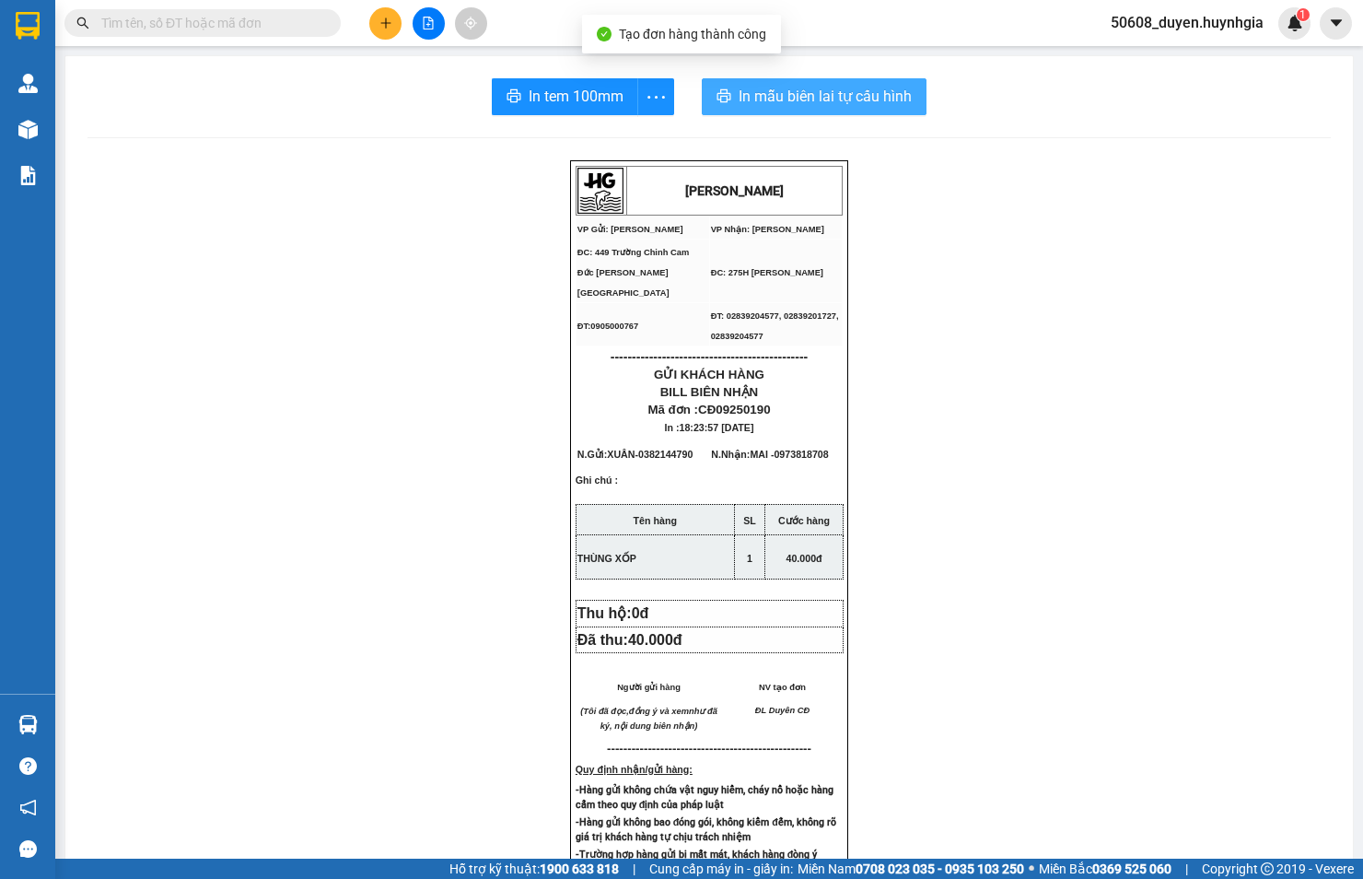
click at [757, 88] on span "In mẫu biên lai tự cấu hình" at bounding box center [825, 96] width 173 height 23
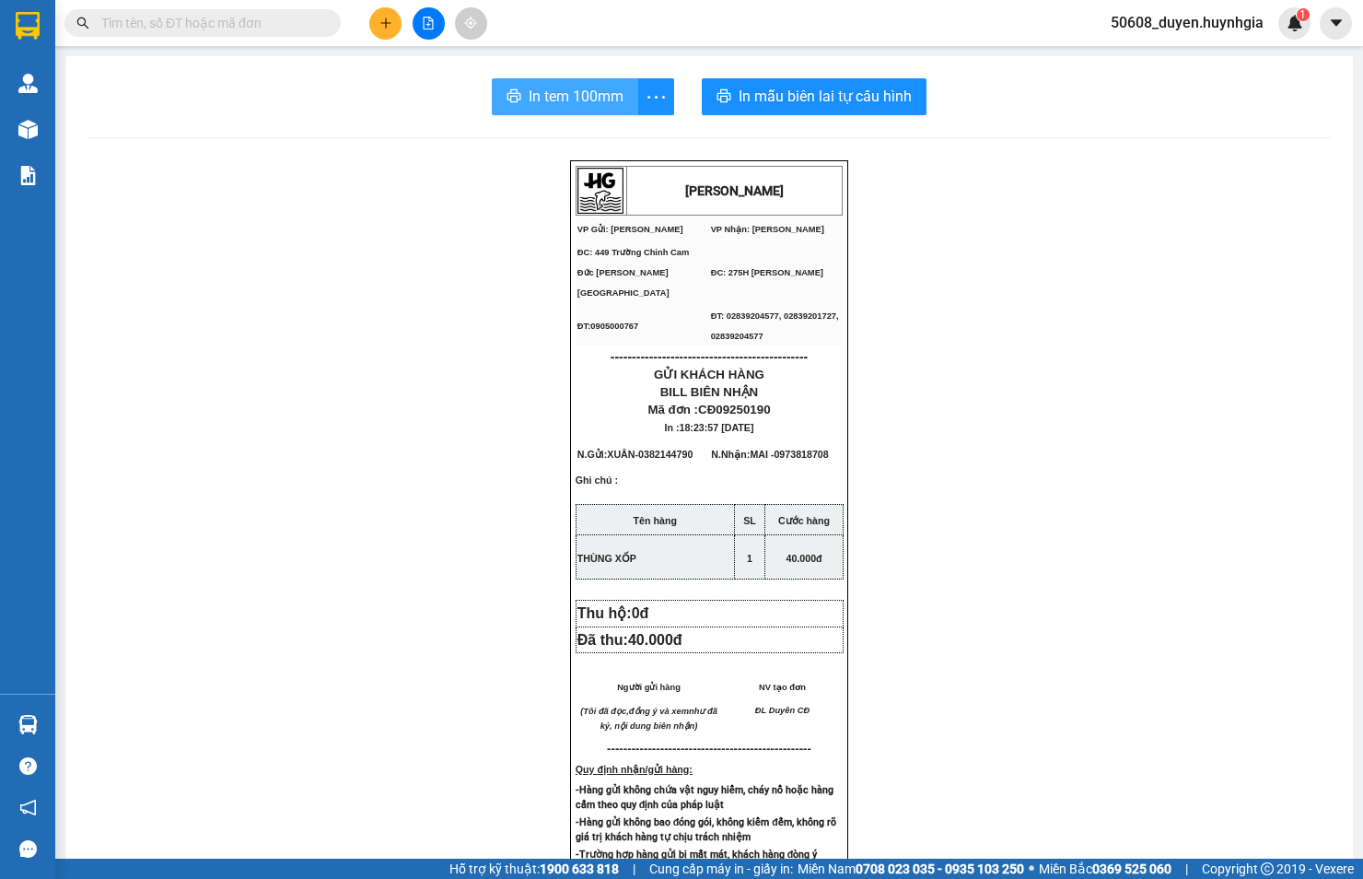
click at [605, 88] on span "In tem 100mm" at bounding box center [576, 96] width 95 height 23
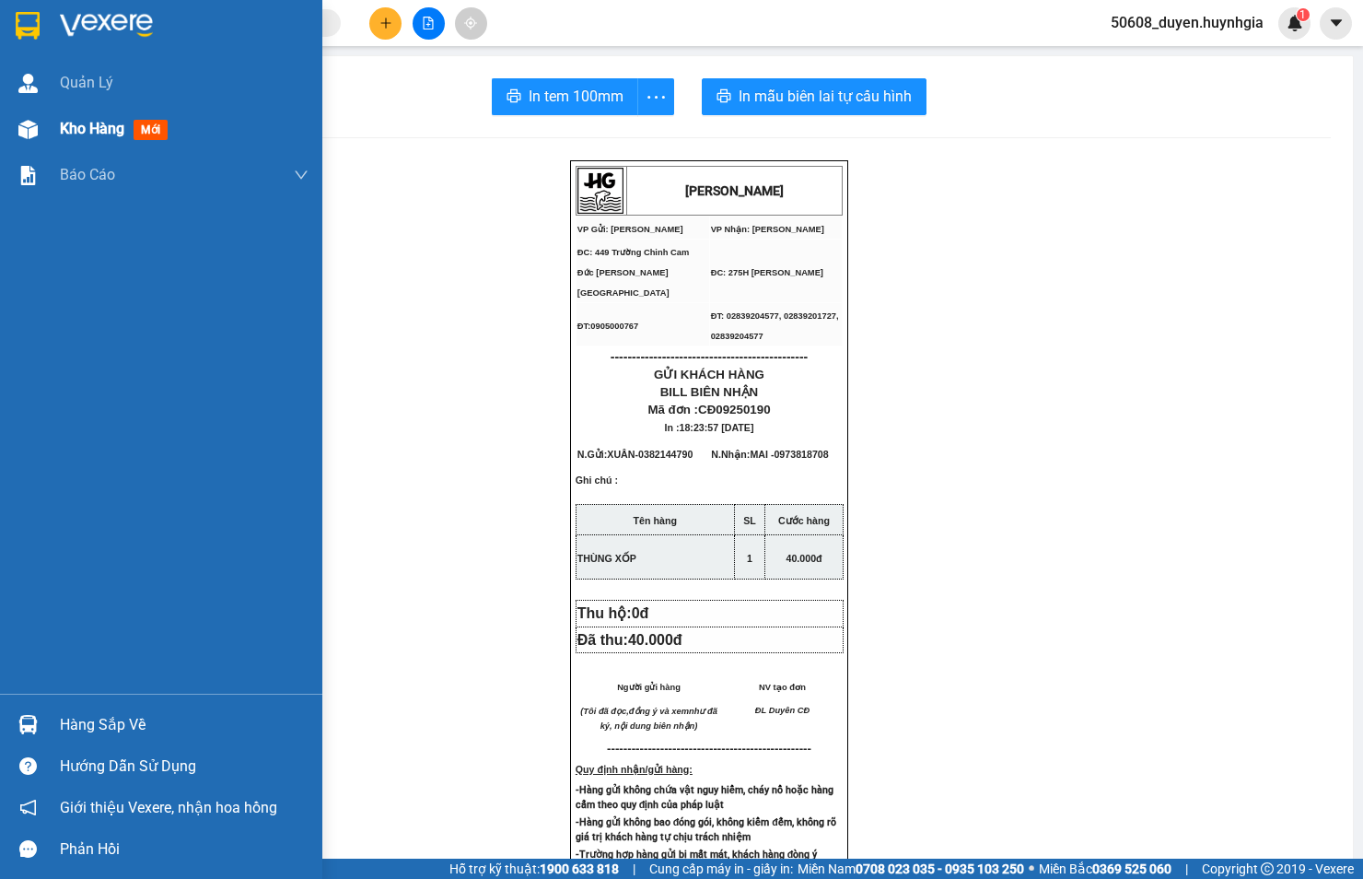
click at [53, 123] on div "Kho hàng mới" at bounding box center [161, 129] width 322 height 46
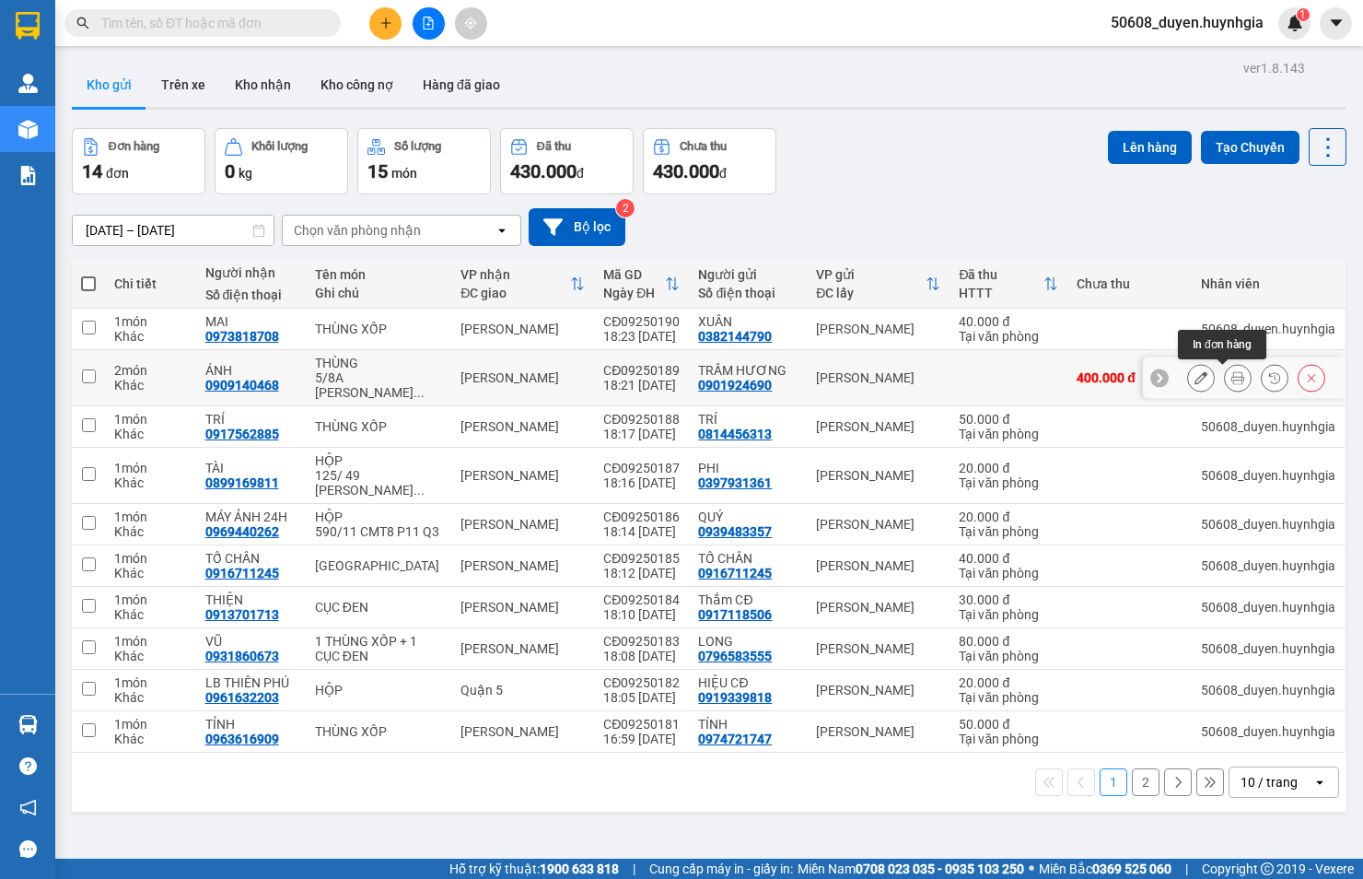
click at [1232, 376] on icon at bounding box center [1238, 377] width 13 height 13
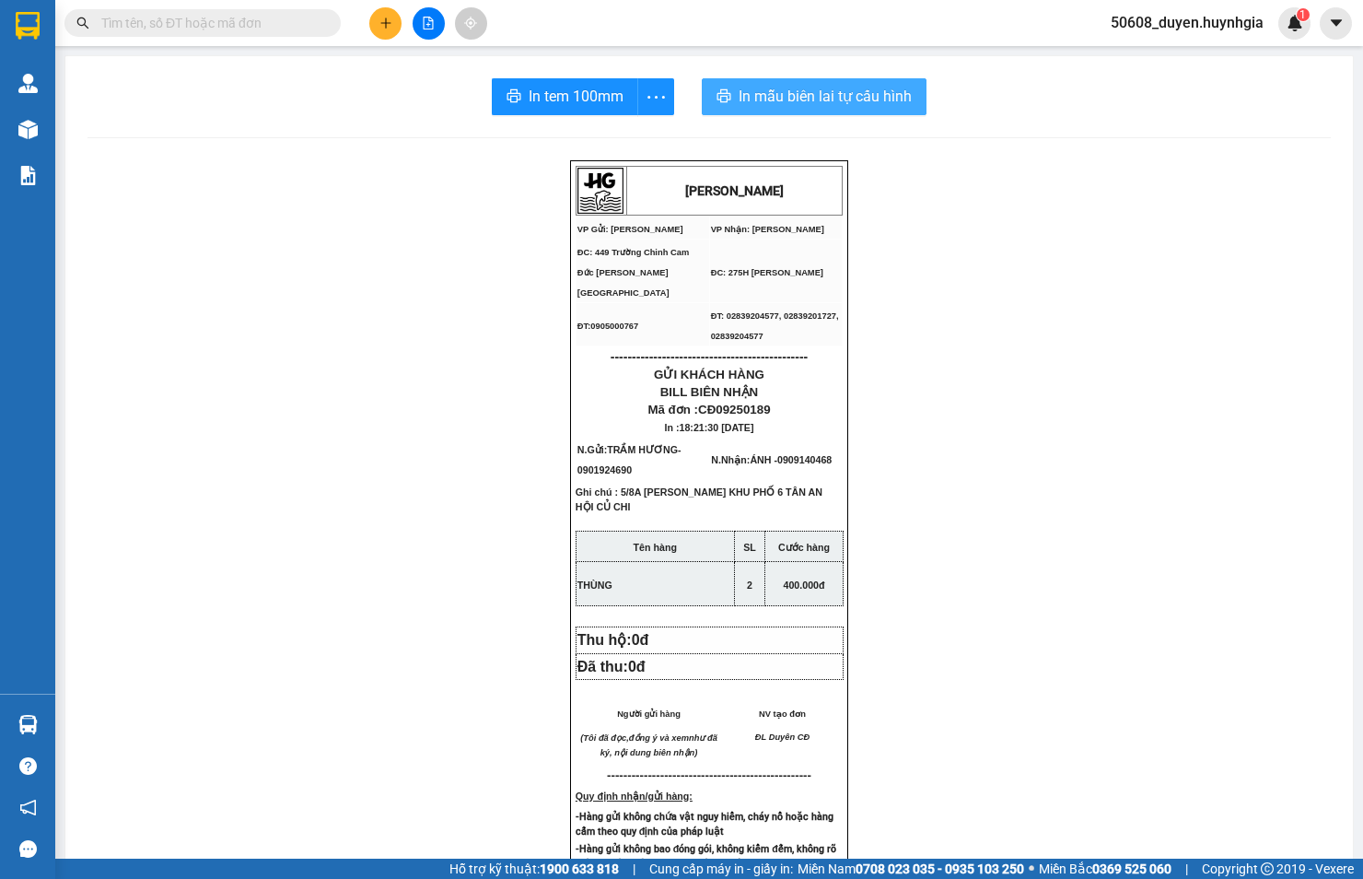
click at [841, 92] on span "In mẫu biên lai tự cấu hình" at bounding box center [825, 96] width 173 height 23
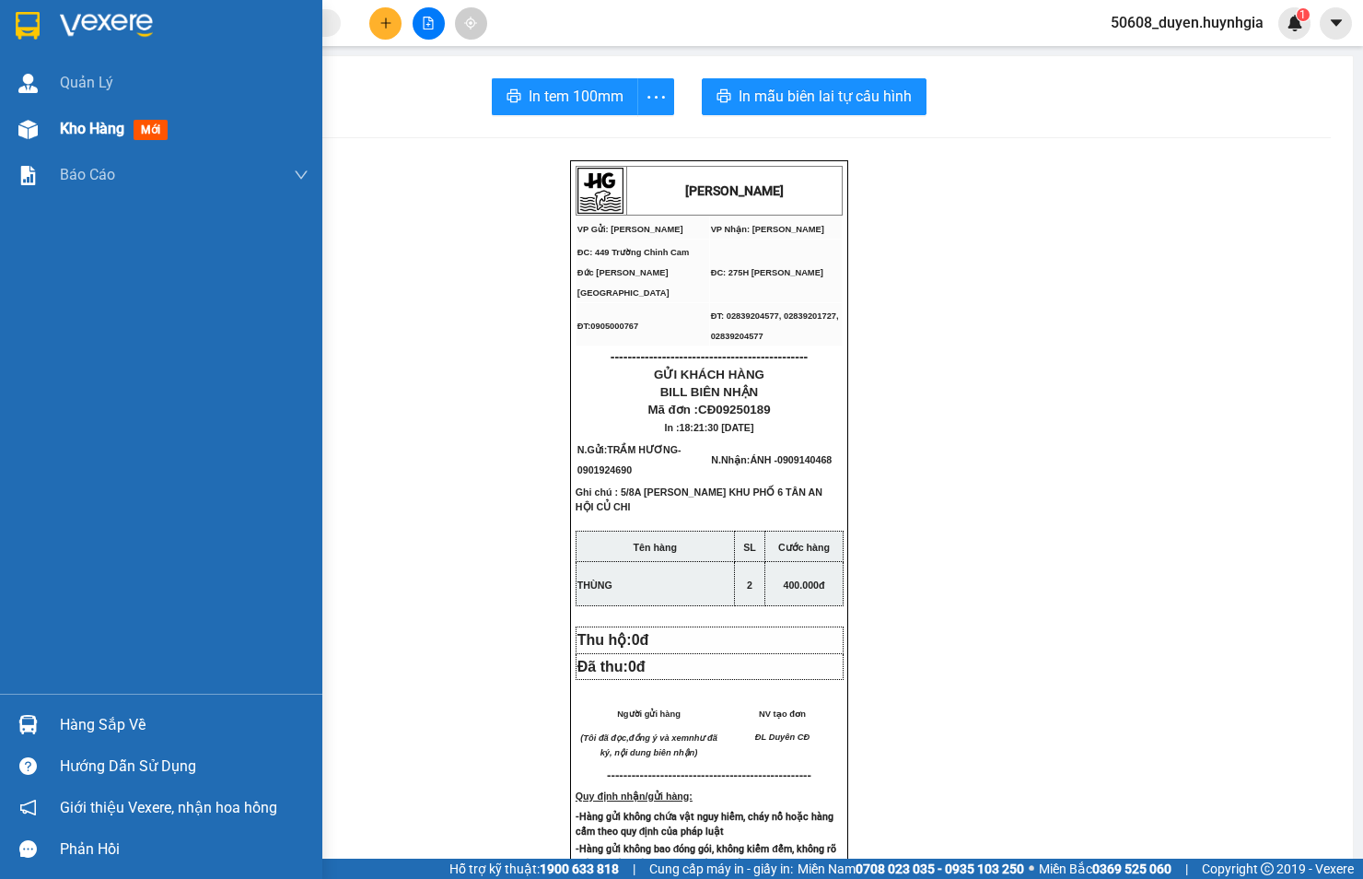
click at [39, 122] on div at bounding box center [28, 129] width 32 height 32
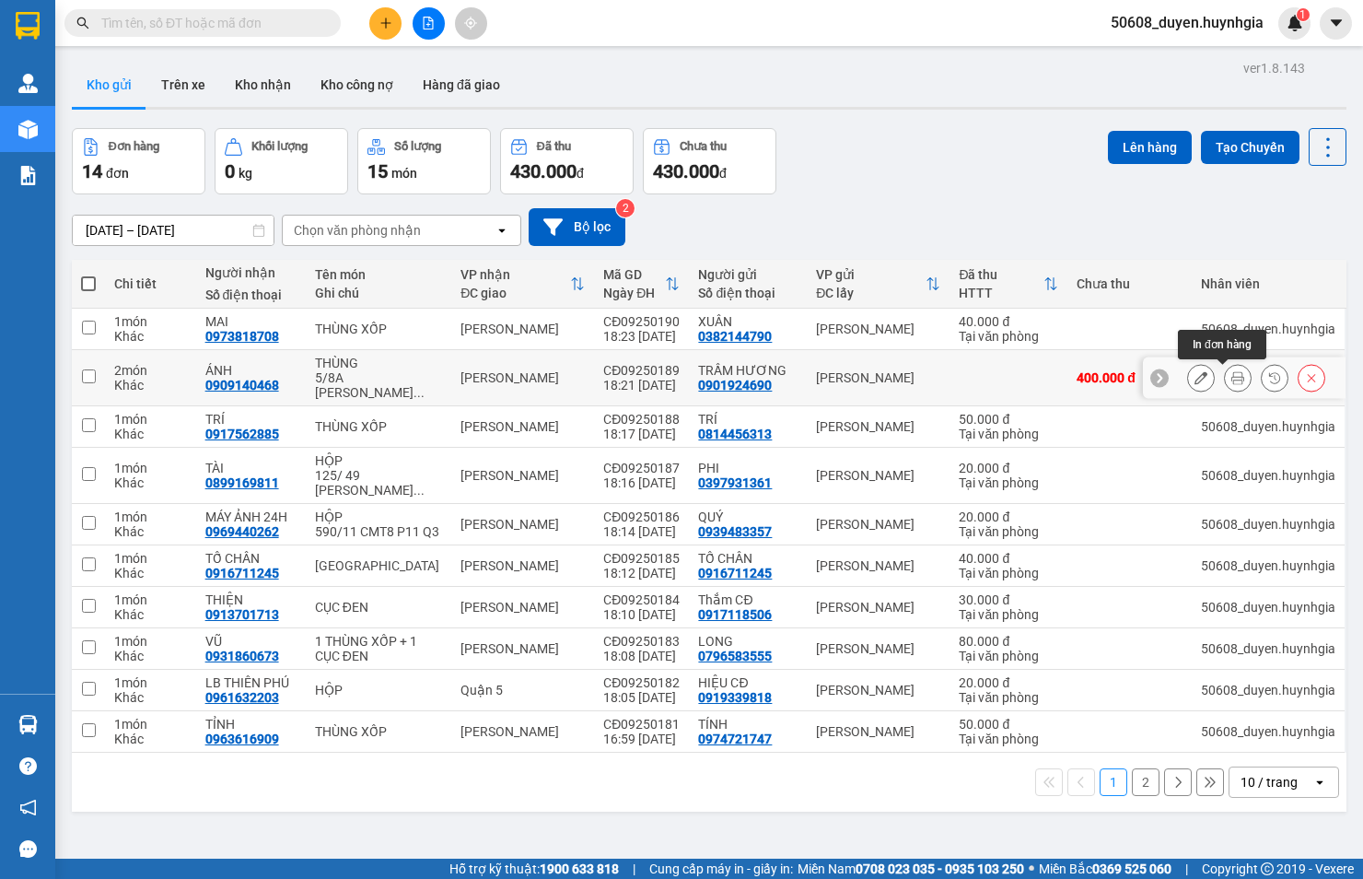
click at [1232, 378] on icon at bounding box center [1238, 377] width 13 height 13
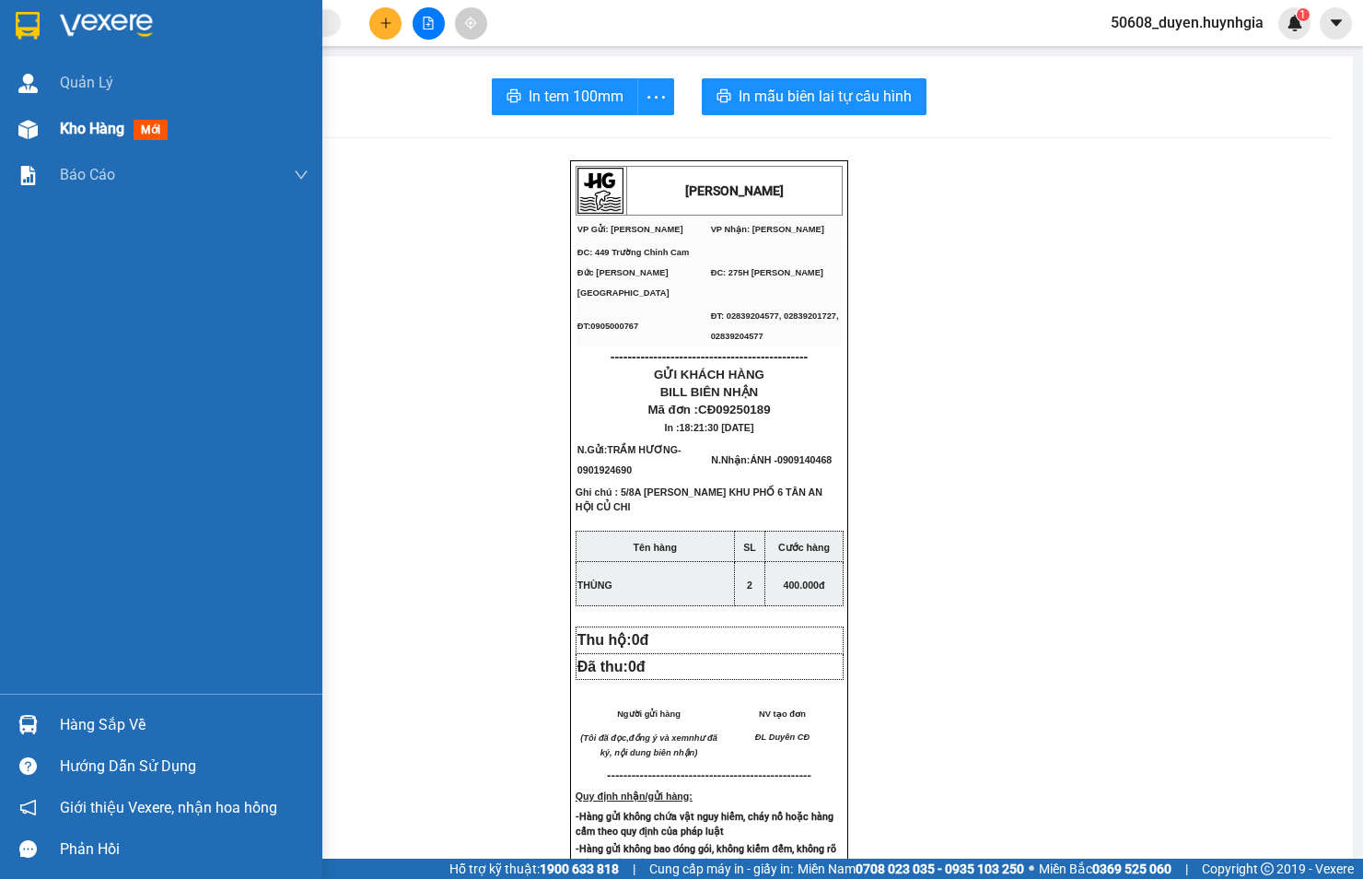
click at [42, 127] on div at bounding box center [28, 129] width 32 height 32
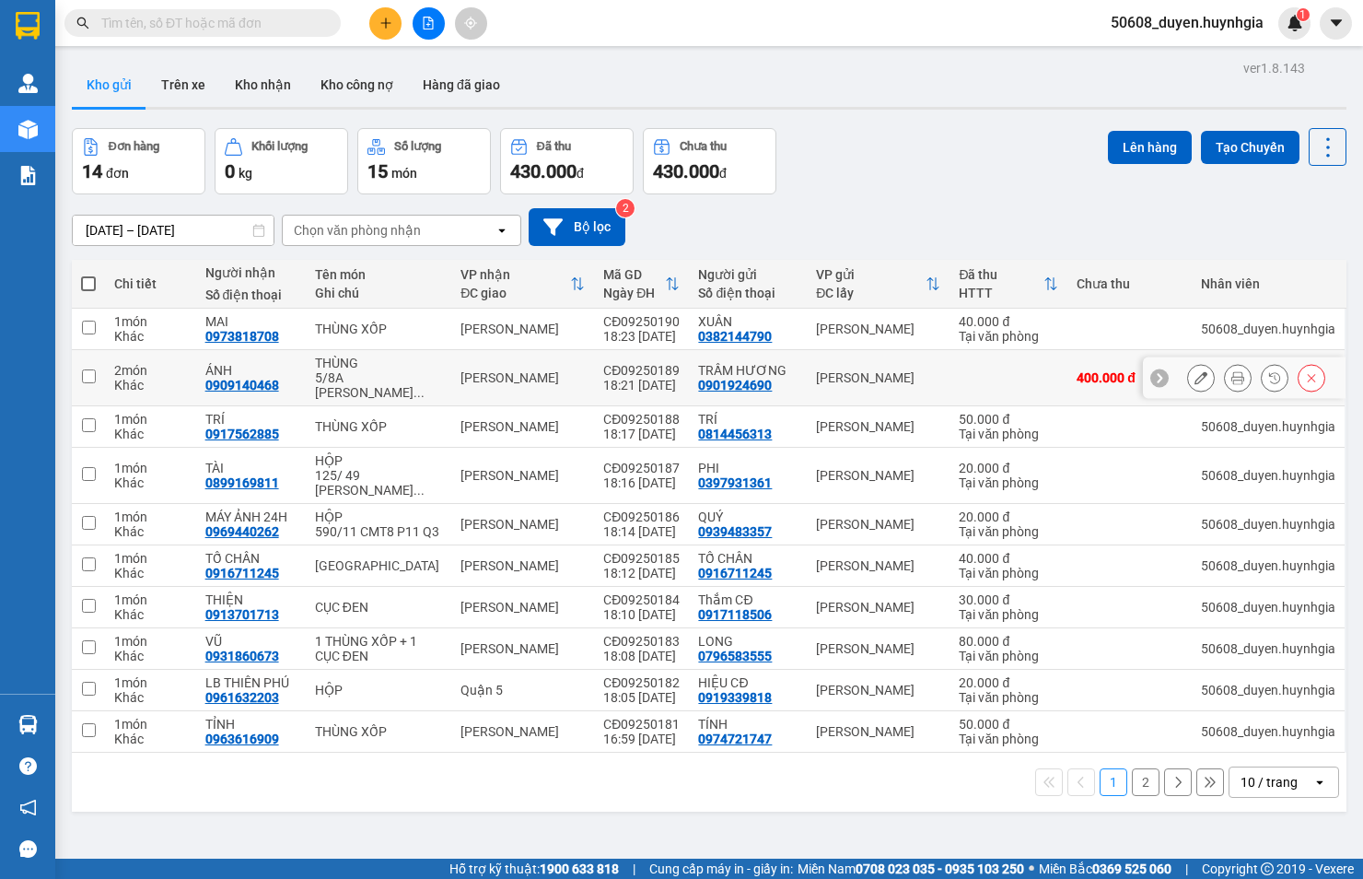
click at [1193, 381] on button at bounding box center [1201, 378] width 26 height 32
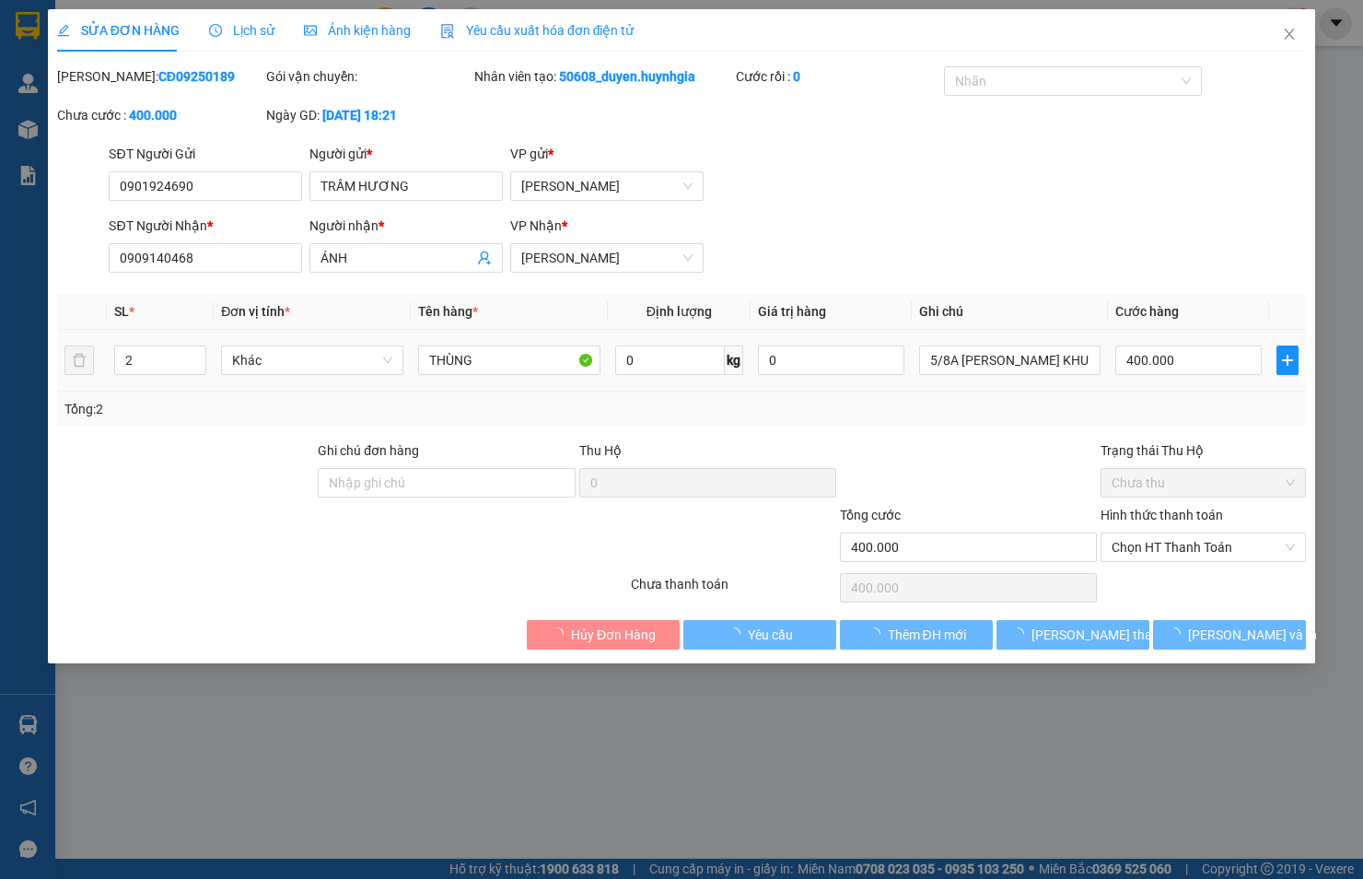
type input "0901924690"
type input "TRẦM HƯƠNG"
type input "0909140468"
type input "ÁNH"
type input "400.000"
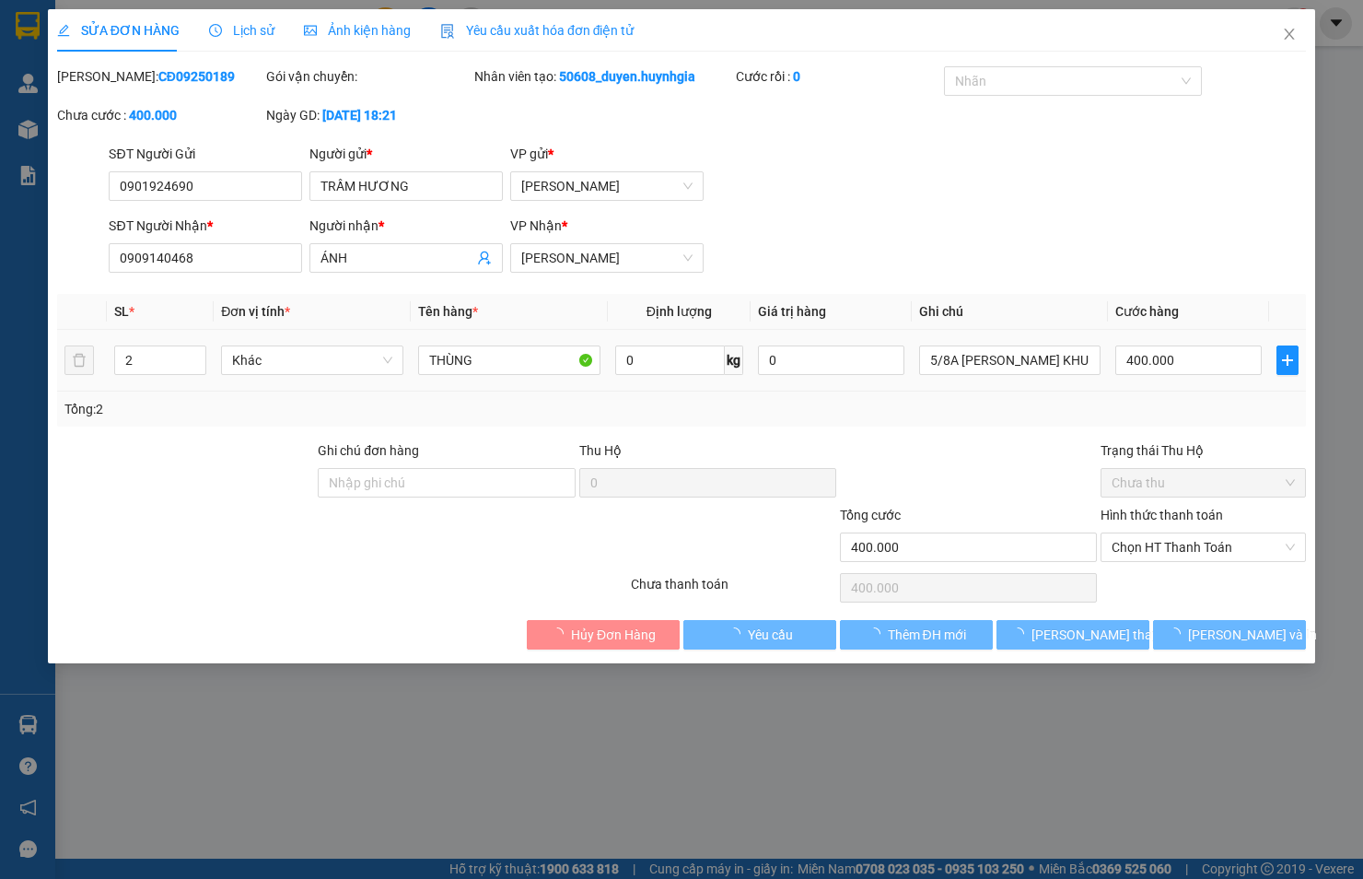
type input "400.000"
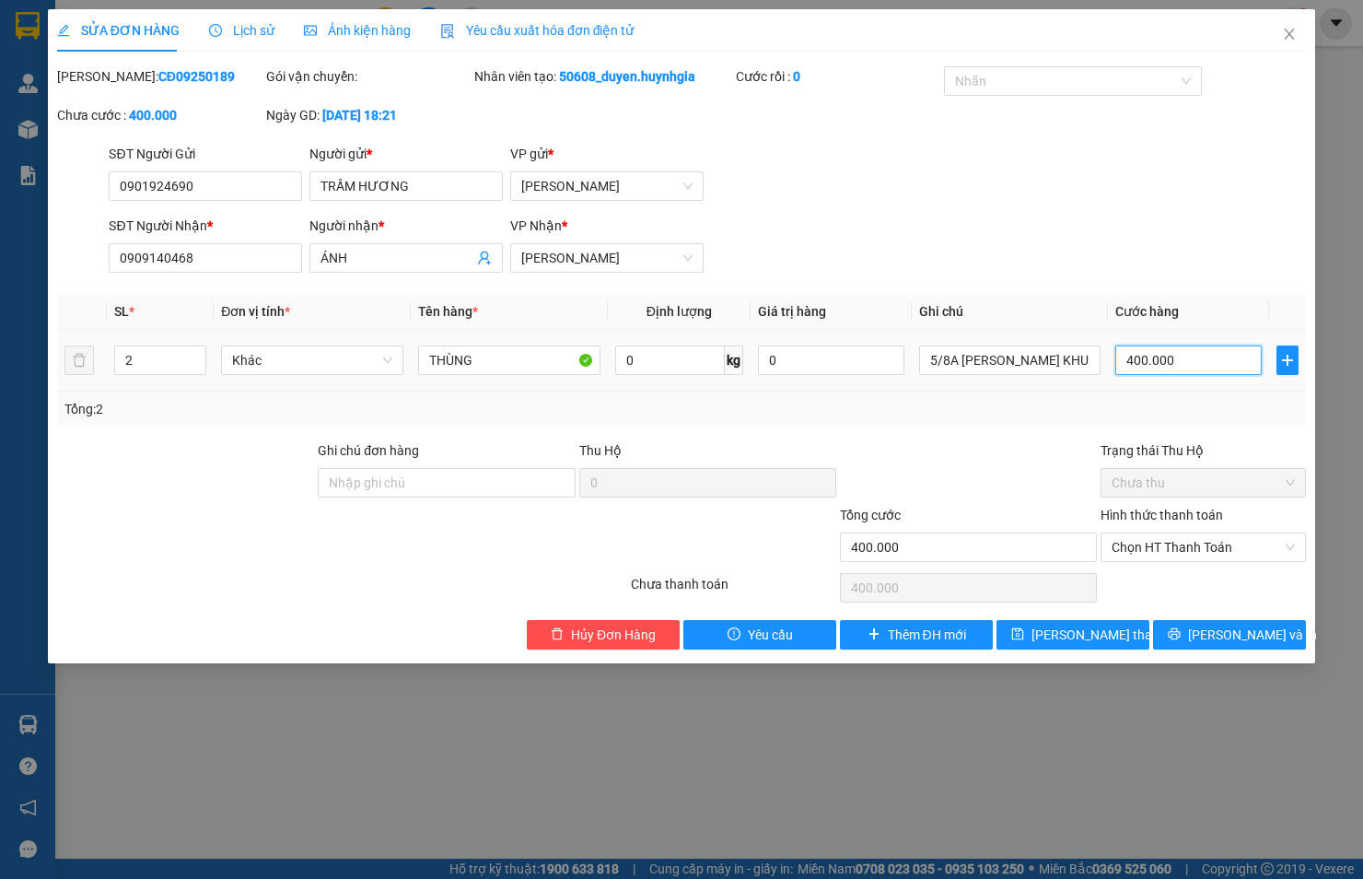
click at [1163, 355] on input "400.000" at bounding box center [1188, 359] width 146 height 29
type input "8"
type input "80"
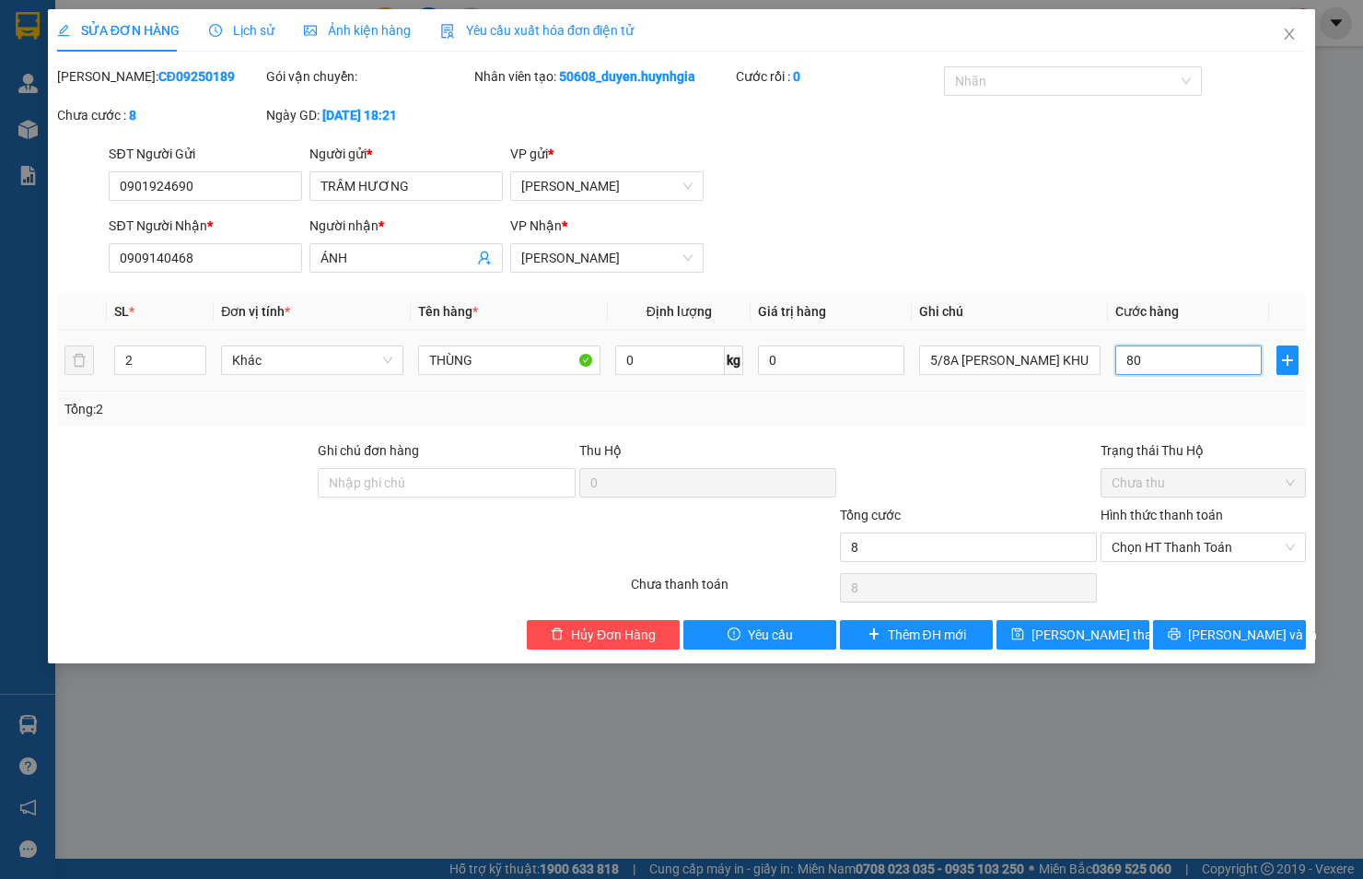
type input "80"
click at [1158, 551] on span "Chọn HT Thanh Toán" at bounding box center [1203, 547] width 183 height 28
type input "80"
type input "80.000"
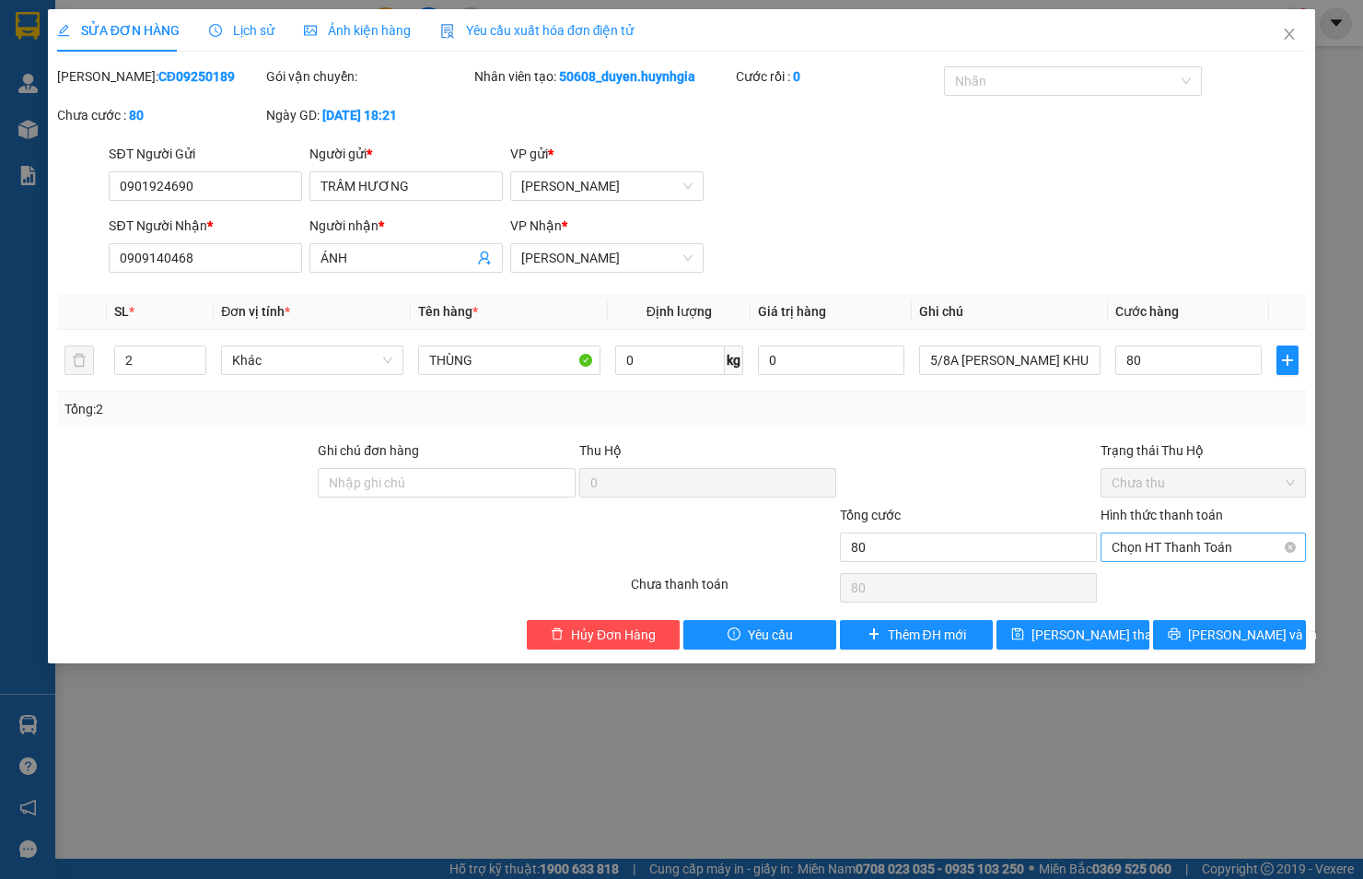
type input "80.000"
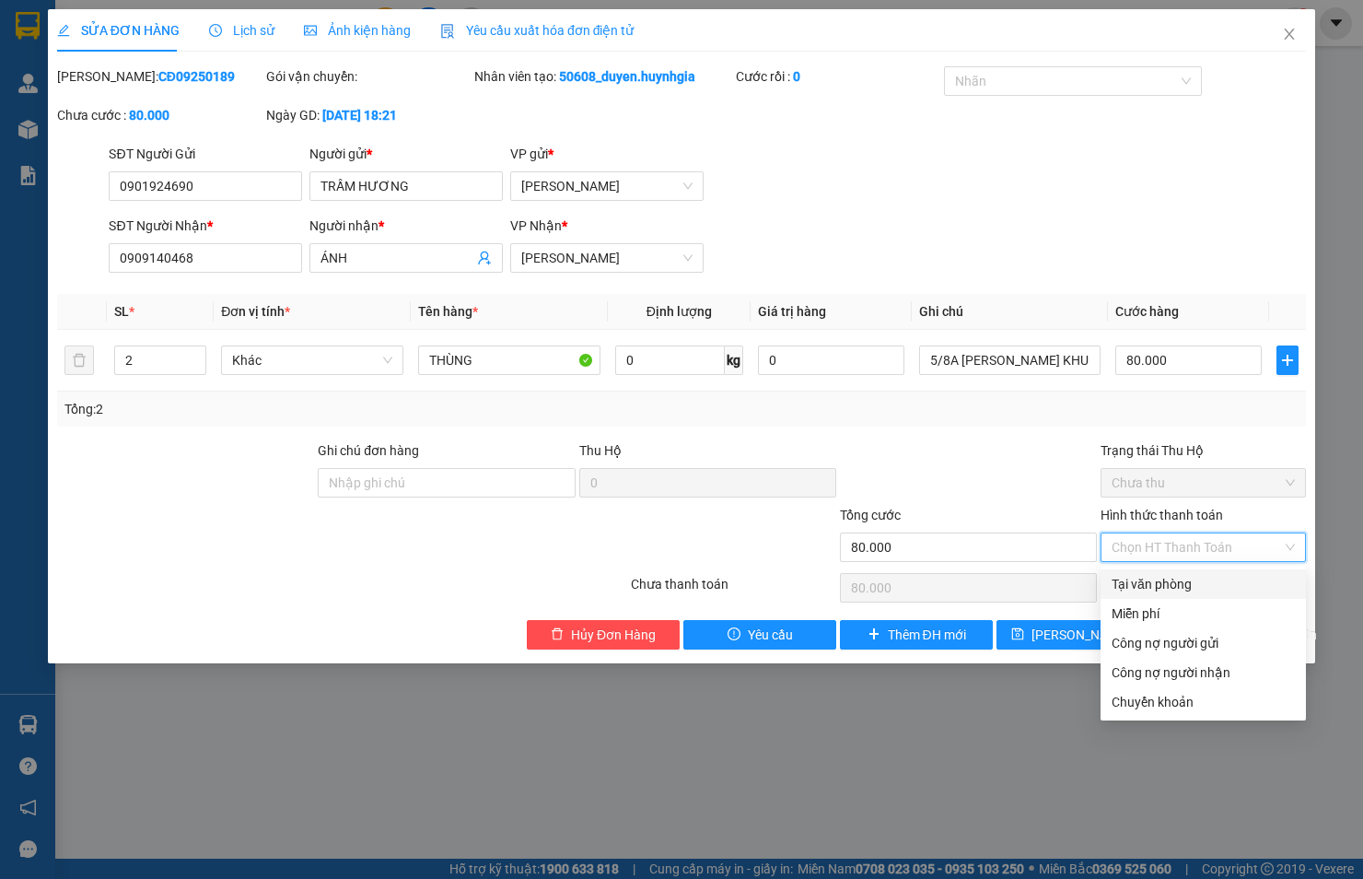
click at [1158, 578] on div "Tại văn phòng" at bounding box center [1203, 584] width 183 height 20
type input "0"
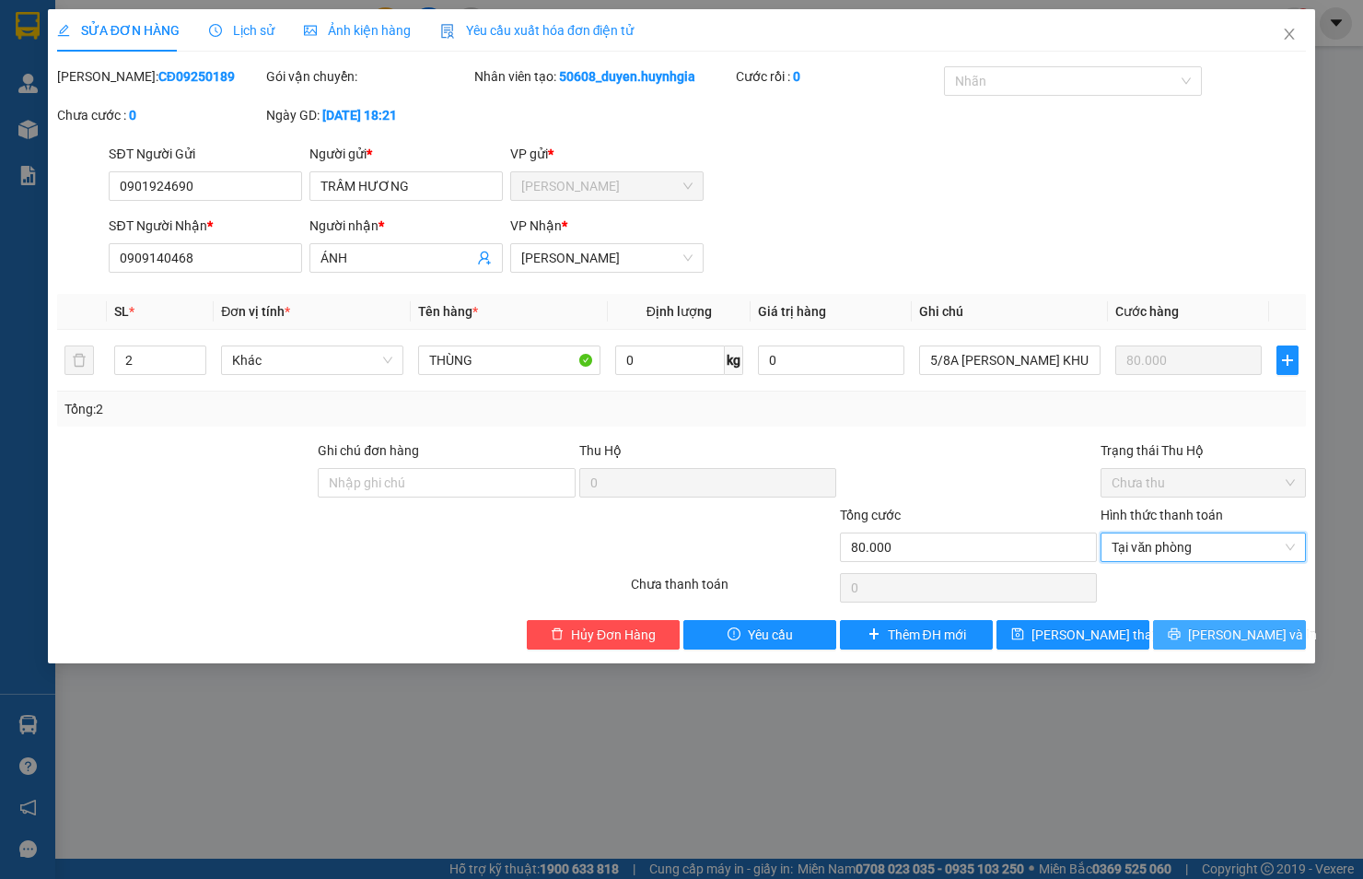
click at [1212, 627] on button "[PERSON_NAME] và In" at bounding box center [1229, 634] width 153 height 29
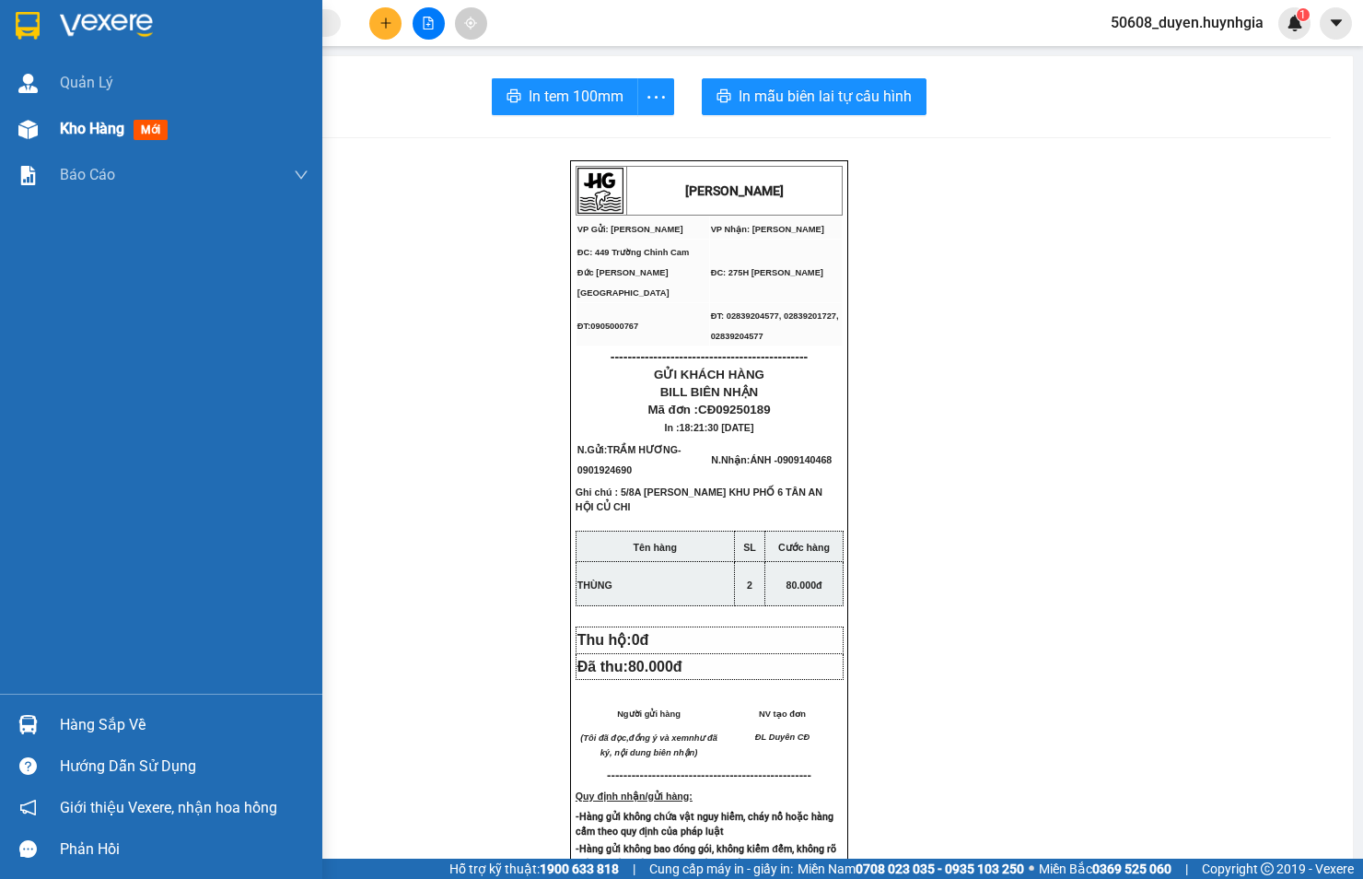
click at [47, 134] on div "Kho hàng mới" at bounding box center [161, 129] width 322 height 46
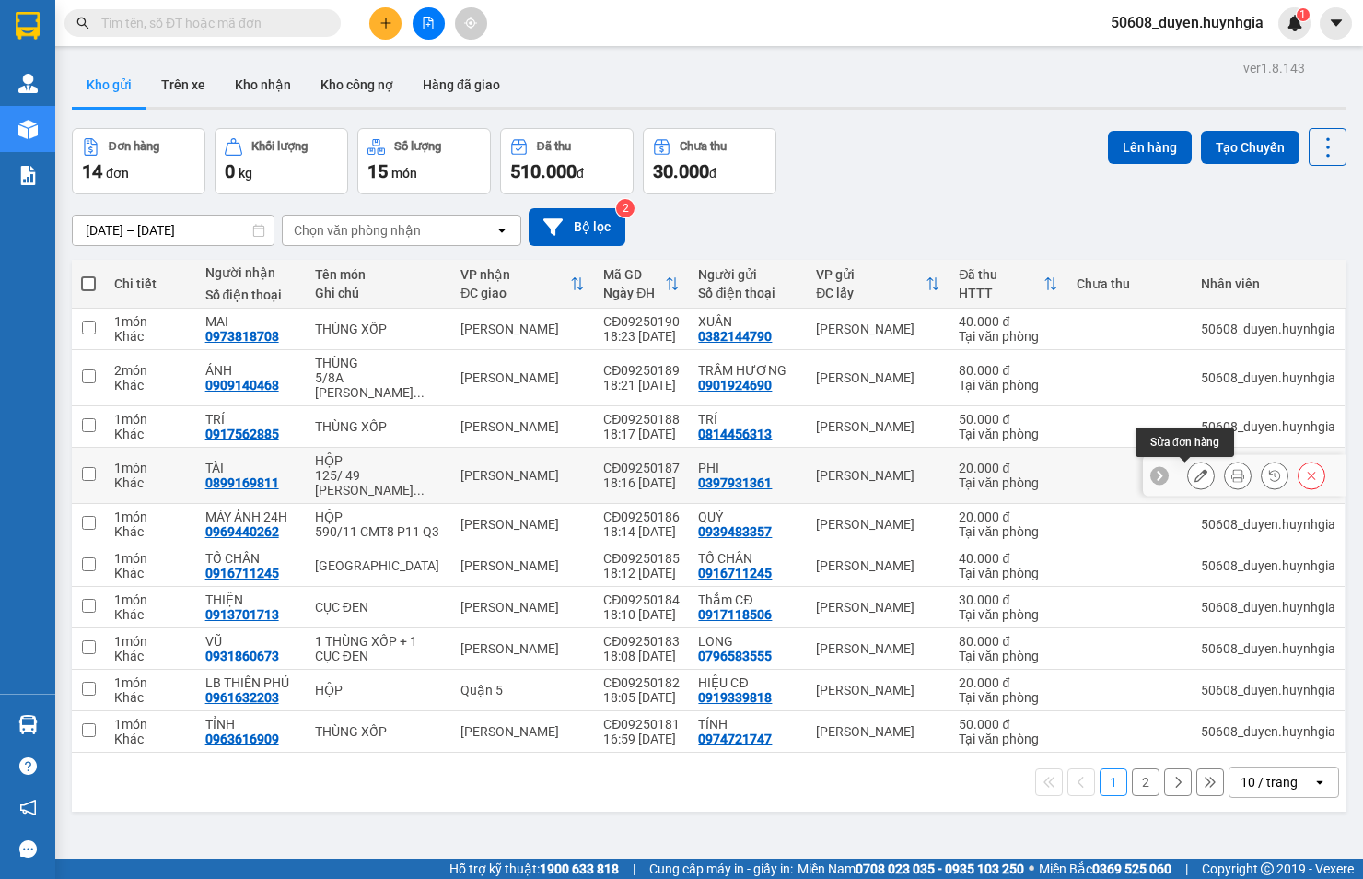
click at [1195, 480] on icon at bounding box center [1201, 475] width 13 height 13
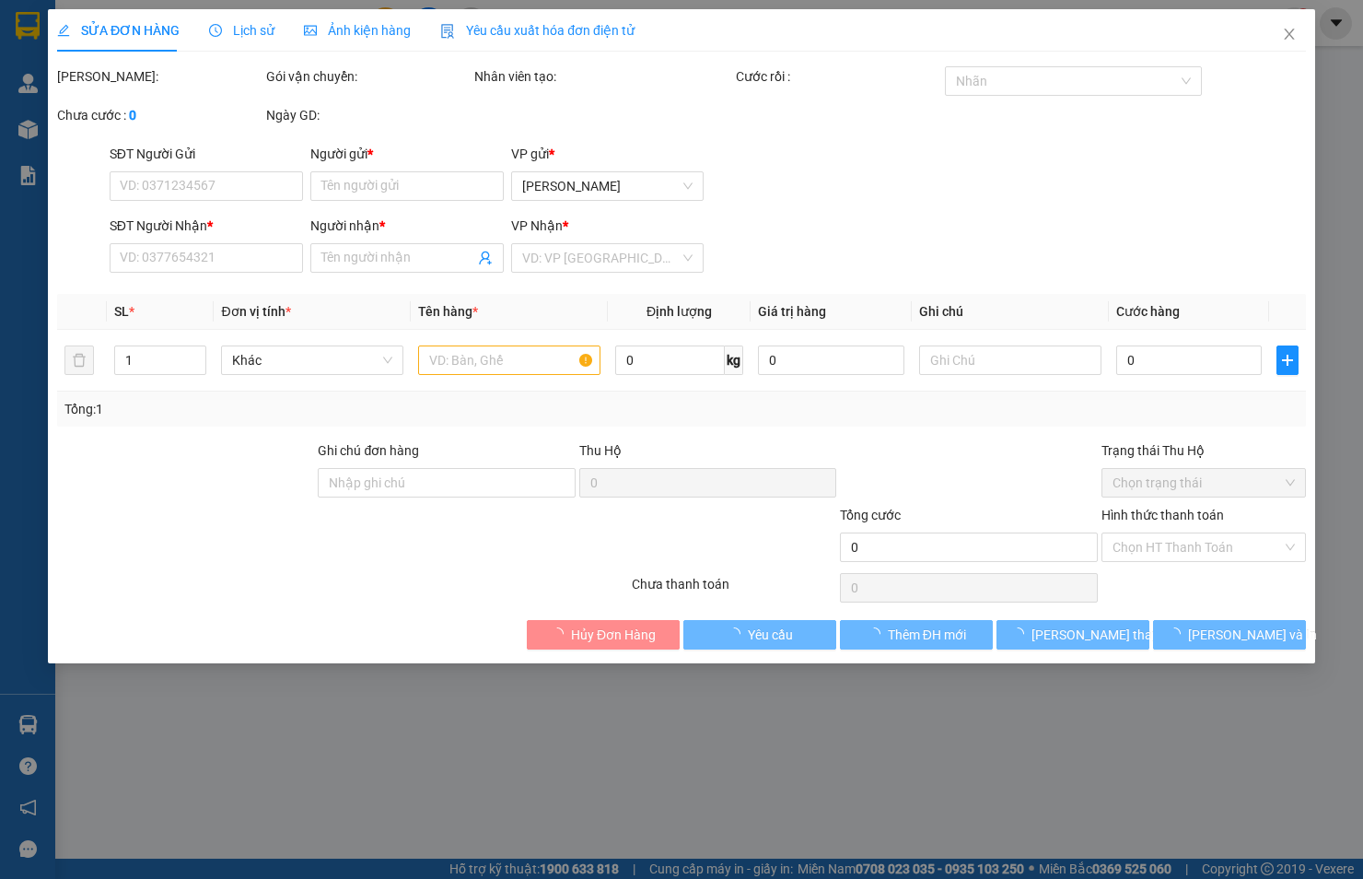
type input "0397931361"
type input "PHI"
type input "0899169811"
type input "TÀI"
type input "20.000"
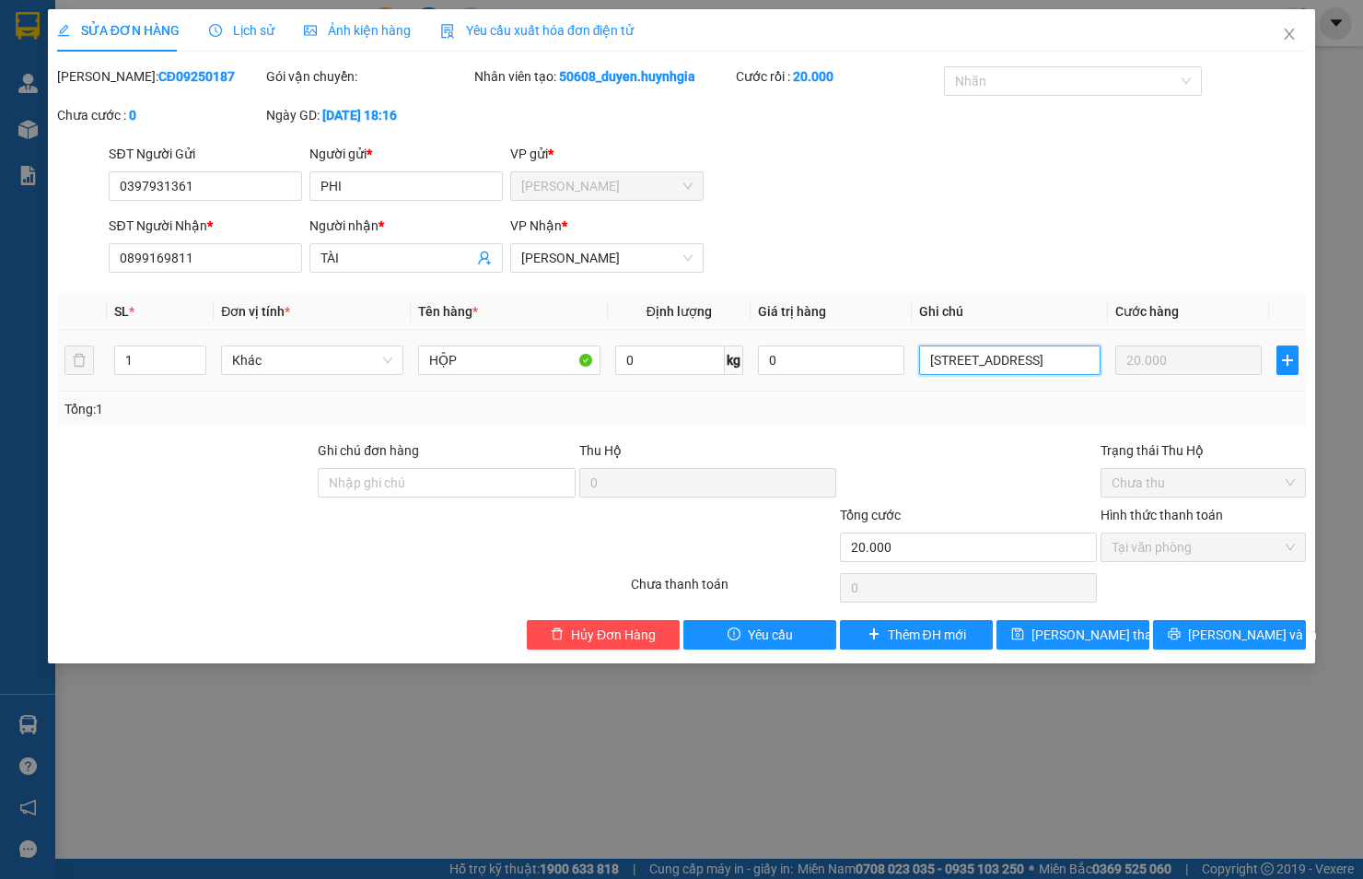
click at [1065, 357] on input "[STREET_ADDRESS]" at bounding box center [1010, 359] width 182 height 29
click at [875, 634] on icon "plus" at bounding box center [874, 633] width 13 height 13
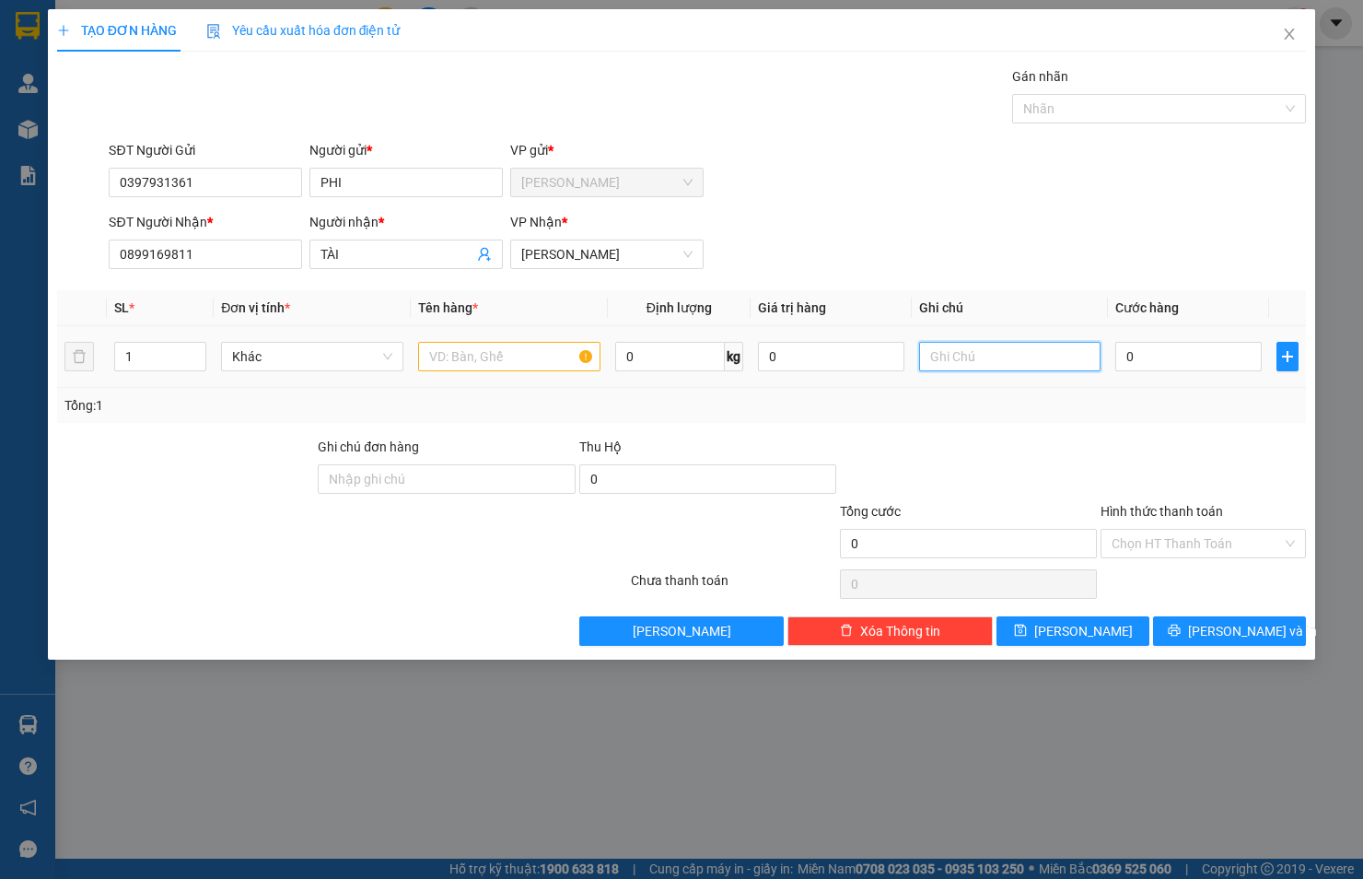
click at [1017, 365] on input "text" at bounding box center [1010, 356] width 182 height 29
paste input "[STREET_ADDRESS]"
type input "[STREET_ADDRESS]"
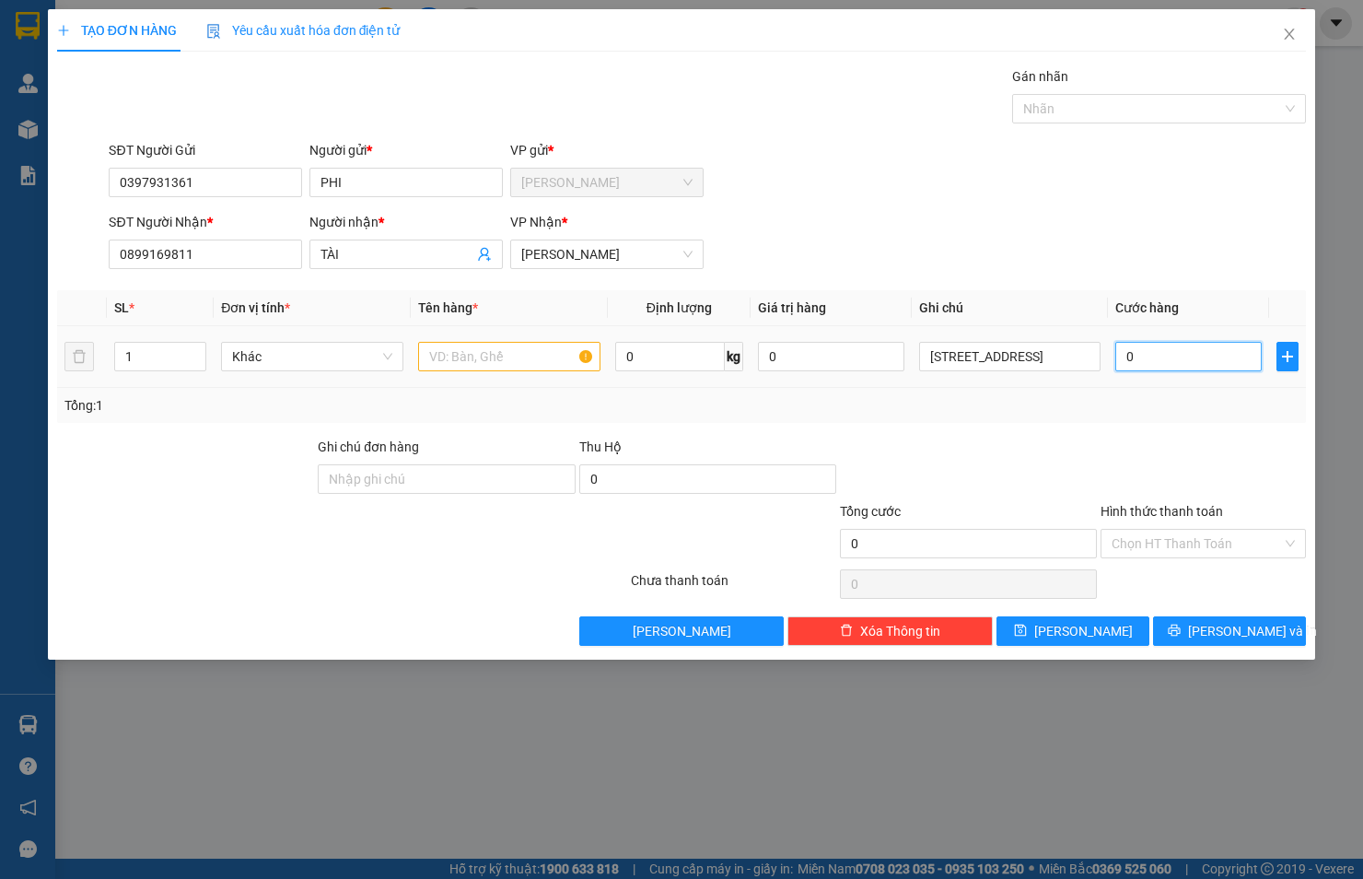
click at [1150, 354] on input "0" at bounding box center [1188, 356] width 146 height 29
type input "2"
type input "20"
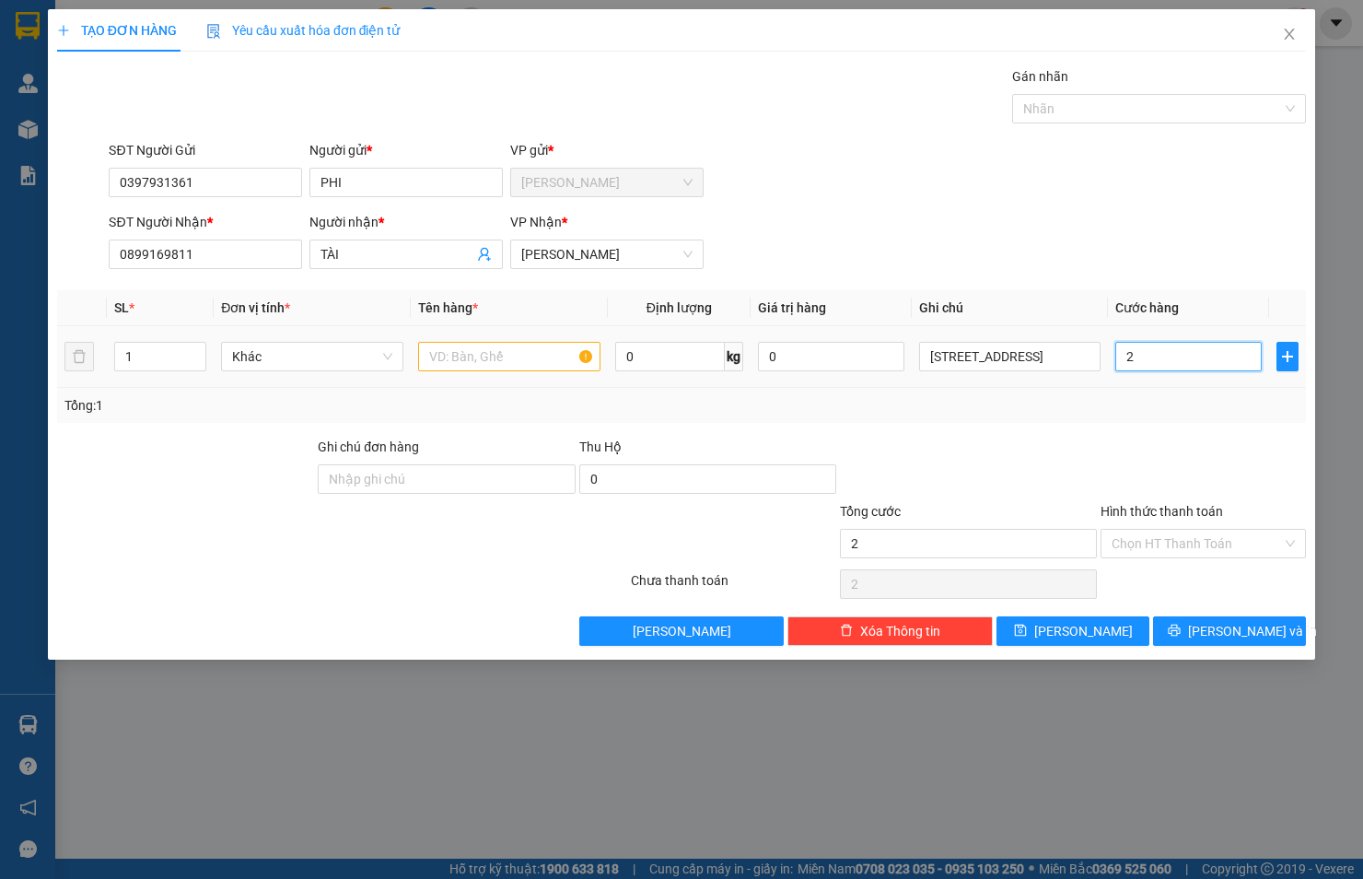
type input "20"
type input "20.000"
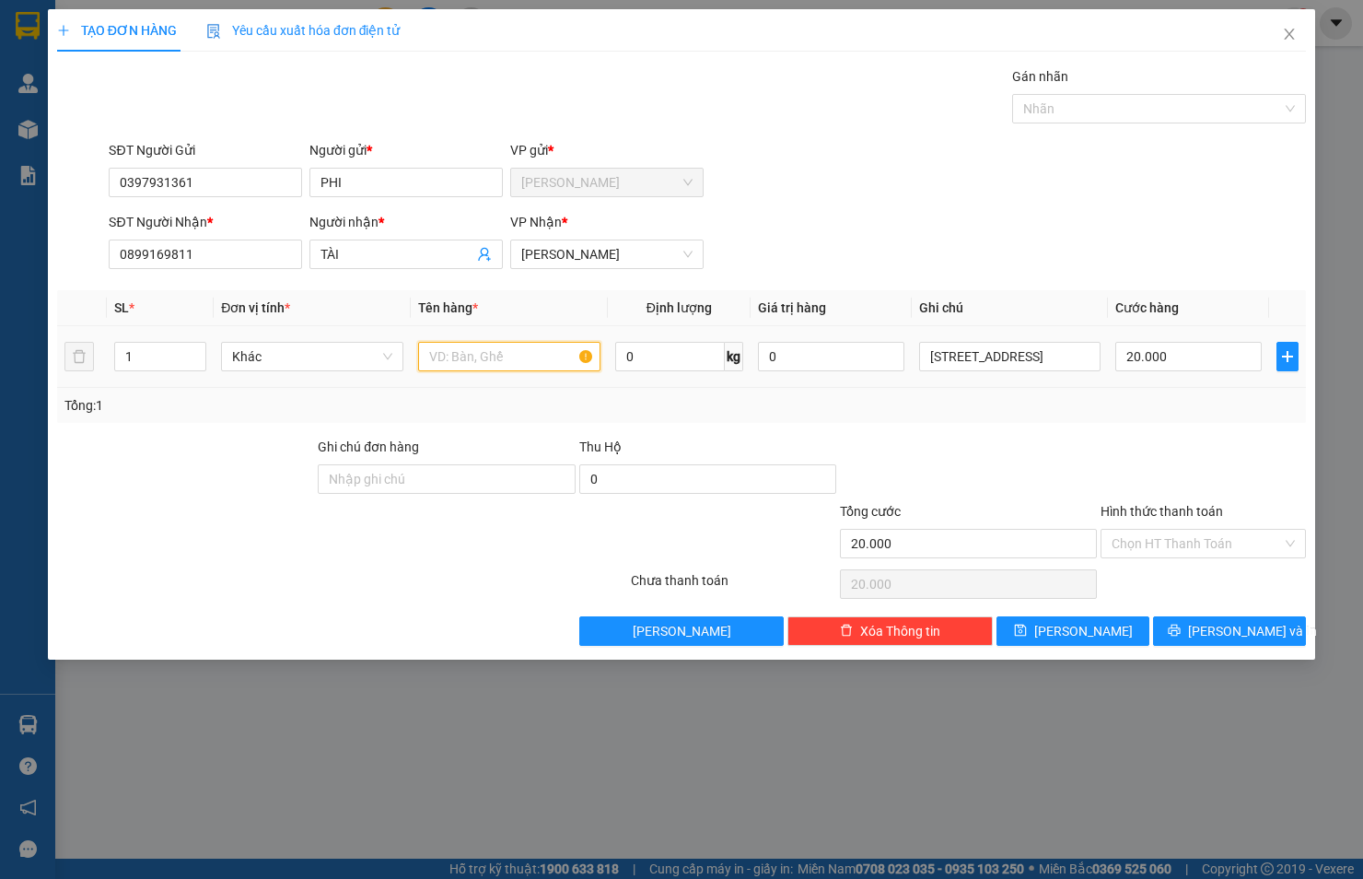
click at [464, 345] on input "text" at bounding box center [509, 356] width 182 height 29
type input "HỘP"
click at [1177, 617] on button "[PERSON_NAME] và In" at bounding box center [1229, 630] width 153 height 29
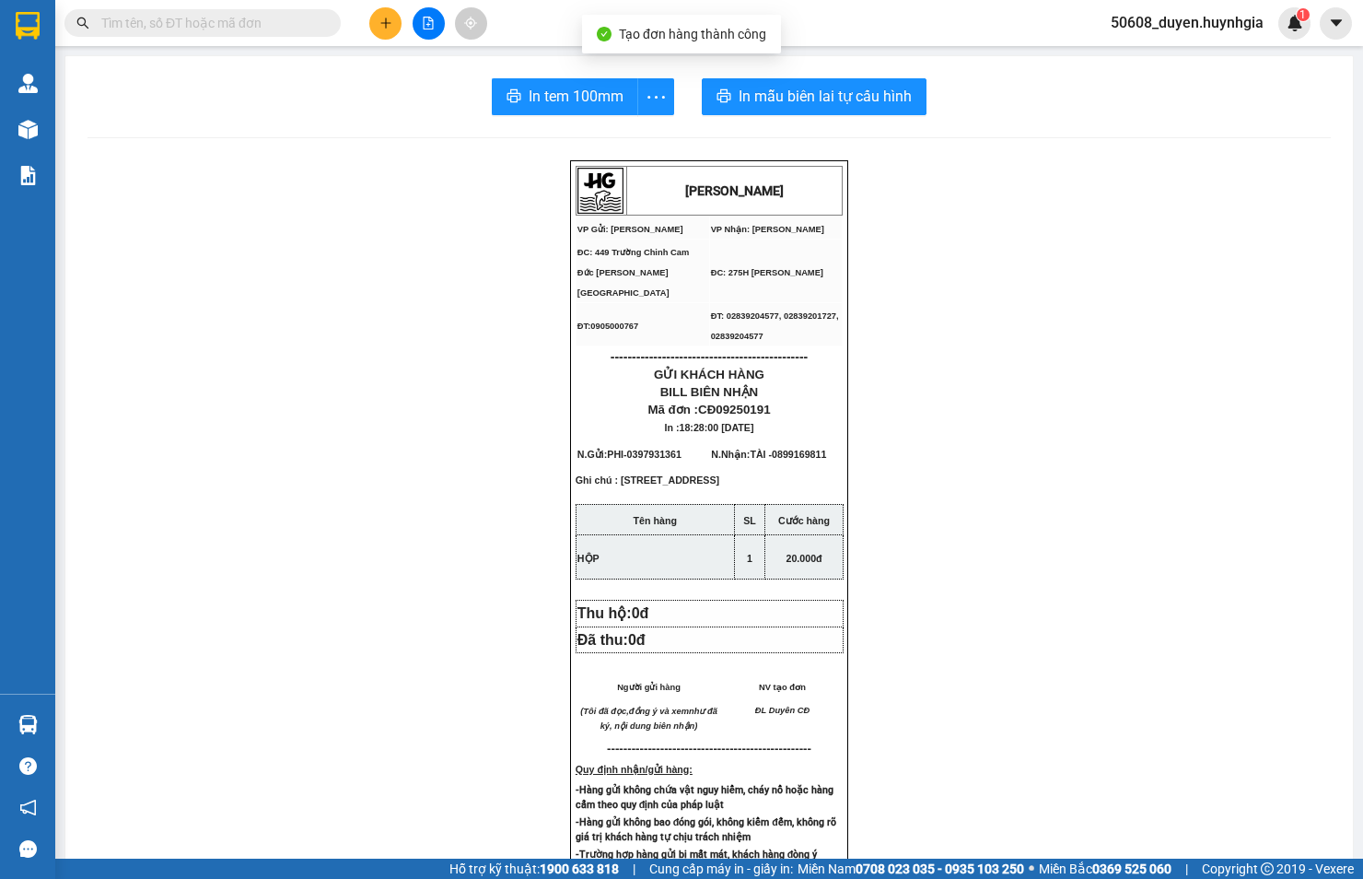
click at [58, 129] on main "In tem 100mm In mẫu biên lai tự cấu hình [PERSON_NAME] VP Gửi: Cam Đức VP Nhậ…" at bounding box center [681, 429] width 1363 height 858
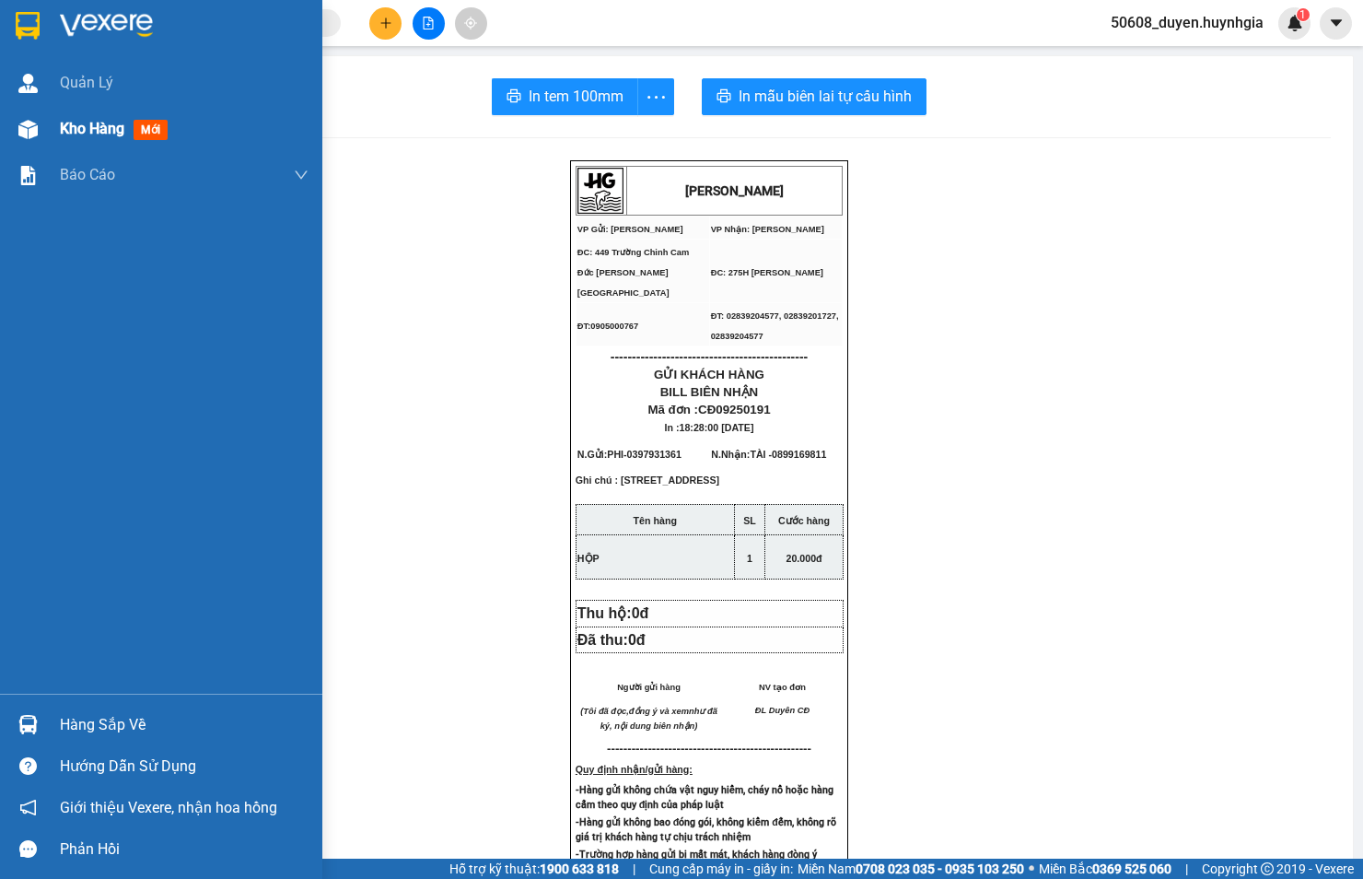
click at [93, 130] on span "Kho hàng" at bounding box center [92, 129] width 64 height 18
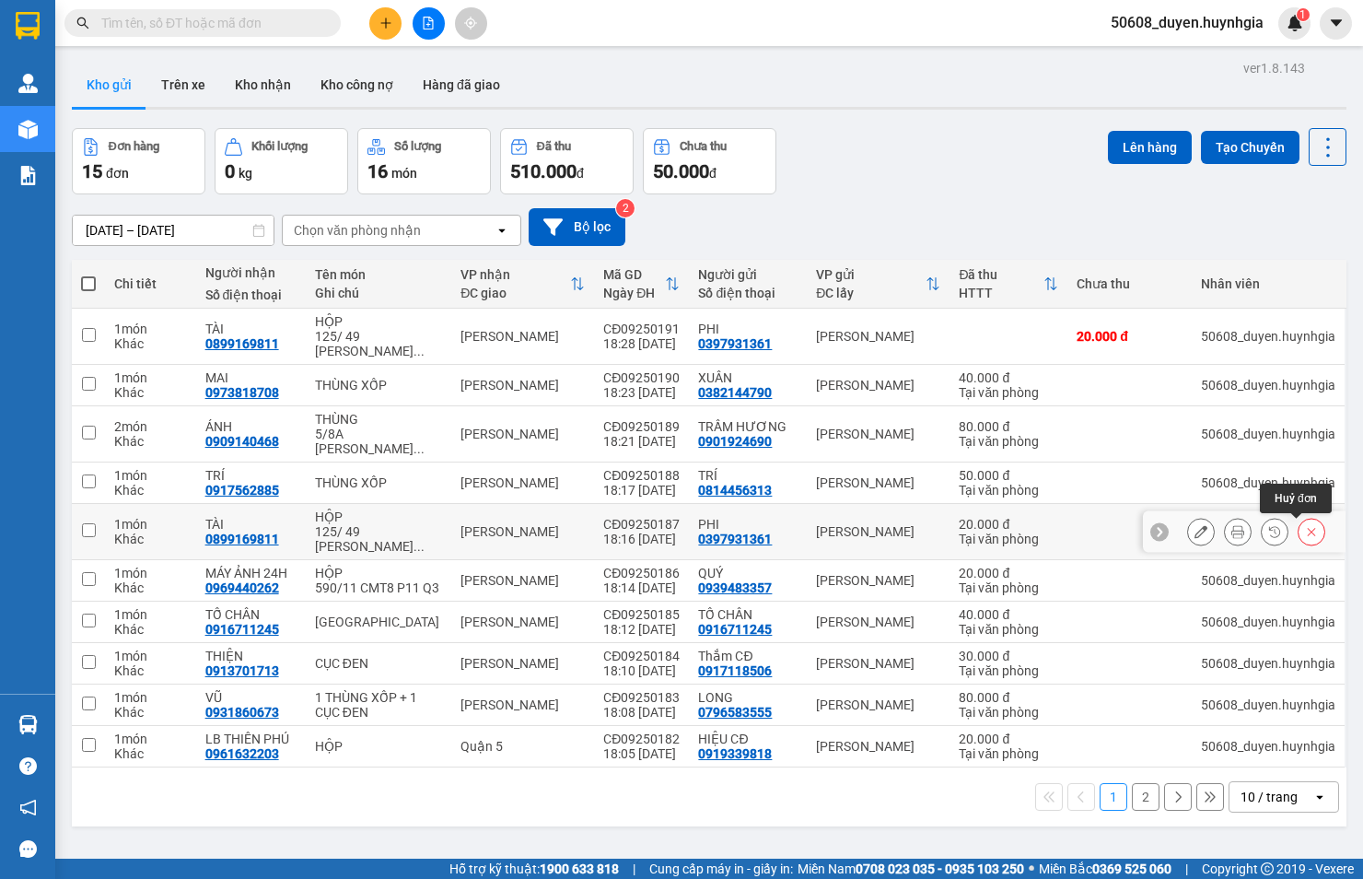
click at [1305, 531] on icon at bounding box center [1311, 531] width 13 height 13
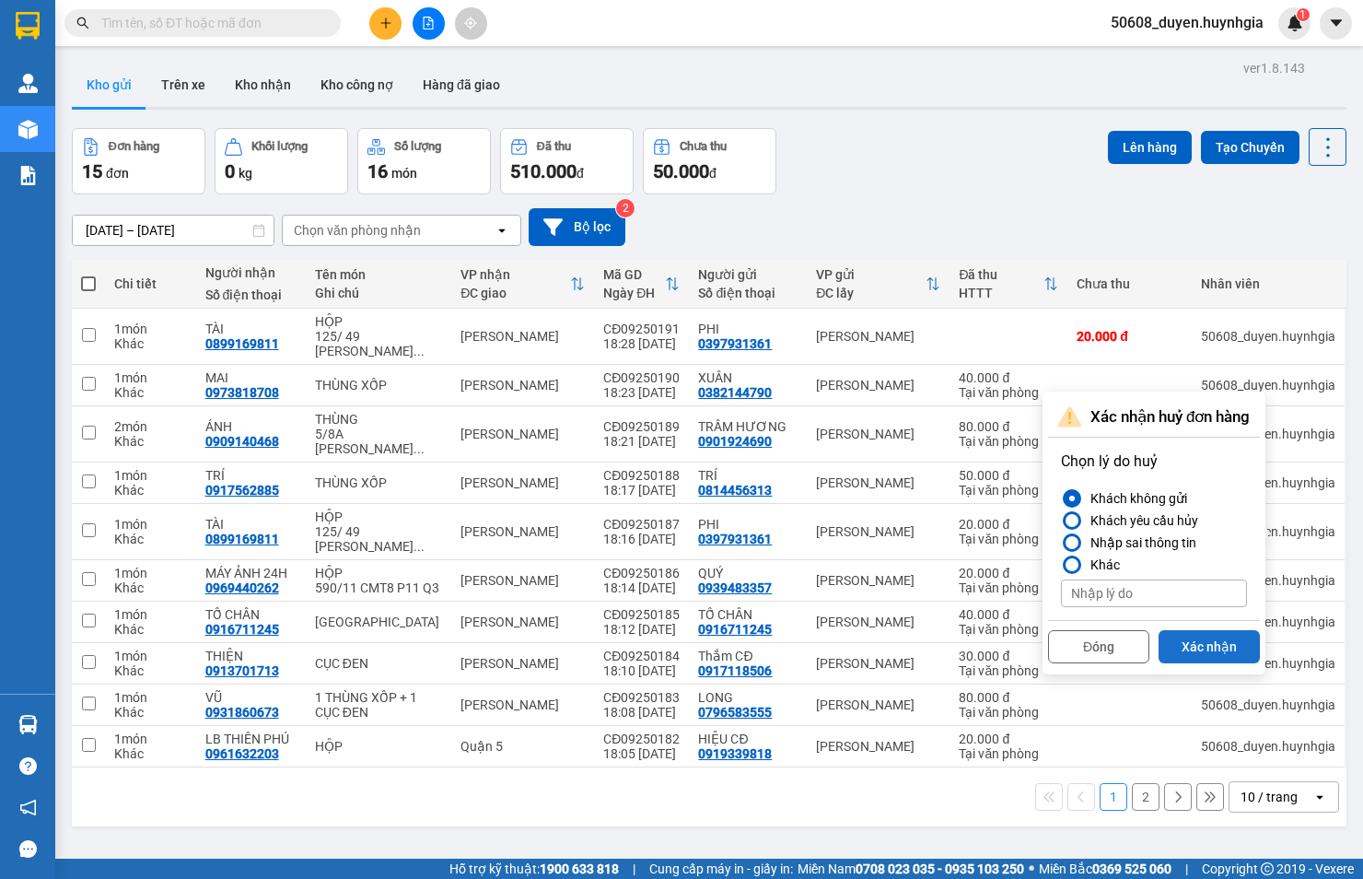
click at [1174, 638] on button "Xác nhận" at bounding box center [1209, 646] width 101 height 33
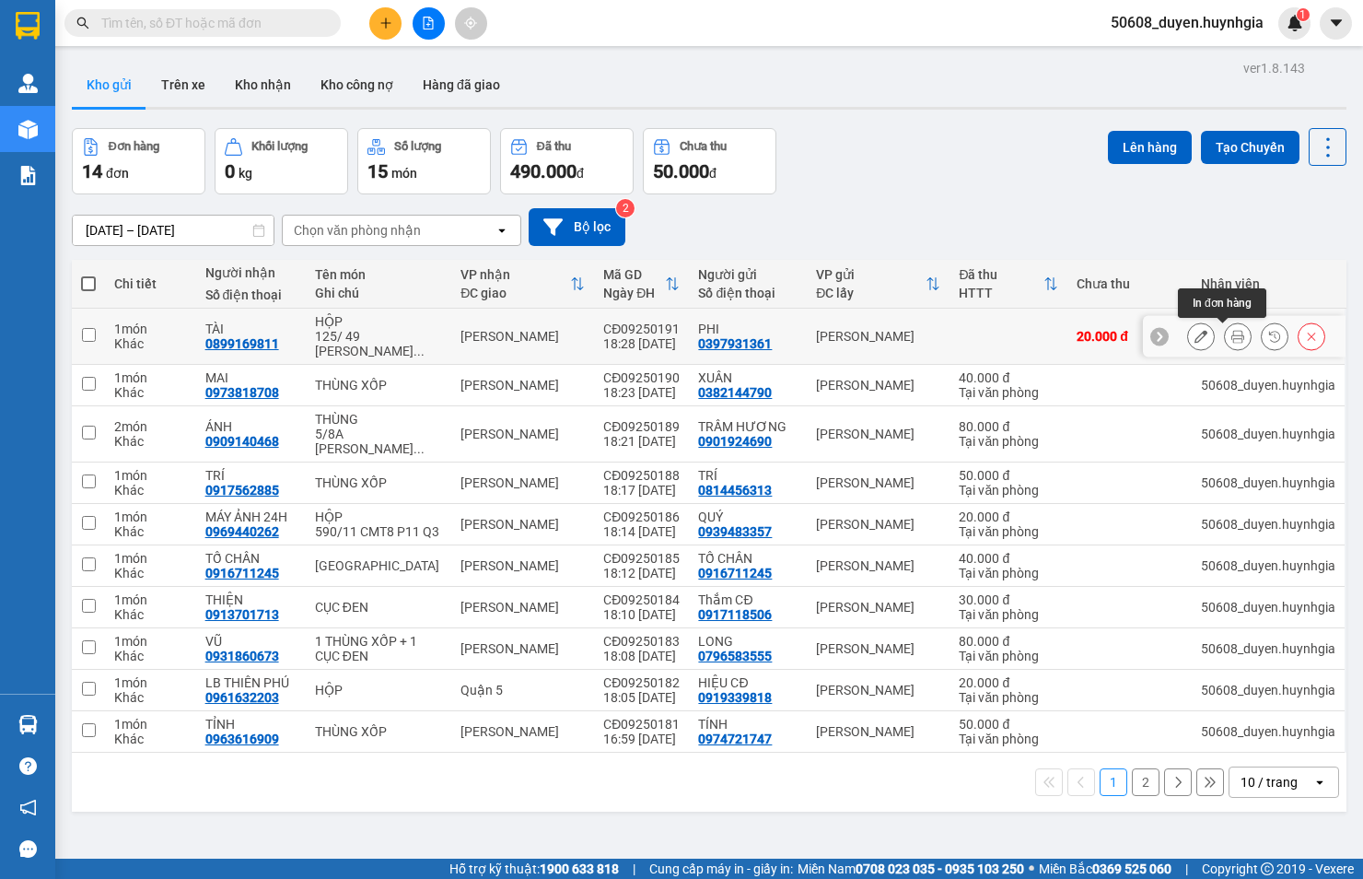
click at [1225, 334] on button at bounding box center [1238, 337] width 26 height 32
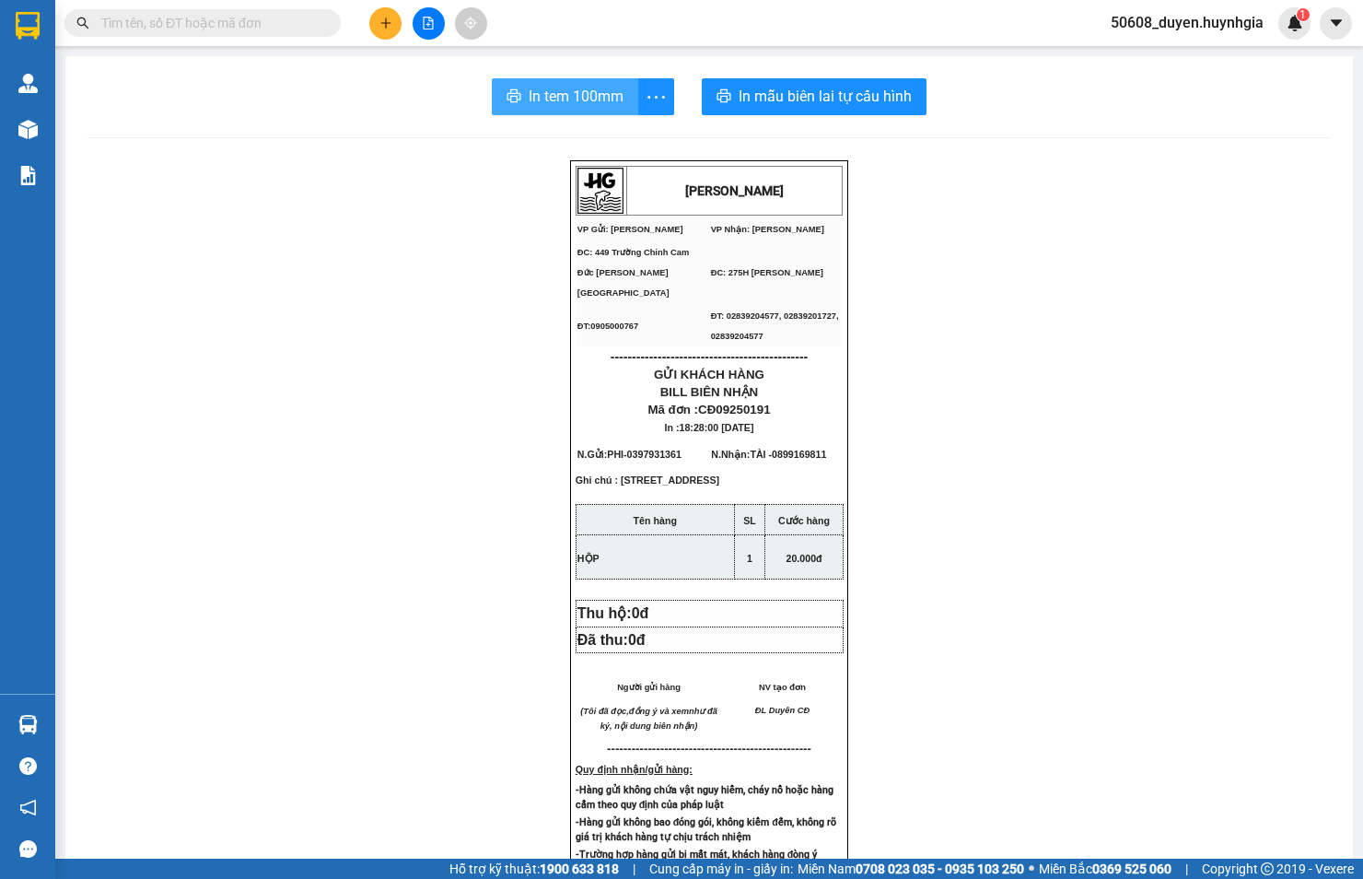
click at [529, 102] on span "In tem 100mm" at bounding box center [576, 96] width 95 height 23
click at [383, 21] on icon "plus" at bounding box center [386, 23] width 13 height 13
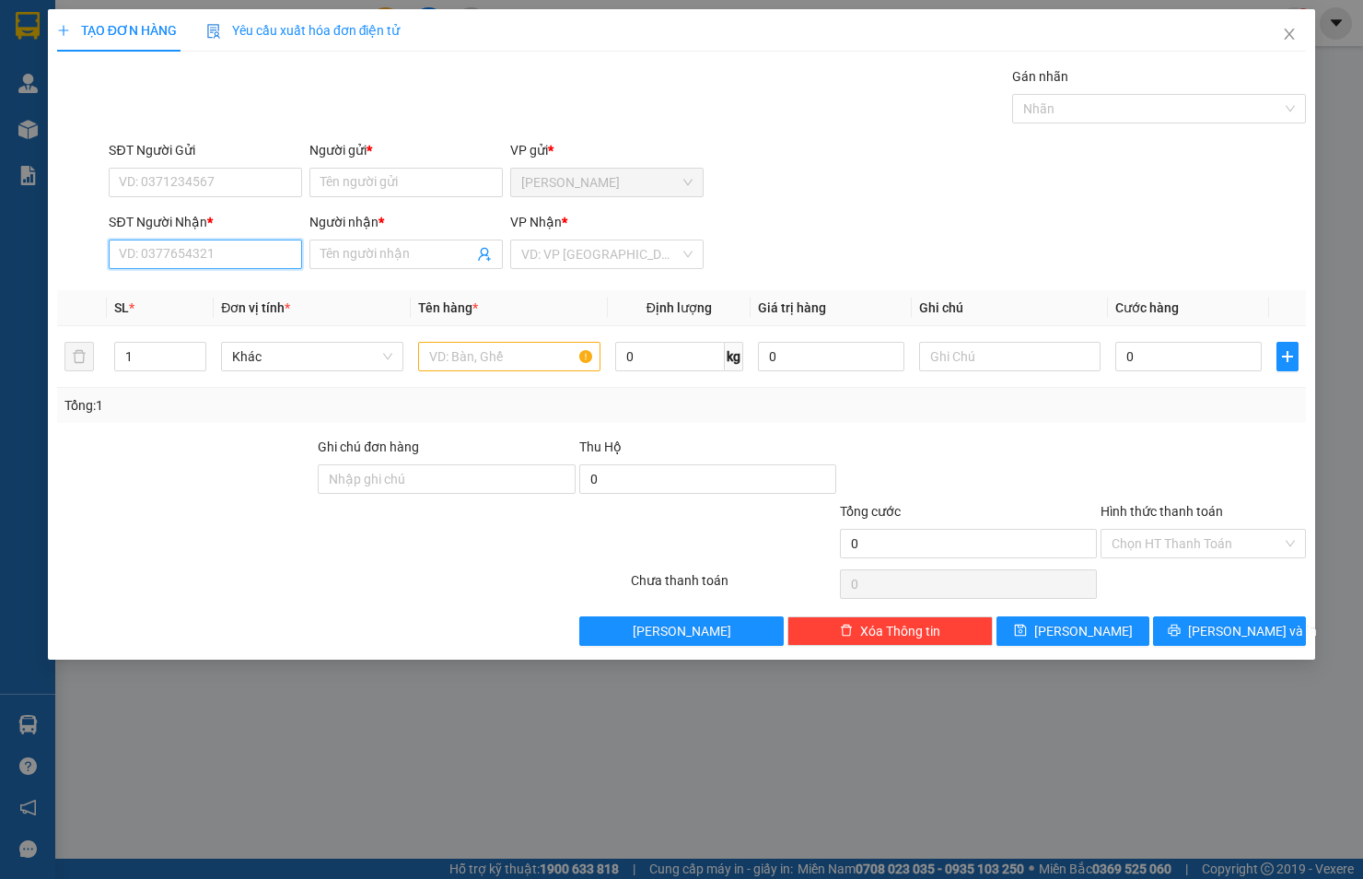
click at [187, 263] on input "SĐT Người Nhận *" at bounding box center [205, 253] width 193 height 29
click at [206, 295] on div "0869321914 - PHONG" at bounding box center [205, 291] width 171 height 20
click at [234, 180] on input "SĐT Người Gửi" at bounding box center [205, 182] width 193 height 29
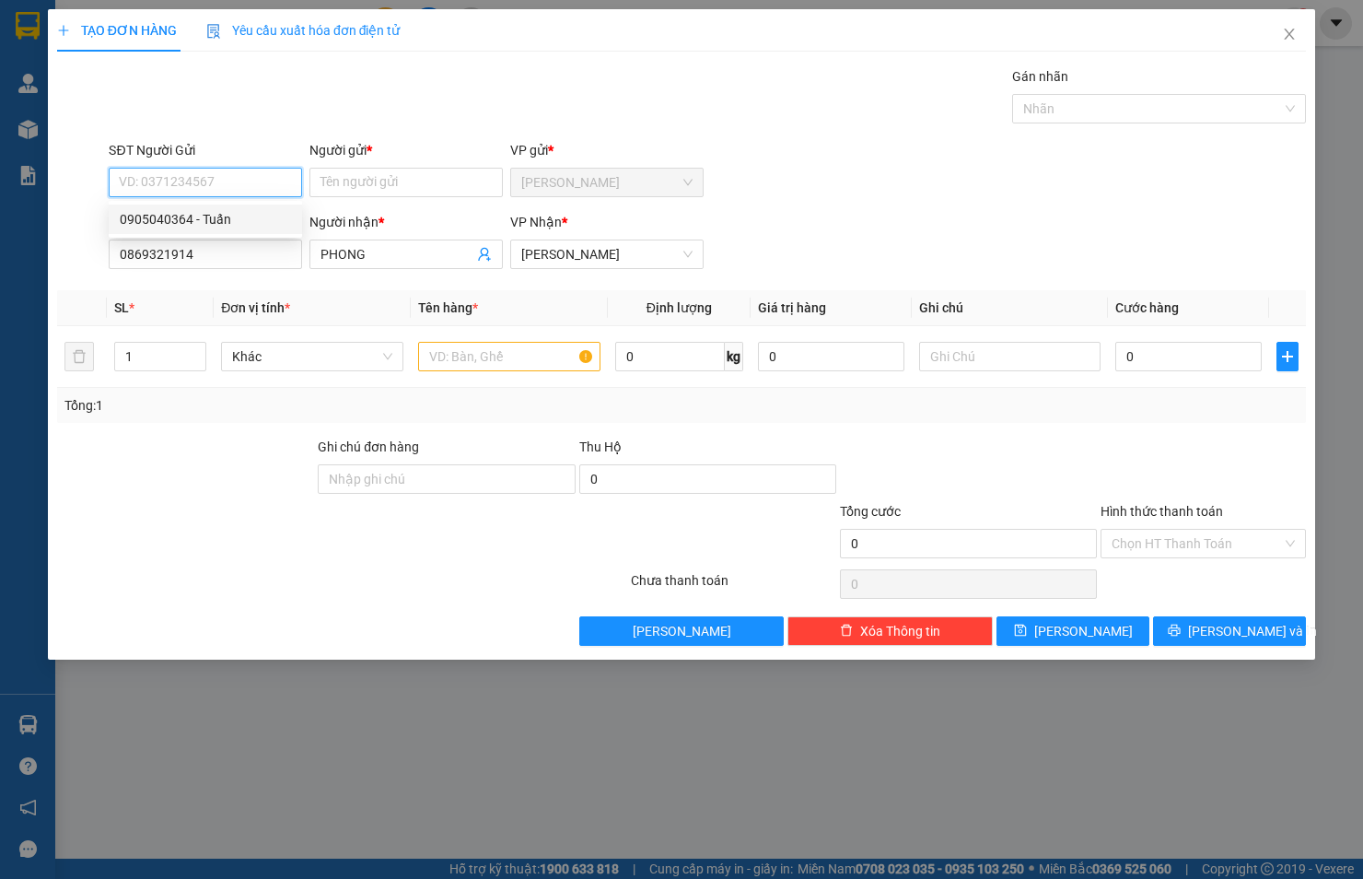
click at [222, 215] on div "0905040364 - Tuấn" at bounding box center [205, 219] width 171 height 20
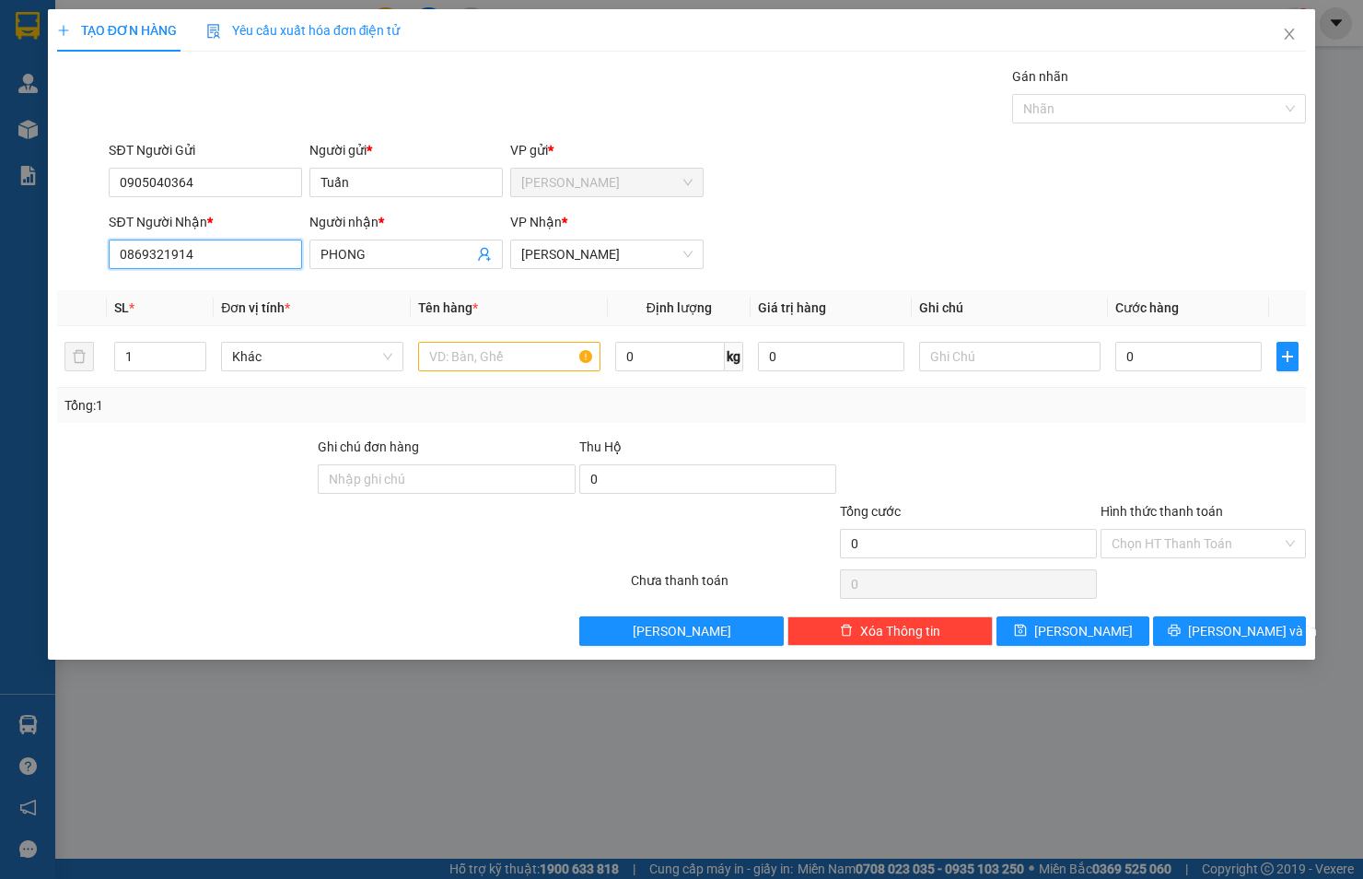
drag, startPoint x: 227, startPoint y: 258, endPoint x: 22, endPoint y: 260, distance: 204.5
click at [22, 260] on div "TẠO ĐƠN HÀNG Yêu cầu xuất hóa đơn điện tử Transit Pickup Surcharge Ids Transit …" at bounding box center [681, 439] width 1363 height 879
click at [955, 345] on input "text" at bounding box center [1010, 356] width 182 height 29
paste input "304 Đường Thống nhất p16 gò vấp"
click at [1184, 355] on input "0" at bounding box center [1188, 356] width 146 height 29
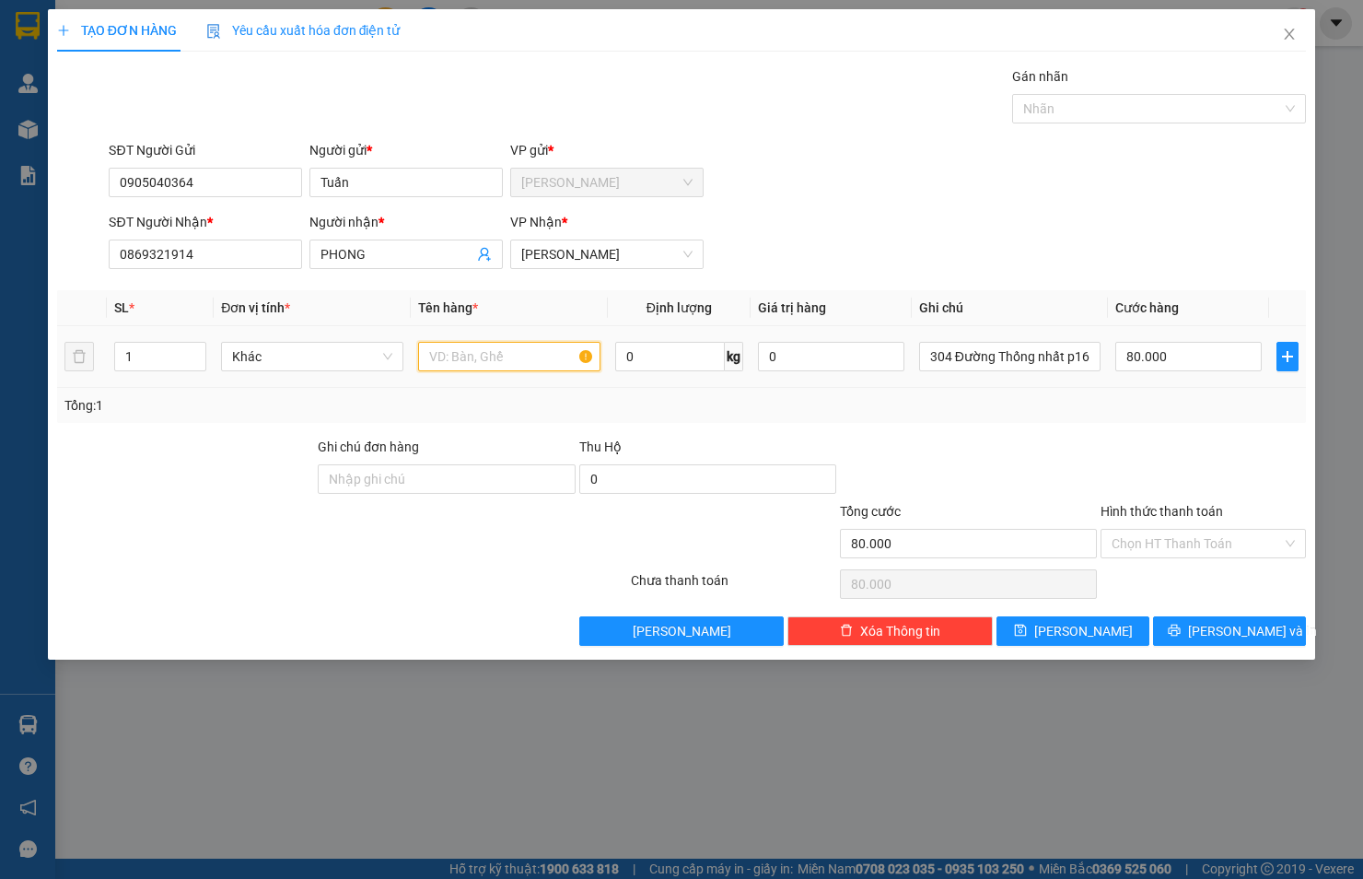
click at [556, 353] on input "text" at bounding box center [509, 356] width 182 height 29
click at [1164, 543] on input "Hình thức thanh toán" at bounding box center [1197, 544] width 170 height 28
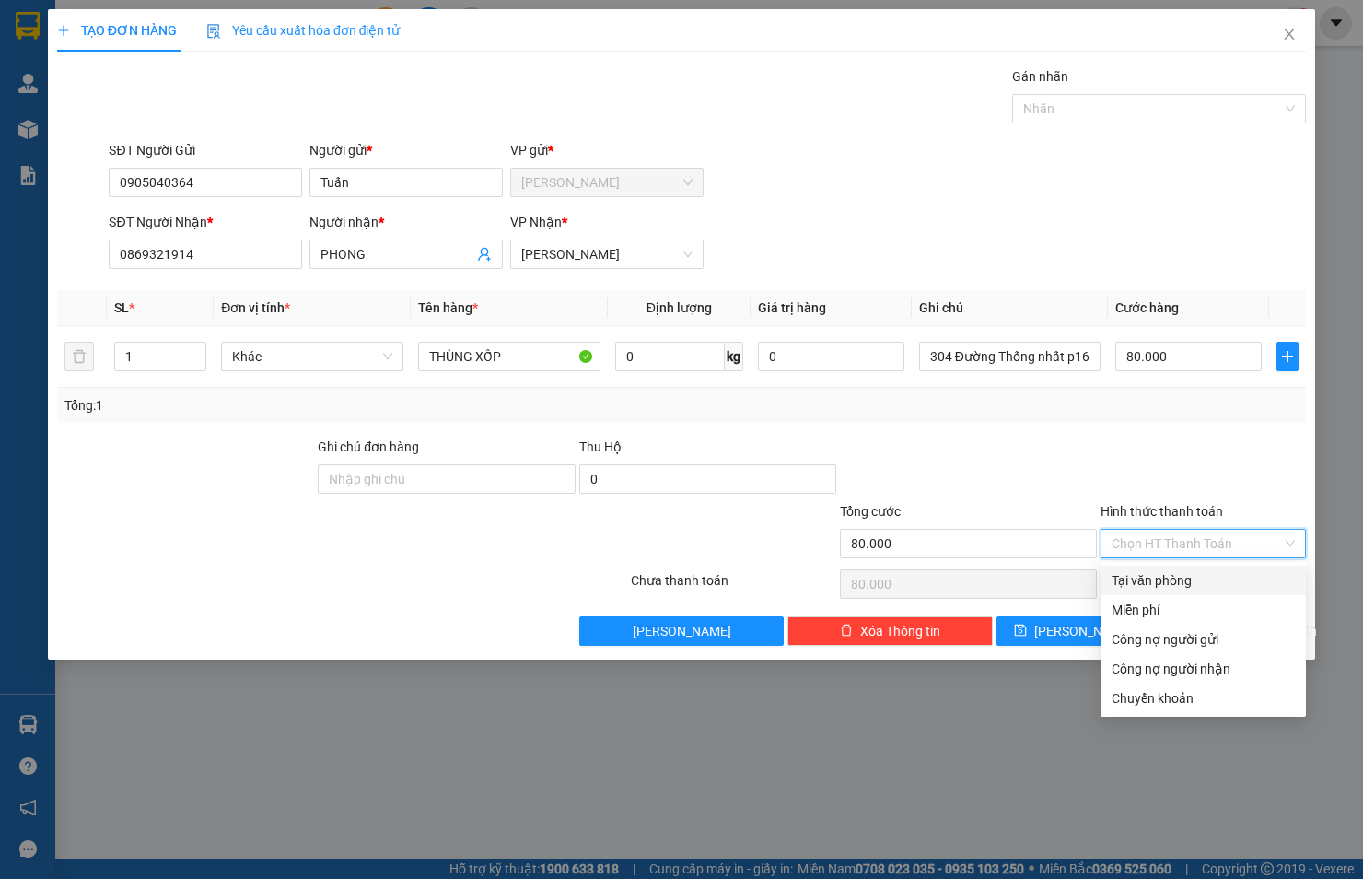
click at [1162, 573] on div "Tại văn phòng" at bounding box center [1203, 580] width 183 height 20
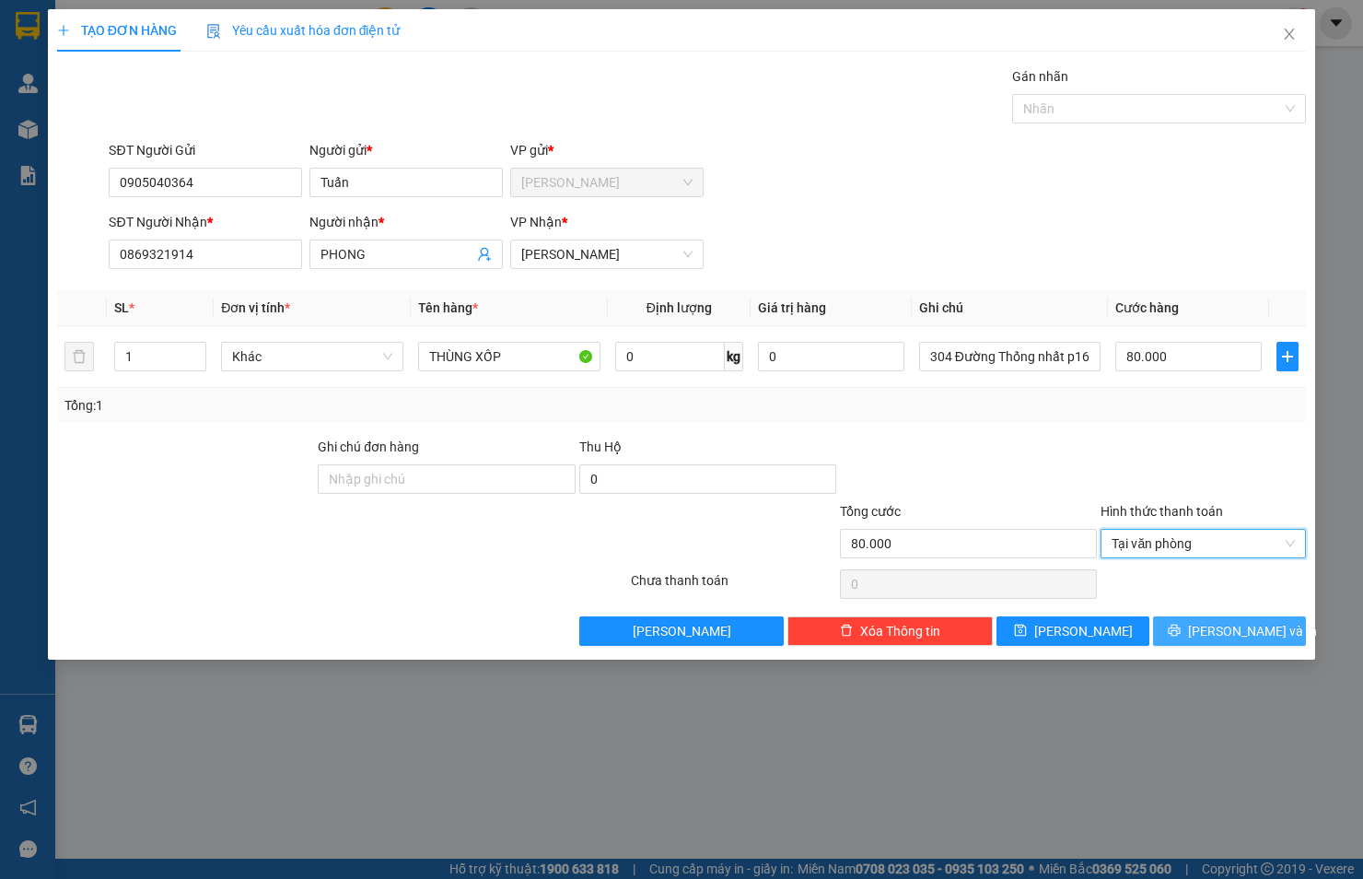
click at [1232, 625] on span "[PERSON_NAME] và In" at bounding box center [1252, 631] width 129 height 20
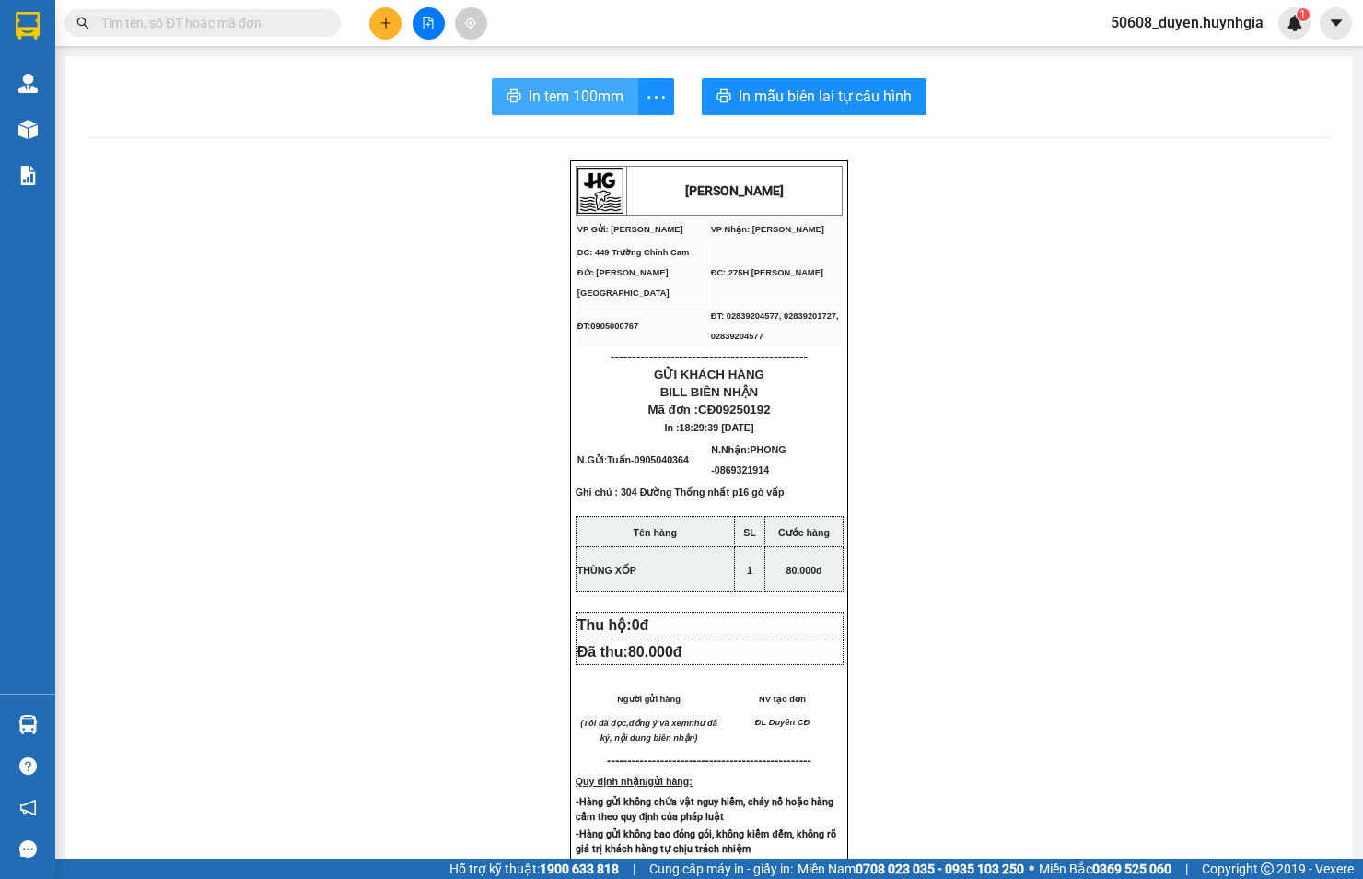
click at [609, 99] on span "In tem 100mm" at bounding box center [576, 96] width 95 height 23
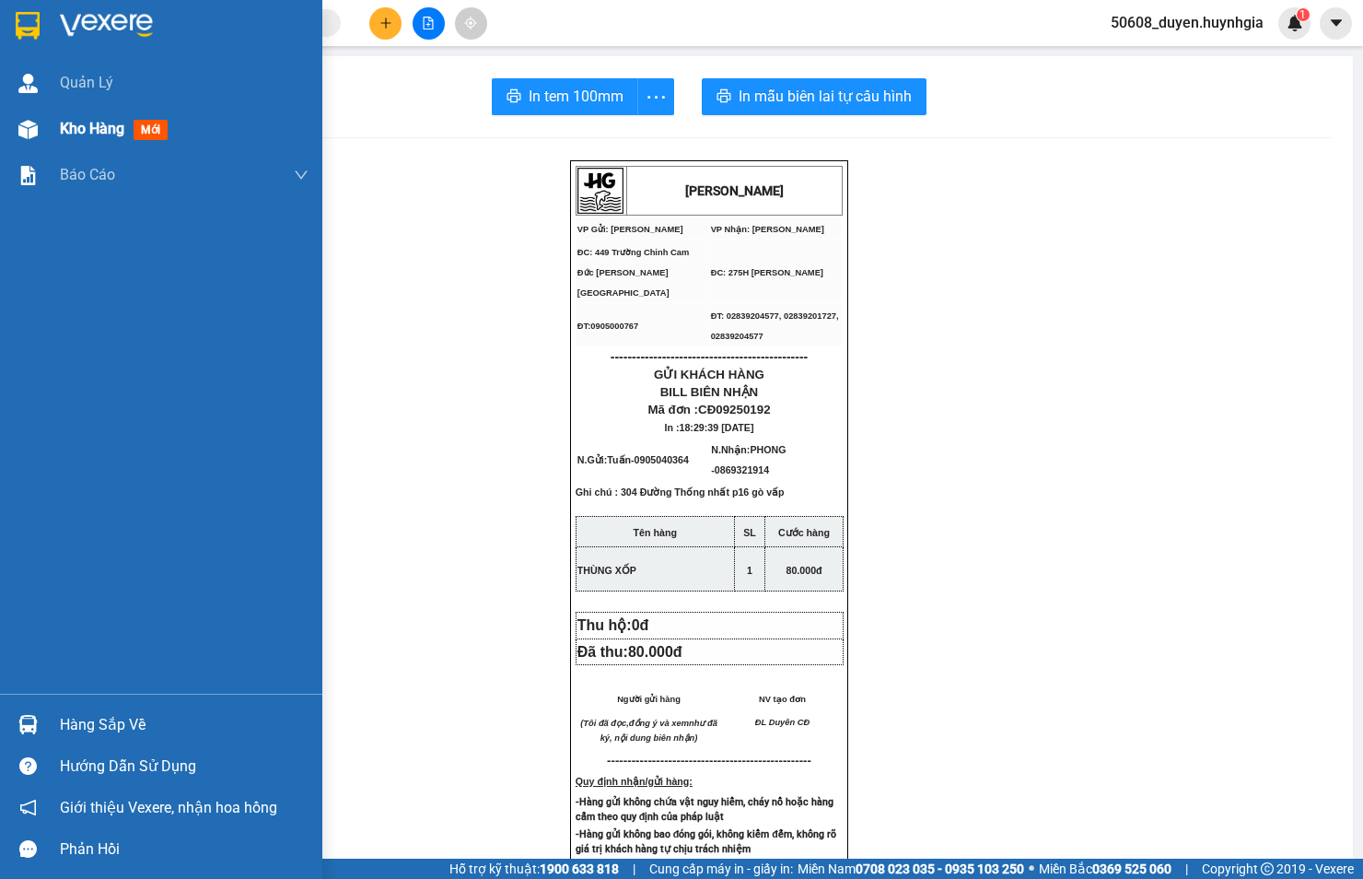
drag, startPoint x: 50, startPoint y: 130, endPoint x: 223, endPoint y: 138, distance: 173.4
click at [50, 130] on div "Kho hàng mới" at bounding box center [161, 129] width 322 height 46
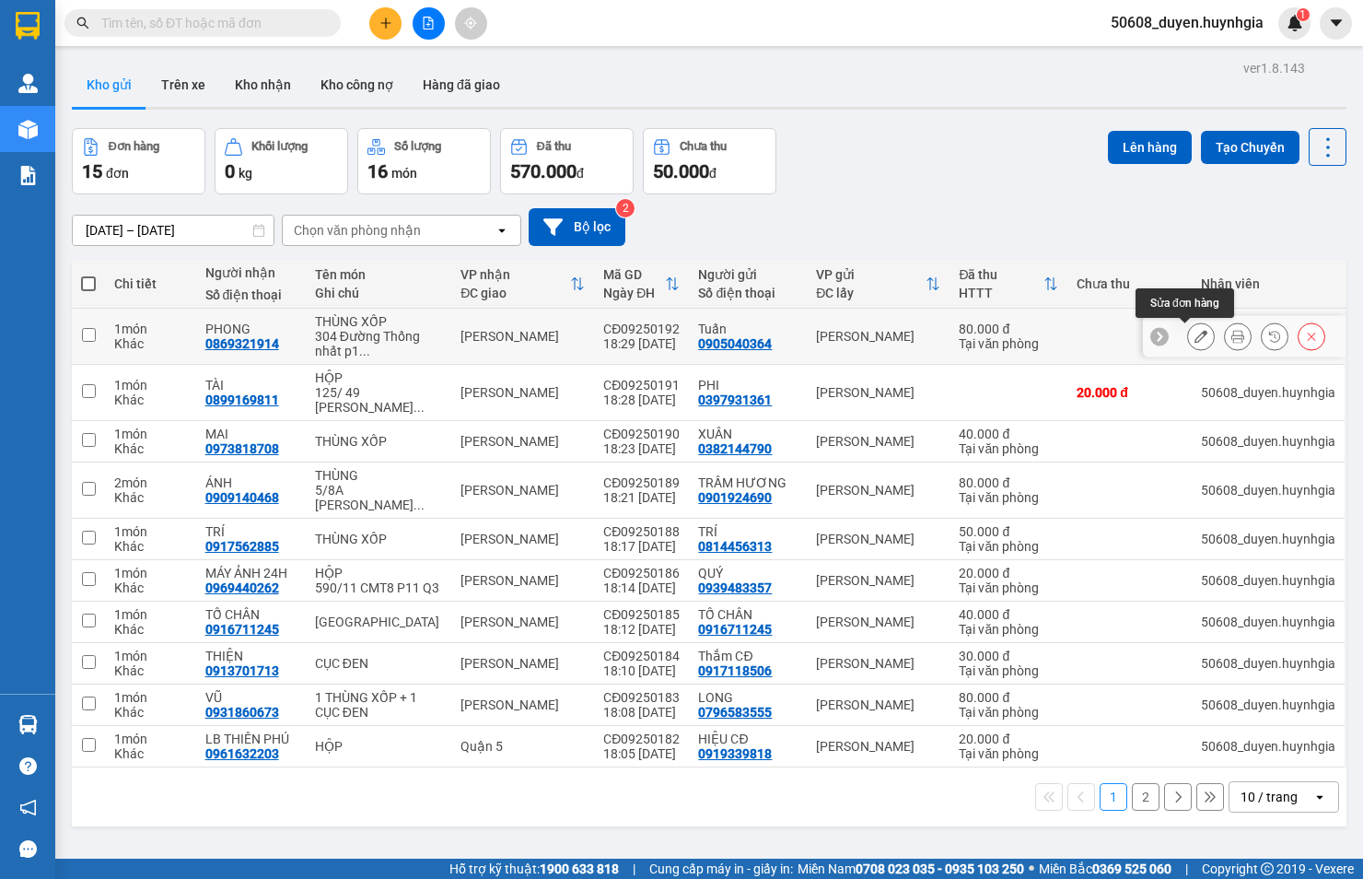
click at [1195, 337] on icon at bounding box center [1201, 336] width 13 height 13
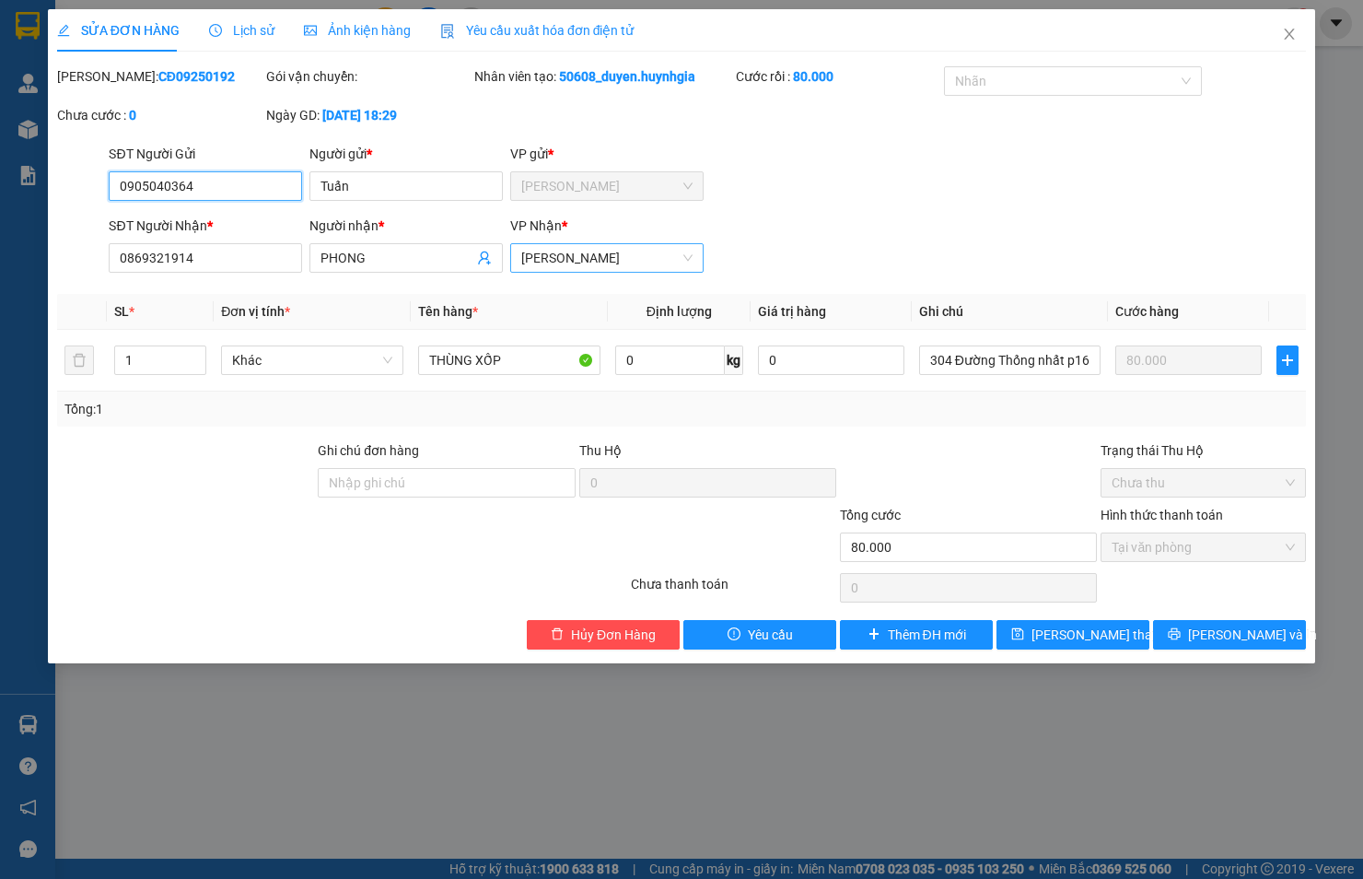
click at [638, 252] on span "[PERSON_NAME]" at bounding box center [606, 258] width 171 height 28
click at [623, 286] on div "Quận 5" at bounding box center [606, 295] width 171 height 20
drag, startPoint x: 1209, startPoint y: 632, endPoint x: 1054, endPoint y: 576, distance: 165.5
click at [1199, 630] on button "[PERSON_NAME] và In" at bounding box center [1229, 634] width 153 height 29
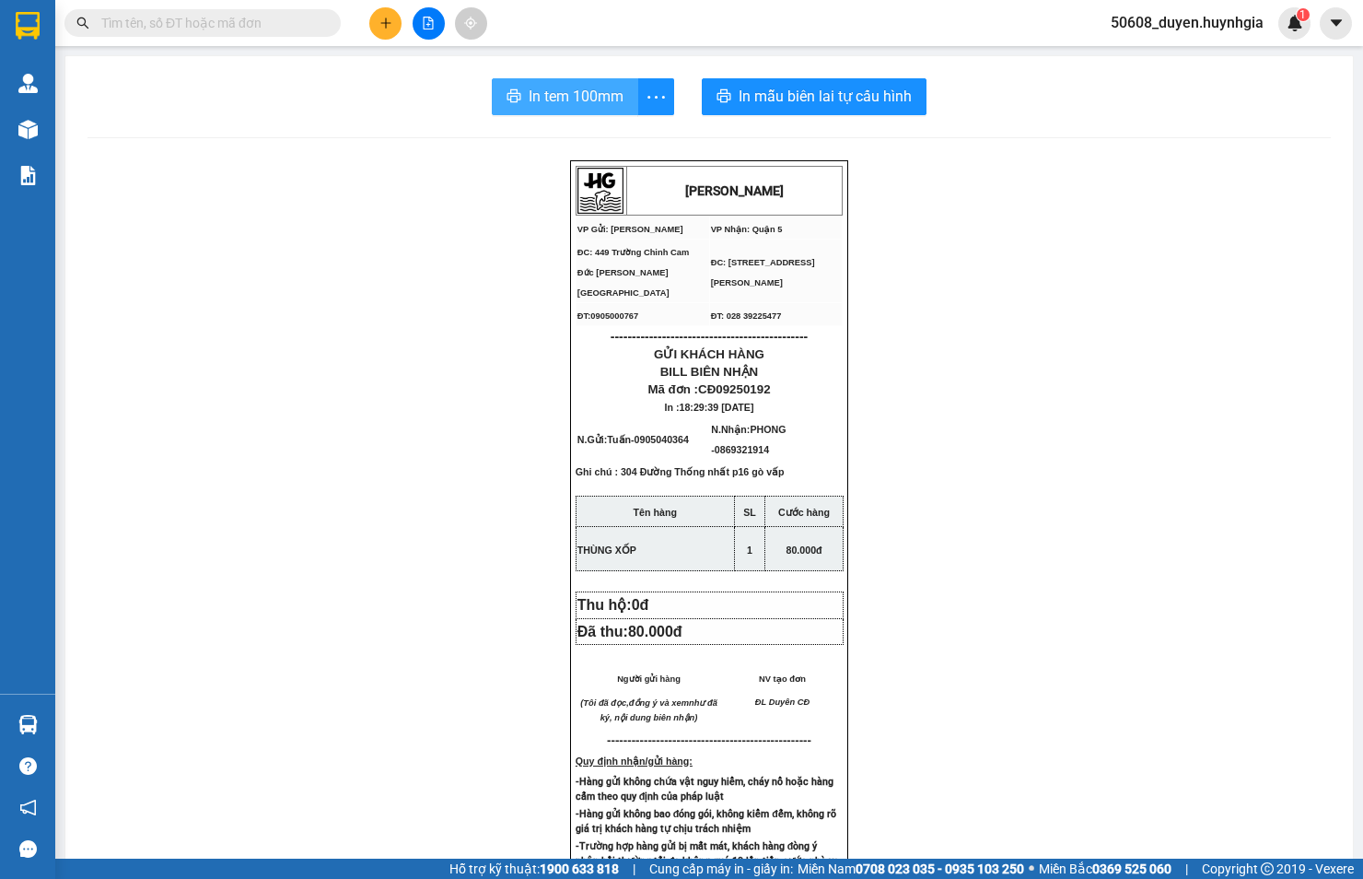
click at [550, 90] on span "In tem 100mm" at bounding box center [576, 96] width 95 height 23
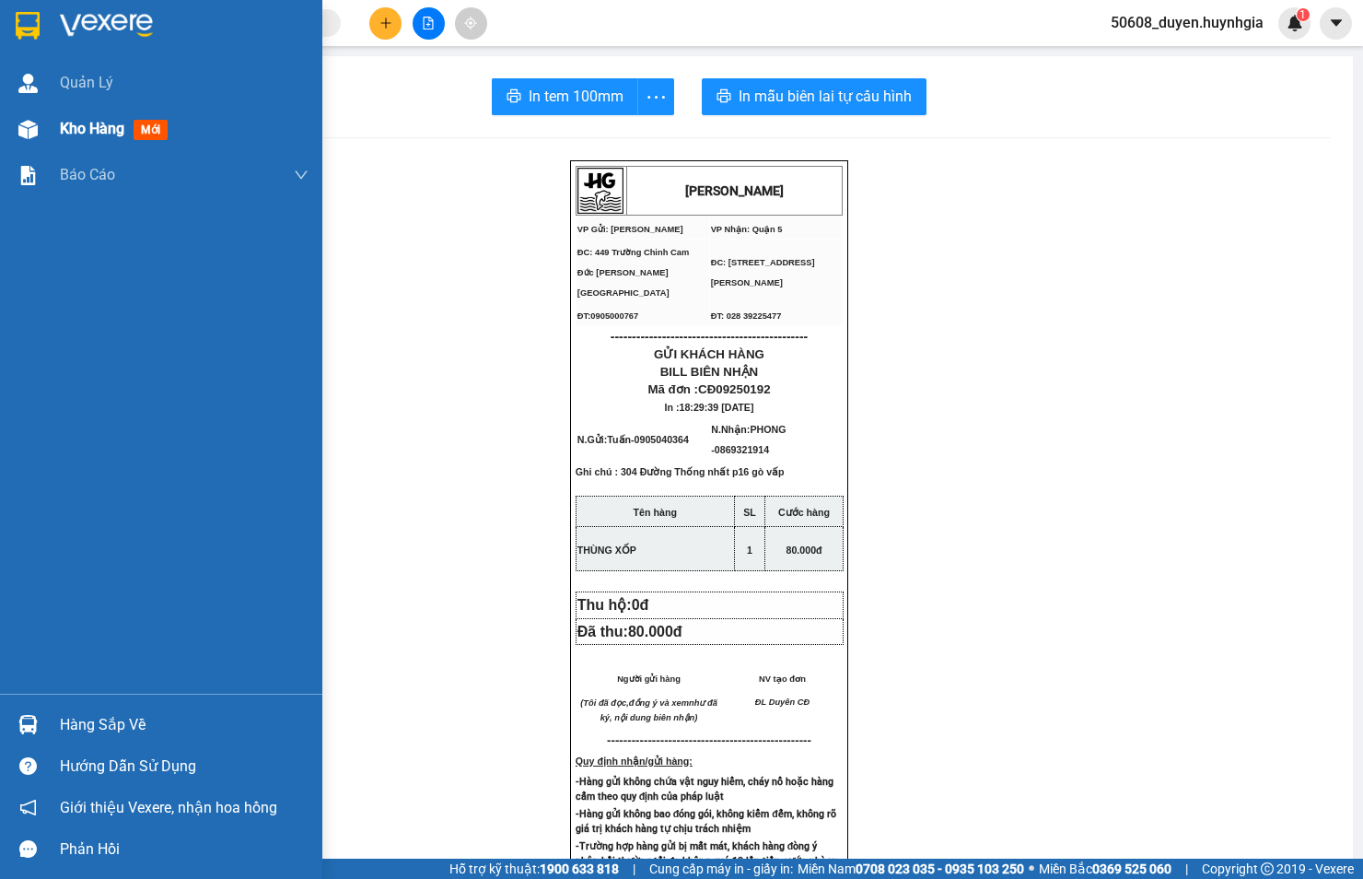
click at [40, 127] on div at bounding box center [28, 129] width 32 height 32
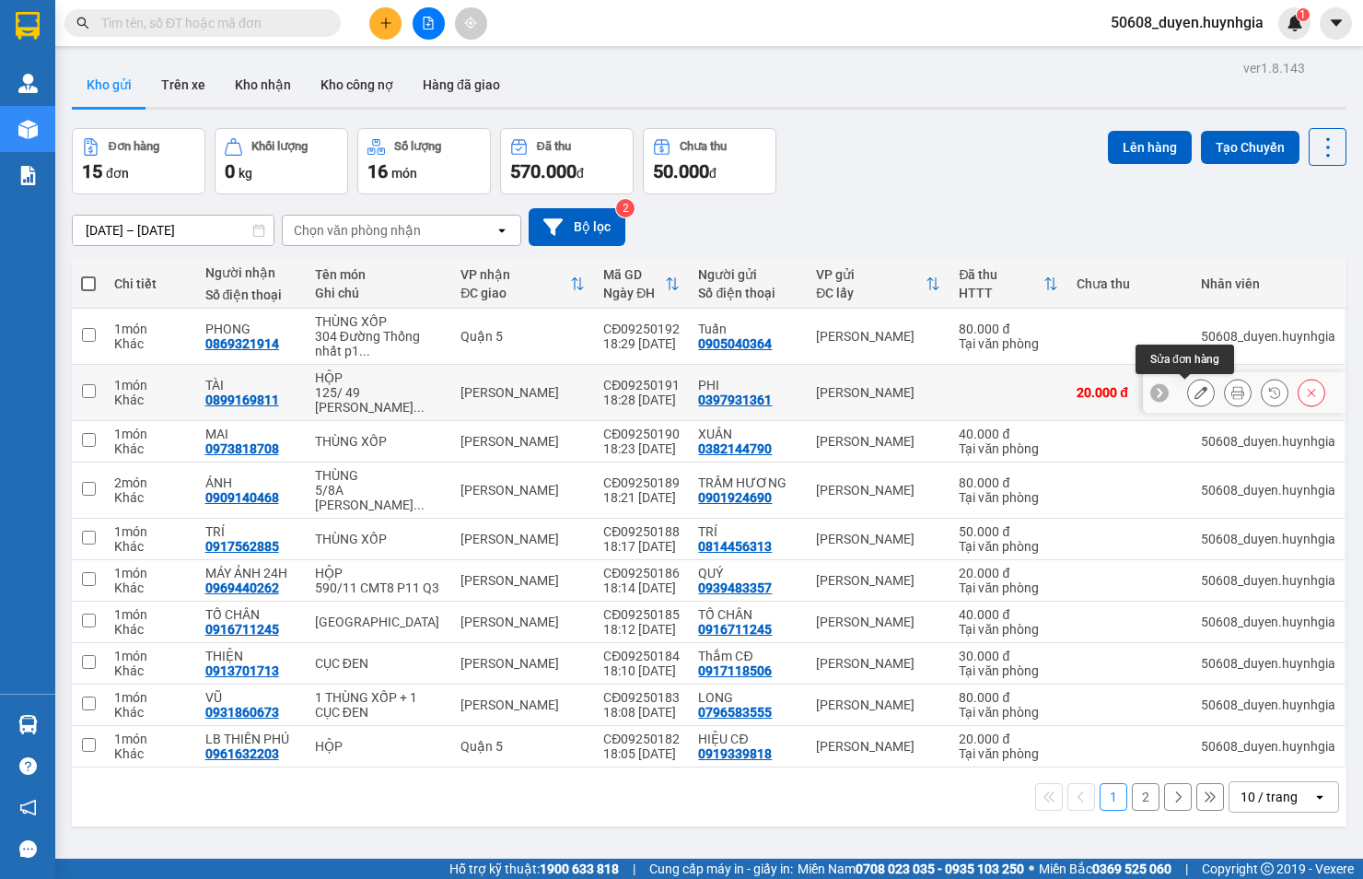
click at [1188, 384] on button at bounding box center [1201, 393] width 26 height 32
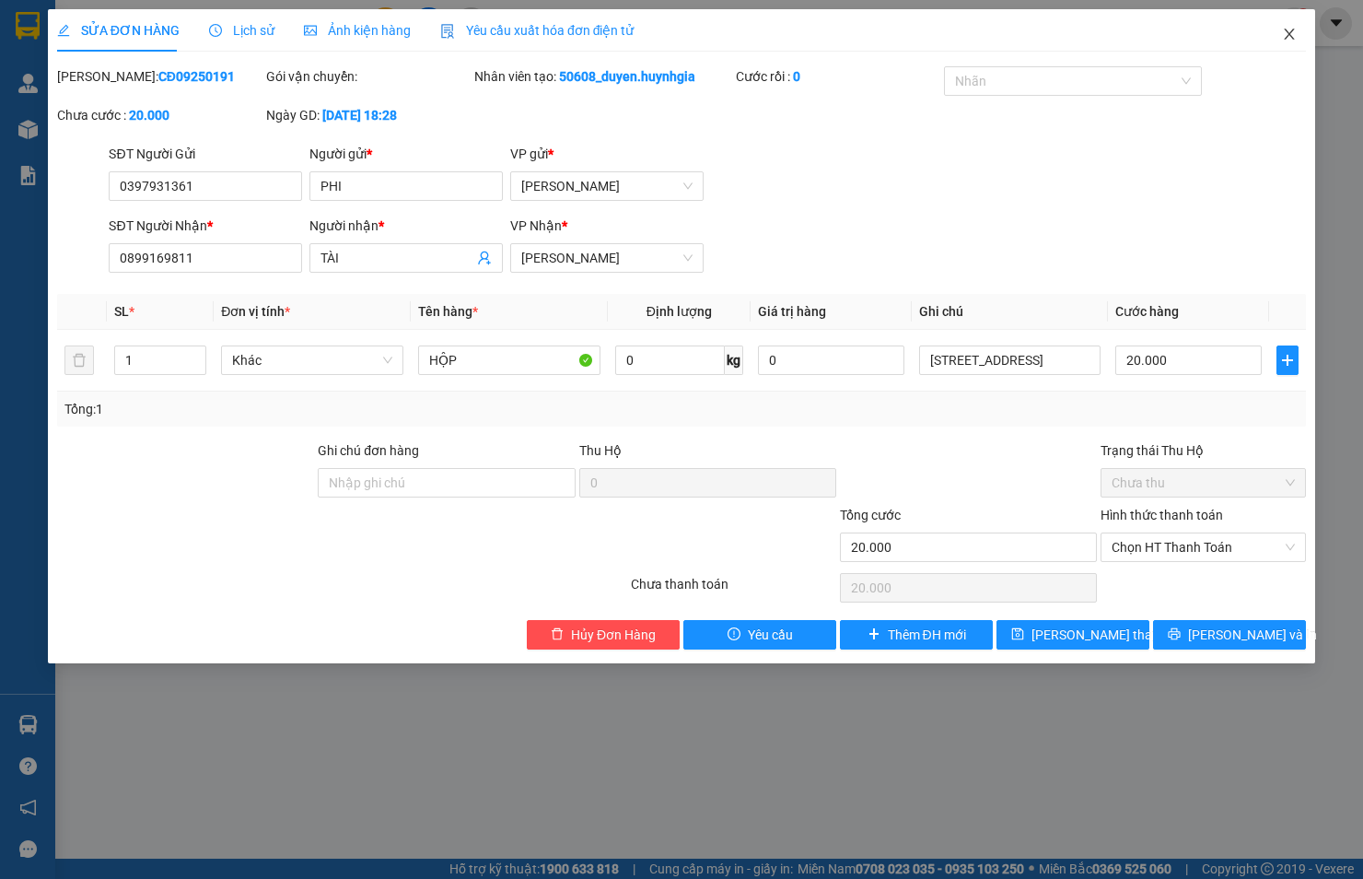
click at [1276, 32] on span "Close" at bounding box center [1290, 35] width 52 height 52
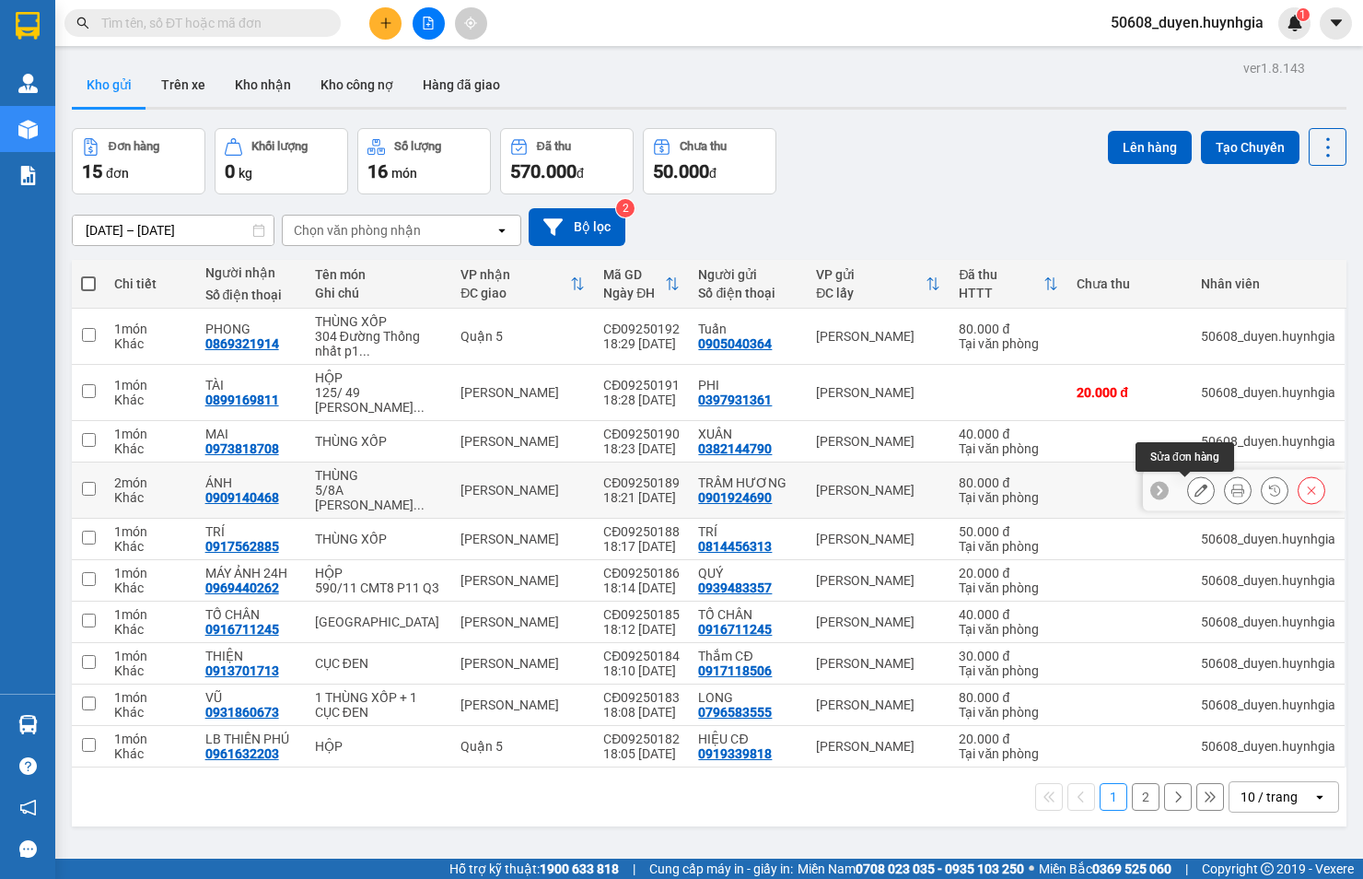
click at [1195, 489] on icon at bounding box center [1201, 490] width 13 height 13
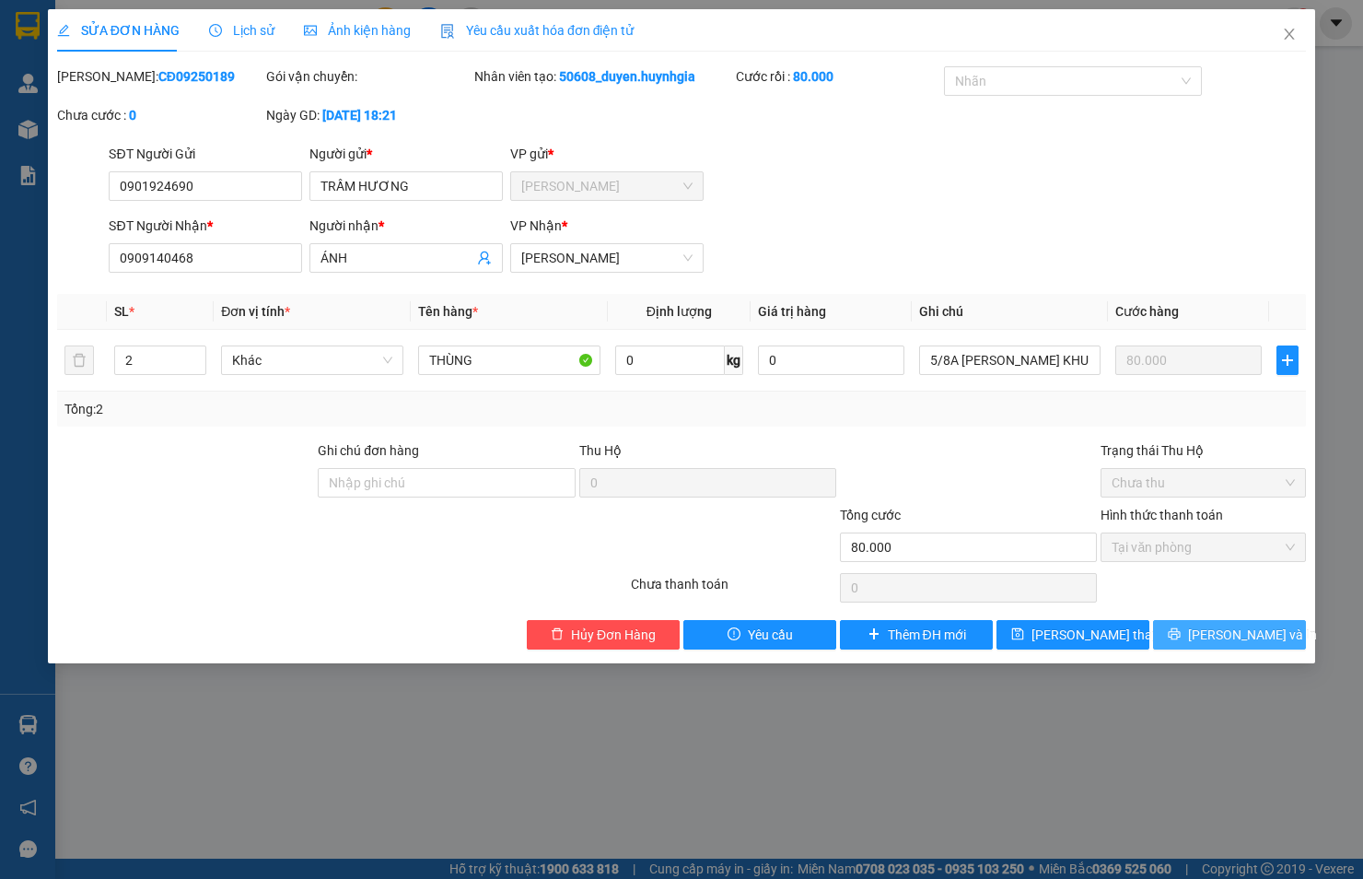
click at [1185, 637] on button "[PERSON_NAME] và In" at bounding box center [1229, 634] width 153 height 29
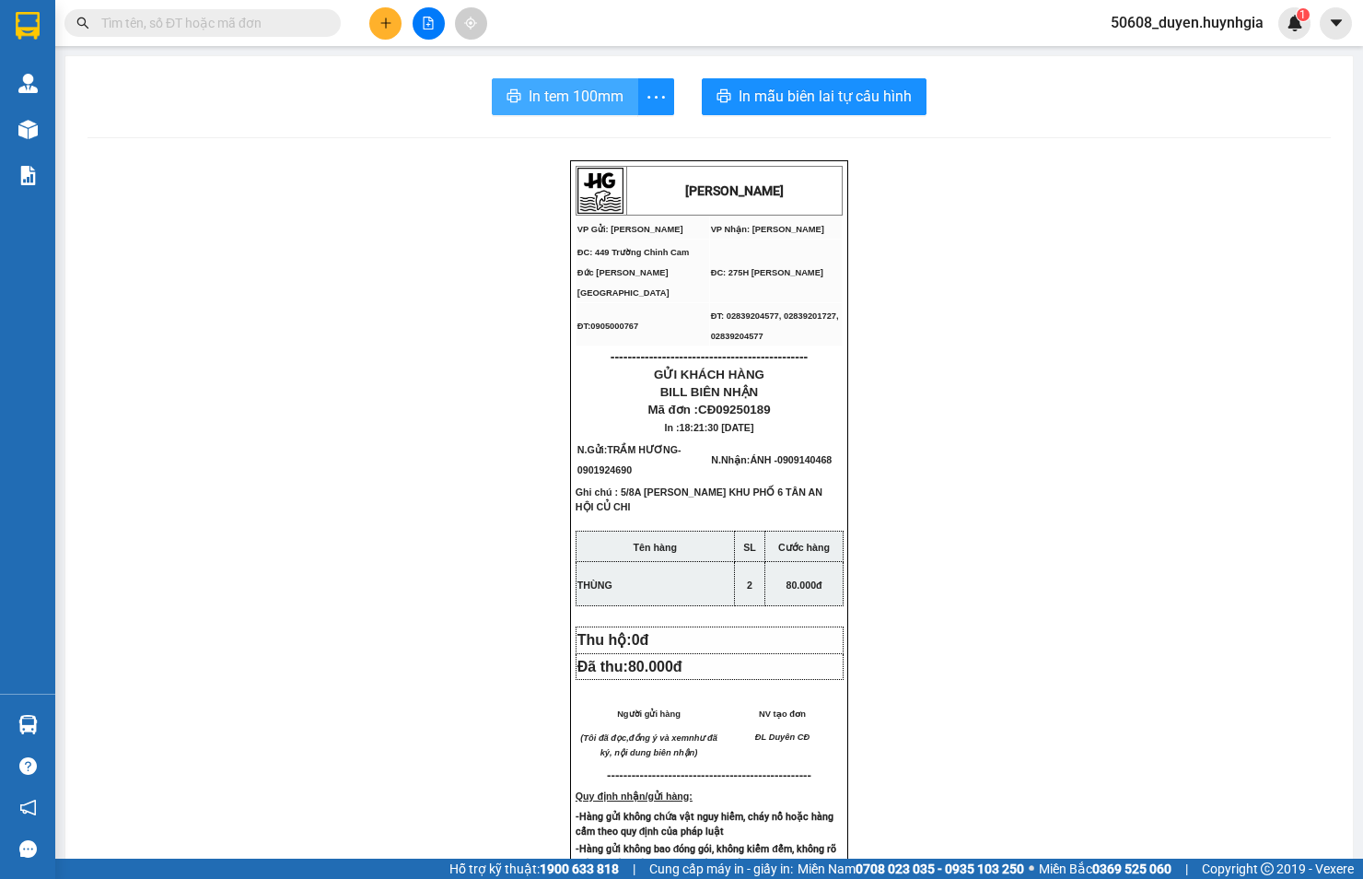
click at [571, 95] on span "In tem 100mm" at bounding box center [576, 96] width 95 height 23
click at [230, 107] on div "In tem 100mm In mẫu biên lai tự cấu hình" at bounding box center [710, 96] width 1244 height 37
click at [375, 21] on button at bounding box center [385, 23] width 32 height 32
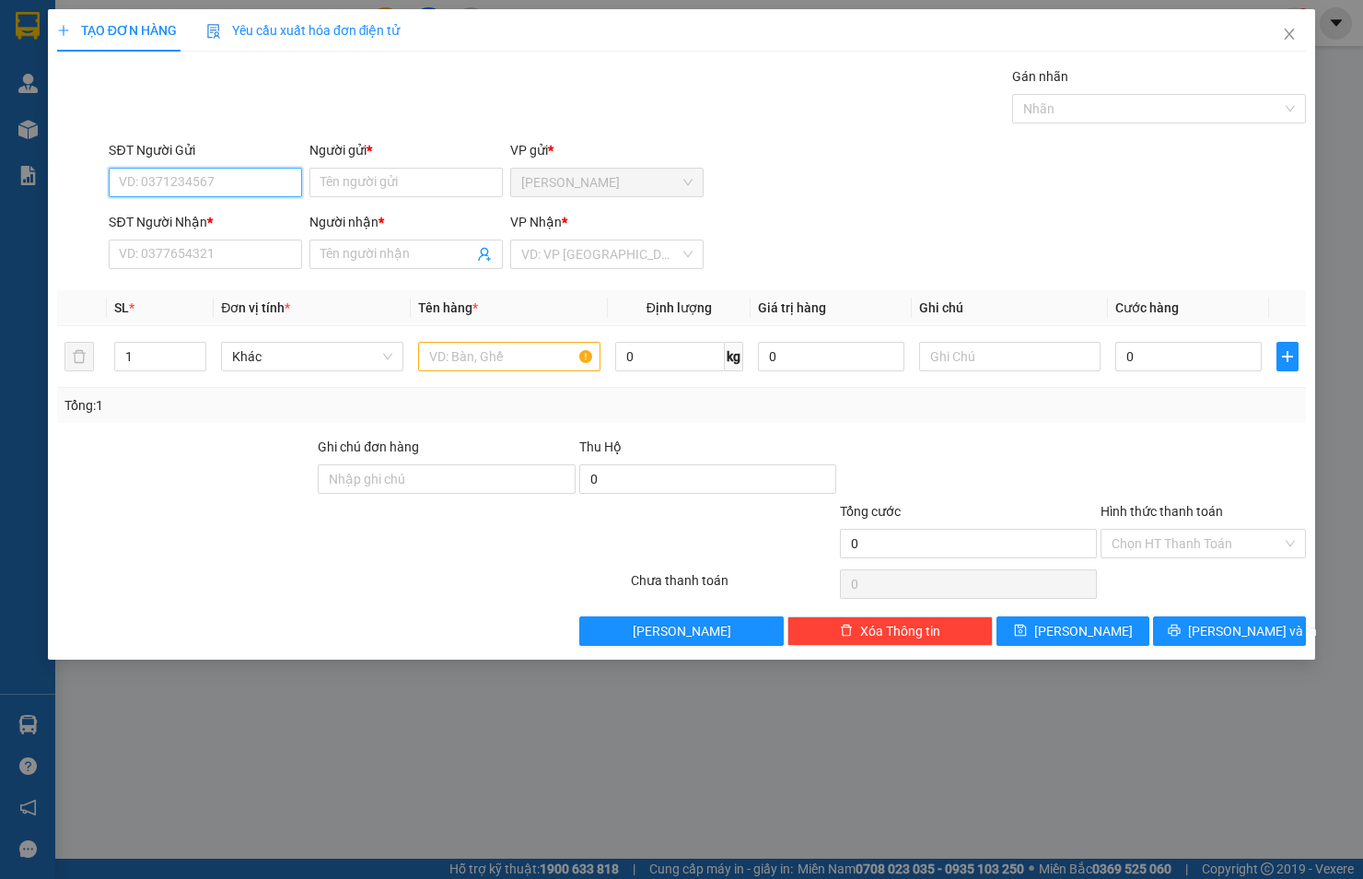
click at [230, 192] on input "SĐT Người Gửi" at bounding box center [205, 182] width 193 height 29
click at [134, 213] on div "0938891479 - TÂM" at bounding box center [205, 219] width 171 height 20
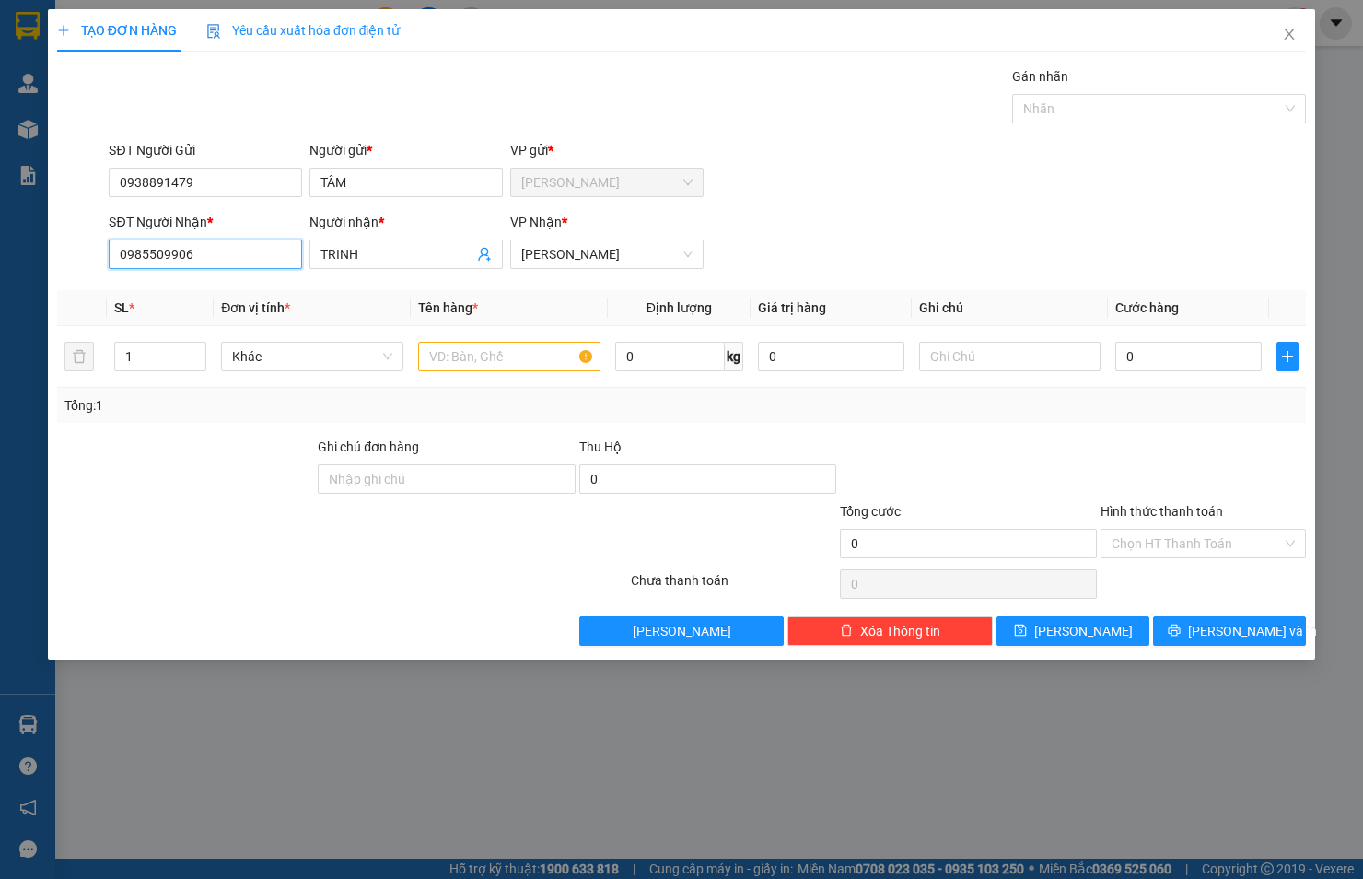
click at [201, 250] on input "0985509906" at bounding box center [205, 253] width 193 height 29
drag, startPoint x: 197, startPoint y: 181, endPoint x: 26, endPoint y: 191, distance: 171.6
click at [81, 186] on div "SĐT Người Gửi 0938891479 Người gửi * TÂM VP gửi * [PERSON_NAME]" at bounding box center [681, 172] width 1253 height 64
click at [162, 256] on input "SĐT Người Nhận *" at bounding box center [205, 253] width 193 height 29
paste input "0938891479"
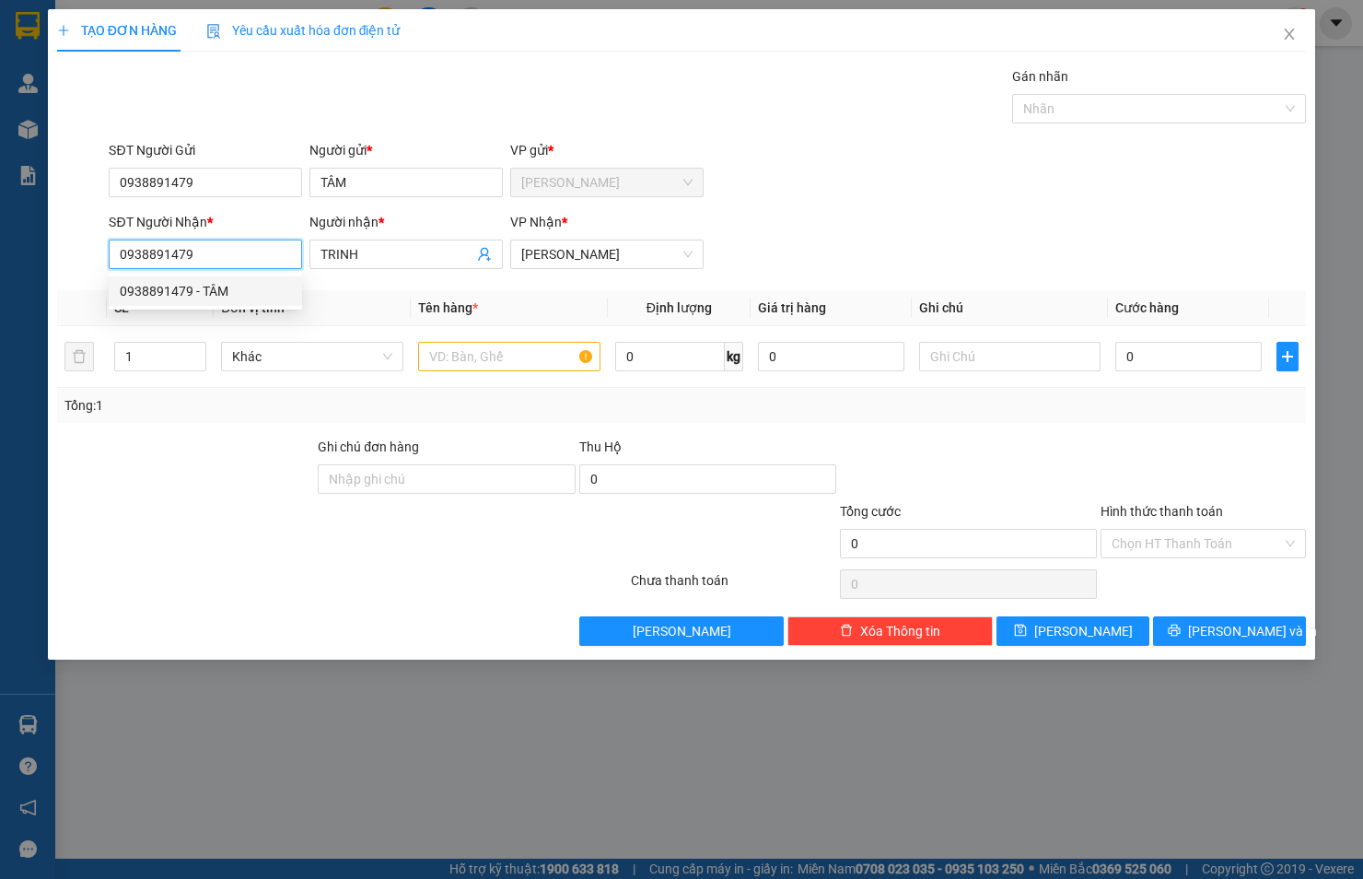
click at [215, 283] on div "0938891479 - TÂM" at bounding box center [205, 291] width 171 height 20
click at [480, 350] on input "text" at bounding box center [509, 356] width 182 height 29
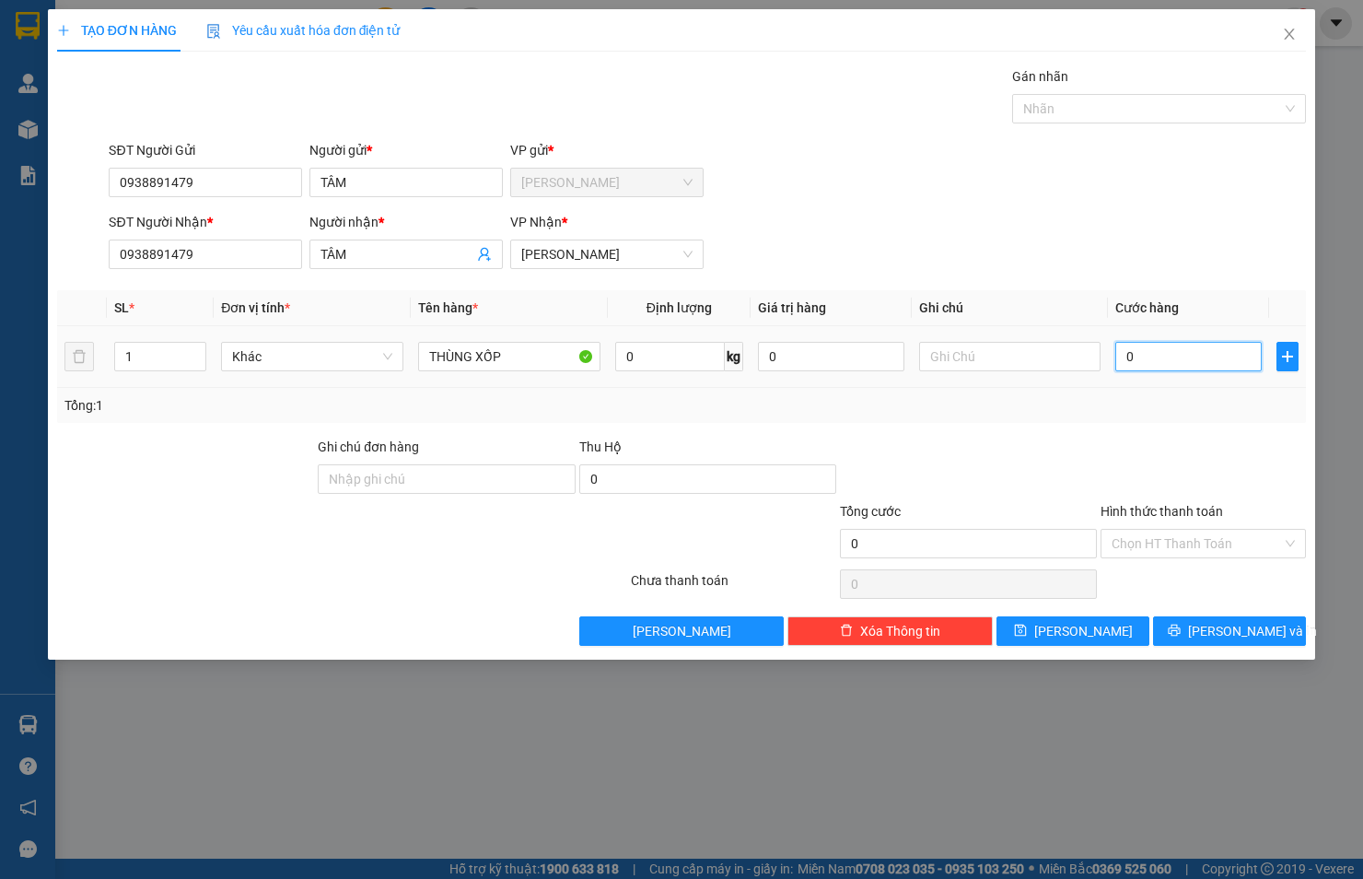
click at [1135, 353] on input "0" at bounding box center [1188, 356] width 146 height 29
click at [1143, 543] on input "Hình thức thanh toán" at bounding box center [1197, 544] width 170 height 28
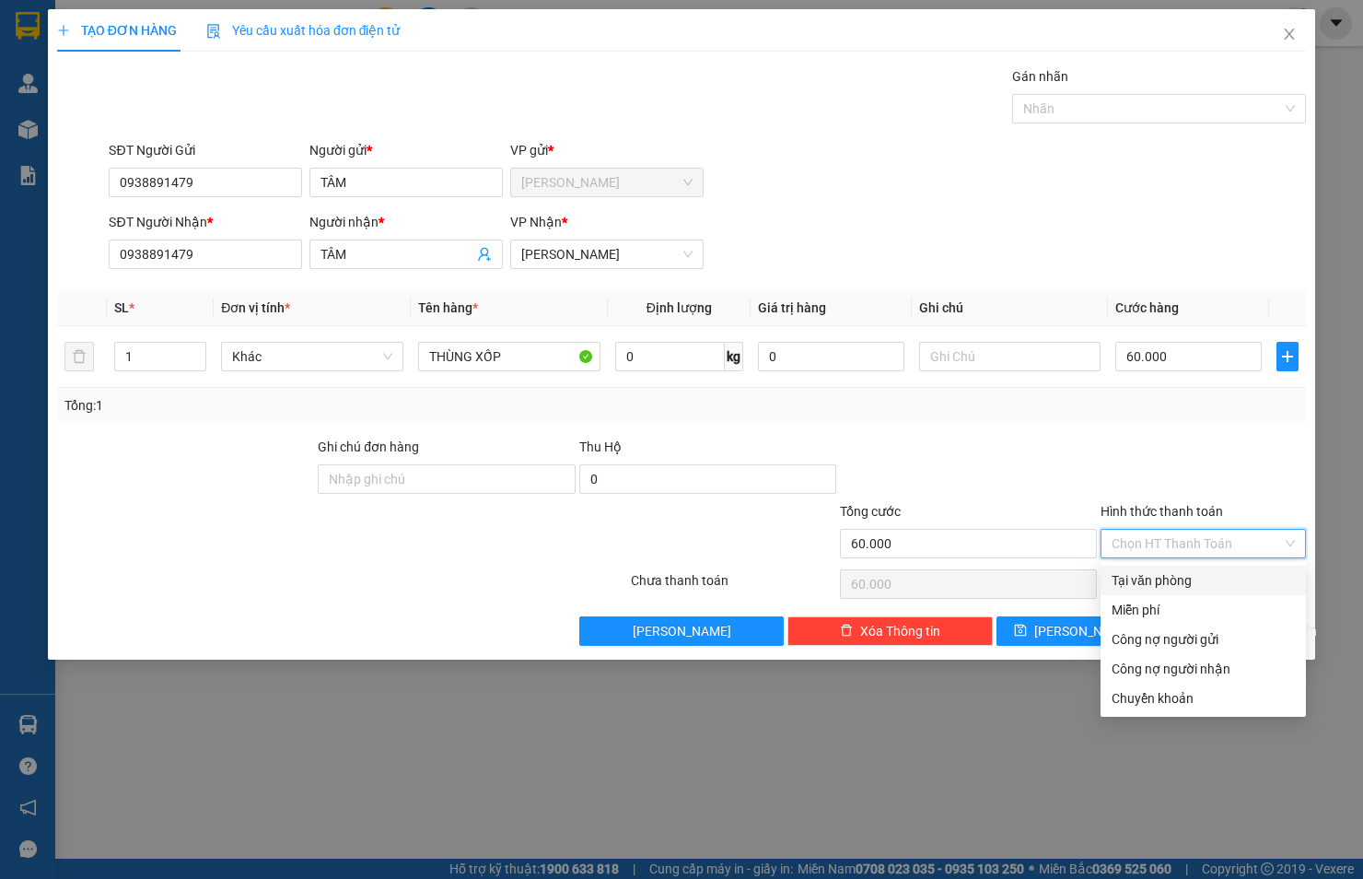
click at [1186, 578] on div "Tại văn phòng" at bounding box center [1203, 580] width 183 height 20
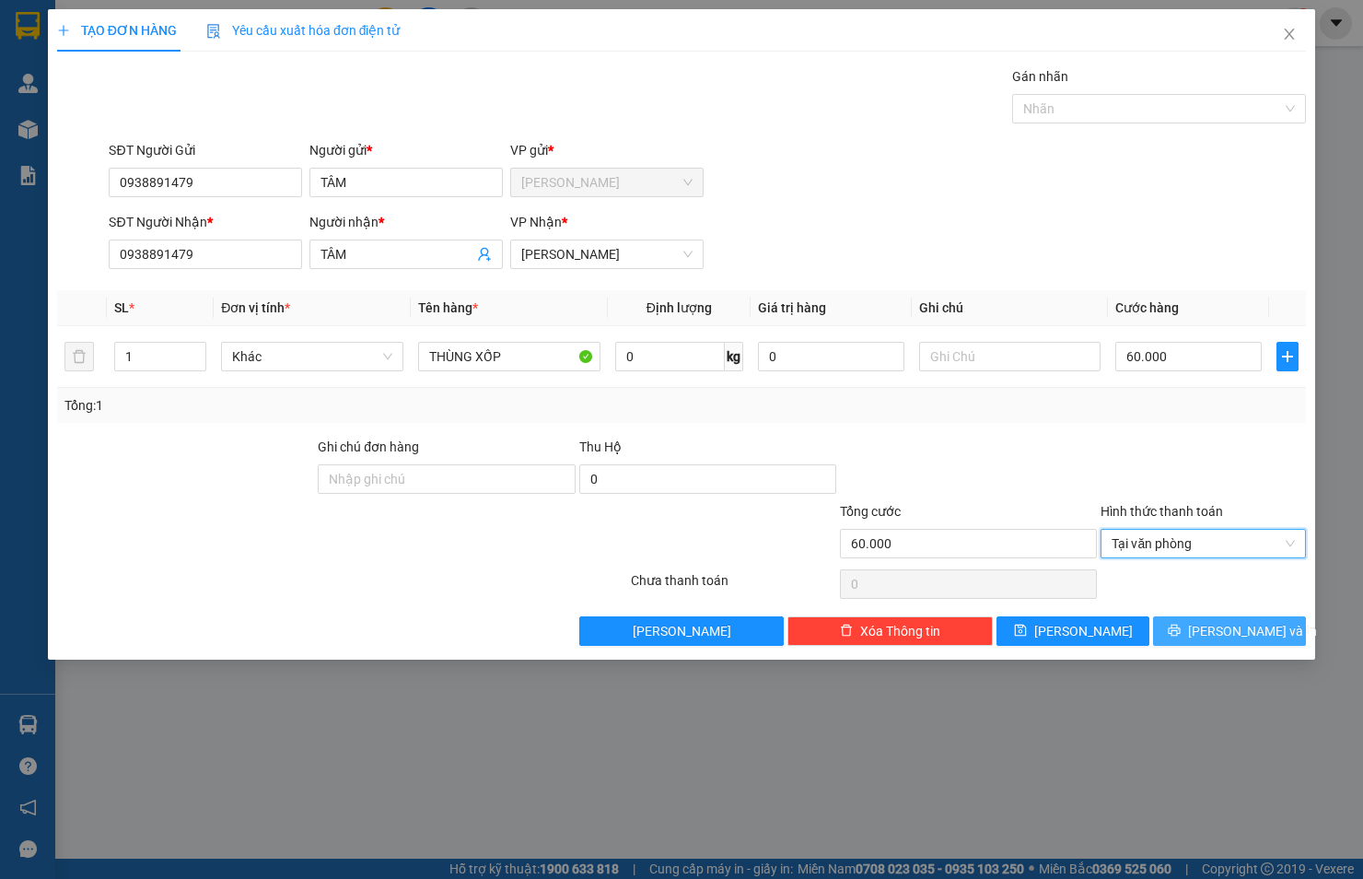
click at [1234, 628] on span "[PERSON_NAME] và In" at bounding box center [1252, 631] width 129 height 20
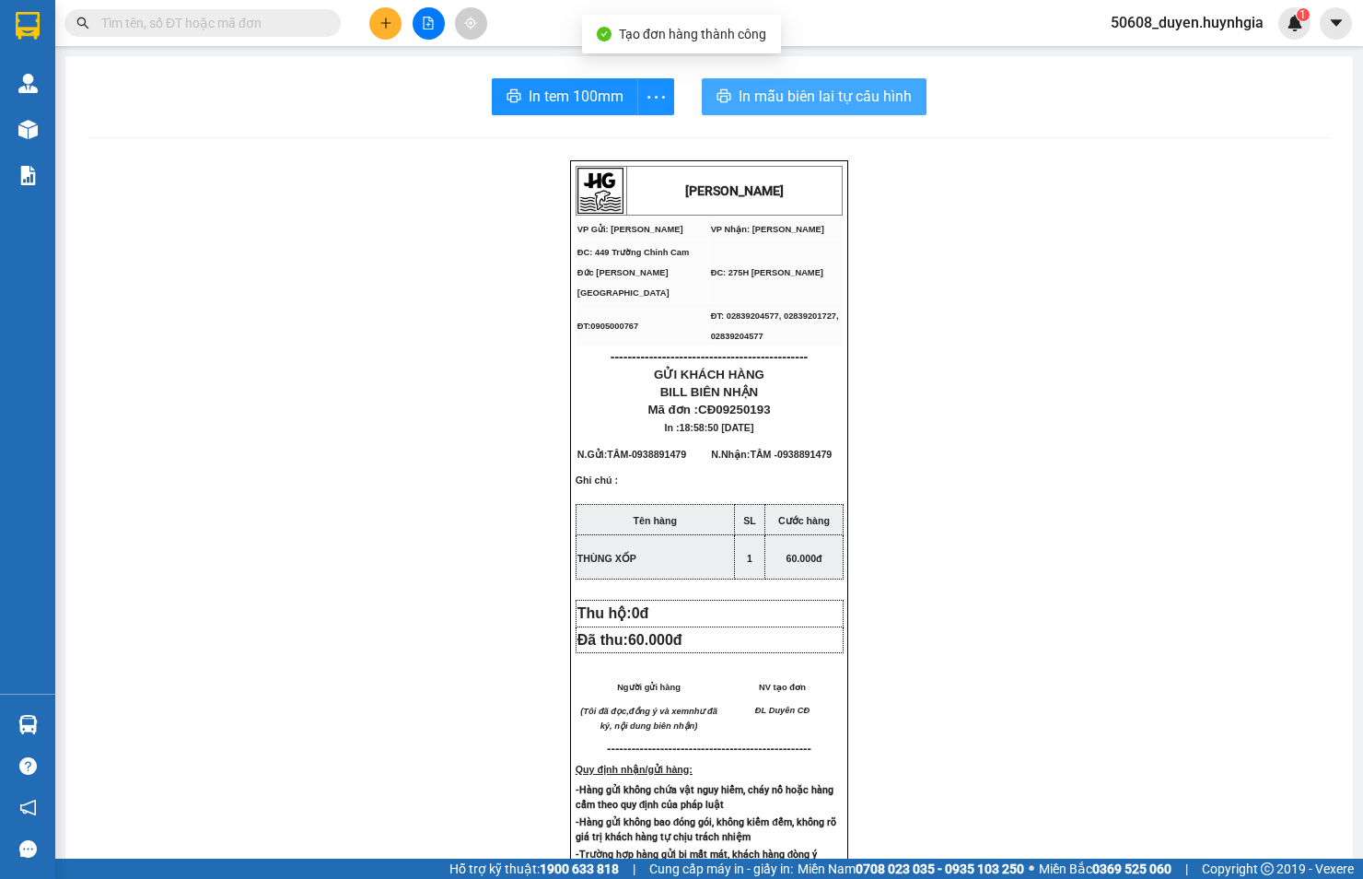
click at [817, 90] on span "In mẫu biên lai tự cấu hình" at bounding box center [825, 96] width 173 height 23
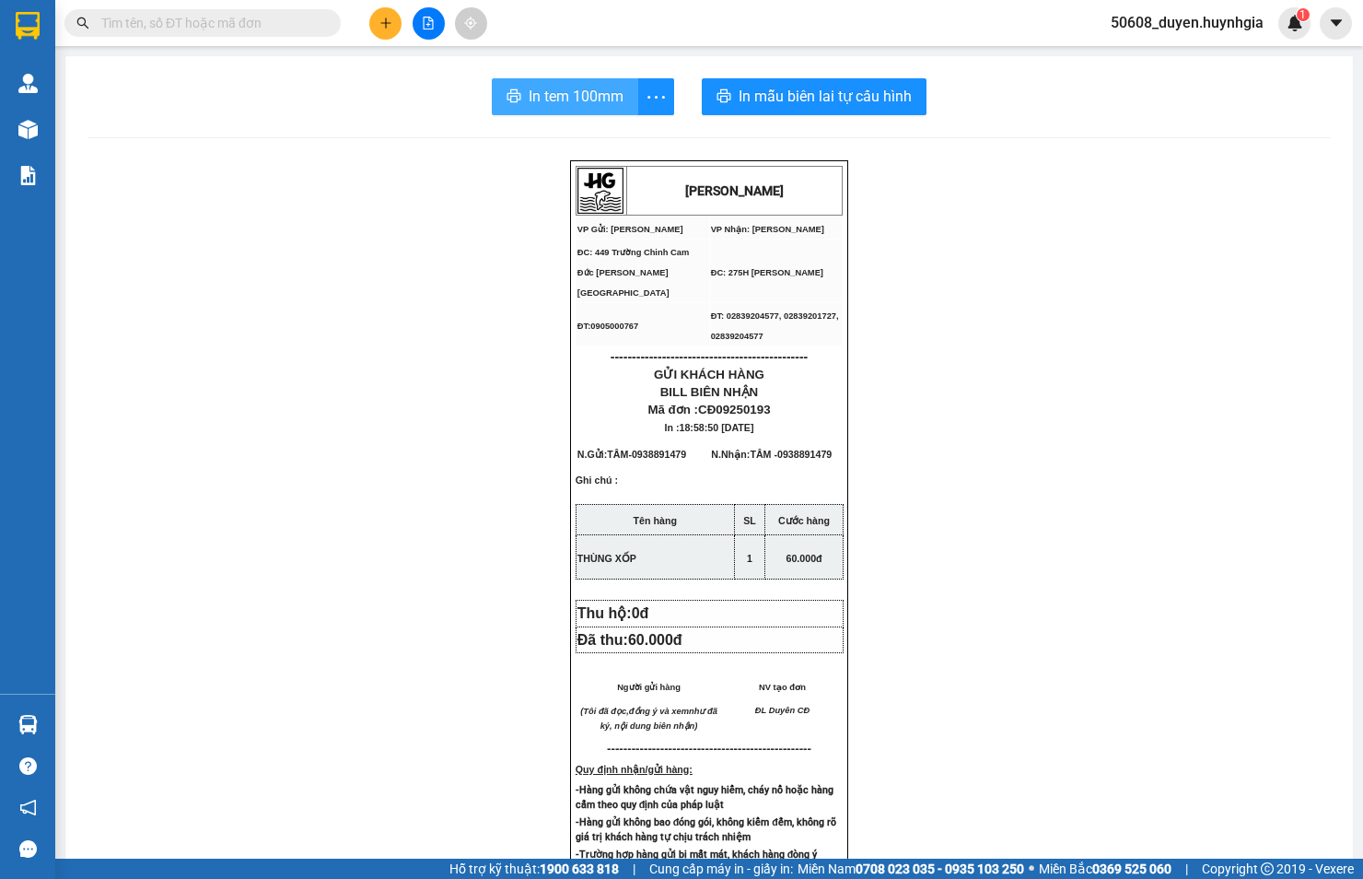
click at [592, 98] on span "In tem 100mm" at bounding box center [576, 96] width 95 height 23
